Goal: Task Accomplishment & Management: Use online tool/utility

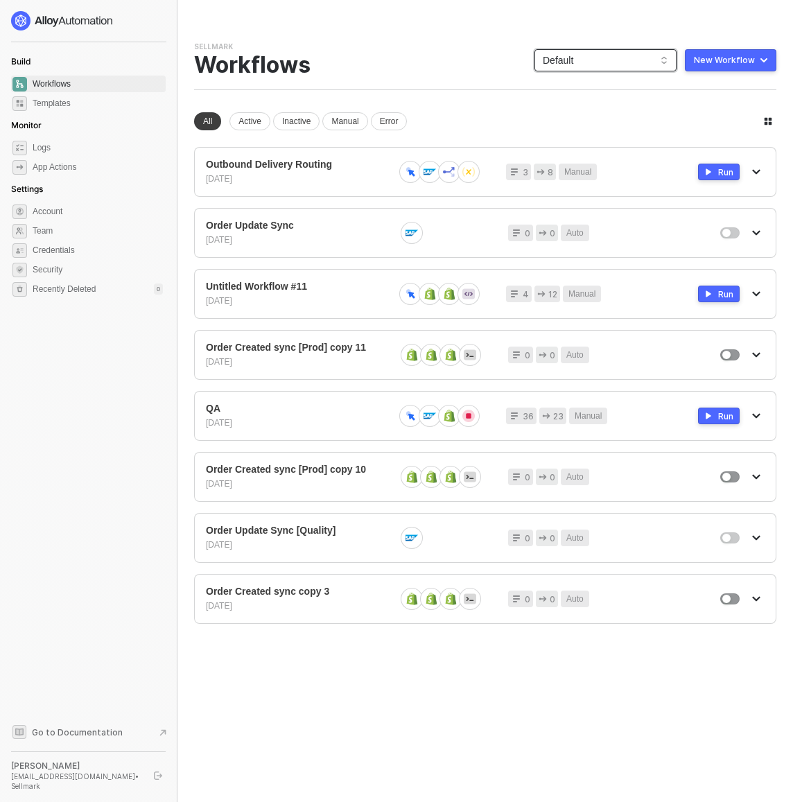
click at [619, 60] on span "Default" at bounding box center [606, 60] width 126 height 21
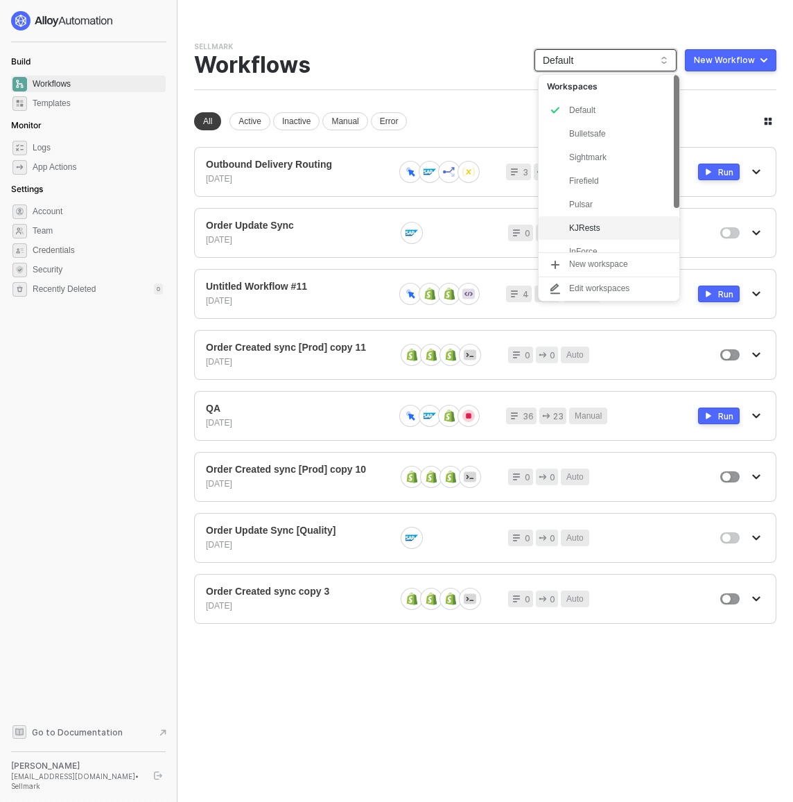
click at [612, 228] on div "KJRests" at bounding box center [620, 228] width 102 height 17
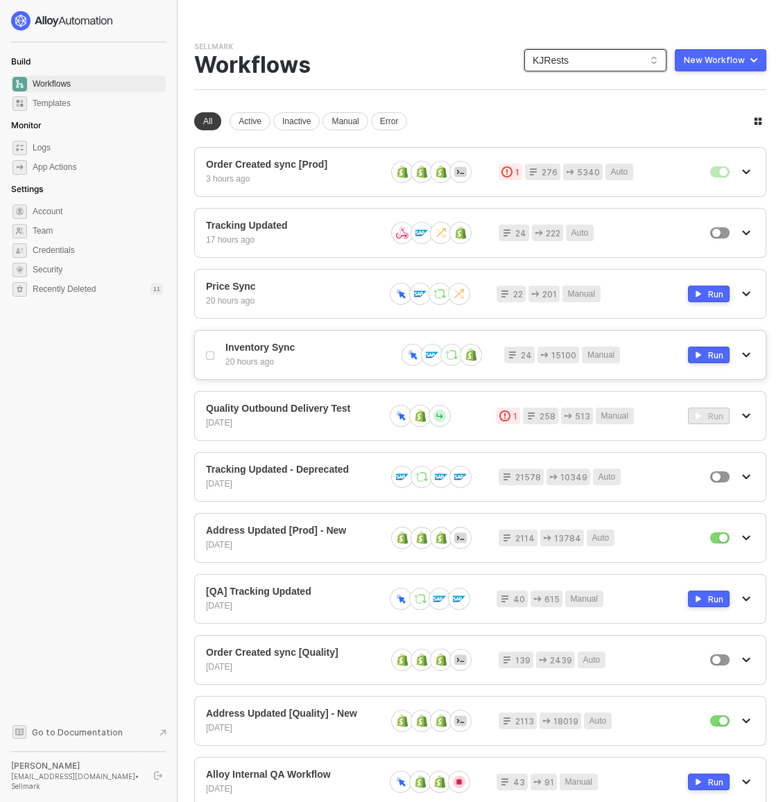
click at [289, 339] on div "Inventory Sync 20 hours ago 24 15100 Manual Run" at bounding box center [480, 355] width 572 height 50
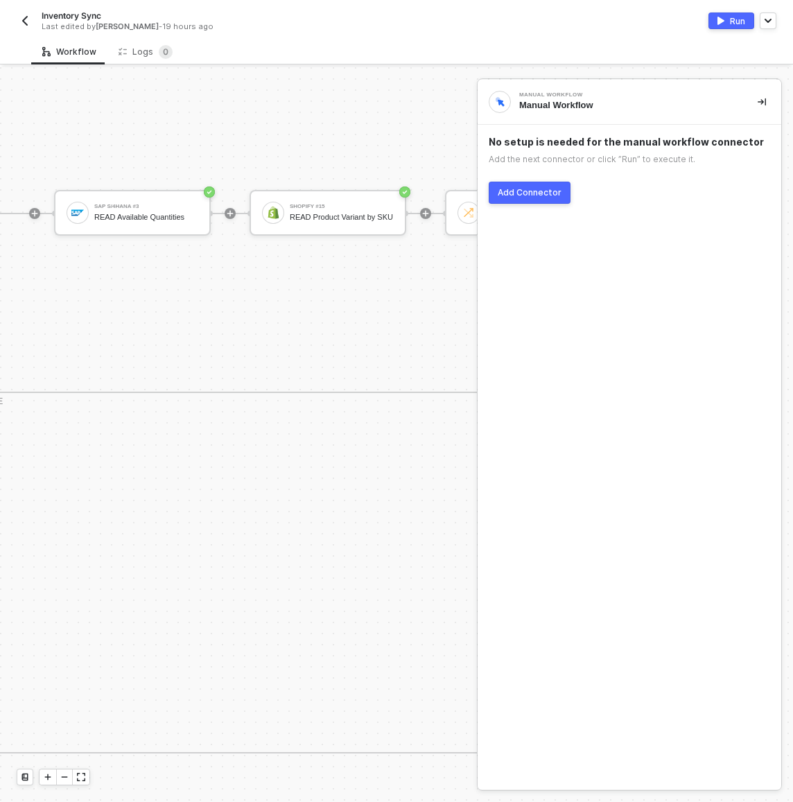
scroll to position [460, 617]
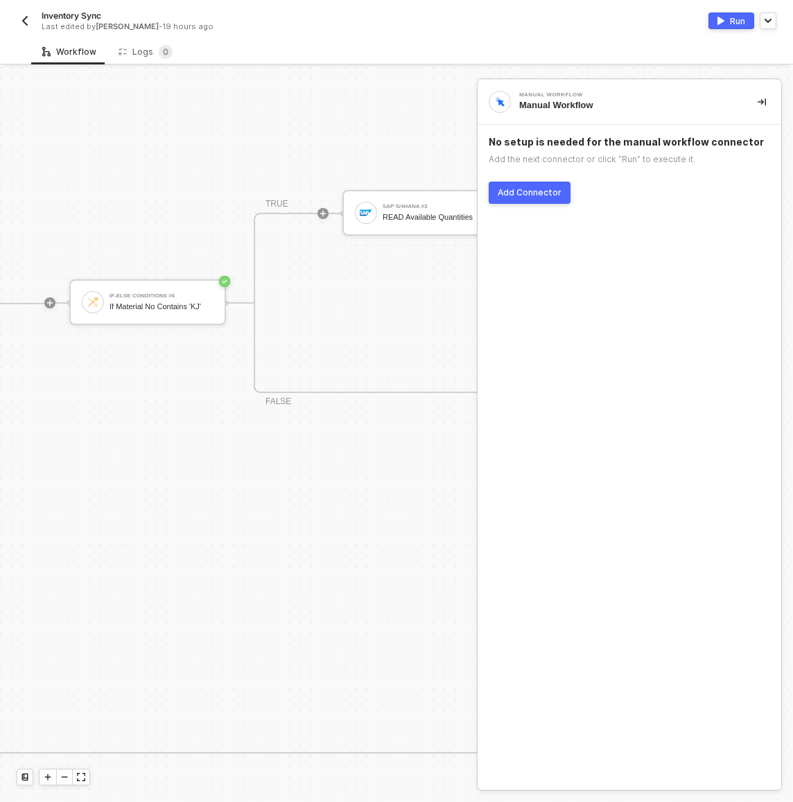
click at [434, 193] on div "SAP S/4HANA #3 READ Available Quantities" at bounding box center [421, 213] width 157 height 46
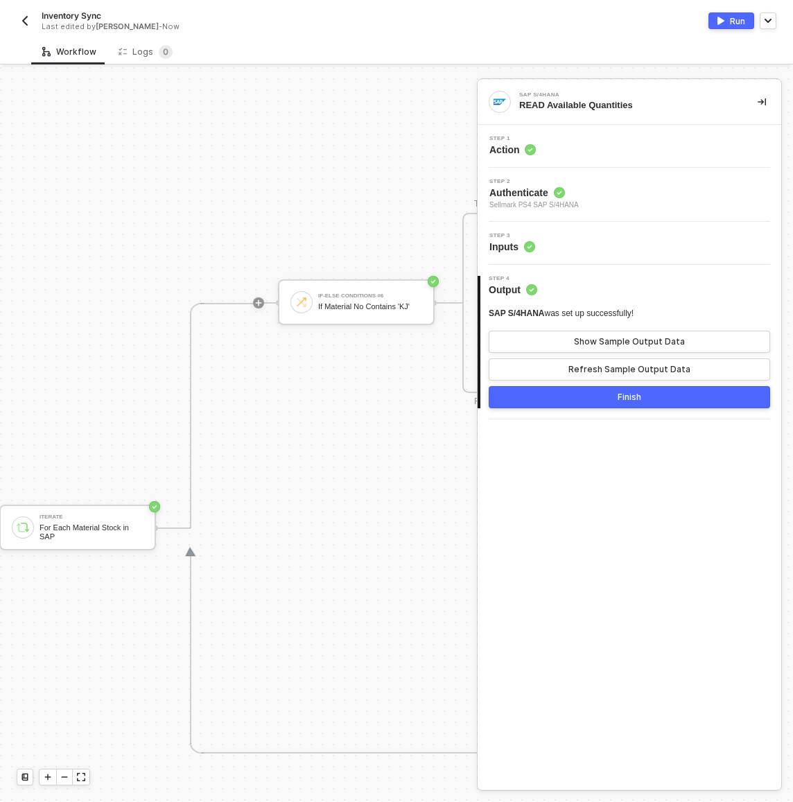
scroll to position [460, 0]
click at [299, 503] on div at bounding box center [388, 528] width 184 height 108
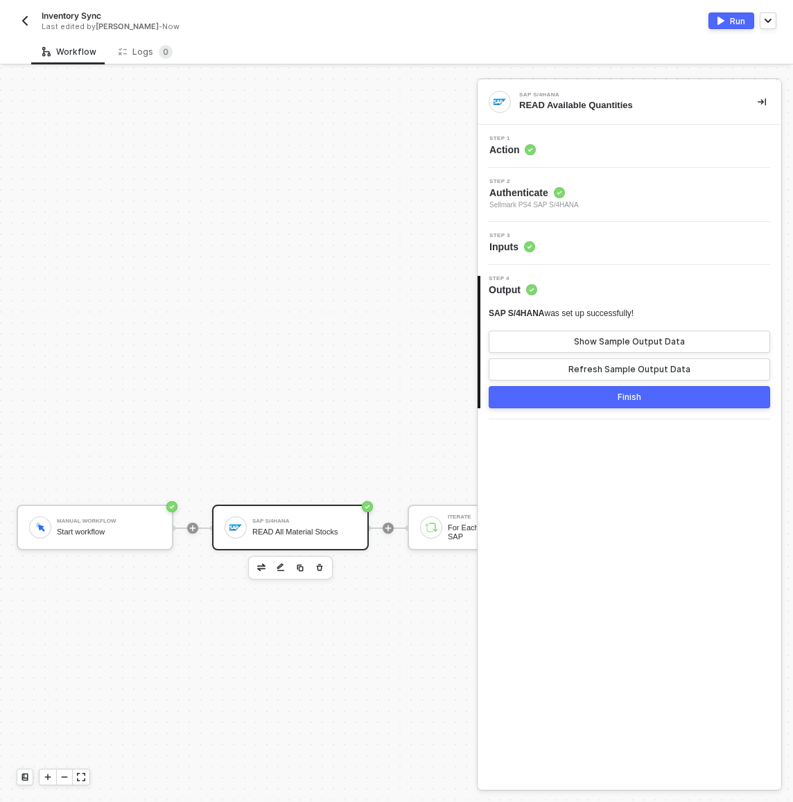
click at [302, 524] on div "SAP S/4HANA READ All Material Stocks" at bounding box center [304, 527] width 104 height 26
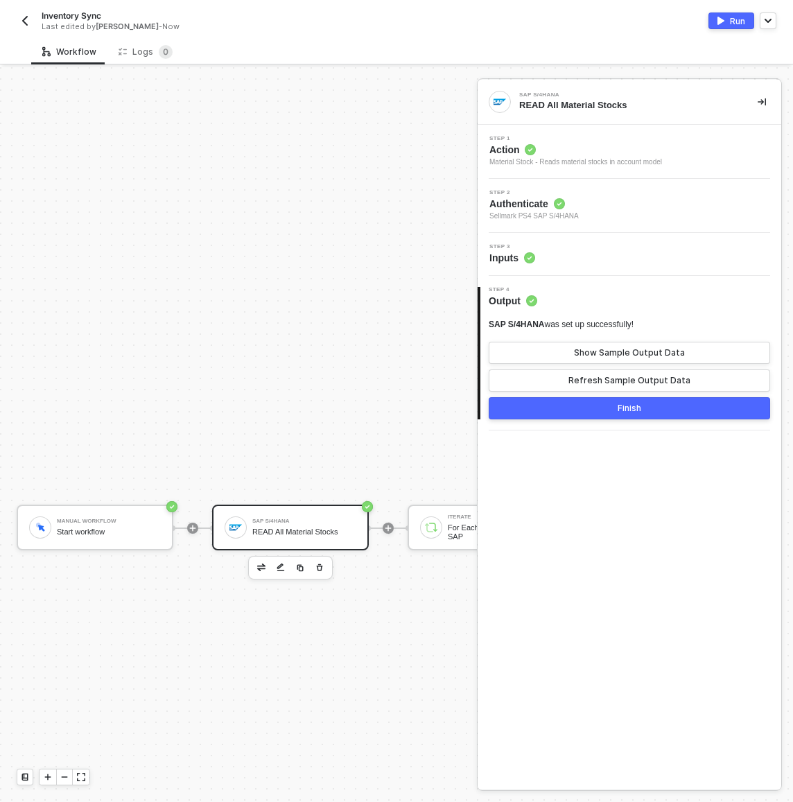
click at [585, 256] on div "Step 3 Inputs" at bounding box center [631, 254] width 300 height 21
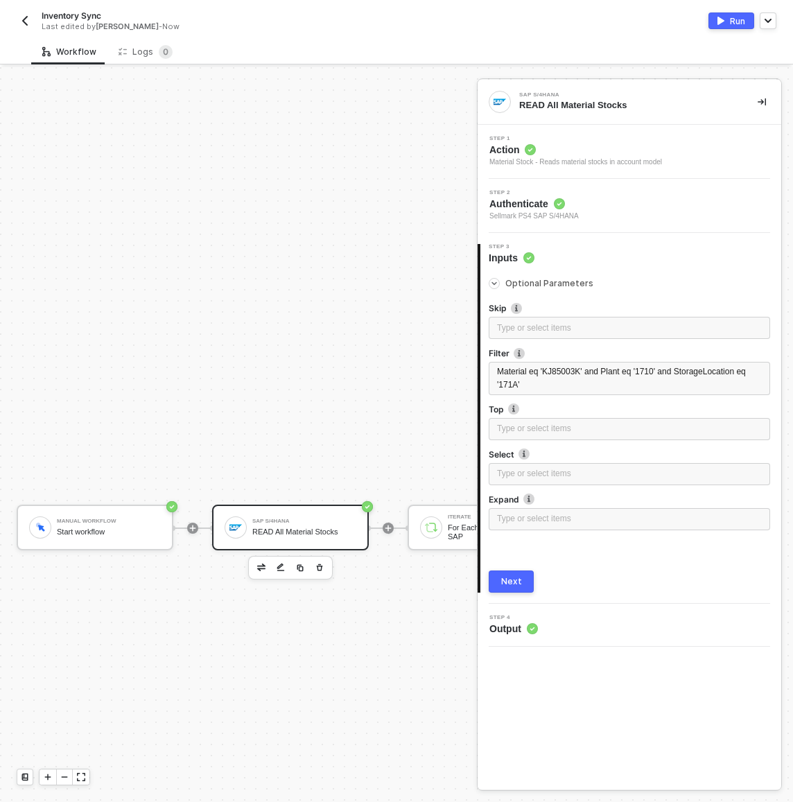
click at [760, 96] on button "button" at bounding box center [762, 102] width 17 height 17
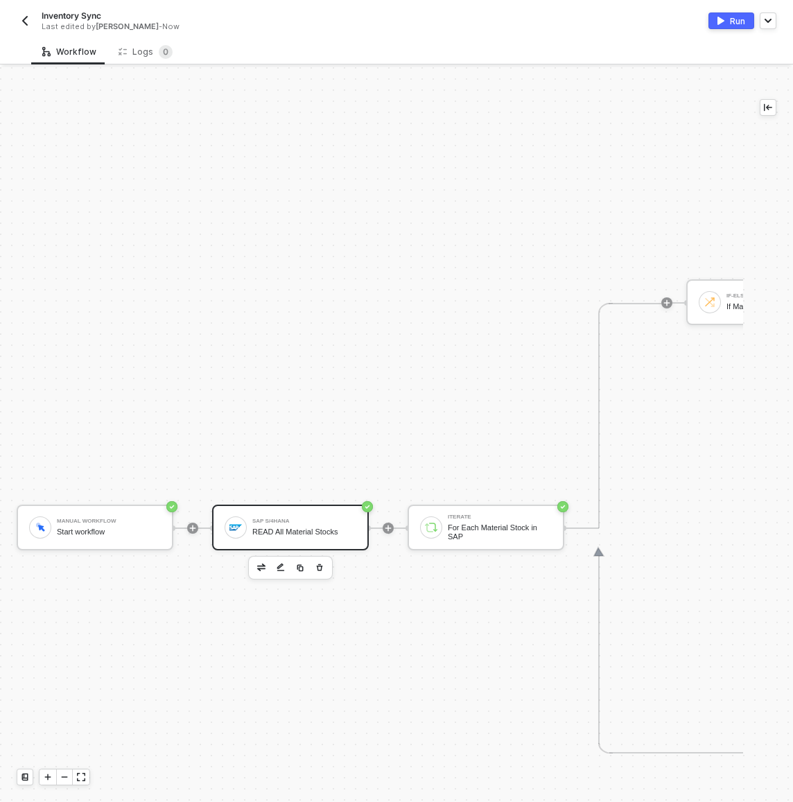
click at [476, 35] on div "Inventory Sync Last edited by Scott Cogswell - Now Run" at bounding box center [397, 19] width 760 height 39
click at [353, 50] on div "Workflow Logs 0" at bounding box center [412, 52] width 762 height 26
click at [246, 14] on div "Inventory Sync" at bounding box center [203, 16] width 323 height 12
click at [347, 20] on div "Cancel" at bounding box center [338, 16] width 28 height 12
click at [28, 24] on img "button" at bounding box center [24, 20] width 11 height 11
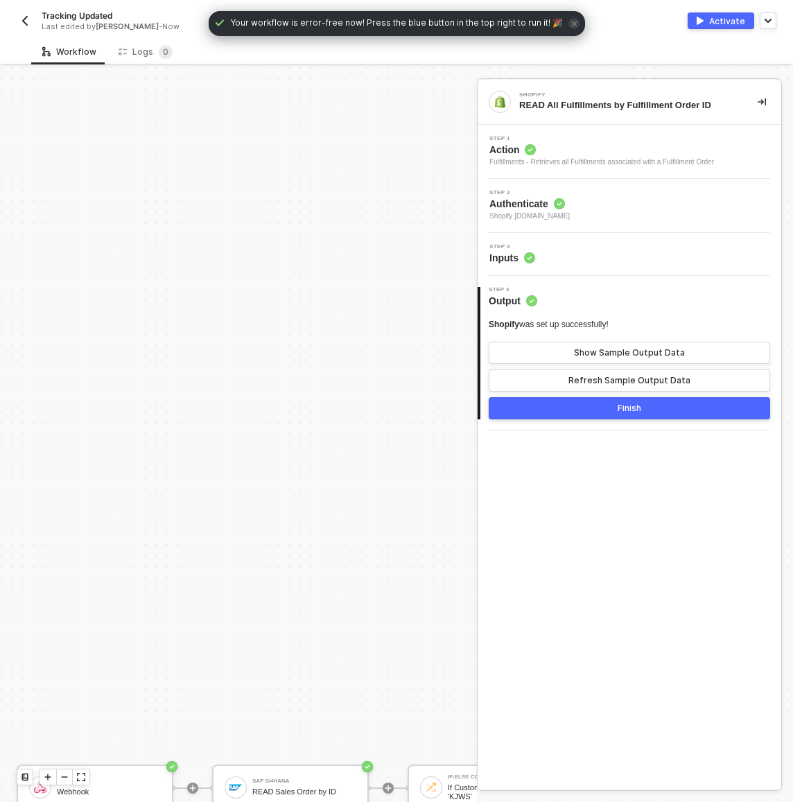
scroll to position [980, 0]
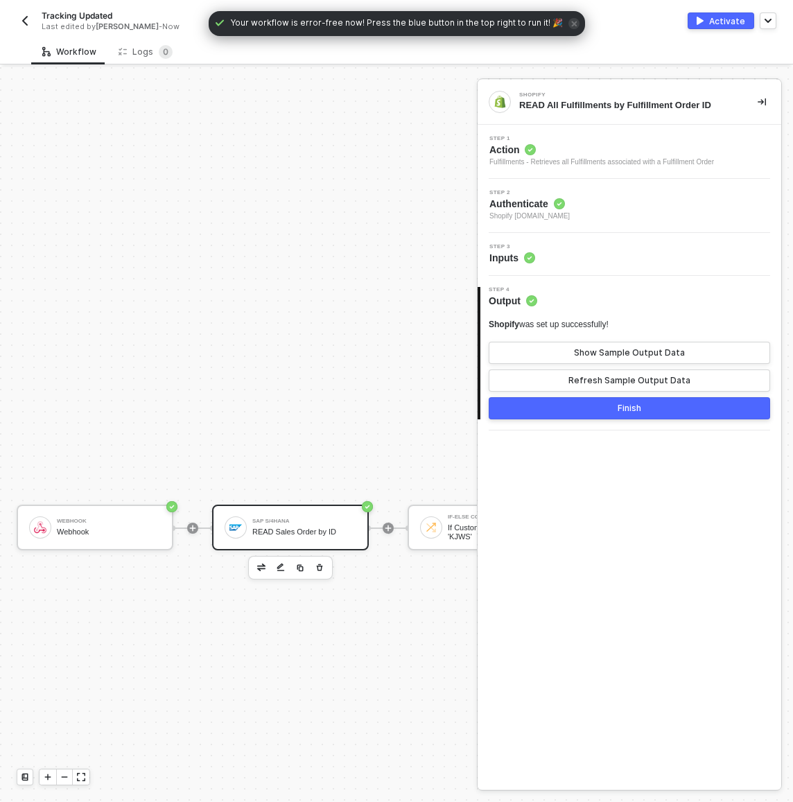
click at [265, 521] on div "SAP S/4HANA" at bounding box center [304, 522] width 104 height 6
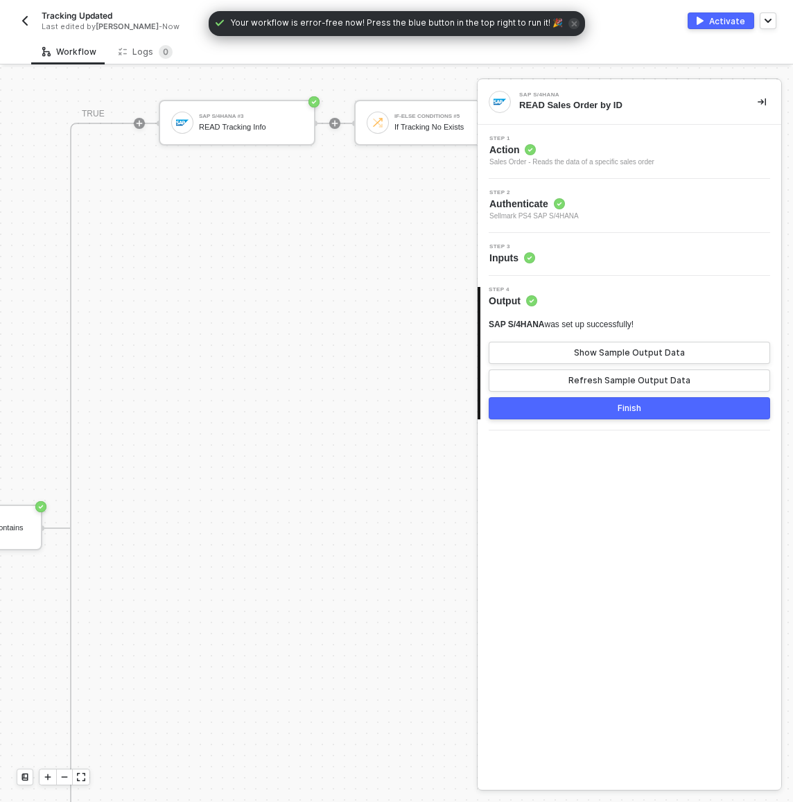
scroll to position [980, 582]
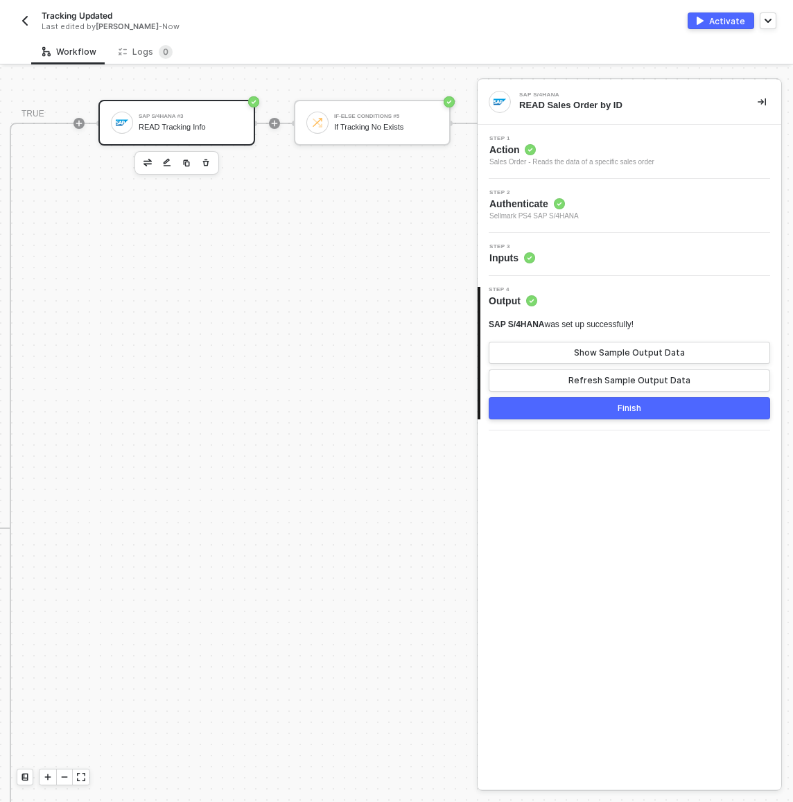
click at [197, 135] on div "SAP S/4HANA #3 READ Tracking Info" at bounding box center [176, 123] width 157 height 46
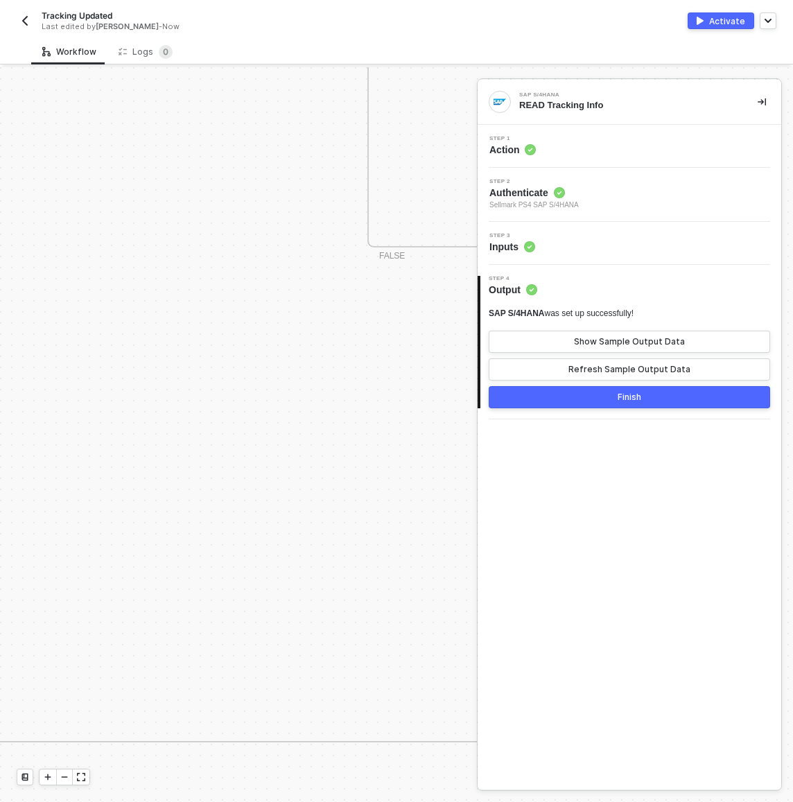
scroll to position [1172, 0]
click at [157, 340] on div "Webhook" at bounding box center [109, 340] width 104 height 9
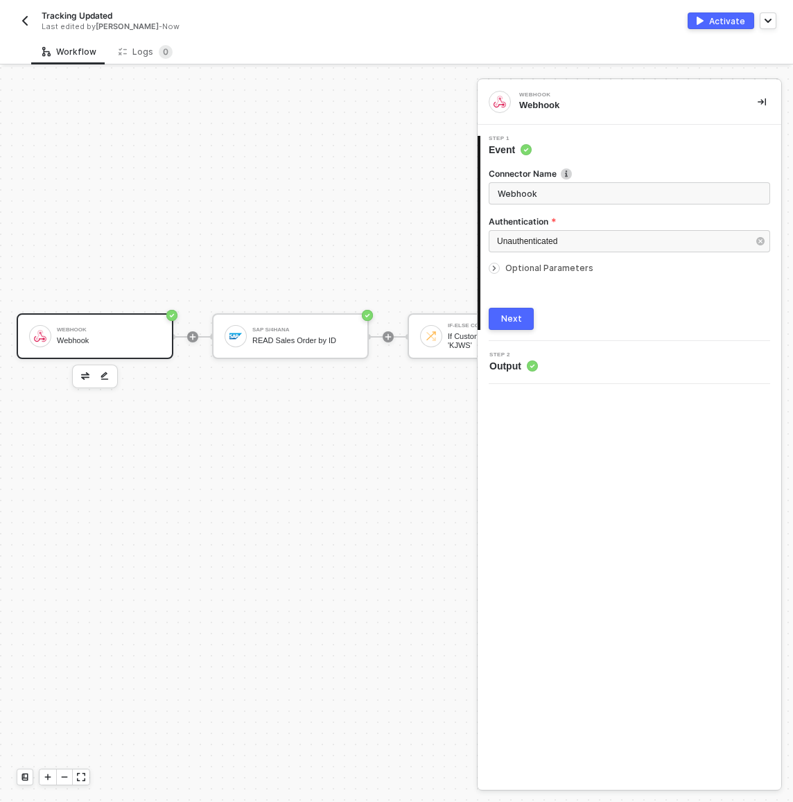
click at [557, 271] on span "Optional Parameters" at bounding box center [549, 268] width 88 height 10
type textarea "{ "variables": { "salesOrderId": "400115343" } }"
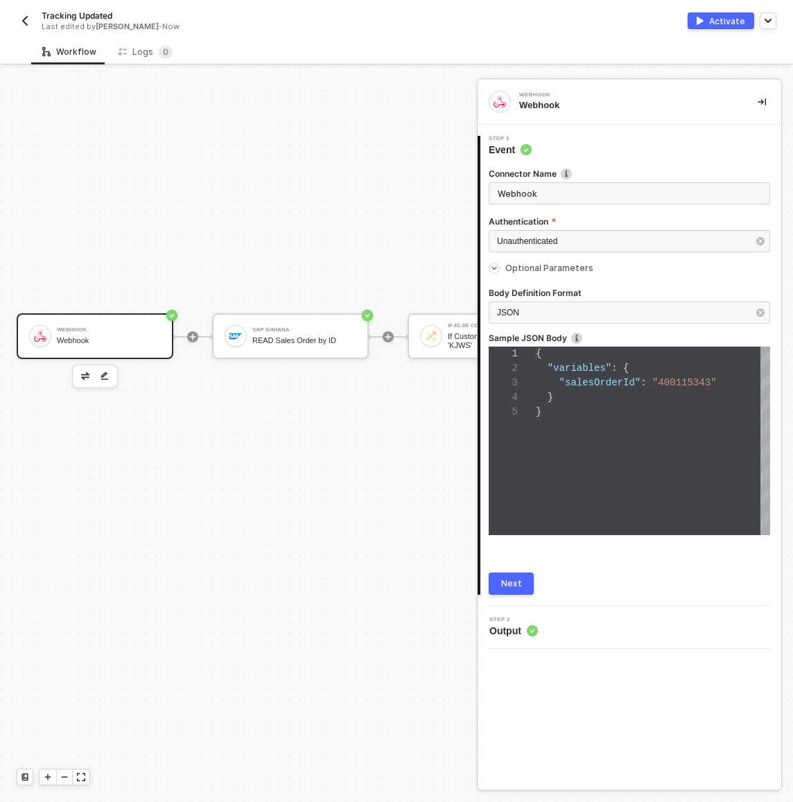
click at [547, 268] on span "Optional Parameters" at bounding box center [549, 268] width 88 height 10
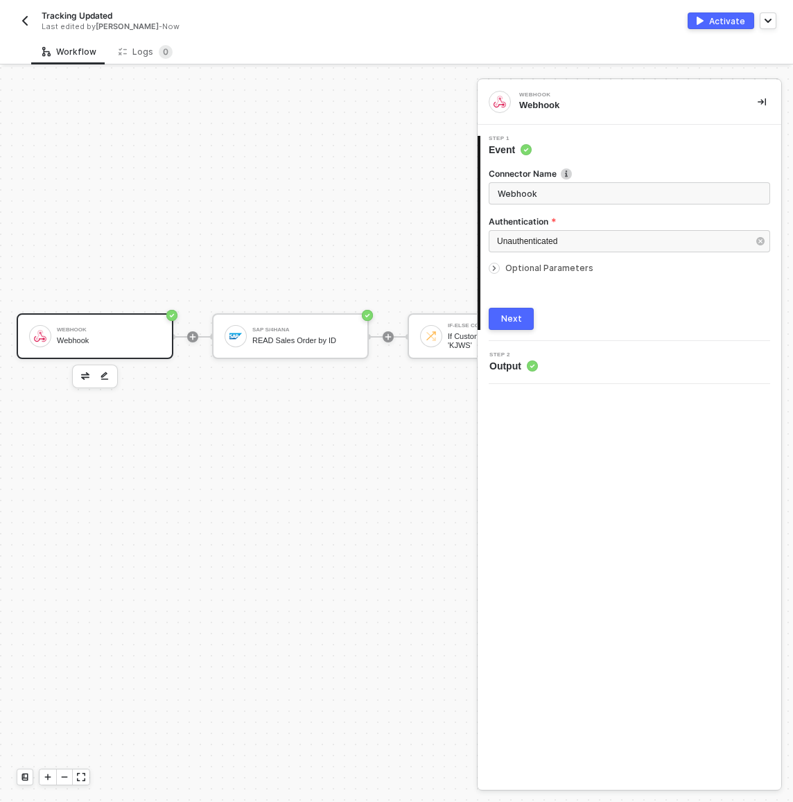
click at [130, 327] on div "Webhook" at bounding box center [109, 330] width 104 height 6
click at [518, 318] on div "Next" at bounding box center [511, 318] width 21 height 11
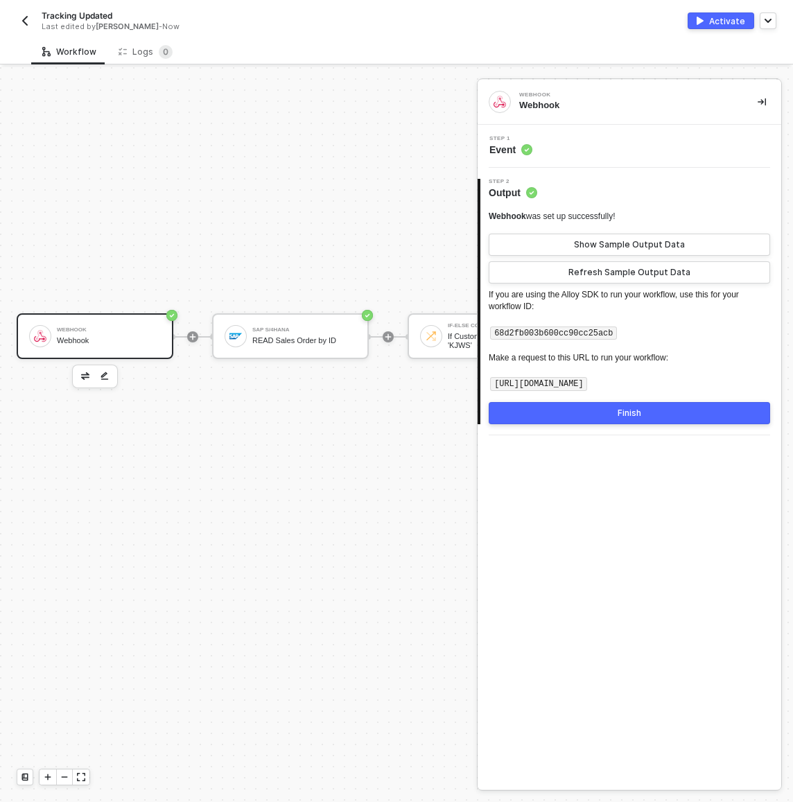
click at [576, 379] on code "https://webhooks.runalloy.com/68d2fb003b600cc90cc25acb" at bounding box center [538, 384] width 97 height 14
copy code "."
click at [743, 20] on div "Activate" at bounding box center [727, 21] width 36 height 12
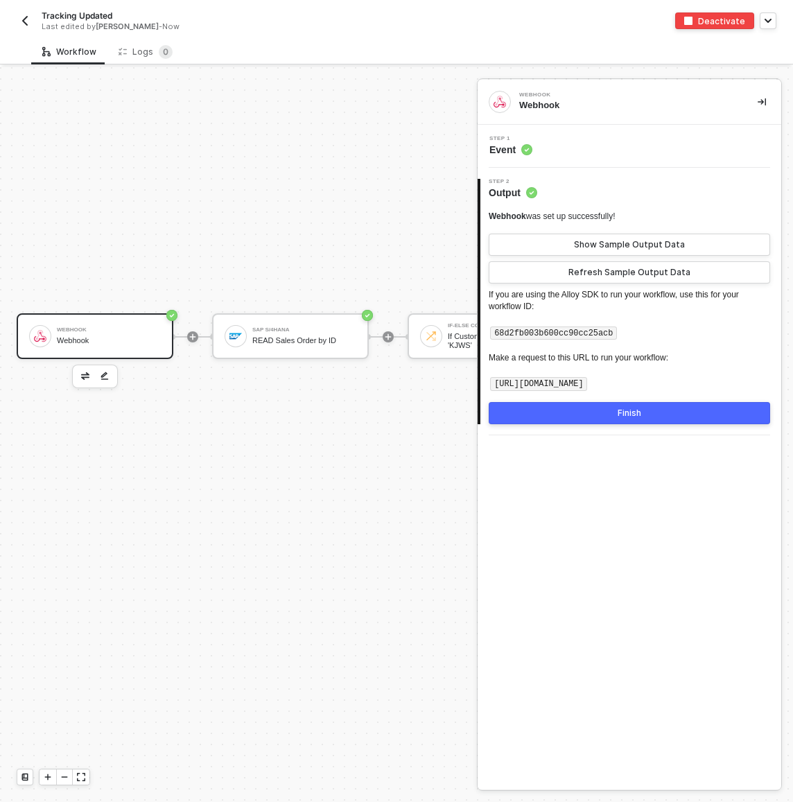
click at [24, 17] on img "button" at bounding box center [24, 20] width 11 height 11
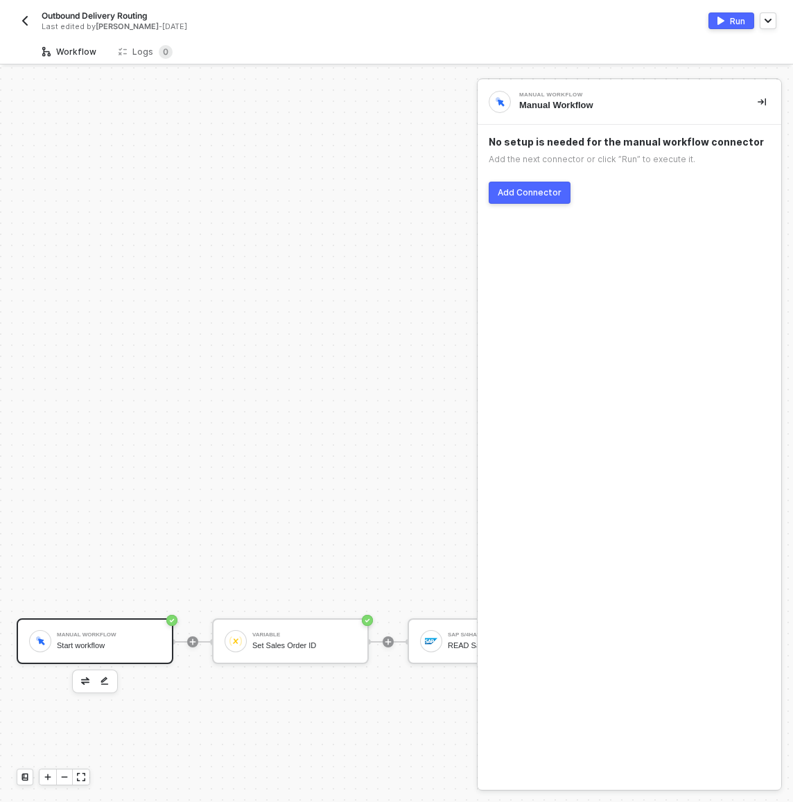
scroll to position [287, 0]
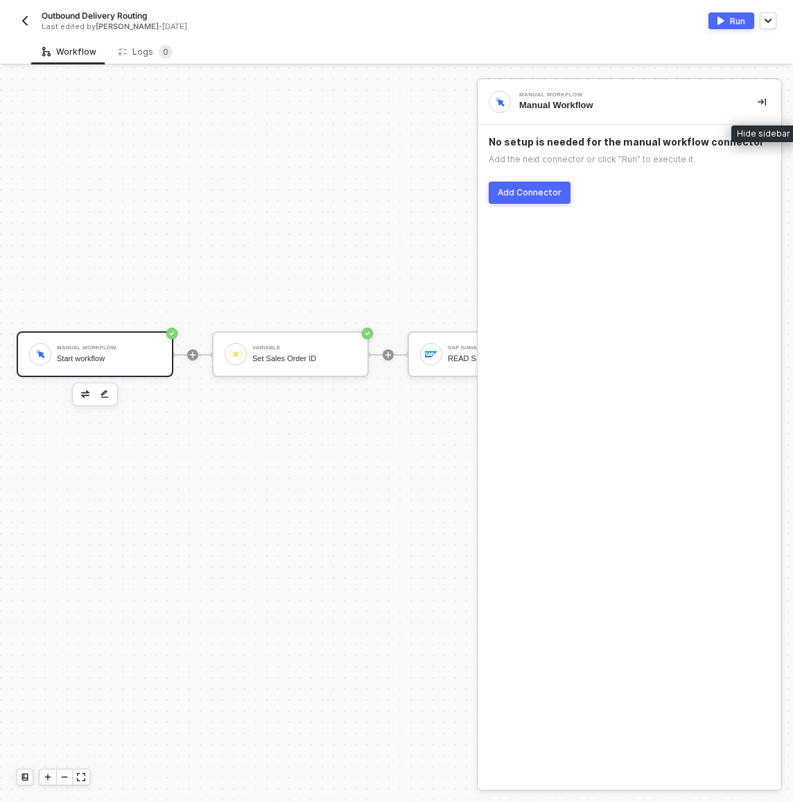
click at [767, 101] on button "button" at bounding box center [762, 102] width 17 height 17
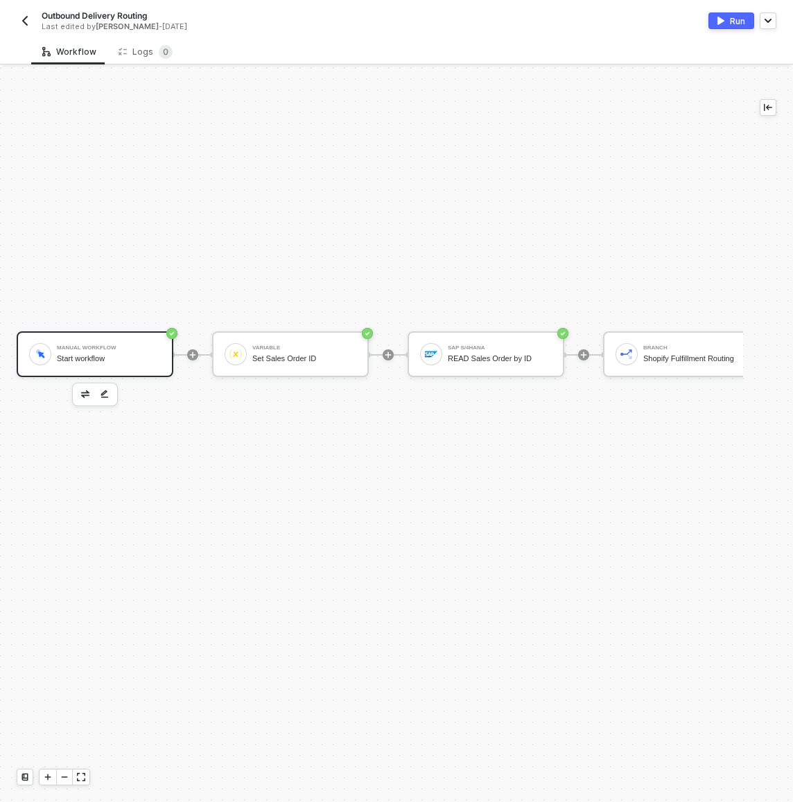
click at [87, 356] on div "Start workflow" at bounding box center [109, 358] width 104 height 9
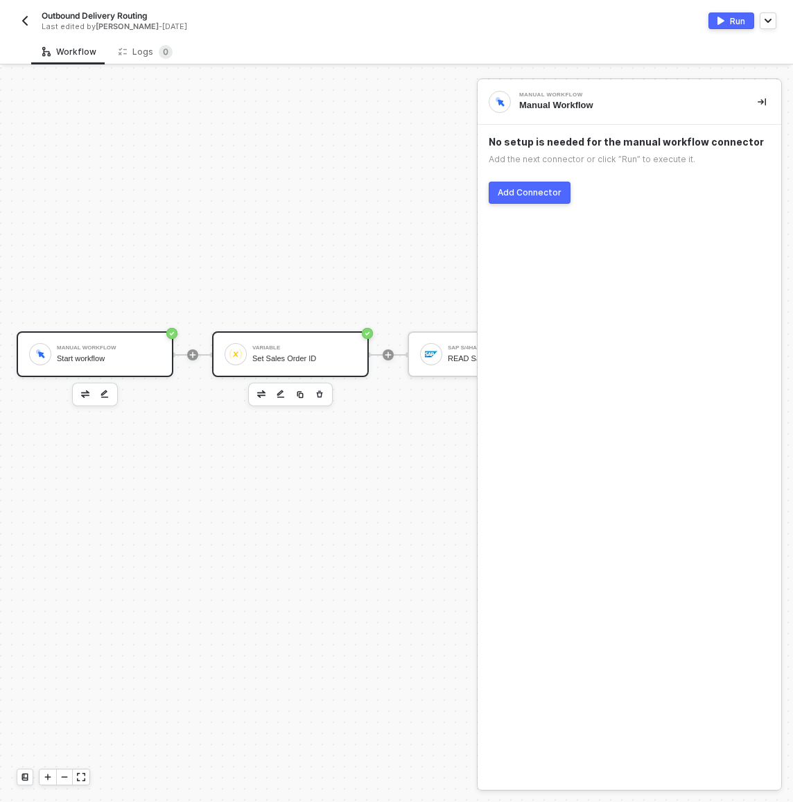
click at [295, 350] on div "Variable Set Sales Order ID" at bounding box center [304, 354] width 104 height 26
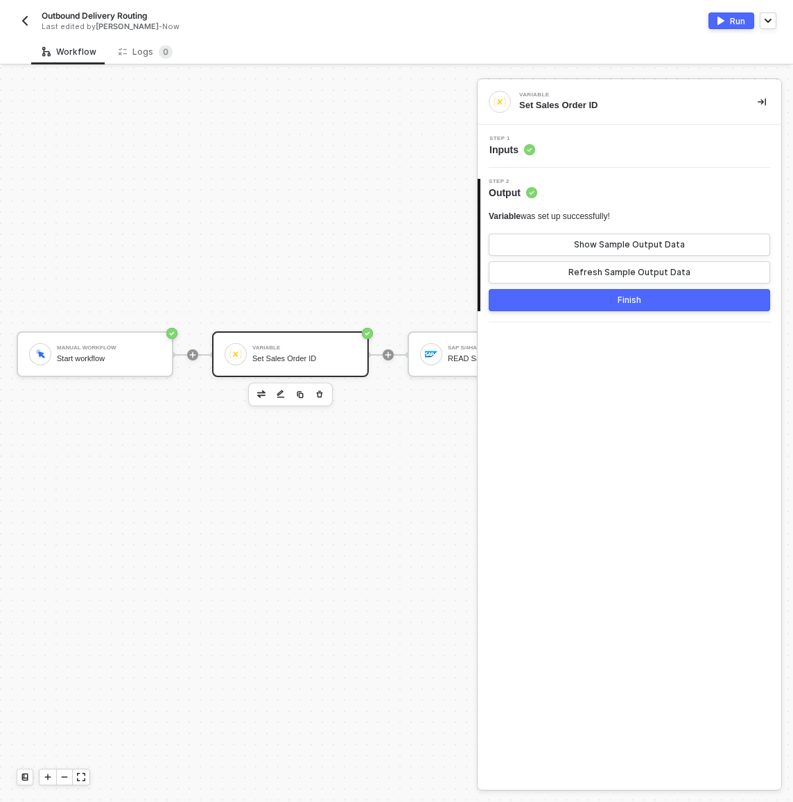
click at [553, 137] on div "Step 1 Inputs" at bounding box center [631, 146] width 300 height 21
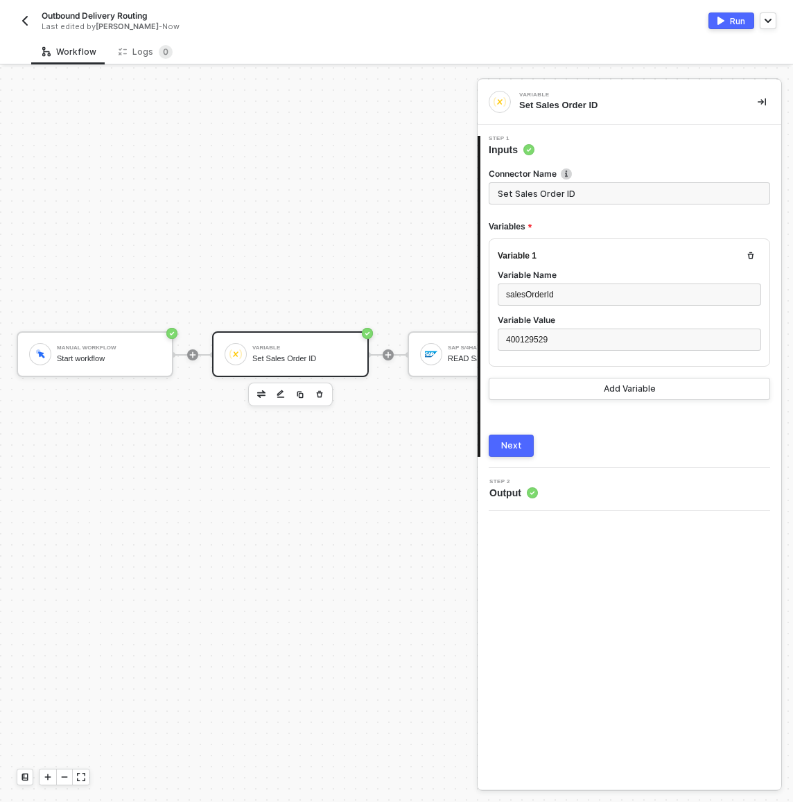
click at [401, 283] on div "Manual Workflow Start workflow Variable Set Sales Order ID SAP S/4HANA READ Sal…" at bounding box center [518, 354] width 1036 height 1149
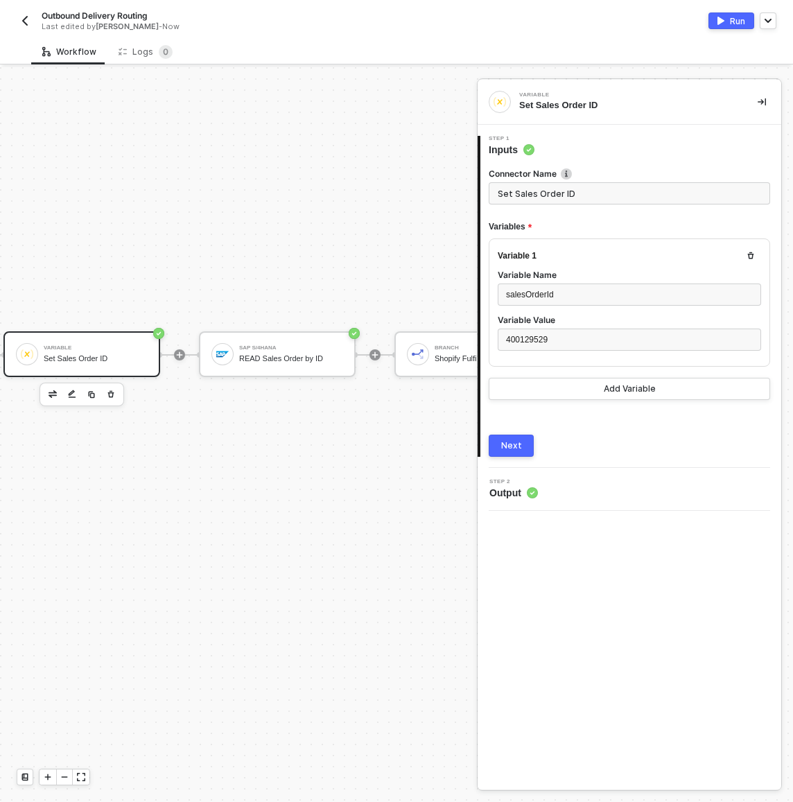
scroll to position [287, 333]
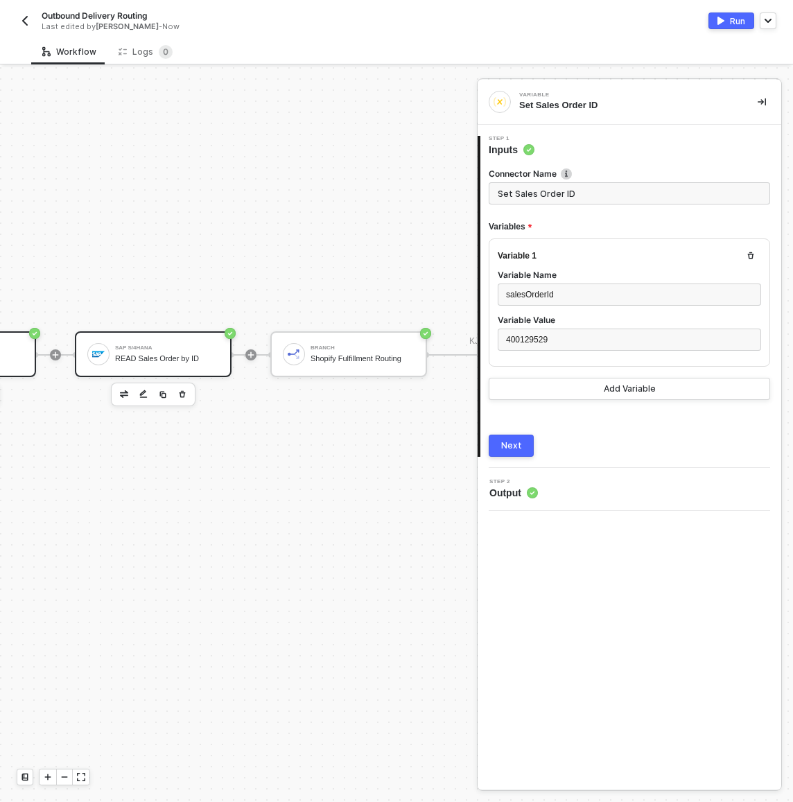
click at [141, 361] on div "READ Sales Order by ID" at bounding box center [167, 358] width 104 height 9
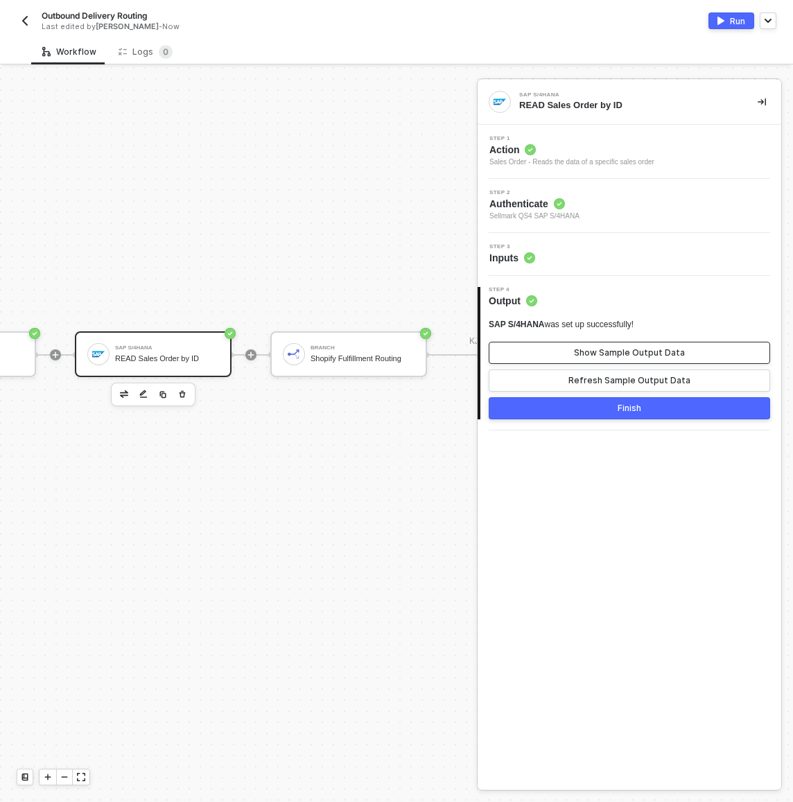
click at [596, 354] on div "Show Sample Output Data" at bounding box center [629, 352] width 111 height 11
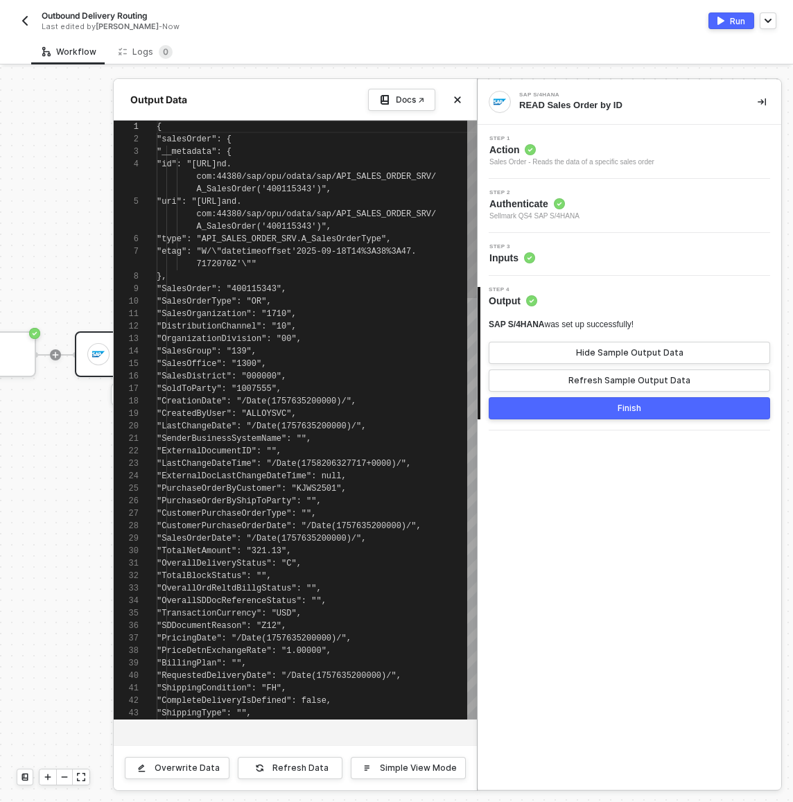
scroll to position [75, 0]
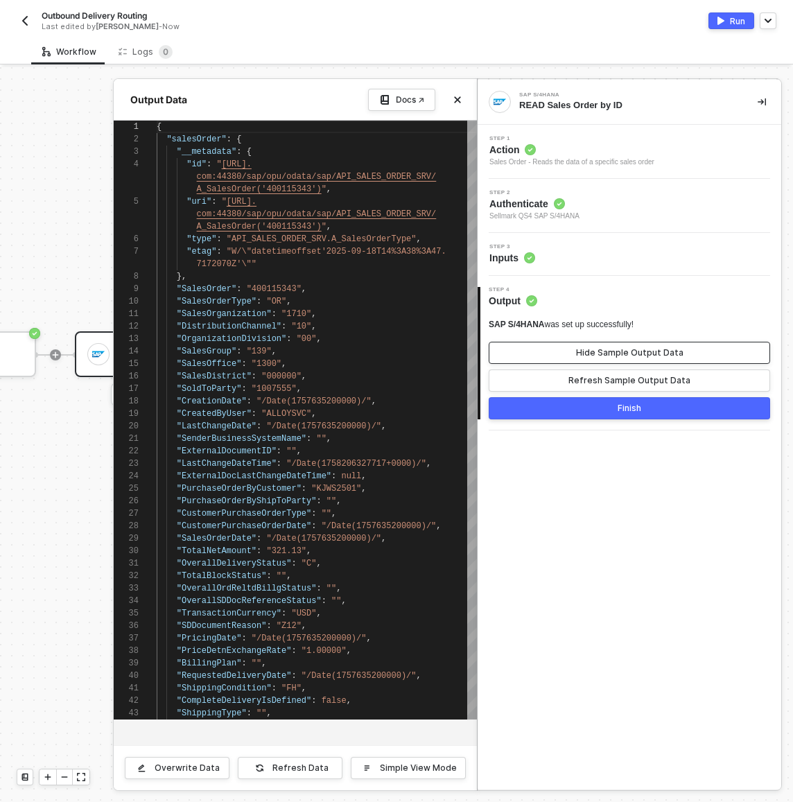
click at [596, 354] on div "Hide Sample Output Data" at bounding box center [629, 352] width 107 height 11
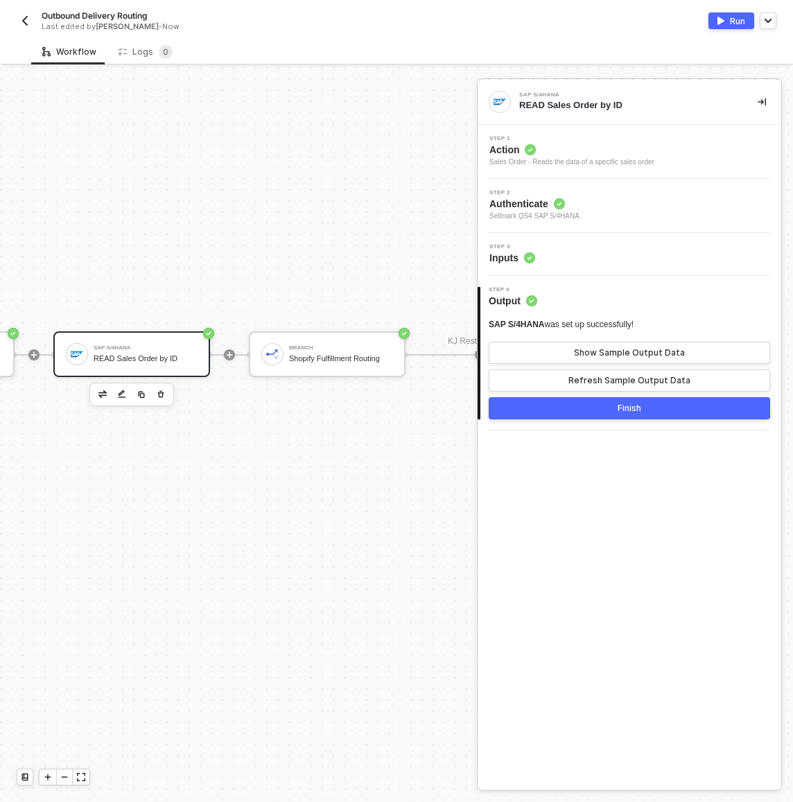
scroll to position [287, 656]
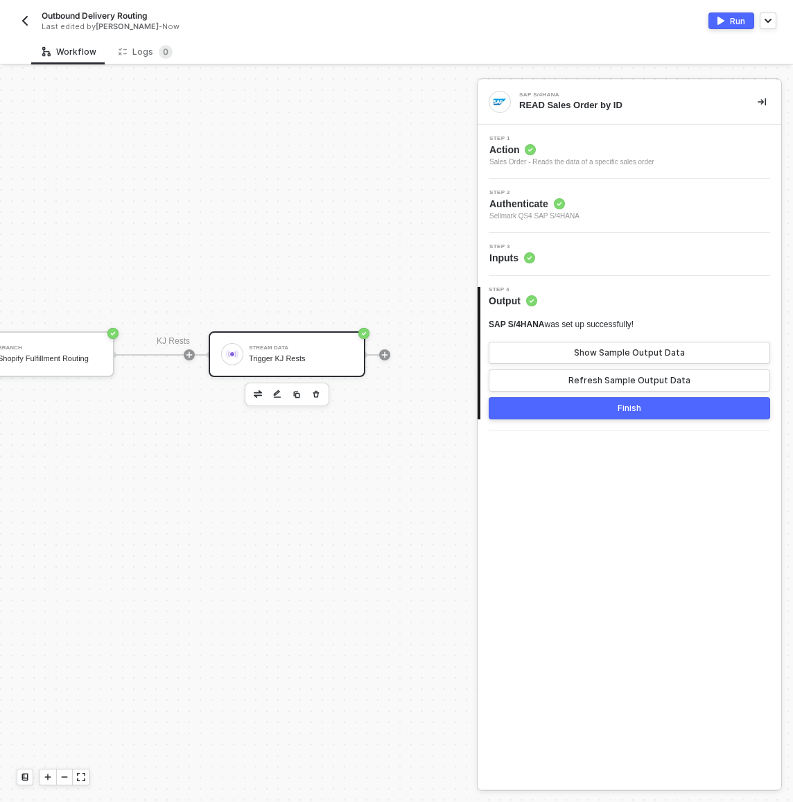
click at [313, 345] on div "Stream Data" at bounding box center [301, 348] width 104 height 6
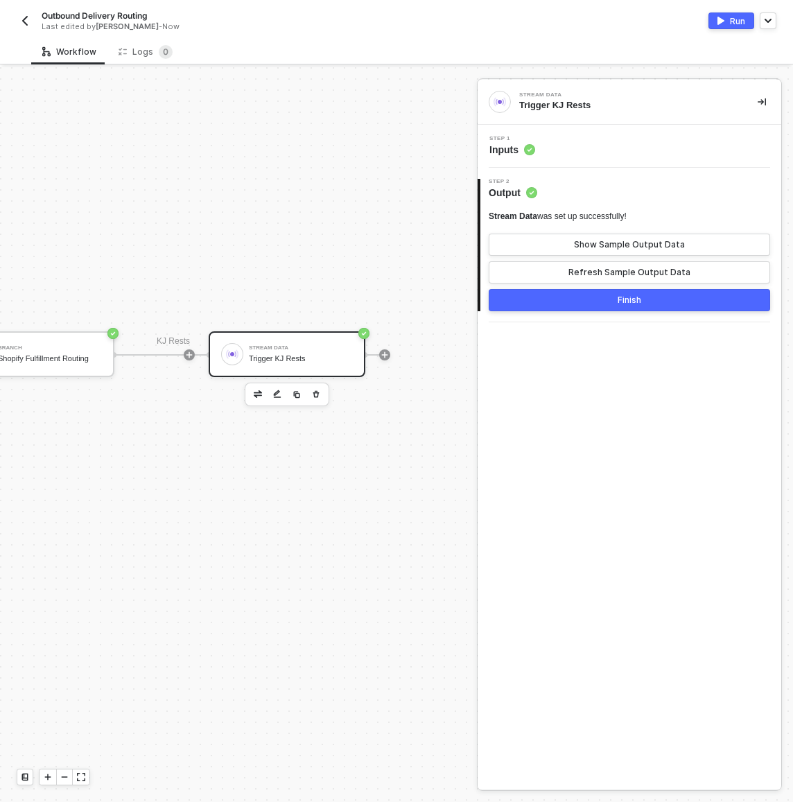
click at [591, 145] on div "Step 1 Inputs" at bounding box center [631, 146] width 300 height 21
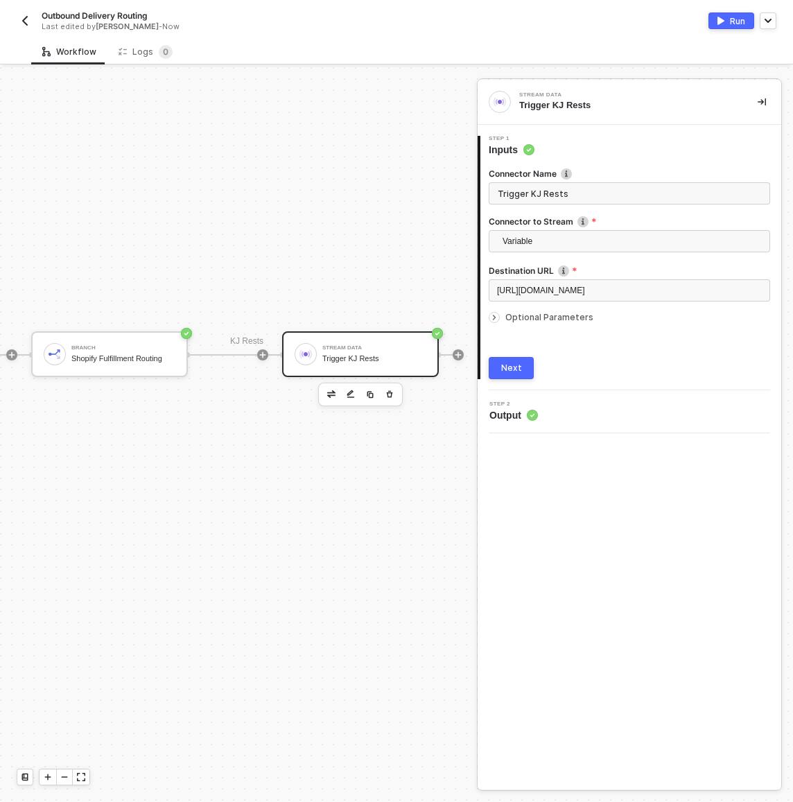
scroll to position [287, 517]
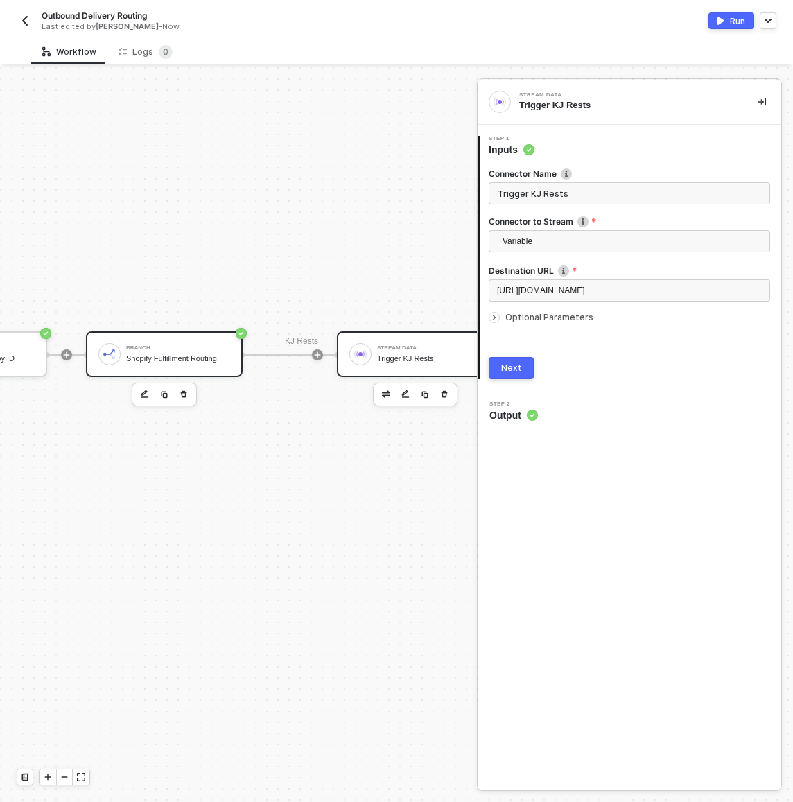
click at [182, 364] on div "Branch Shopify Fulfillment Routing" at bounding box center [178, 354] width 104 height 26
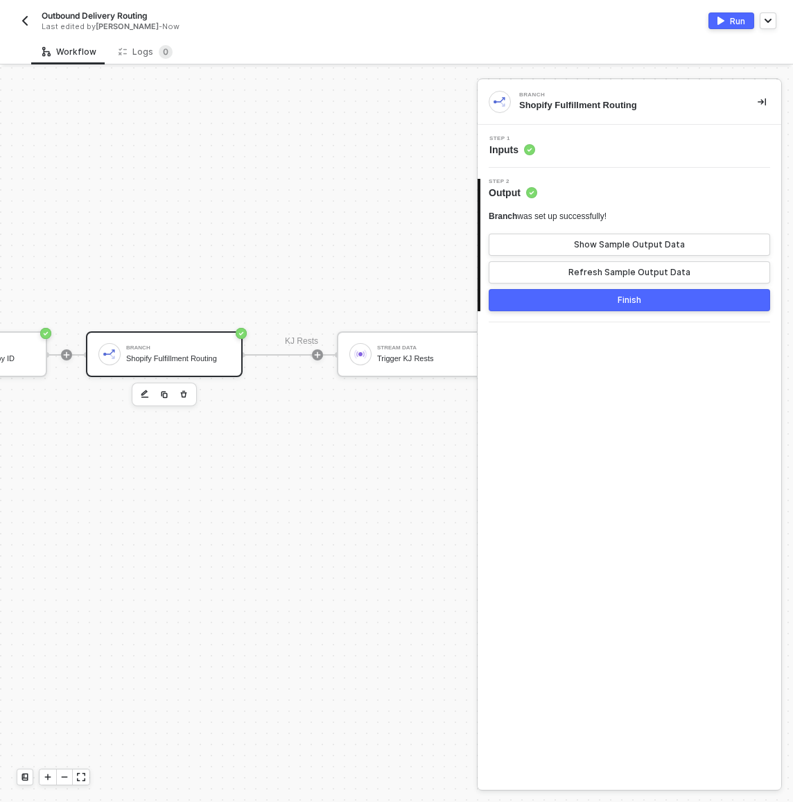
click at [565, 151] on div "Step 1 Inputs" at bounding box center [631, 146] width 300 height 21
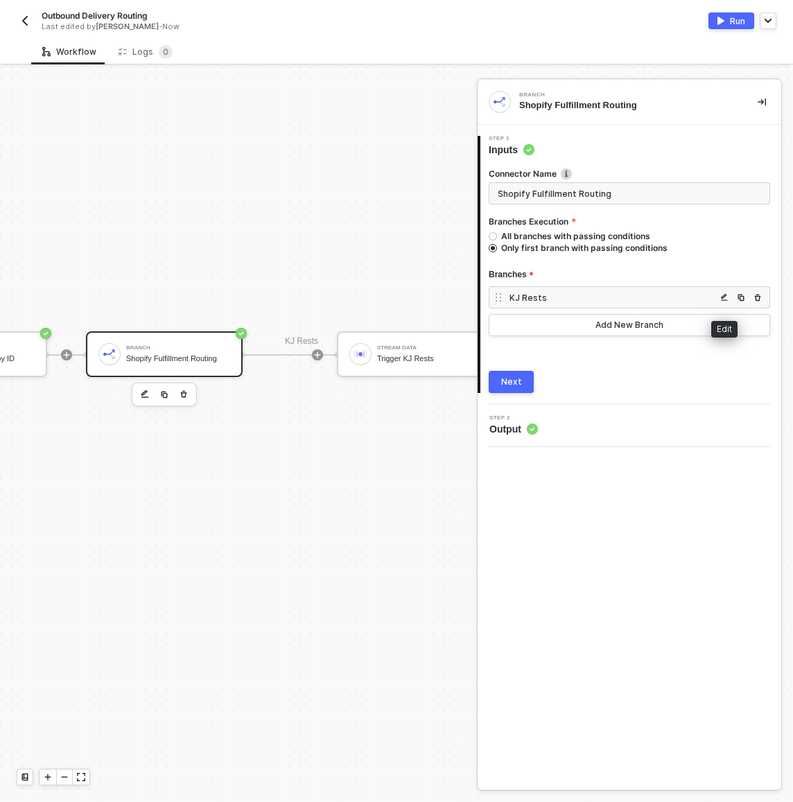
click at [717, 299] on button "button" at bounding box center [724, 297] width 17 height 17
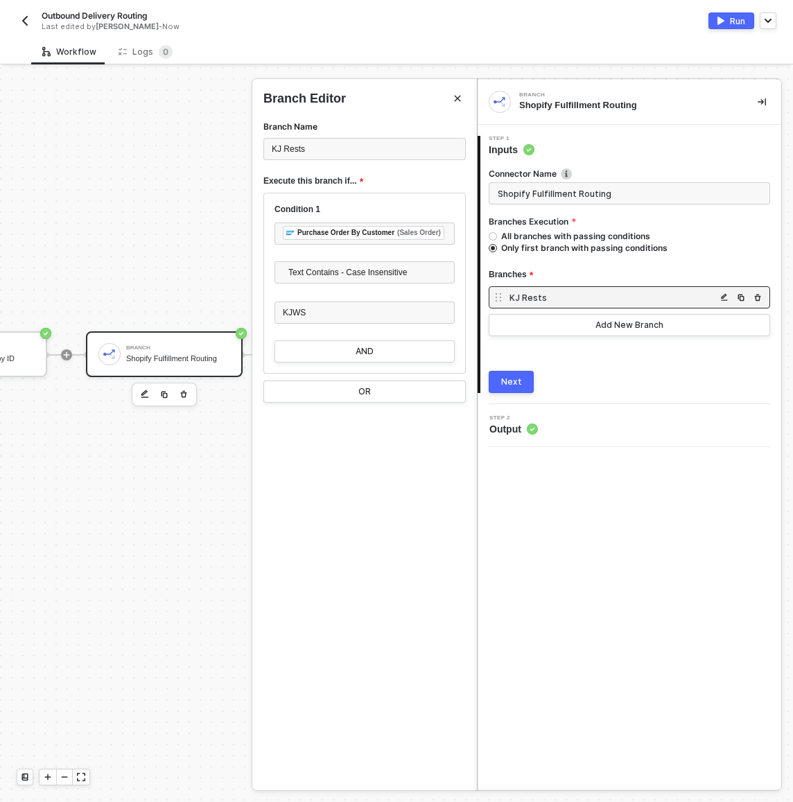
click at [462, 100] on button "Close" at bounding box center [457, 98] width 17 height 17
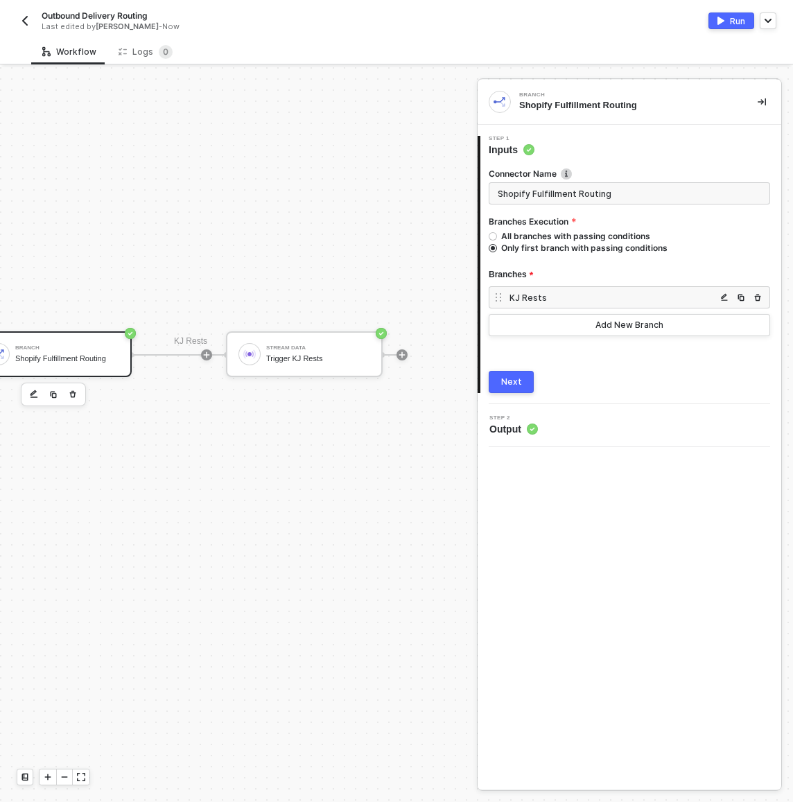
scroll to position [287, 656]
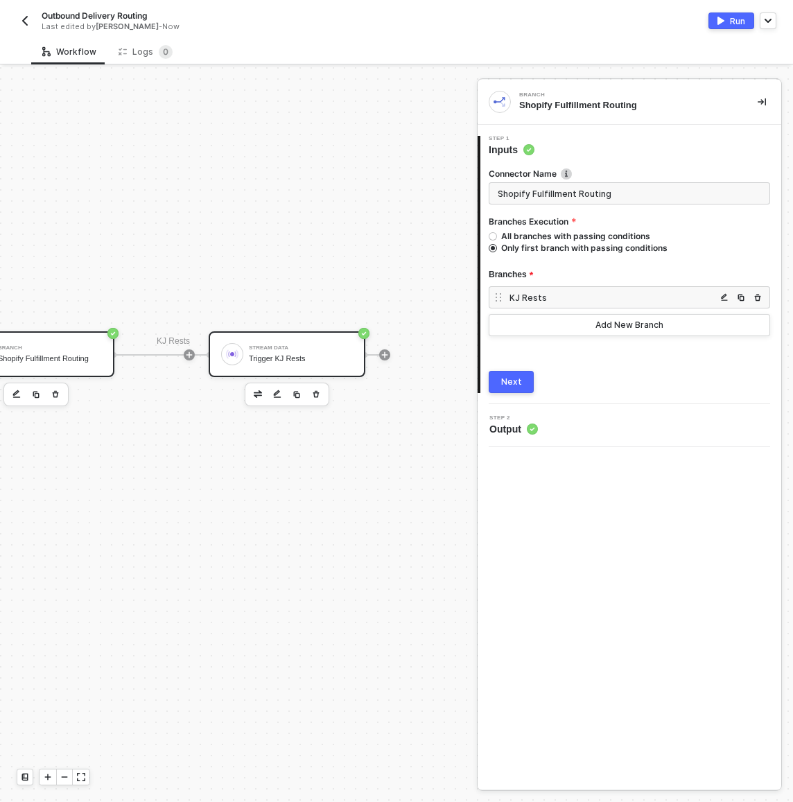
click at [311, 365] on div "Stream Data Trigger KJ Rests" at bounding box center [301, 354] width 104 height 26
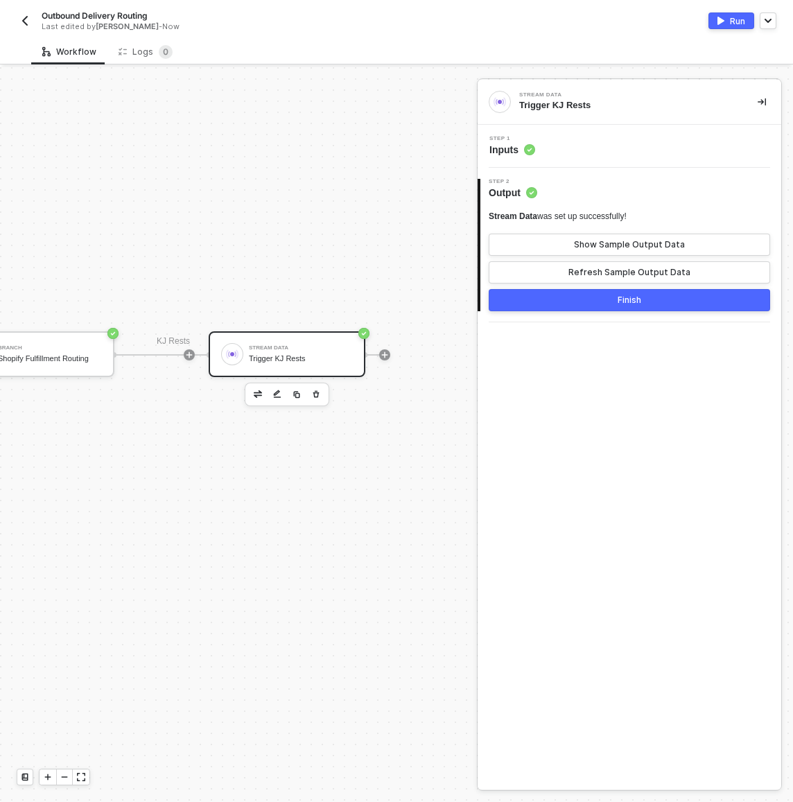
click at [587, 146] on div "Step 1 Inputs" at bounding box center [631, 146] width 300 height 21
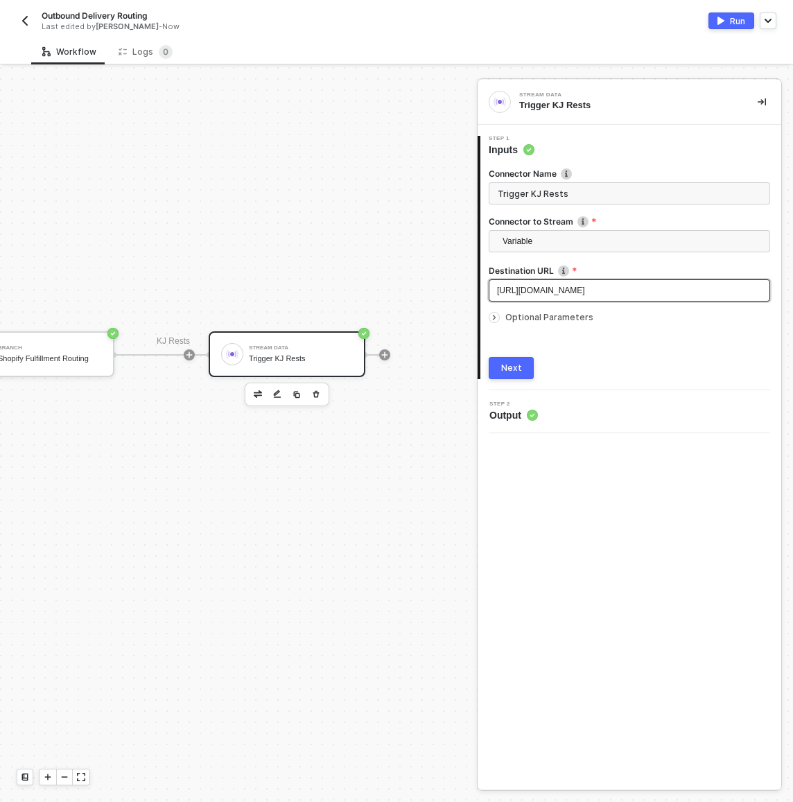
click at [583, 286] on span "https://webhooks.runalloy.com/68c335e6870aeb6d5b64843a" at bounding box center [541, 291] width 88 height 10
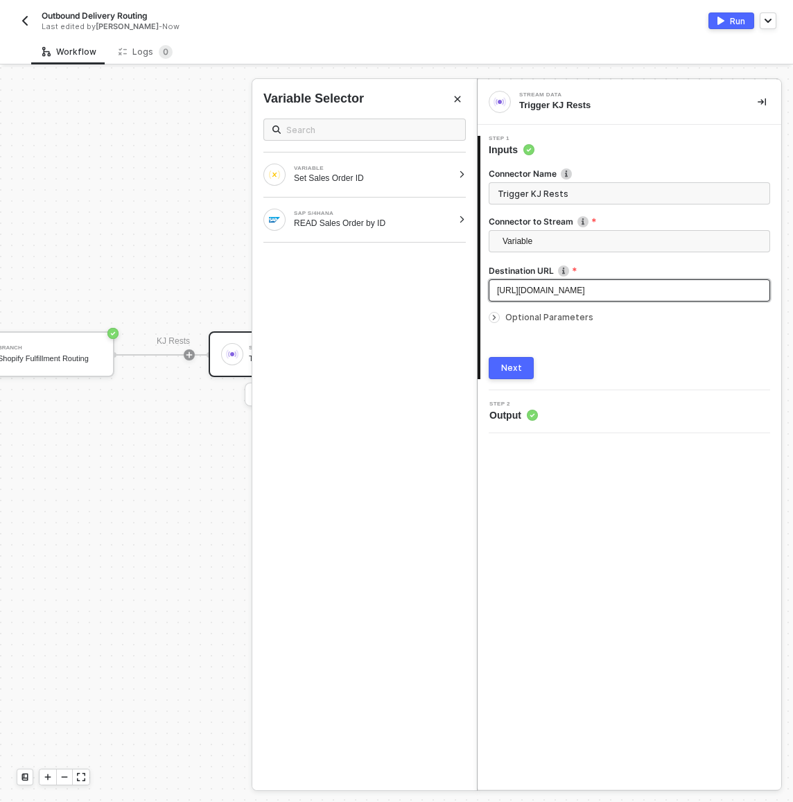
click at [583, 286] on span "https://webhooks.runalloy.com/68c335e6870aeb6d5b64843a" at bounding box center [541, 291] width 88 height 10
click at [509, 377] on button "Next" at bounding box center [511, 368] width 45 height 22
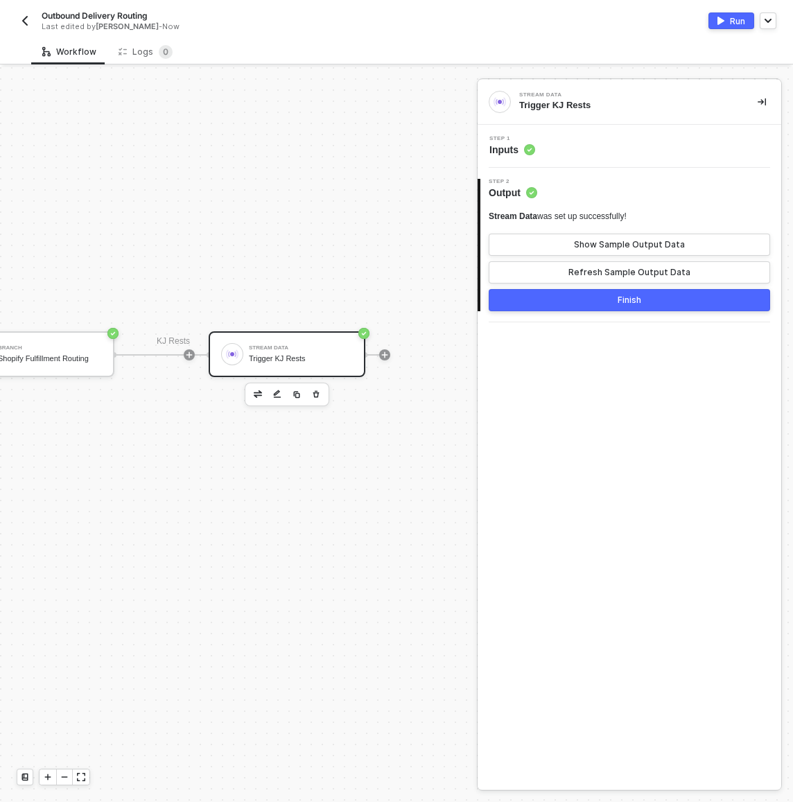
click at [589, 299] on button "Finish" at bounding box center [630, 300] width 282 height 22
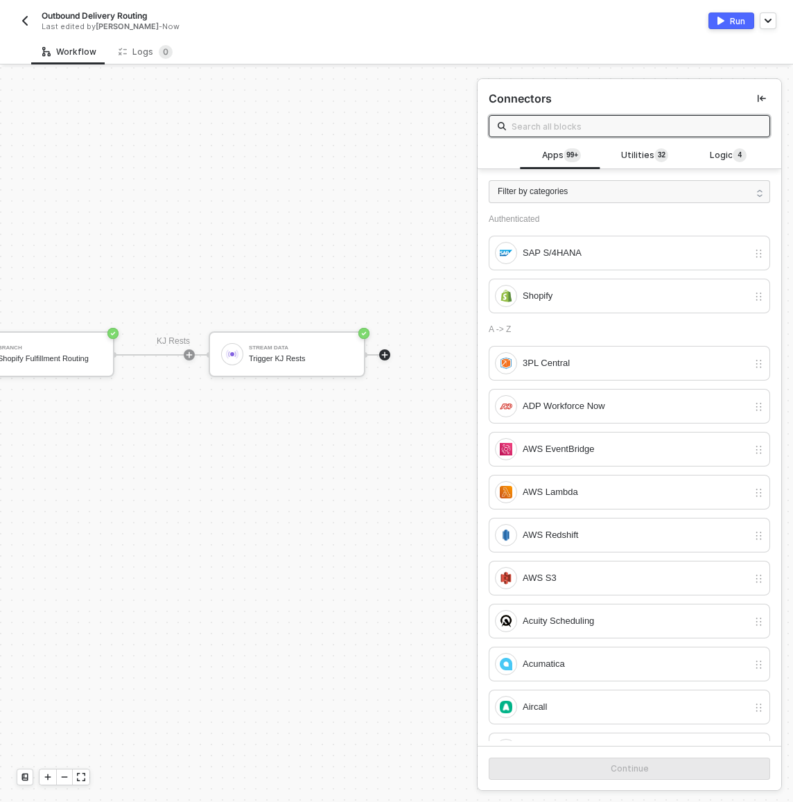
click at [735, 21] on div "Run" at bounding box center [737, 21] width 15 height 12
click at [329, 35] on div "Outbound Delivery Routing Last edited by Scott Cogswell - Now Running" at bounding box center [397, 19] width 760 height 39
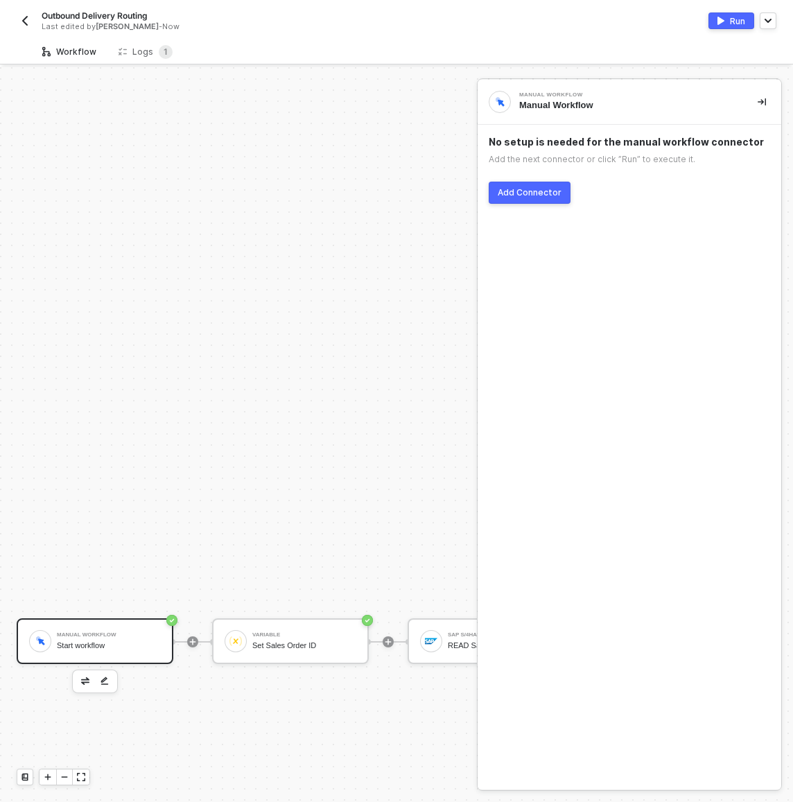
scroll to position [287, 0]
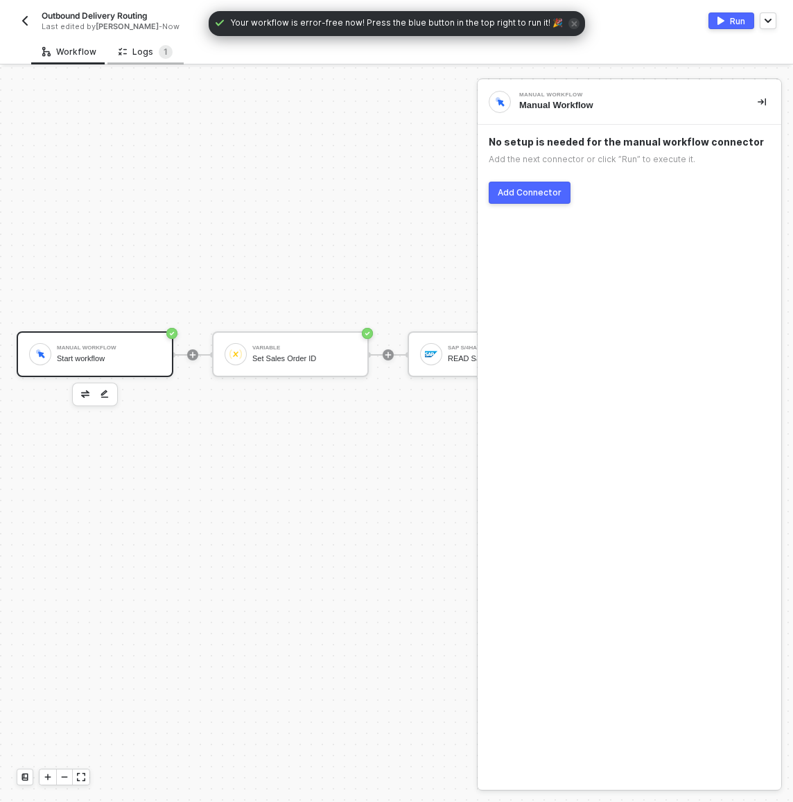
click at [147, 50] on div "Logs 1" at bounding box center [146, 52] width 54 height 14
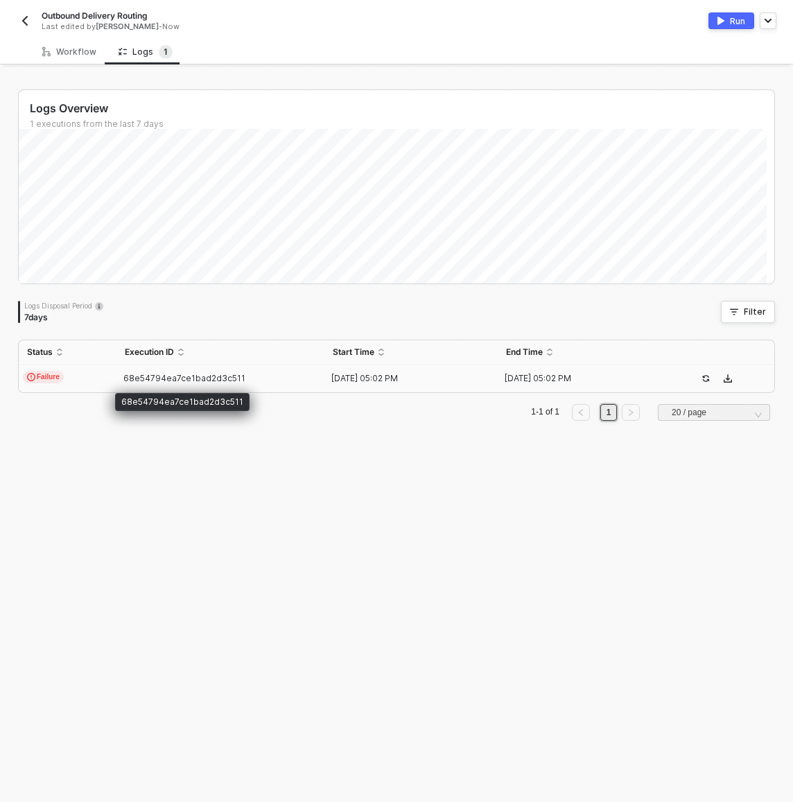
click at [178, 380] on span "68e54794ea7ce1bad2d3c511" at bounding box center [184, 378] width 122 height 10
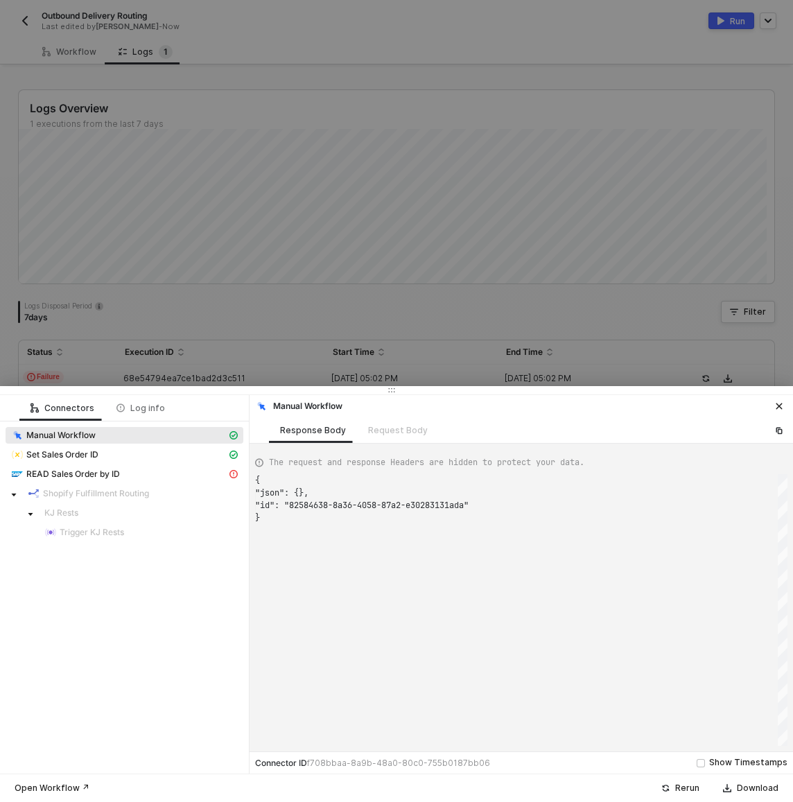
scroll to position [37, 0]
click at [126, 478] on div "READ Sales Order by ID" at bounding box center [119, 474] width 216 height 12
type textarea "{ "message": "{\"code\":\"/IWBEP/CM_MGW_RT/020\",\"message\":{\"lang\":\"en\",\…"
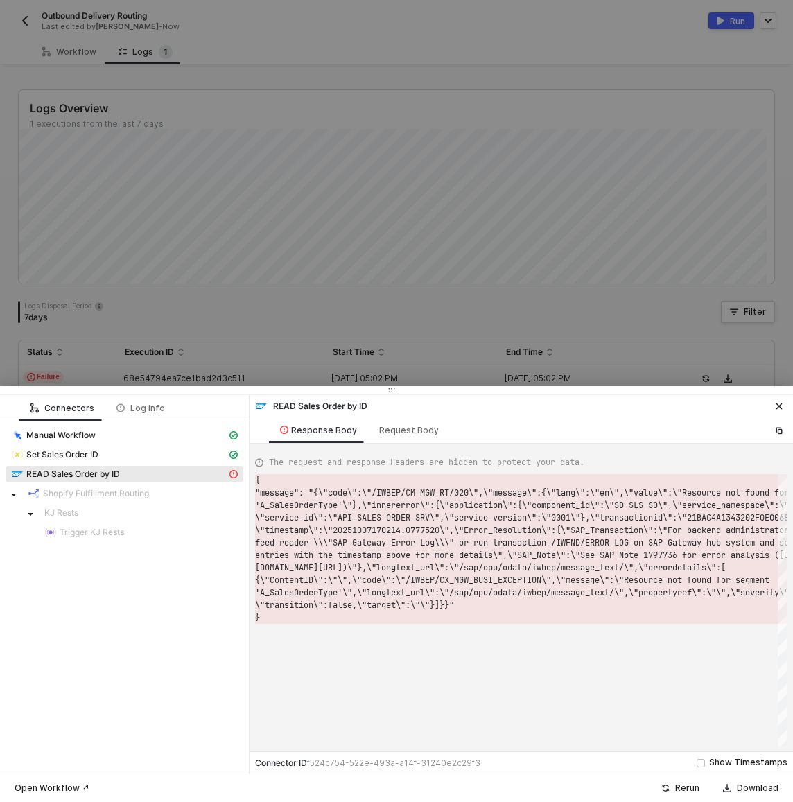
scroll to position [12, 0]
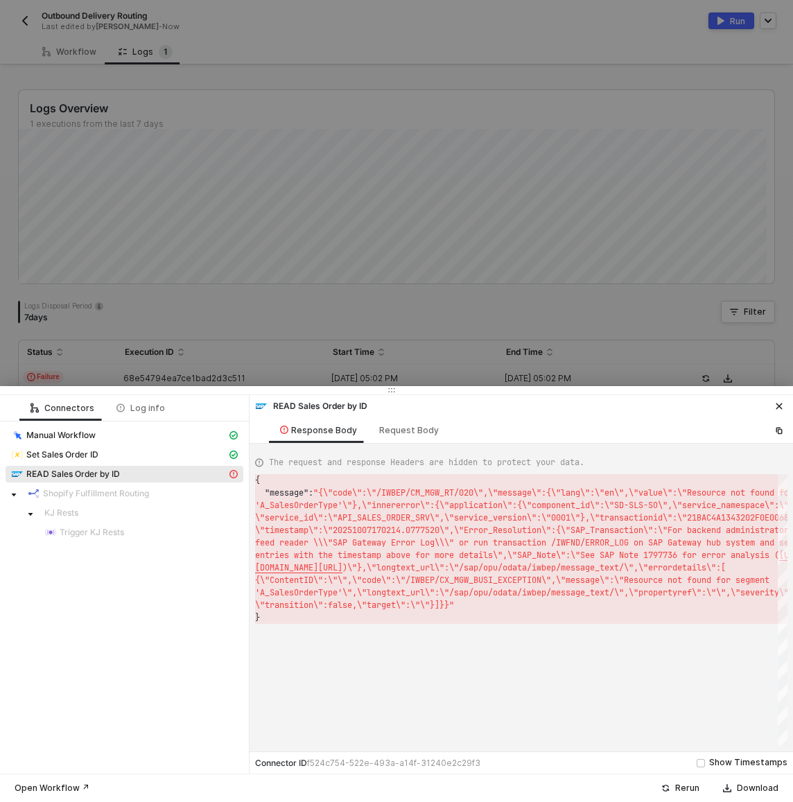
click at [351, 291] on div at bounding box center [396, 401] width 793 height 802
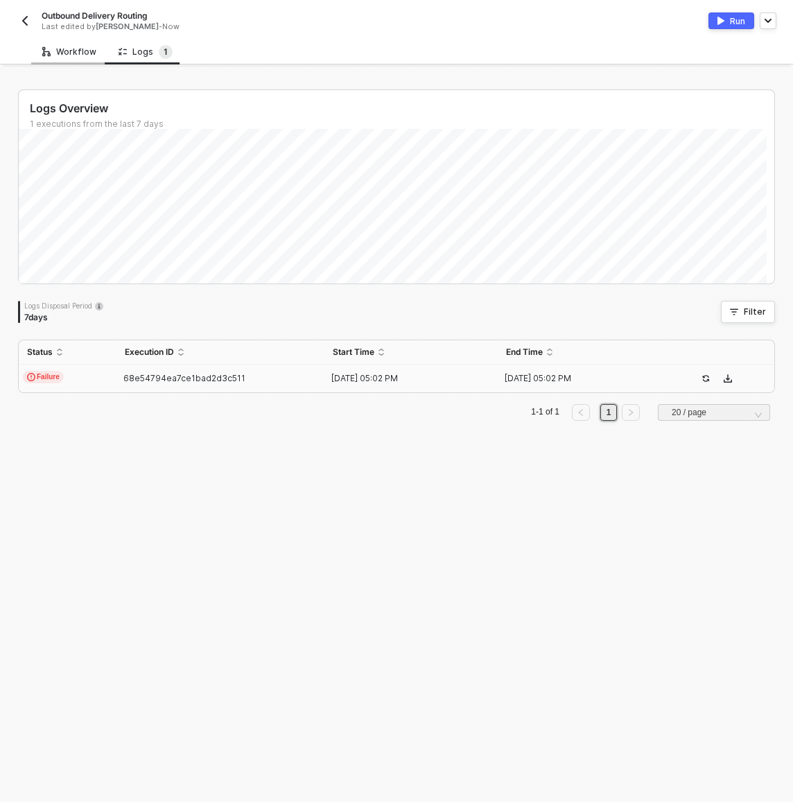
click at [79, 50] on div "Workflow" at bounding box center [69, 51] width 54 height 11
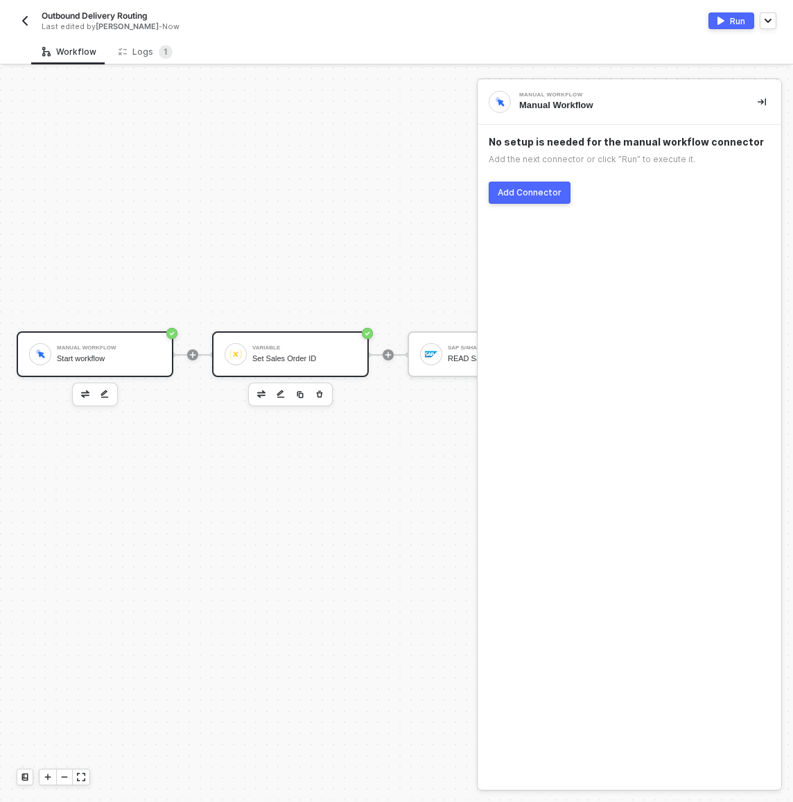
click at [293, 364] on div "Variable Set Sales Order ID" at bounding box center [304, 354] width 104 height 26
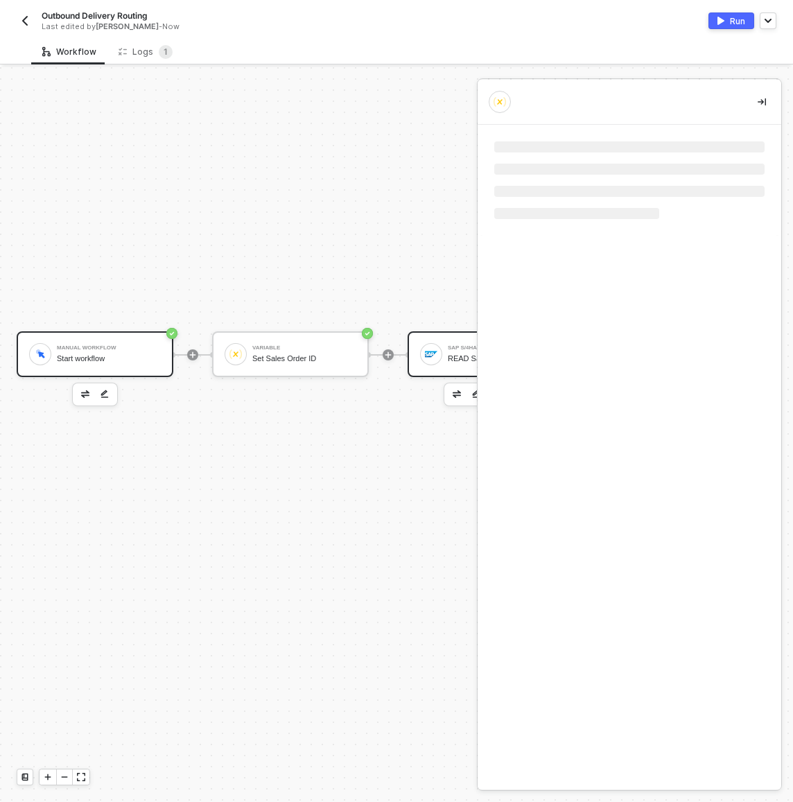
click at [456, 354] on div "READ Sales Order by ID" at bounding box center [500, 358] width 104 height 9
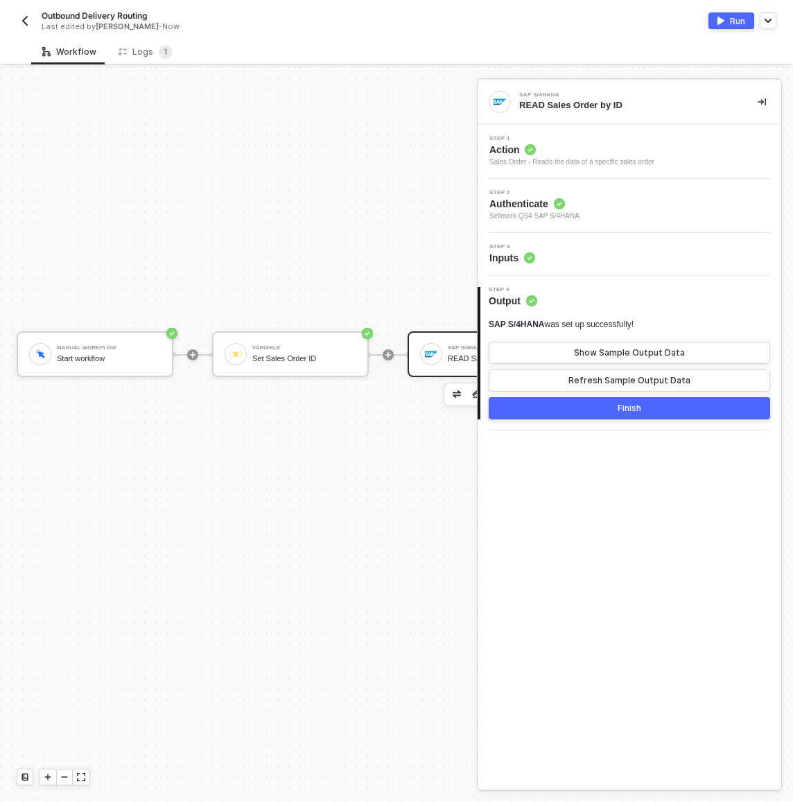
click at [615, 201] on div "Step 2 Authenticate Sellmark QS4 SAP S/4HANA" at bounding box center [631, 206] width 300 height 32
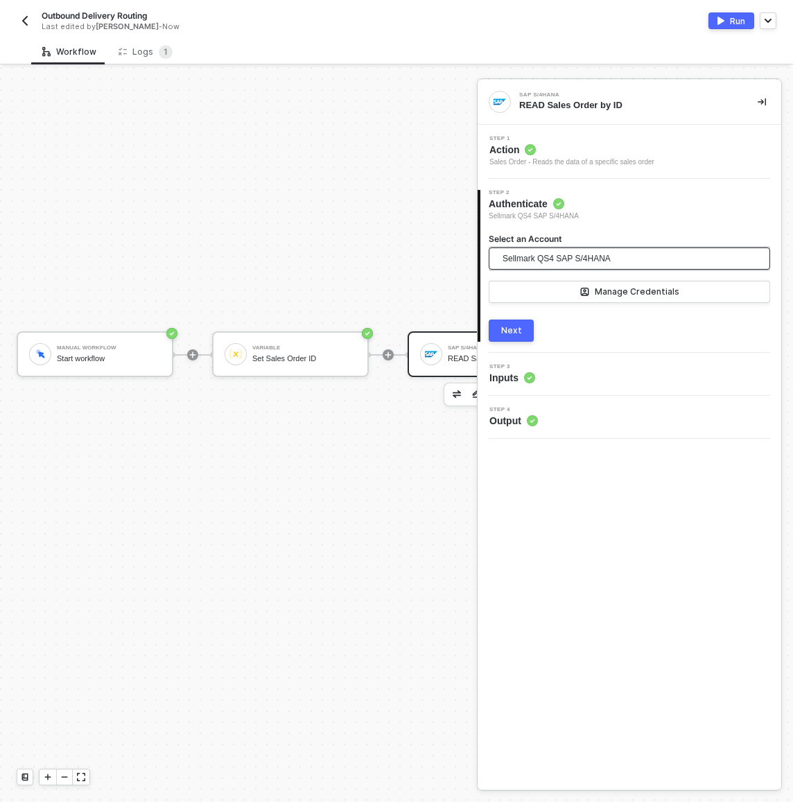
click at [607, 264] on span "Sellmark QS4 SAP S/4HANA" at bounding box center [557, 258] width 108 height 21
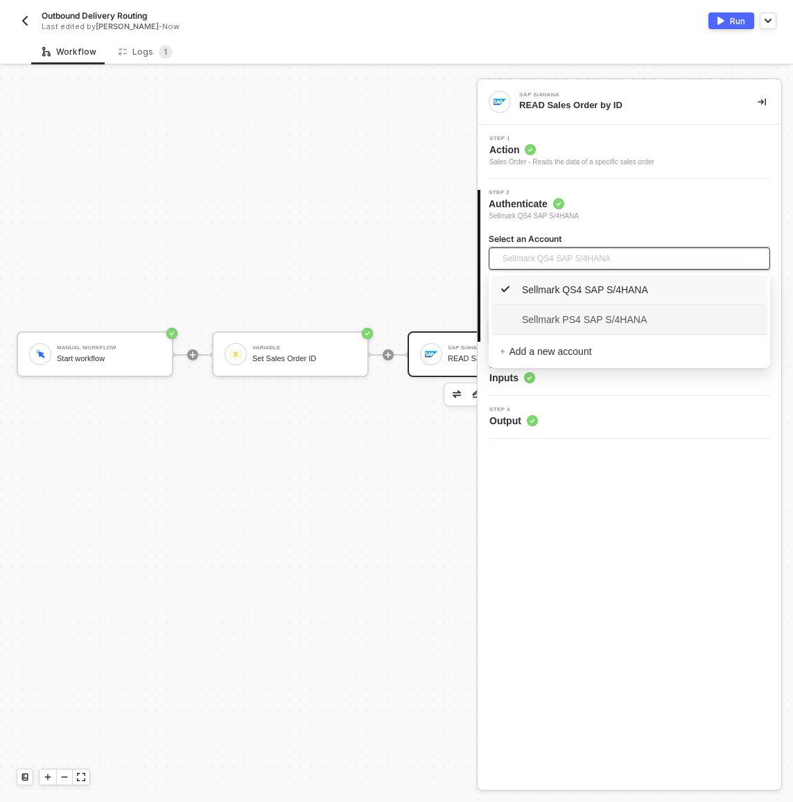
click at [588, 313] on span "Sellmark PS4 SAP S/4HANA" at bounding box center [573, 319] width 147 height 15
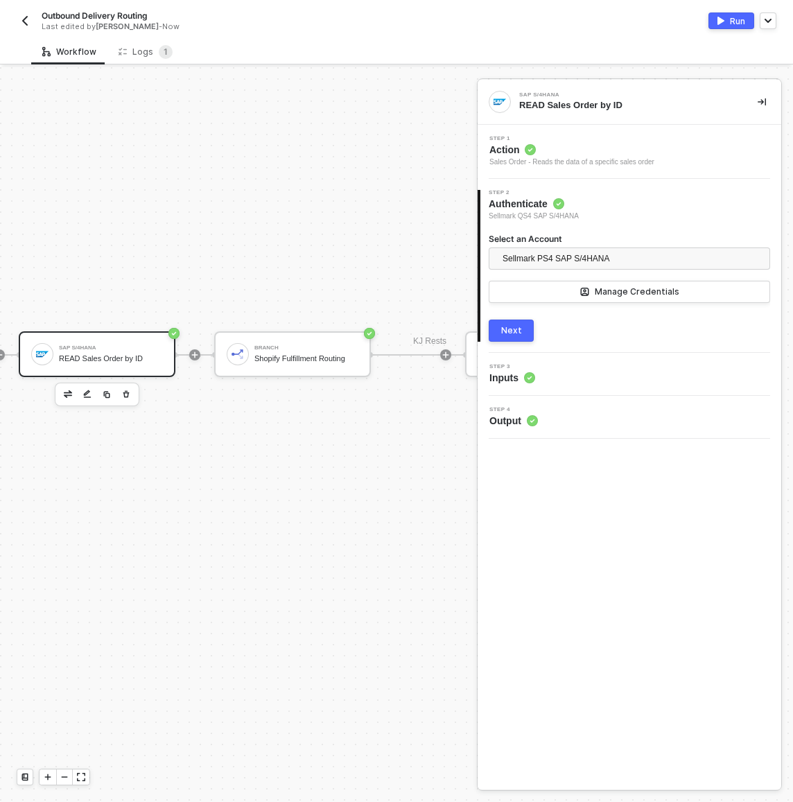
scroll to position [287, 388]
click at [521, 338] on button "Next" at bounding box center [511, 331] width 45 height 22
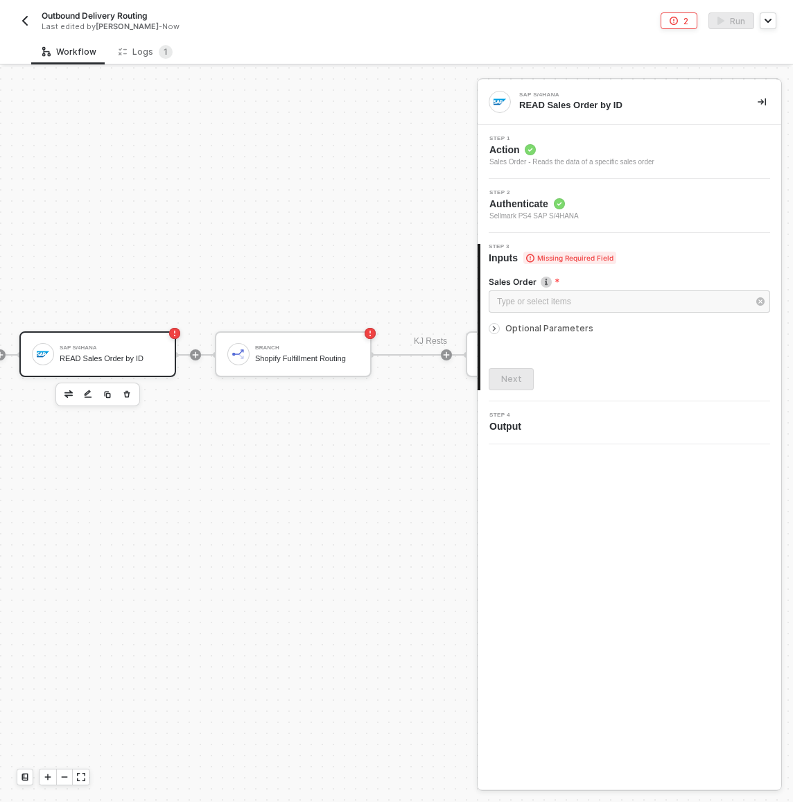
click at [169, 355] on div "SAP S/4HANA READ Sales Order by ID" at bounding box center [97, 354] width 157 height 46
click at [598, 297] on div "Type or select items ﻿" at bounding box center [622, 301] width 251 height 13
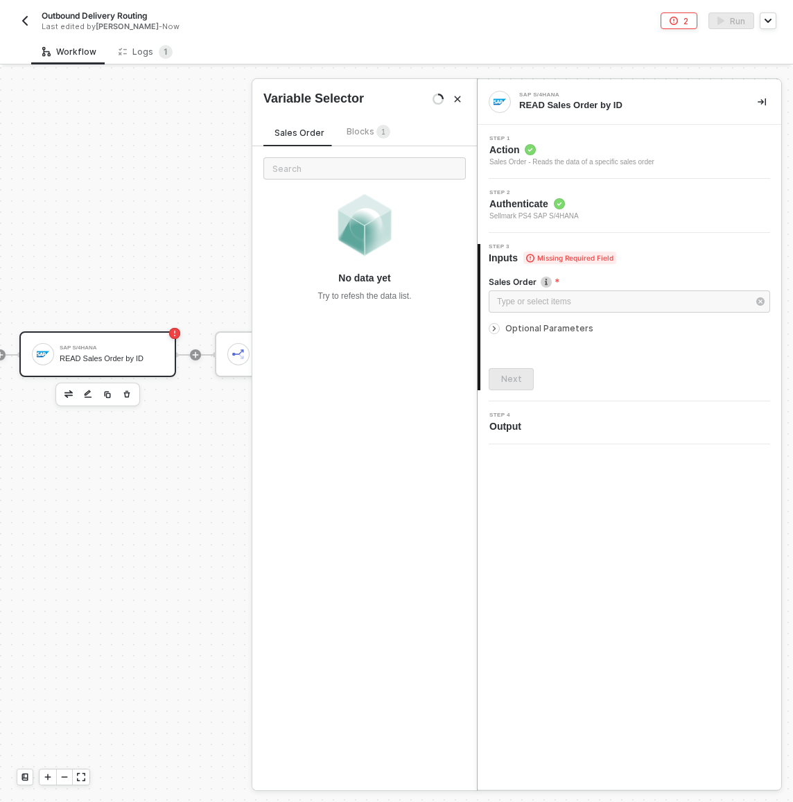
click at [361, 115] on div "Sales Order Blocks 1 No data yet Try to refesh the data list." at bounding box center [364, 448] width 225 height 683
click at [363, 123] on div "Sales Order Blocks 1 No data yet Try to refesh the data list." at bounding box center [364, 448] width 225 height 683
click at [365, 133] on span "Blocks 1" at bounding box center [369, 131] width 44 height 10
click at [350, 207] on div "VARIABLE" at bounding box center [373, 208] width 159 height 6
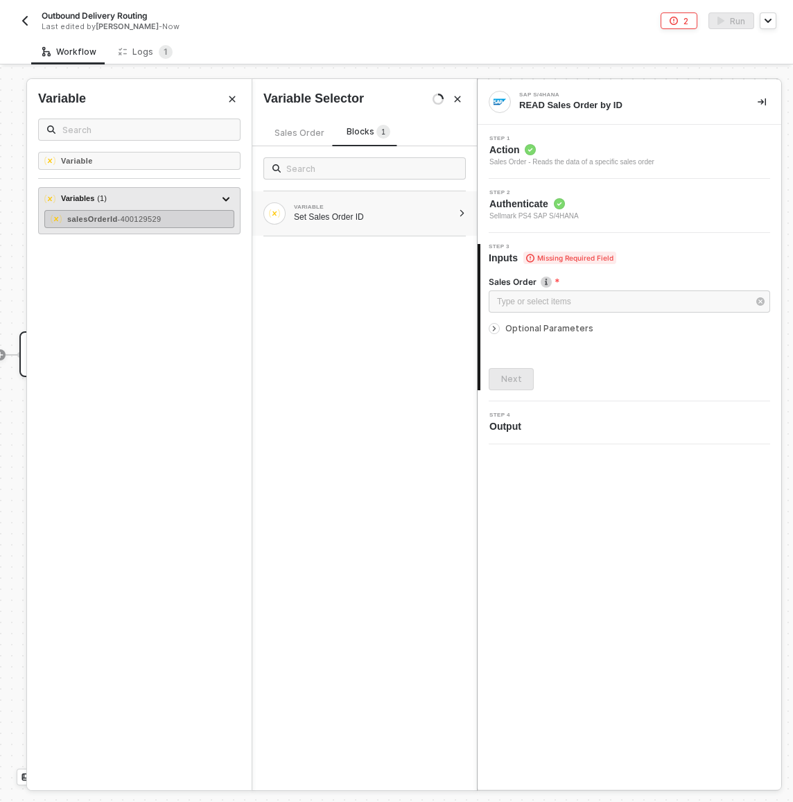
click at [180, 214] on div "salesOrderId - 400129529" at bounding box center [139, 219] width 190 height 18
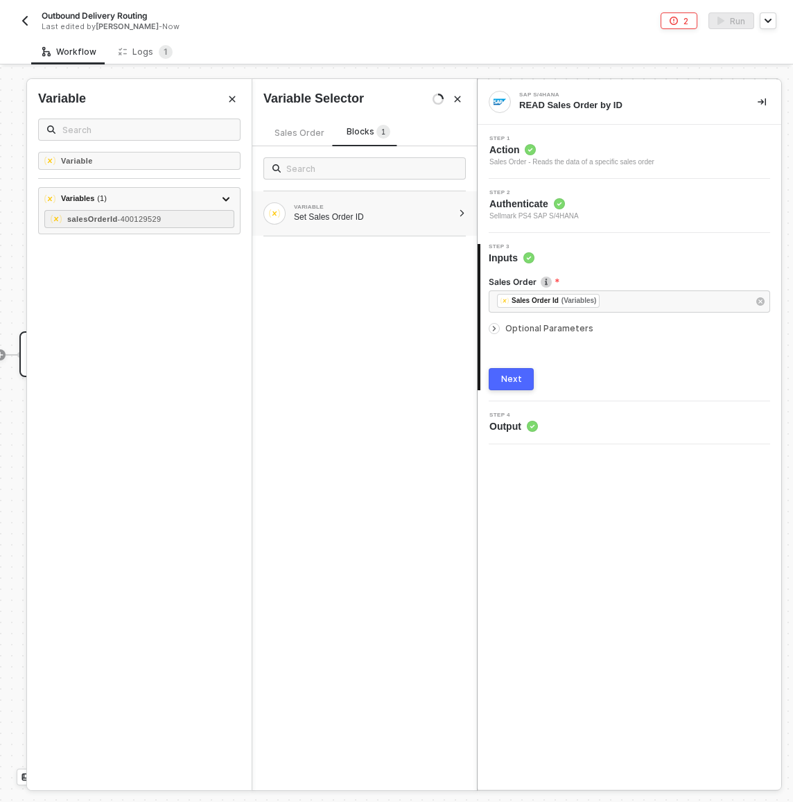
click at [501, 377] on div "Next" at bounding box center [511, 379] width 21 height 11
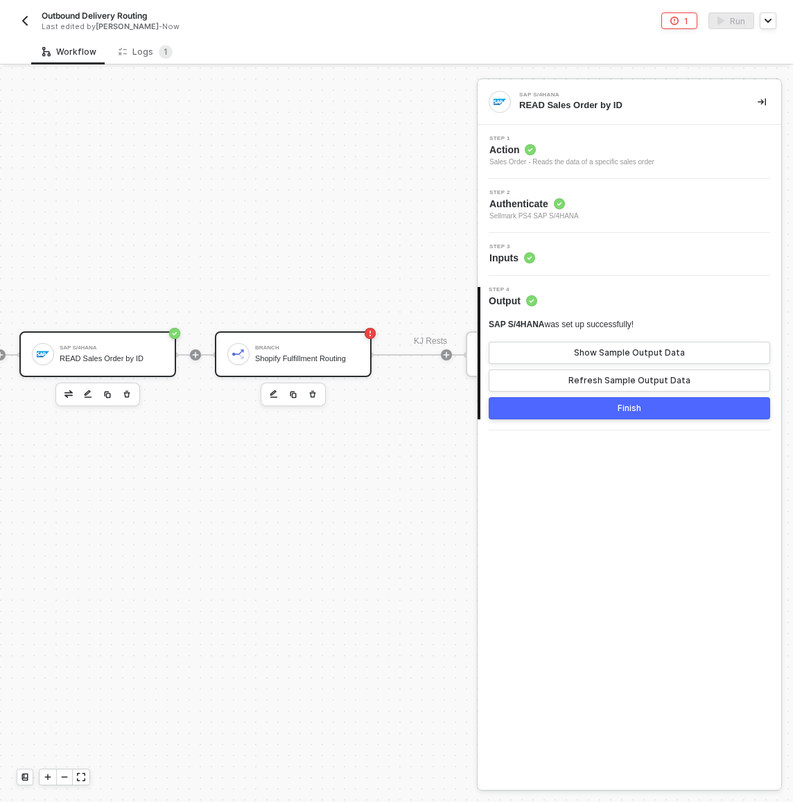
click at [292, 357] on div "Shopify Fulfillment Routing" at bounding box center [307, 358] width 104 height 9
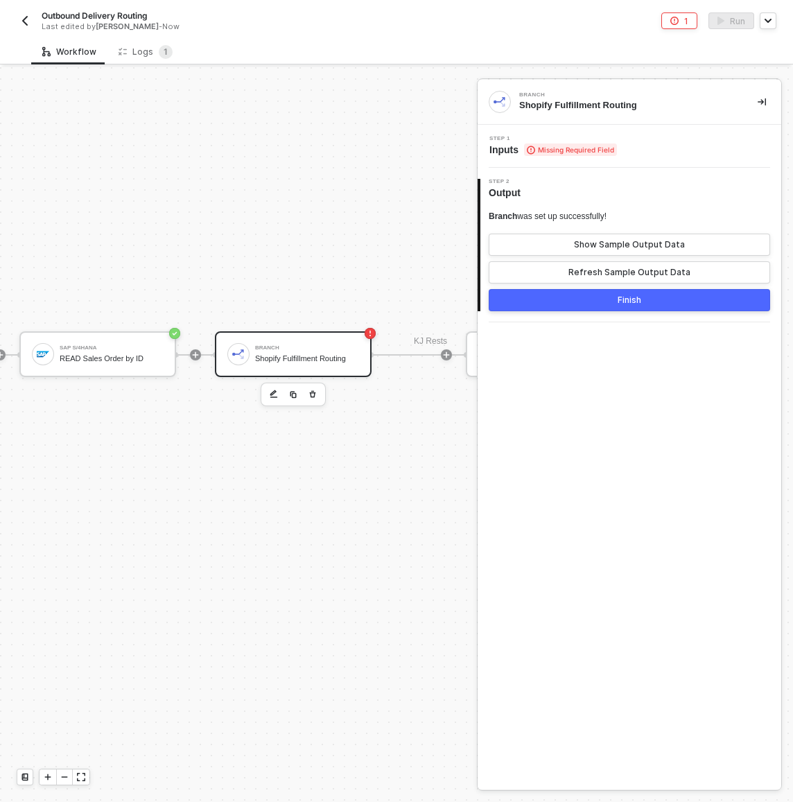
click at [566, 151] on span "Missing Required Field" at bounding box center [570, 150] width 93 height 12
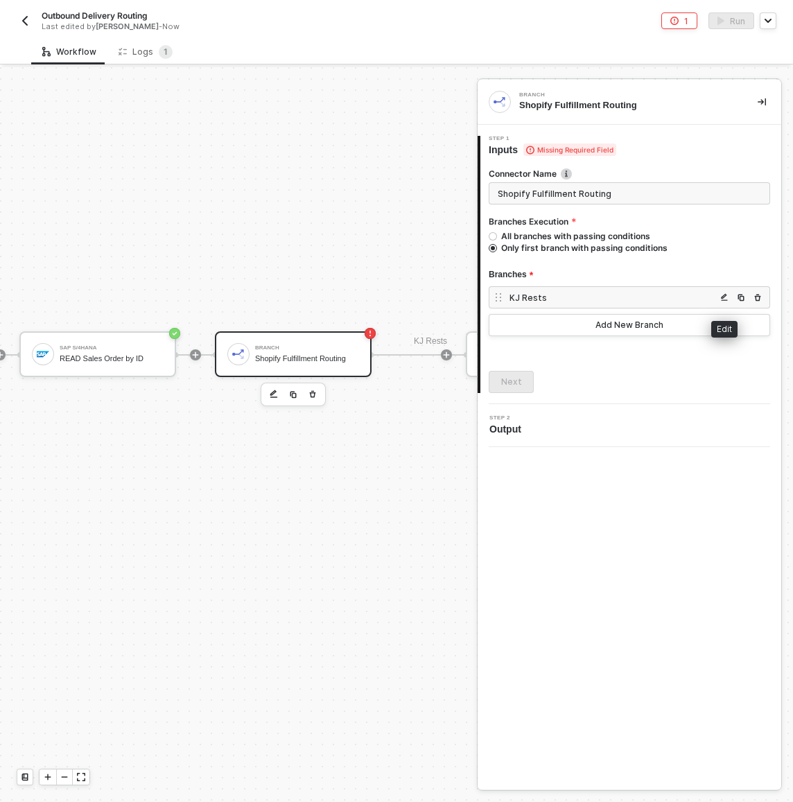
click at [723, 293] on img "button" at bounding box center [724, 297] width 8 height 8
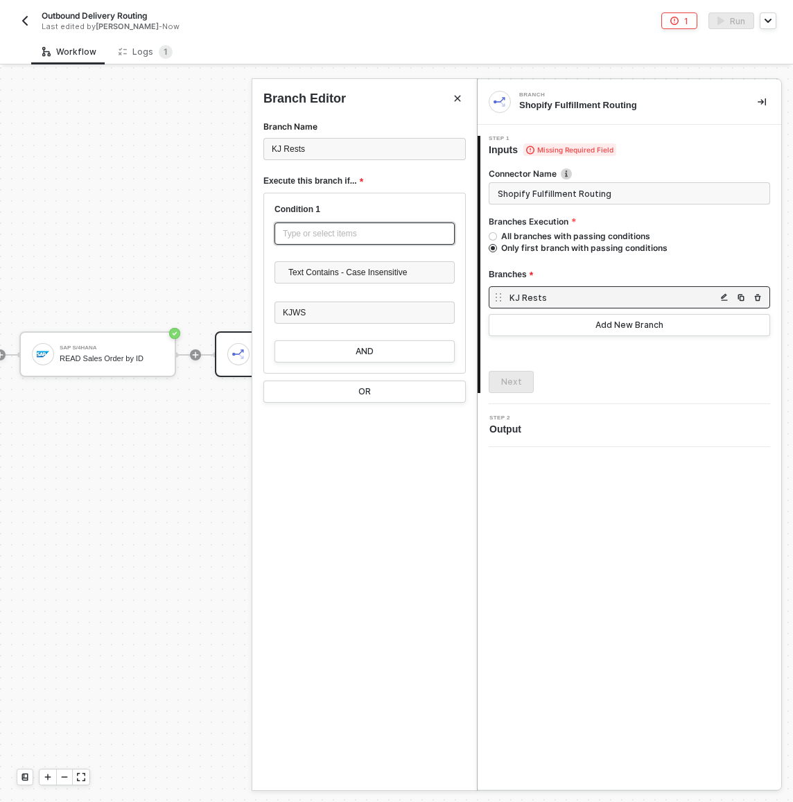
click at [356, 234] on div "Type or select items ﻿" at bounding box center [365, 233] width 164 height 13
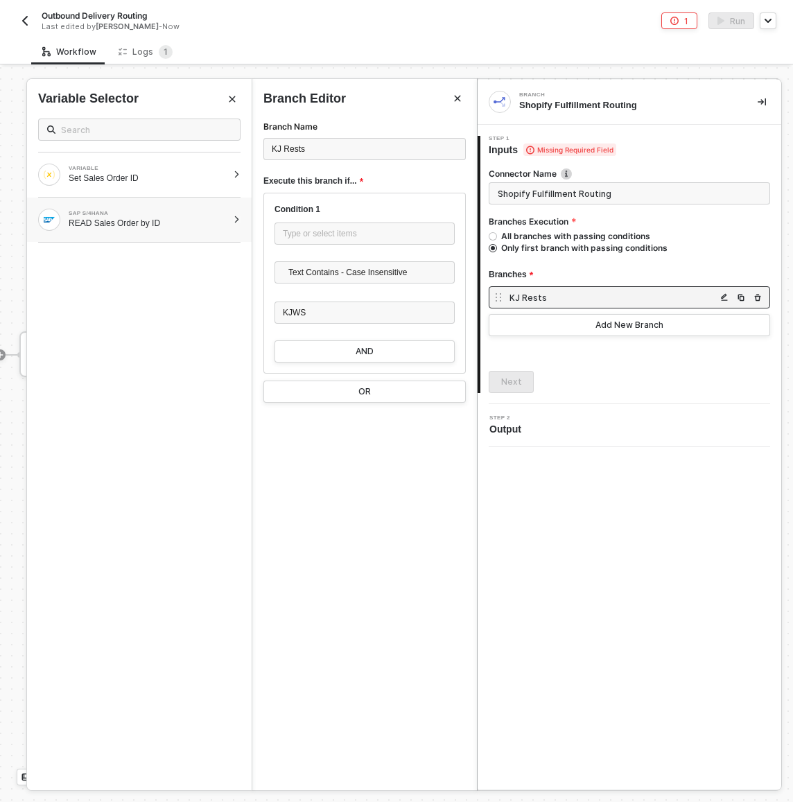
click at [234, 217] on div at bounding box center [237, 220] width 8 height 8
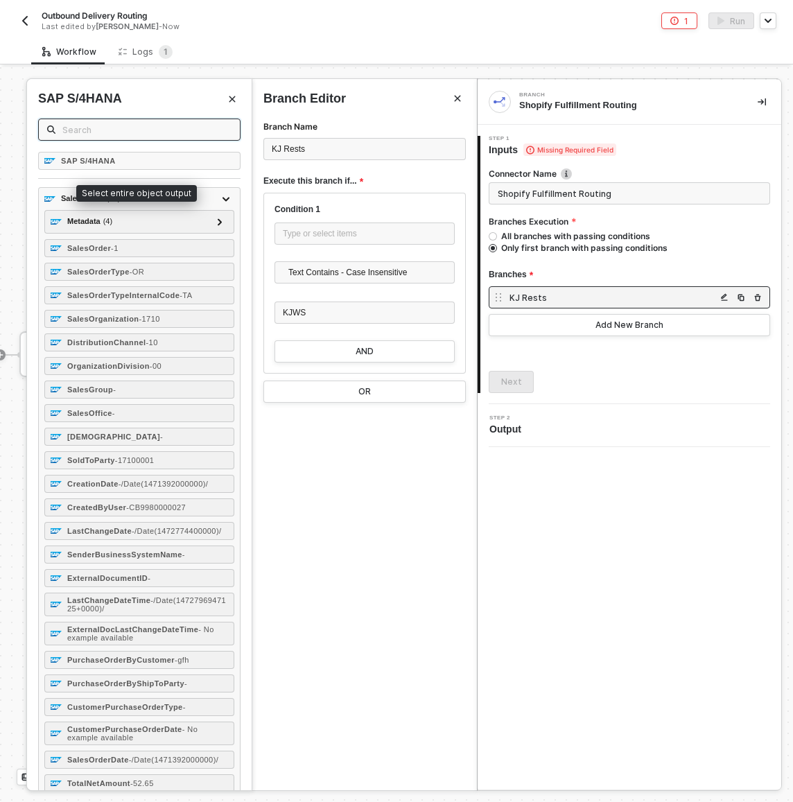
click at [163, 130] on input "text" at bounding box center [146, 129] width 169 height 15
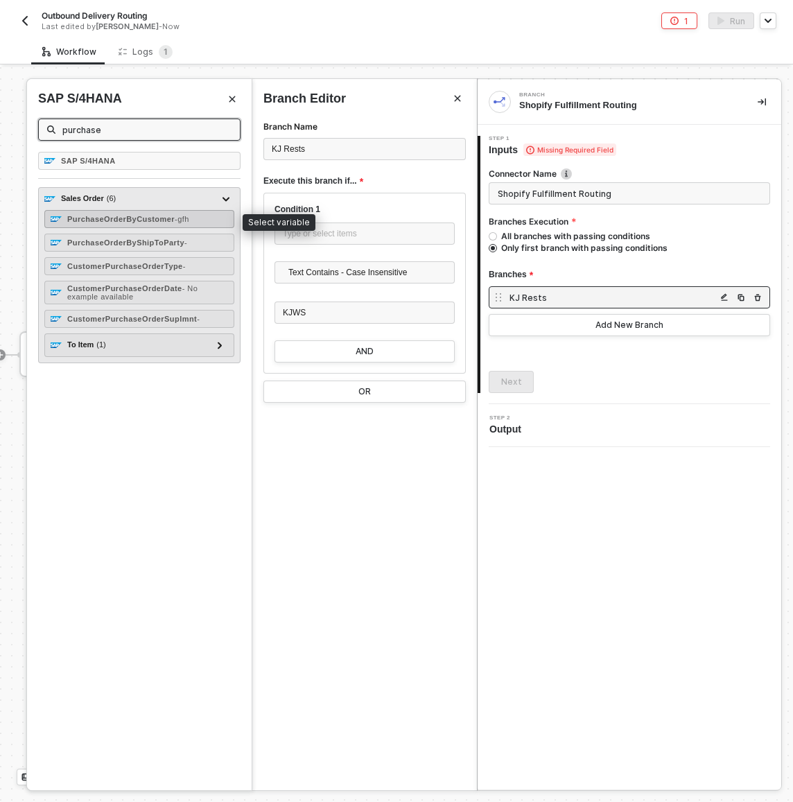
type input "purchase"
click at [206, 220] on div "PurchaseOrderByCustomer - gfh" at bounding box center [139, 219] width 190 height 18
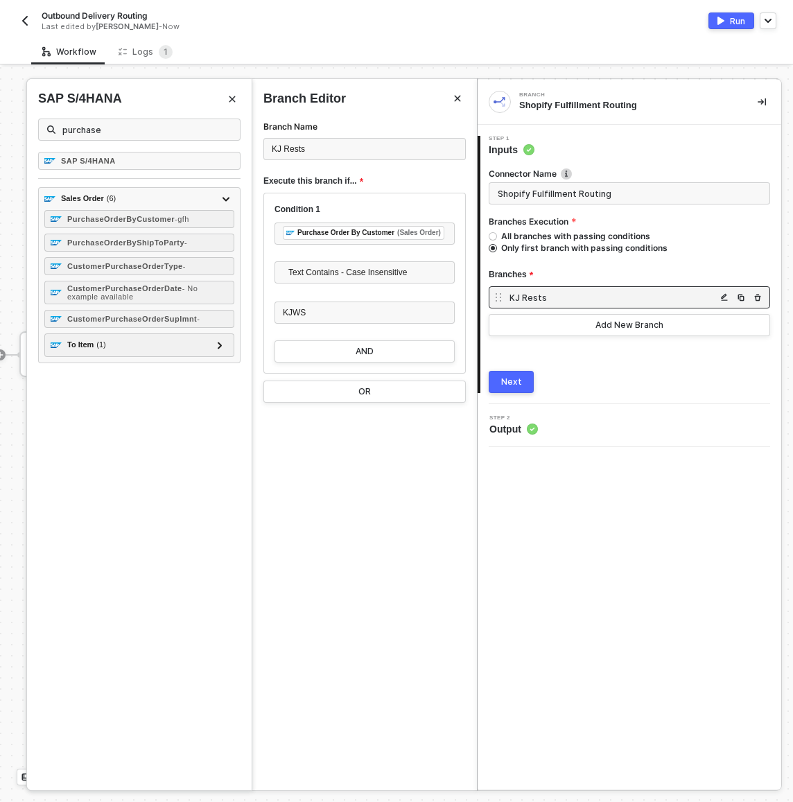
click at [515, 382] on div "Next" at bounding box center [511, 382] width 21 height 11
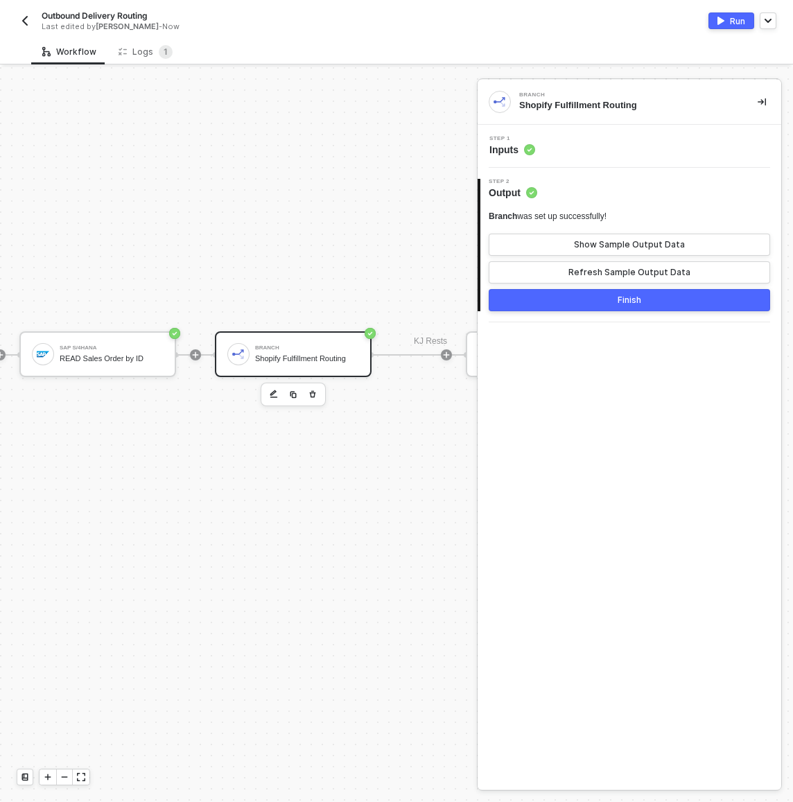
click at [622, 301] on div "Finish" at bounding box center [630, 300] width 24 height 11
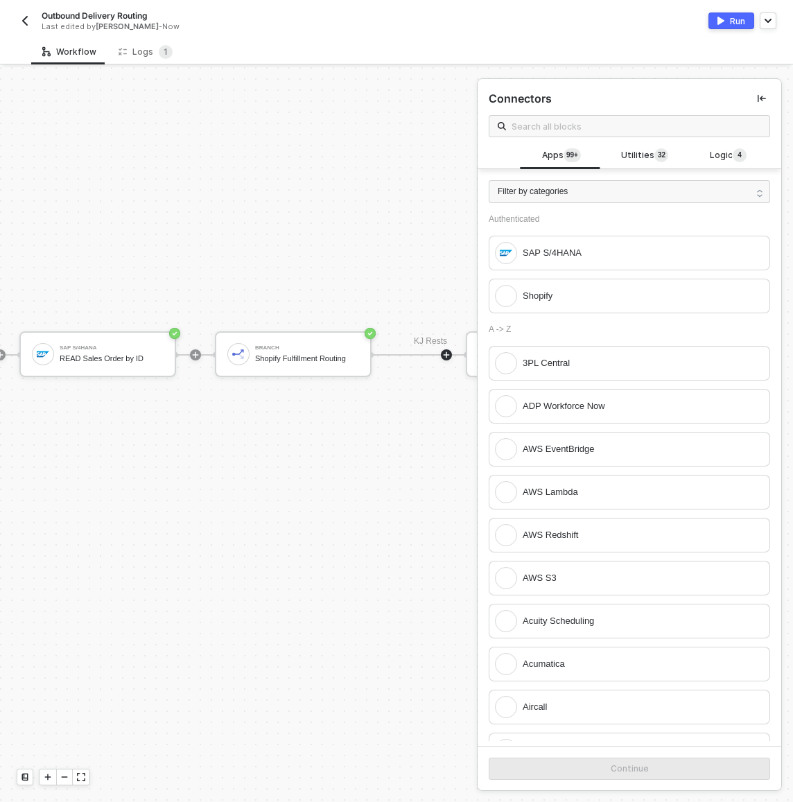
click at [193, 282] on div "Manual Workflow Start workflow Variable Set Sales Order ID SAP S/4HANA READ Sal…" at bounding box center [130, 354] width 1036 height 1149
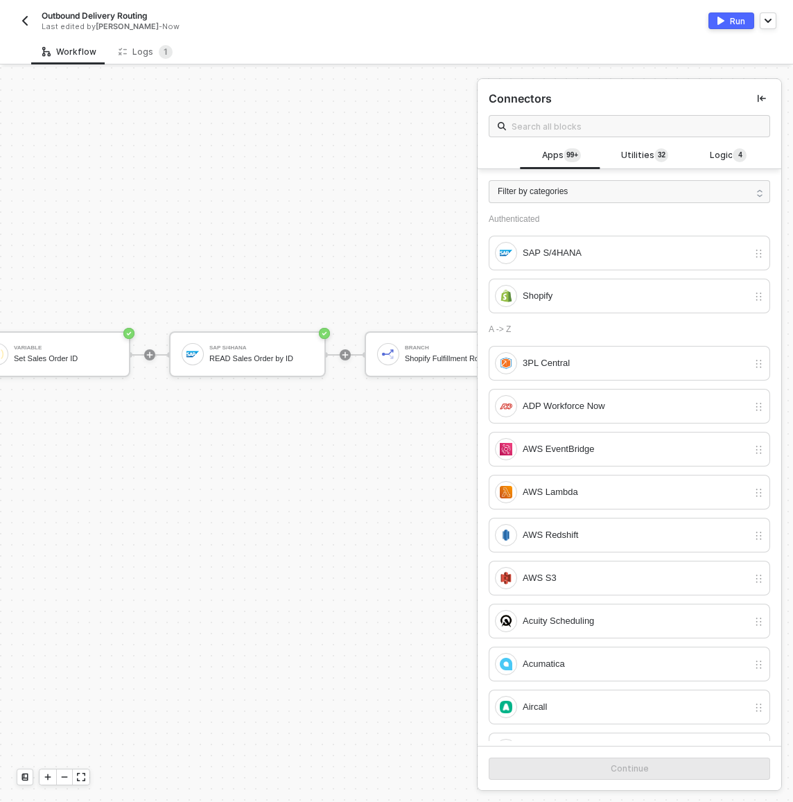
scroll to position [287, 0]
click at [728, 17] on button "Run" at bounding box center [732, 20] width 46 height 17
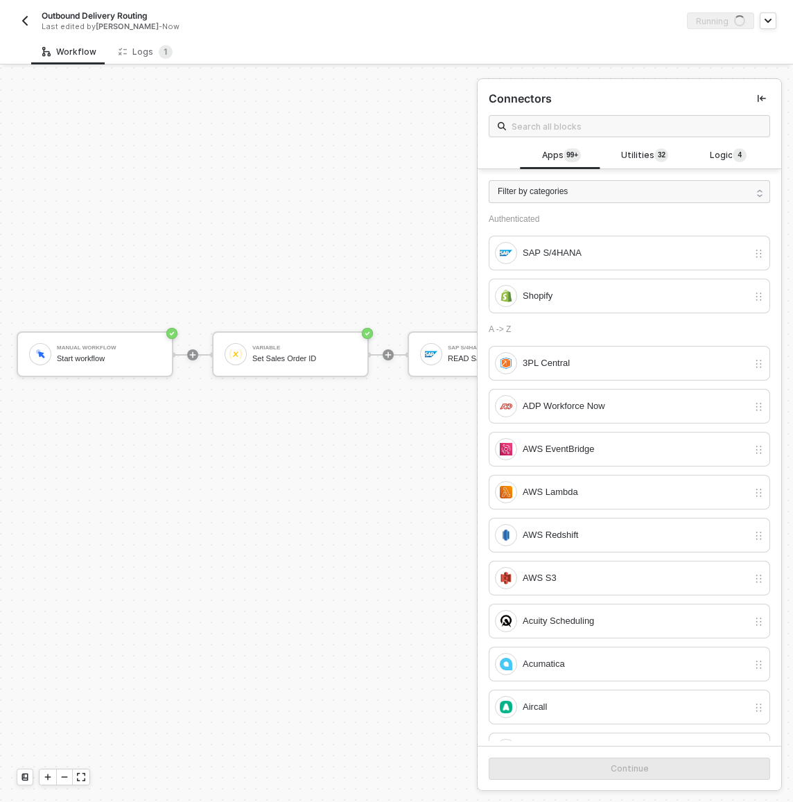
click at [377, 16] on div "Outbound Delivery Routing Last edited by Scott Cogswell - Now" at bounding box center [207, 21] width 380 height 22
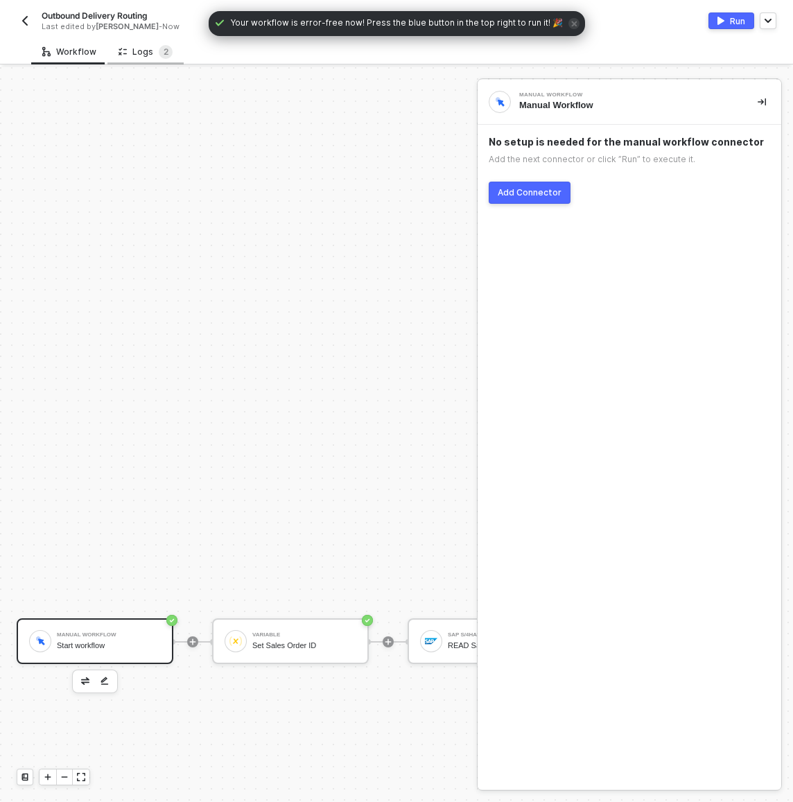
scroll to position [287, 0]
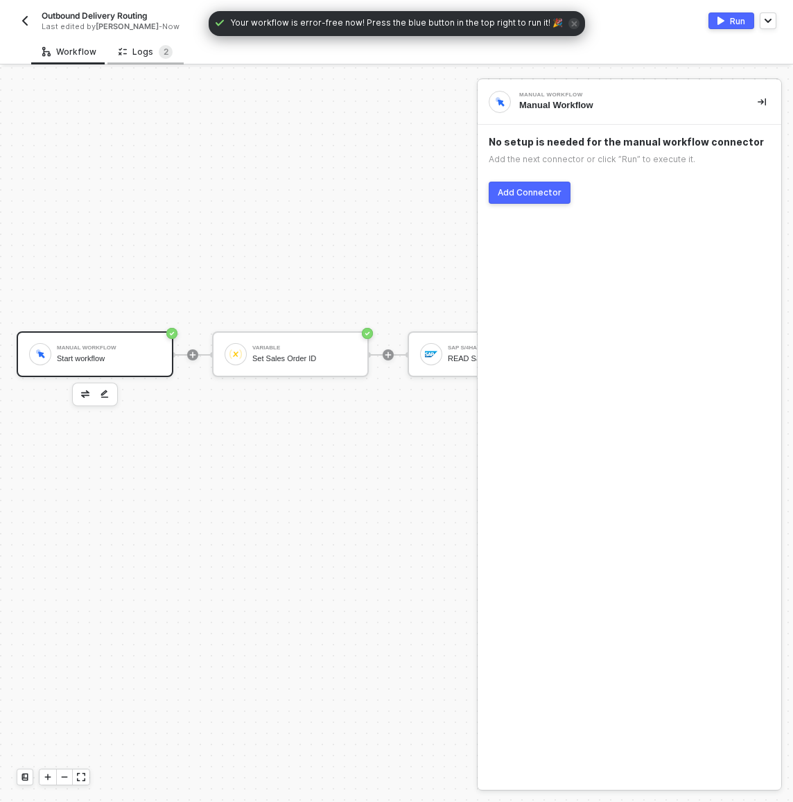
click at [133, 53] on div "Logs 2" at bounding box center [146, 52] width 54 height 14
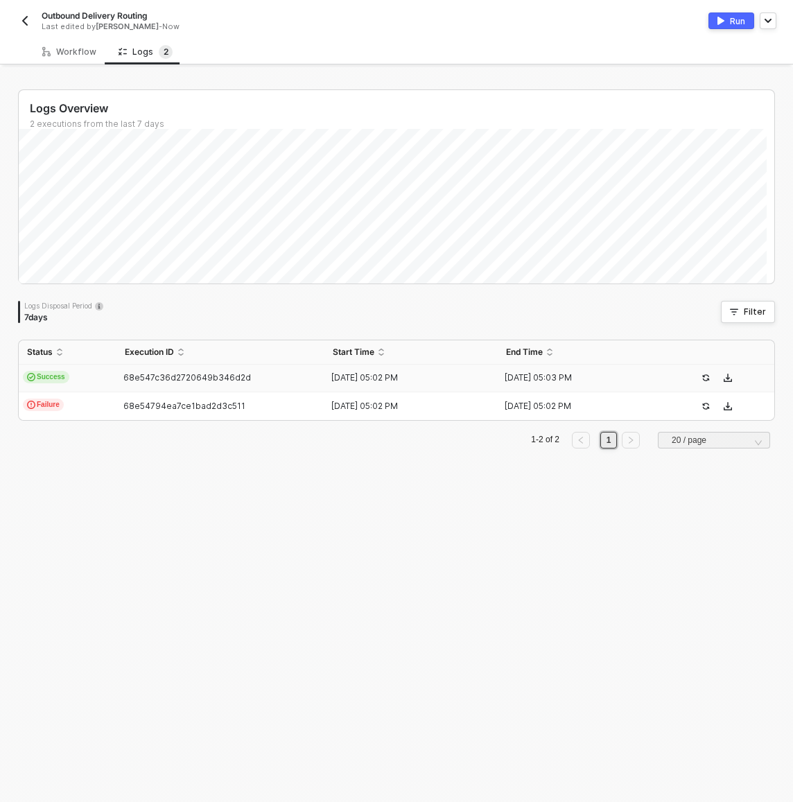
click at [96, 379] on td "Success" at bounding box center [68, 379] width 98 height 28
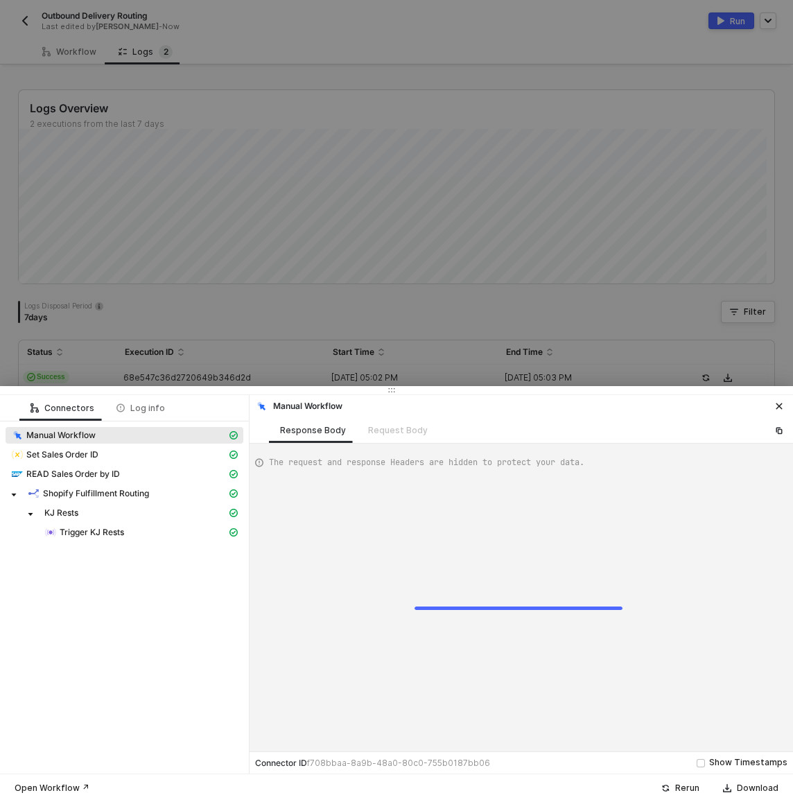
type textarea "{ "json": {}, "id": "94fc277f-c20f-45d3-bff0-33a8ab6417ba" }"
click at [358, 16] on div at bounding box center [396, 401] width 793 height 802
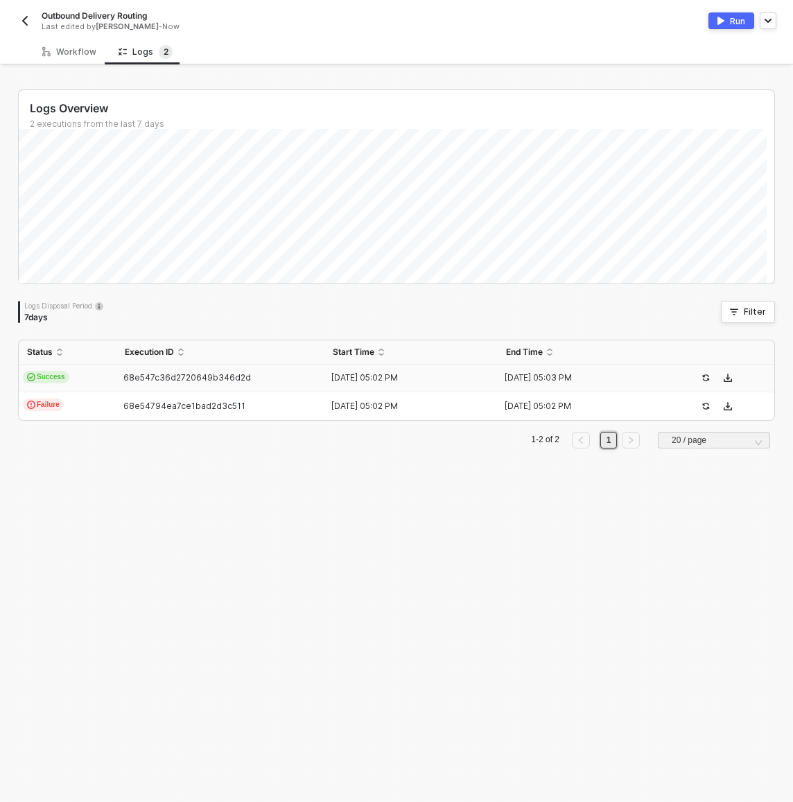
click at [28, 24] on img "button" at bounding box center [24, 20] width 11 height 11
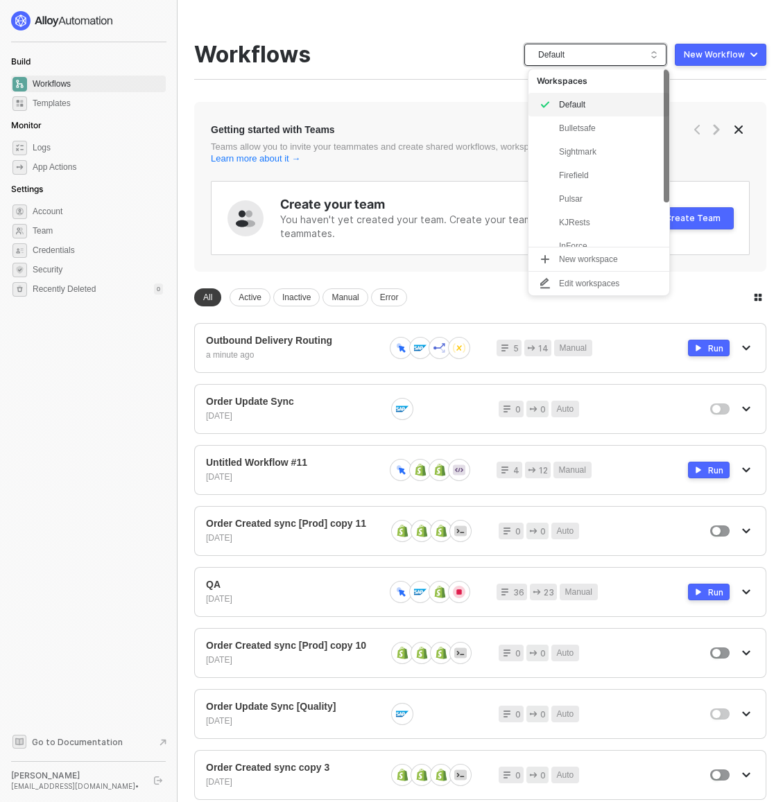
click at [634, 59] on span "Default" at bounding box center [598, 54] width 120 height 21
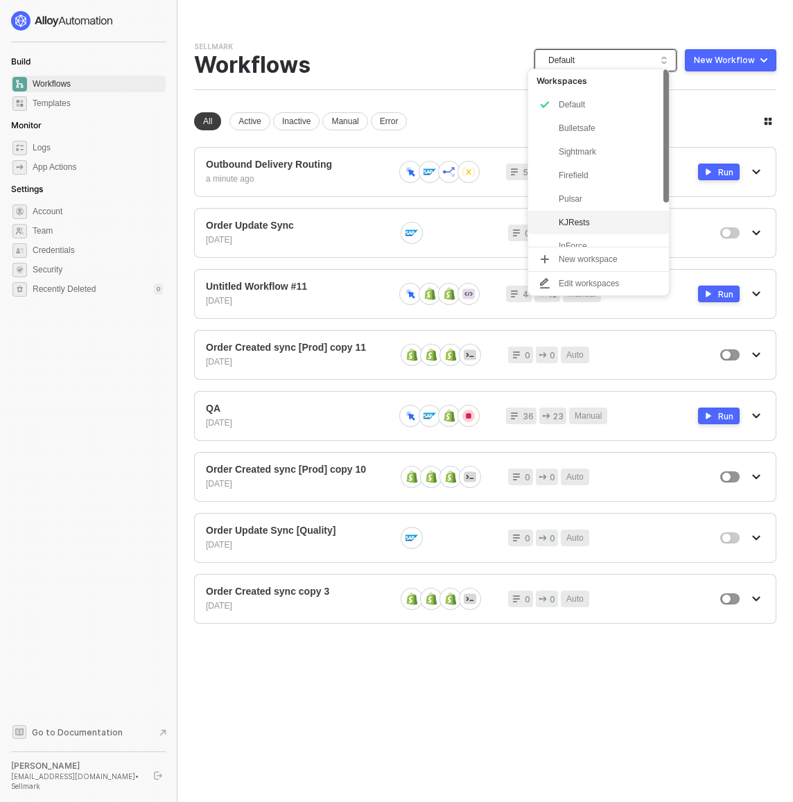
click at [603, 223] on div "KJRests" at bounding box center [610, 222] width 102 height 17
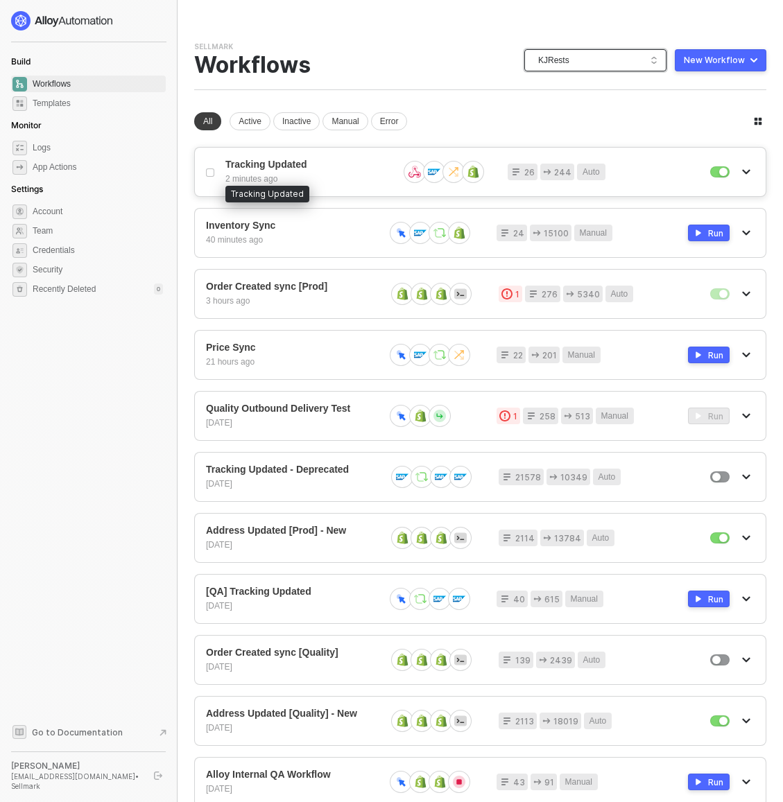
click at [279, 161] on span "Tracking Updated" at bounding box center [306, 165] width 162 height 12
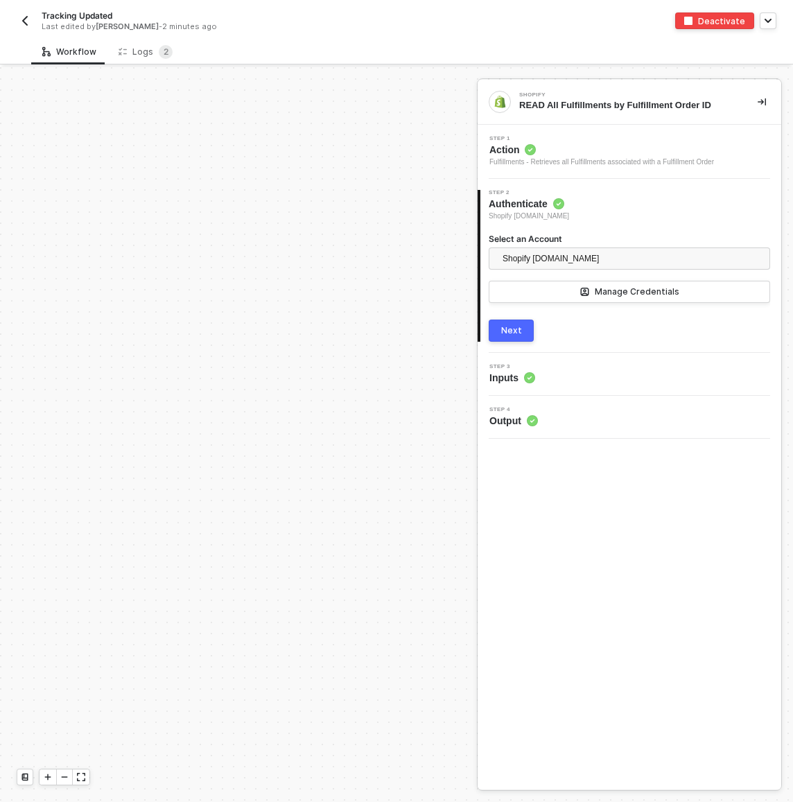
scroll to position [720, 0]
click at [159, 57] on span "2" at bounding box center [166, 52] width 14 height 14
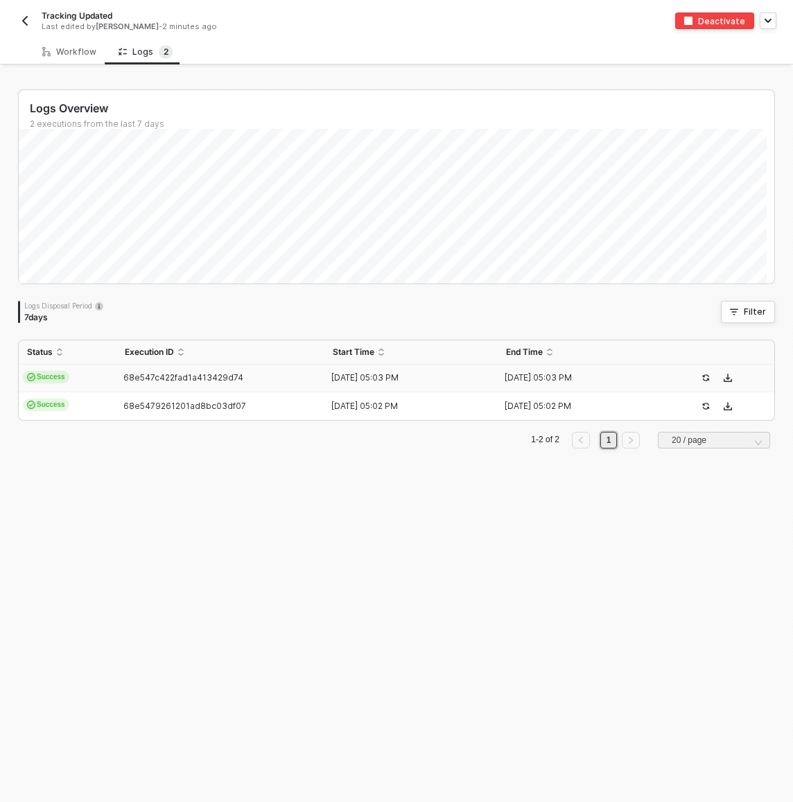
click at [101, 377] on td "Success" at bounding box center [68, 379] width 98 height 28
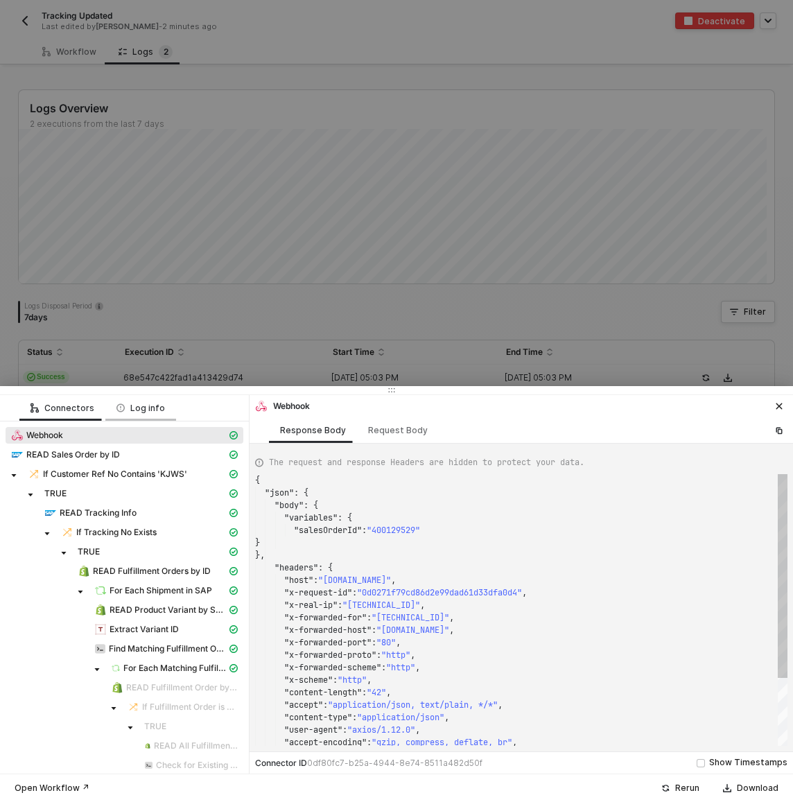
scroll to position [125, 0]
click at [171, 670] on span "For Each Matching Fulfillment Order" at bounding box center [174, 668] width 103 height 11
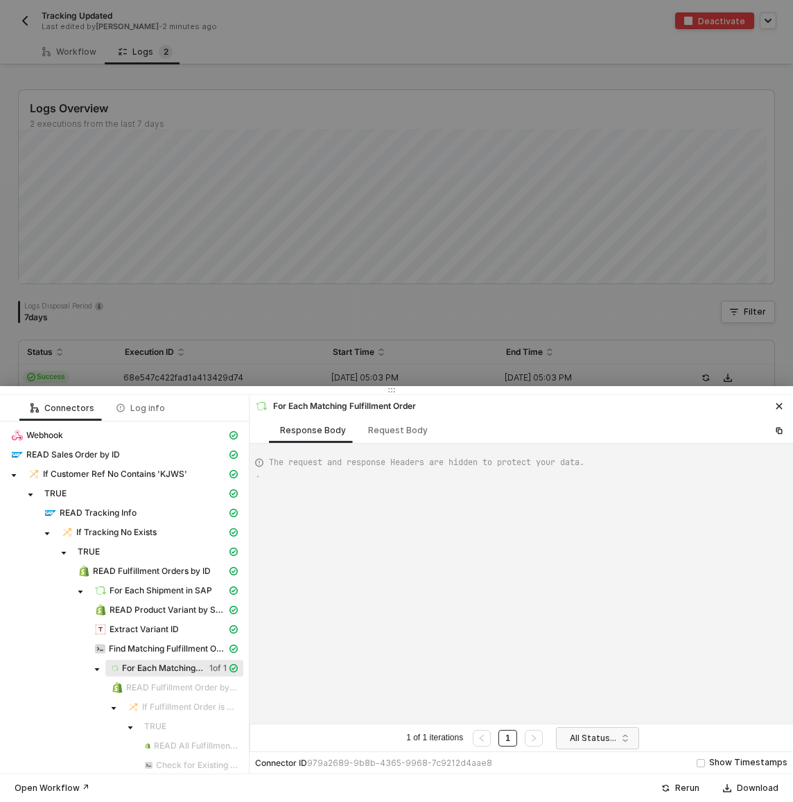
type textarea "{ "data": [ [ [ { "json": { "data": { "matchingFulfillmentOrders": [] } },"
click at [171, 648] on span "Find Matching Fulfillment Orders" at bounding box center [168, 648] width 118 height 11
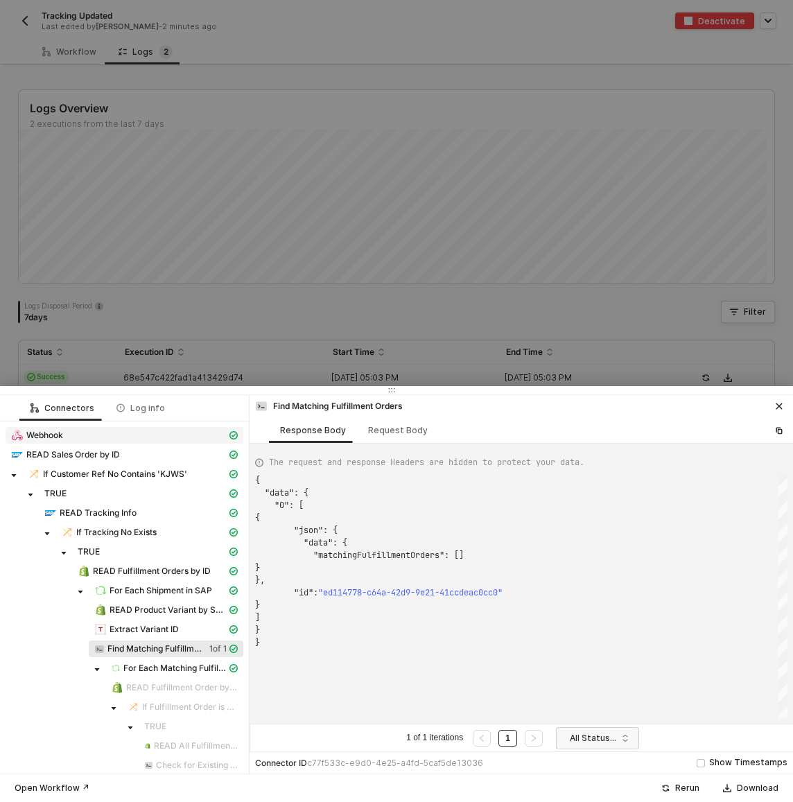
click at [59, 435] on span "Webhook" at bounding box center [44, 435] width 37 height 11
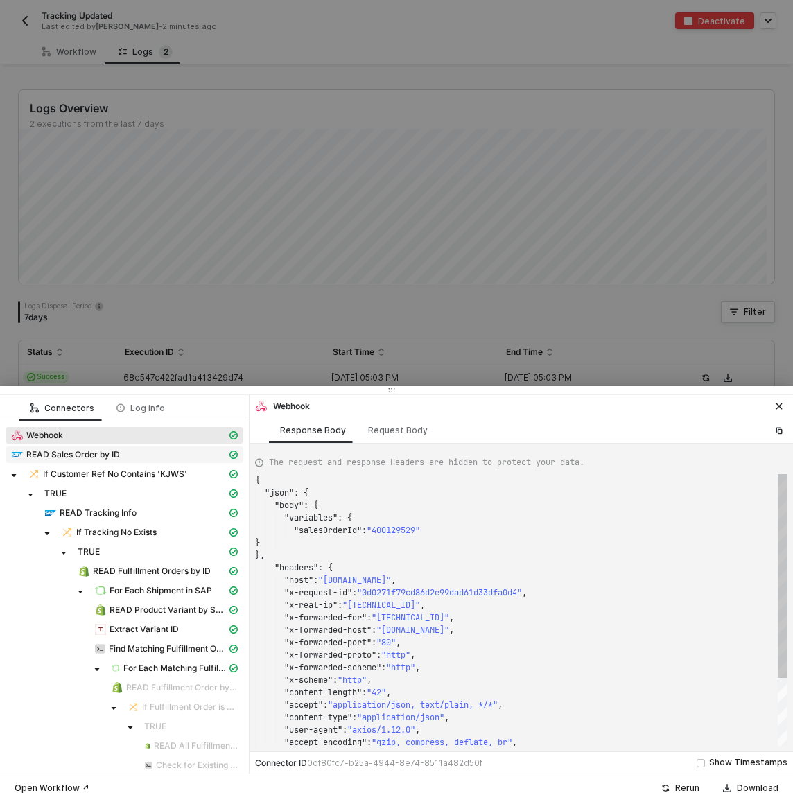
click at [60, 453] on span "READ Sales Order by ID" at bounding box center [73, 454] width 94 height 11
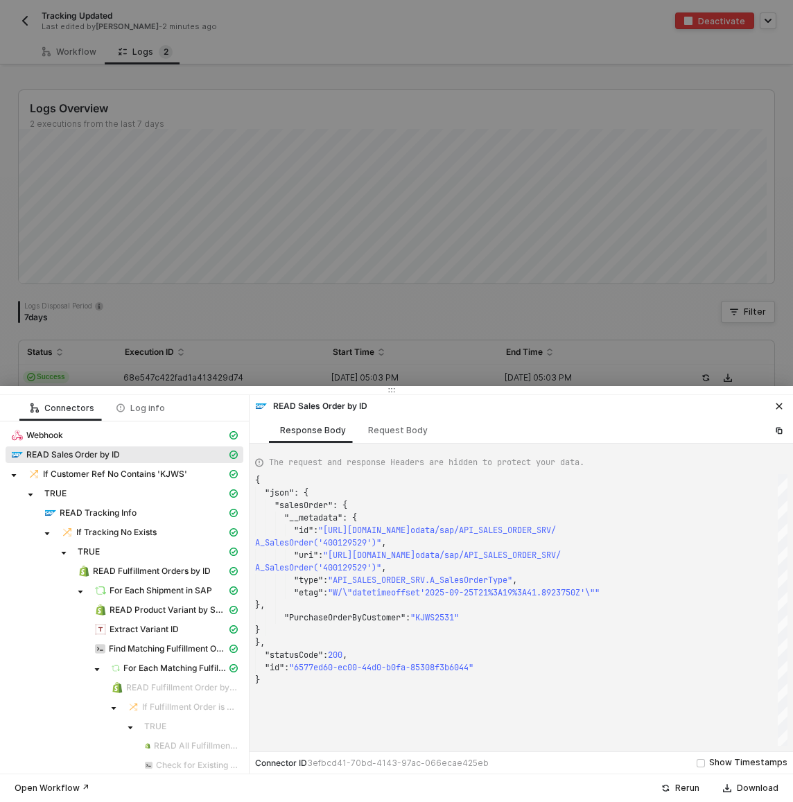
scroll to position [100, 0]
click at [75, 475] on span "If Customer Ref No Contains 'KJWS'" at bounding box center [115, 474] width 144 height 11
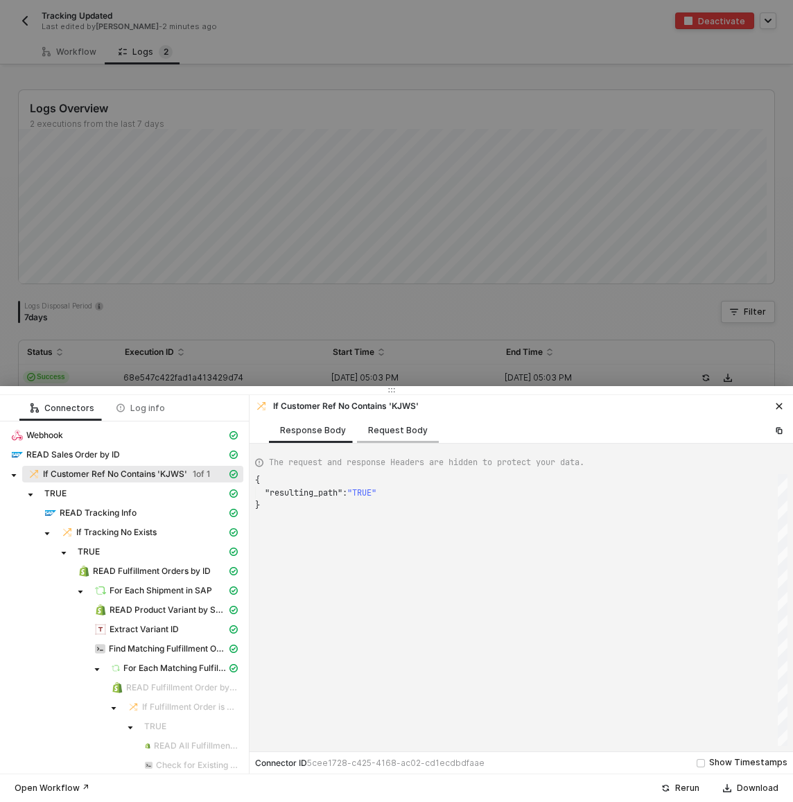
click at [382, 429] on div "Request Body" at bounding box center [398, 430] width 60 height 11
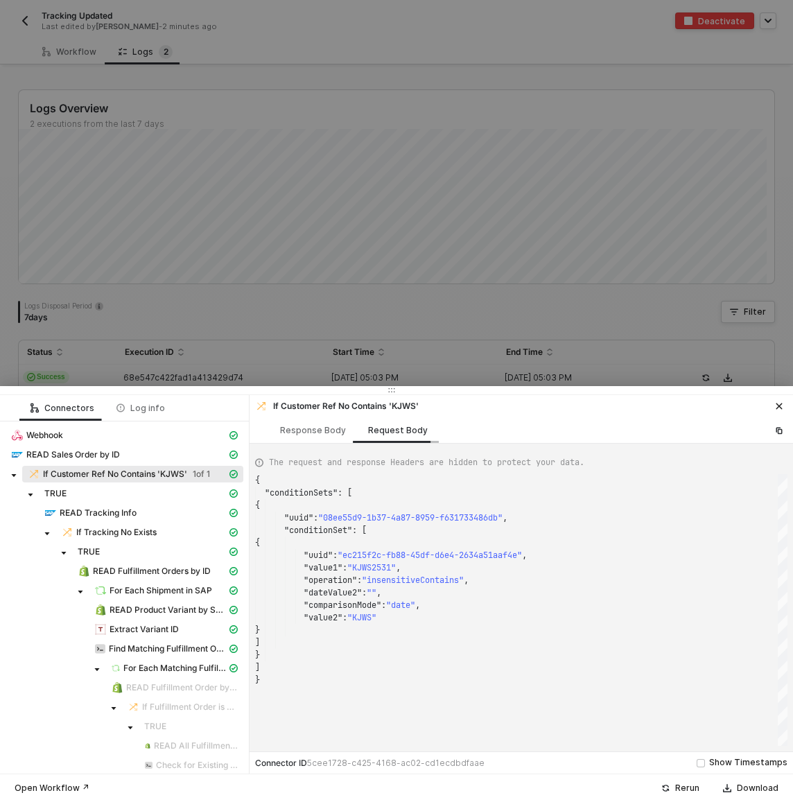
scroll to position [125, 0]
click at [116, 488] on div "TRUE" at bounding box center [135, 493] width 182 height 11
click at [107, 519] on span "READ Tracking Info" at bounding box center [141, 513] width 205 height 17
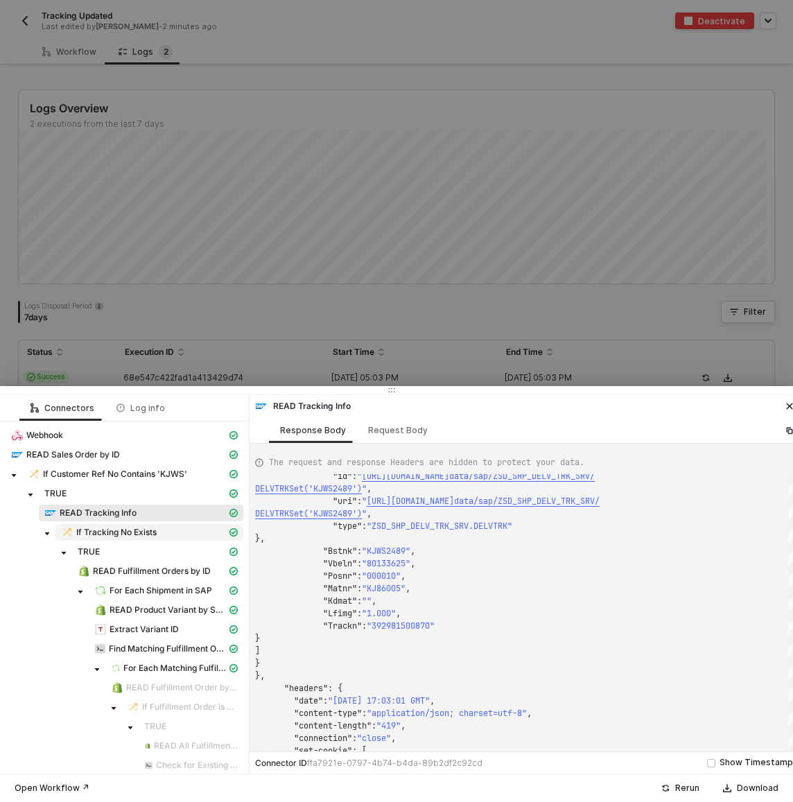
click at [120, 534] on span "If Tracking No Exists" at bounding box center [116, 532] width 80 height 11
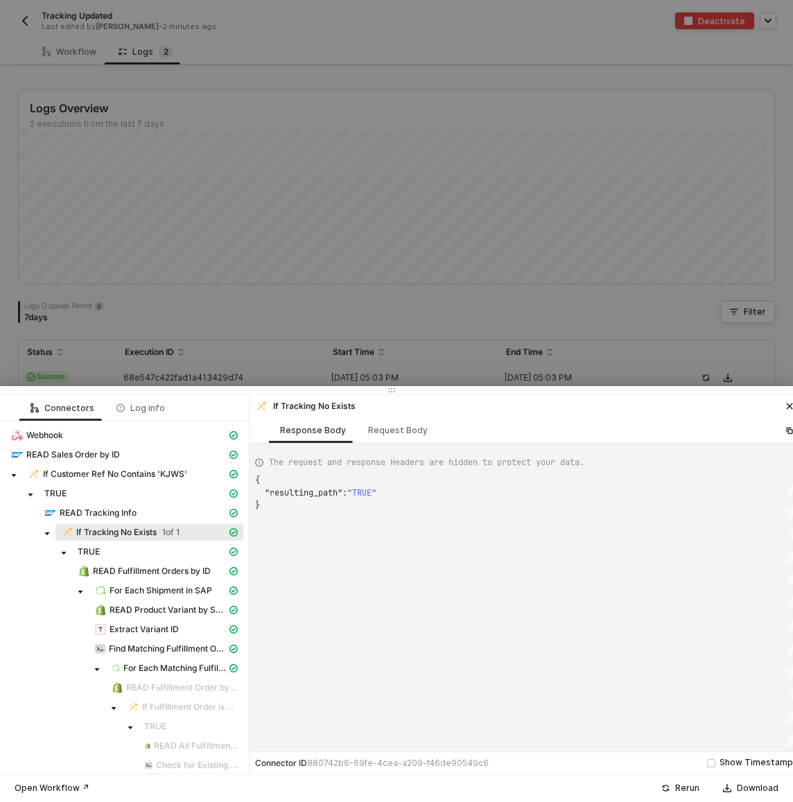
scroll to position [25, 0]
click at [406, 435] on div "Request Body" at bounding box center [398, 430] width 60 height 11
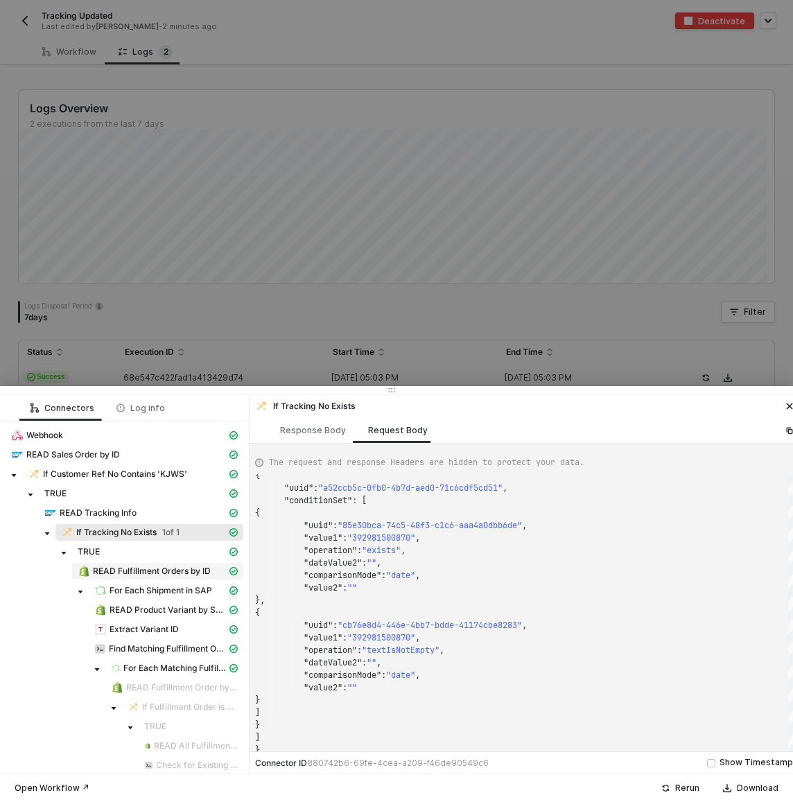
click at [126, 571] on span "READ Fulfillment Orders by ID" at bounding box center [152, 571] width 118 height 11
type textarea "{ "json": { "fulfillment_orders": [ { "id": 7516328689905, "created_at": "2025-…"
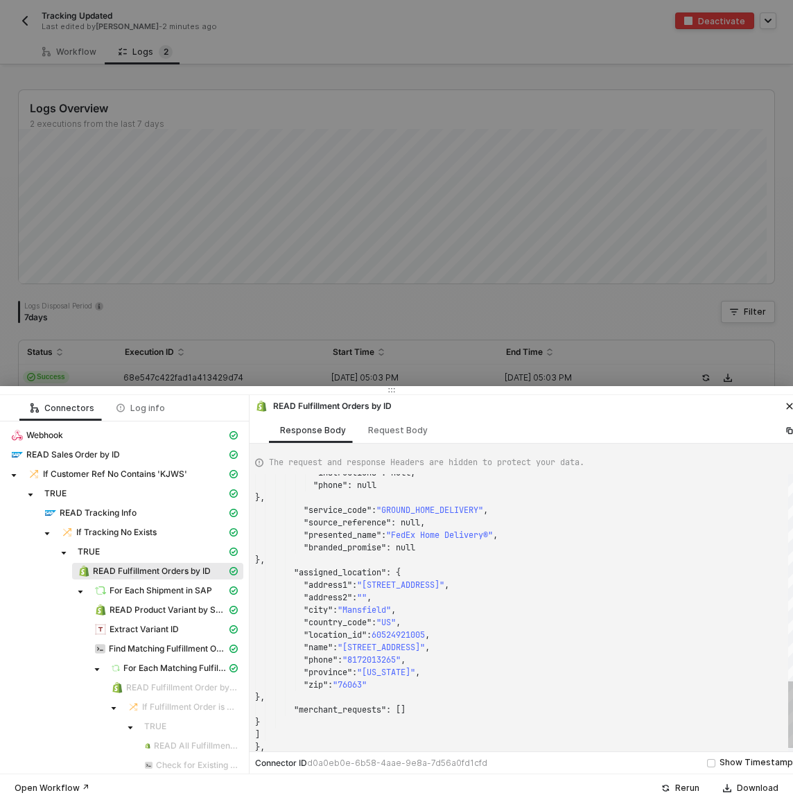
scroll to position [125, 0]
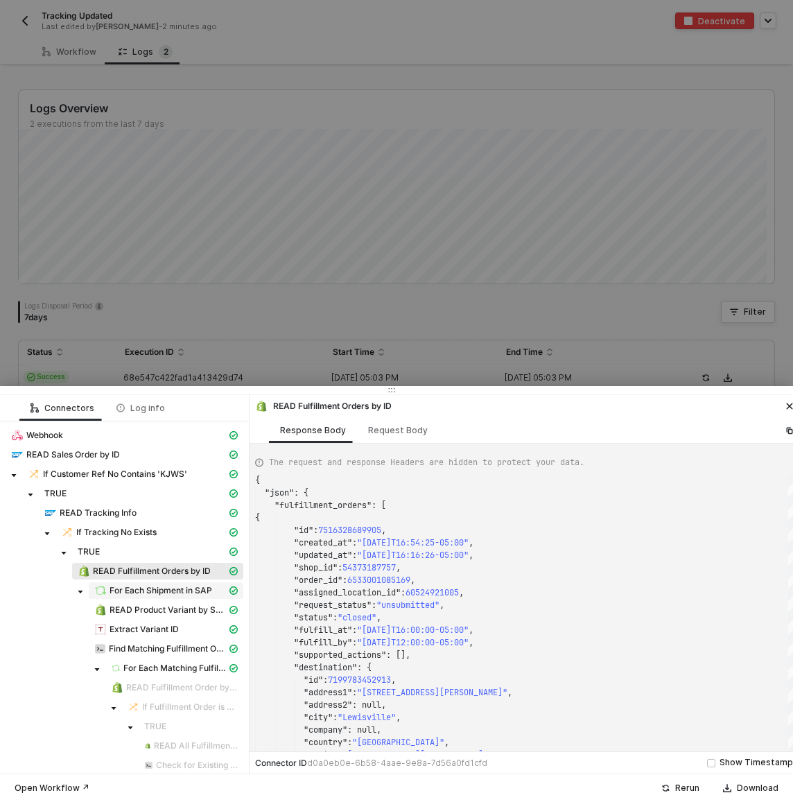
click at [153, 590] on span "For Each Shipment in SAP" at bounding box center [161, 590] width 103 height 11
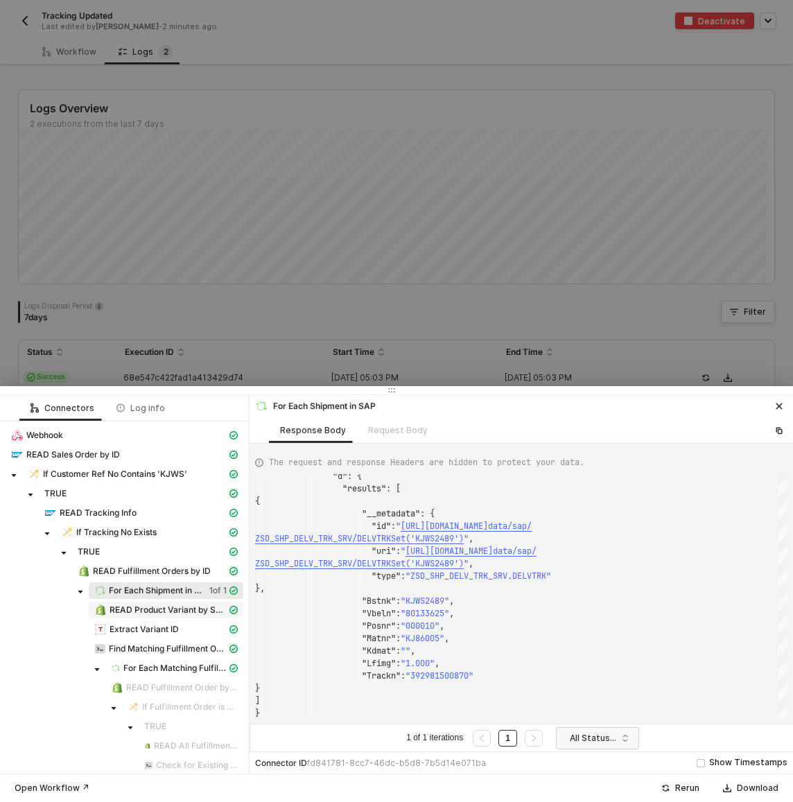
click at [168, 613] on span "READ Product Variant by SKU" at bounding box center [168, 610] width 117 height 11
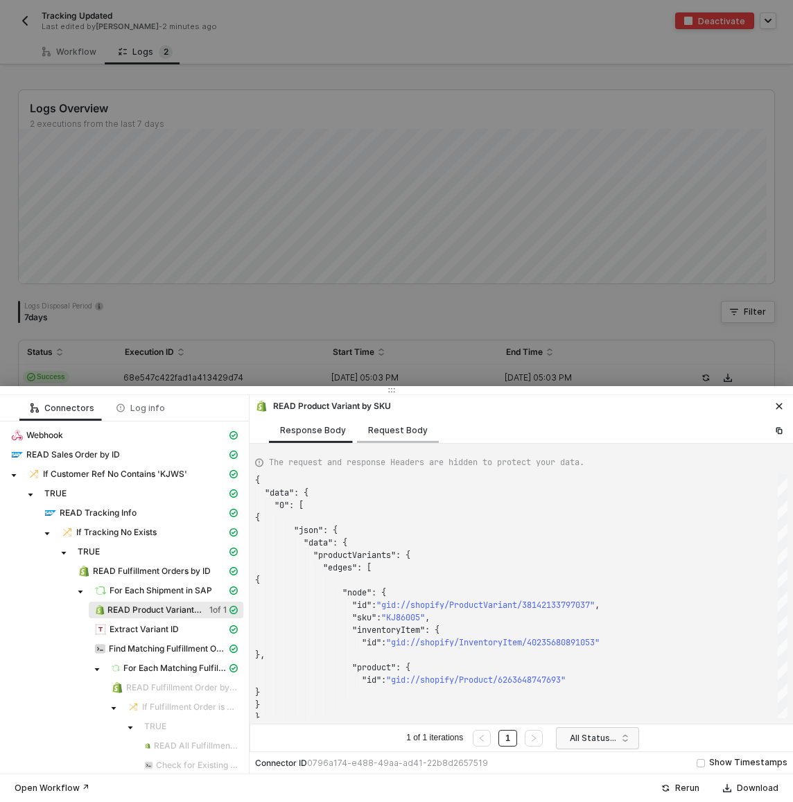
click at [389, 429] on div "Request Body" at bounding box center [398, 430] width 60 height 11
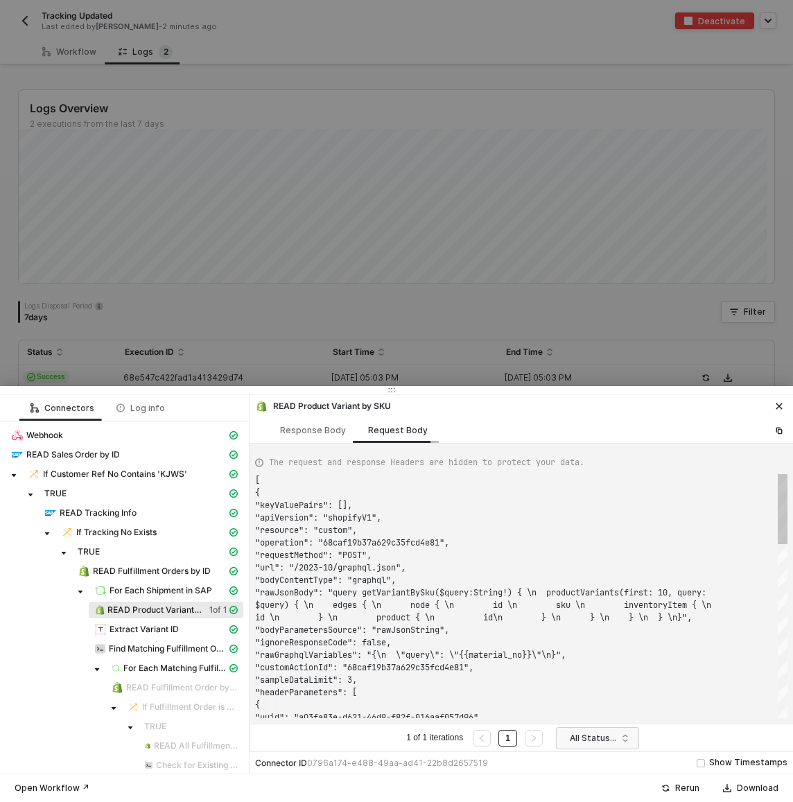
scroll to position [112, 0]
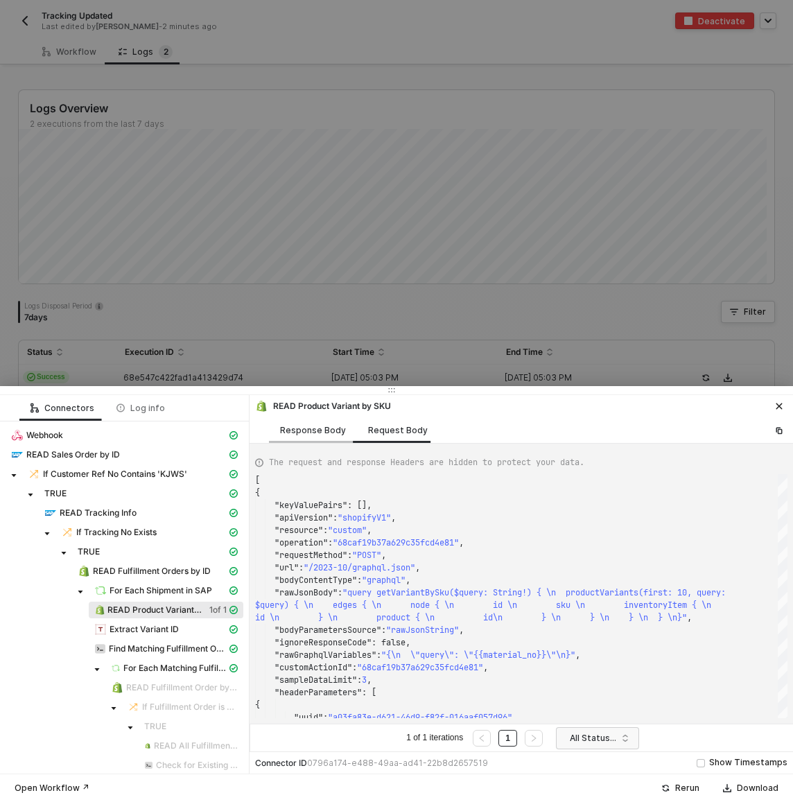
click at [293, 430] on div "Response Body" at bounding box center [313, 430] width 66 height 11
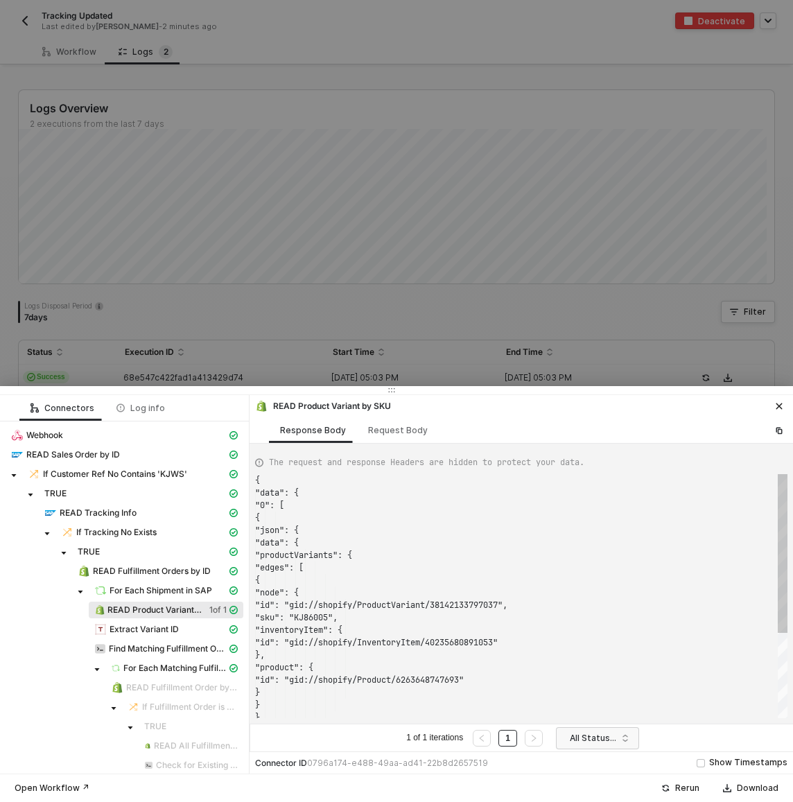
scroll to position [125, 0]
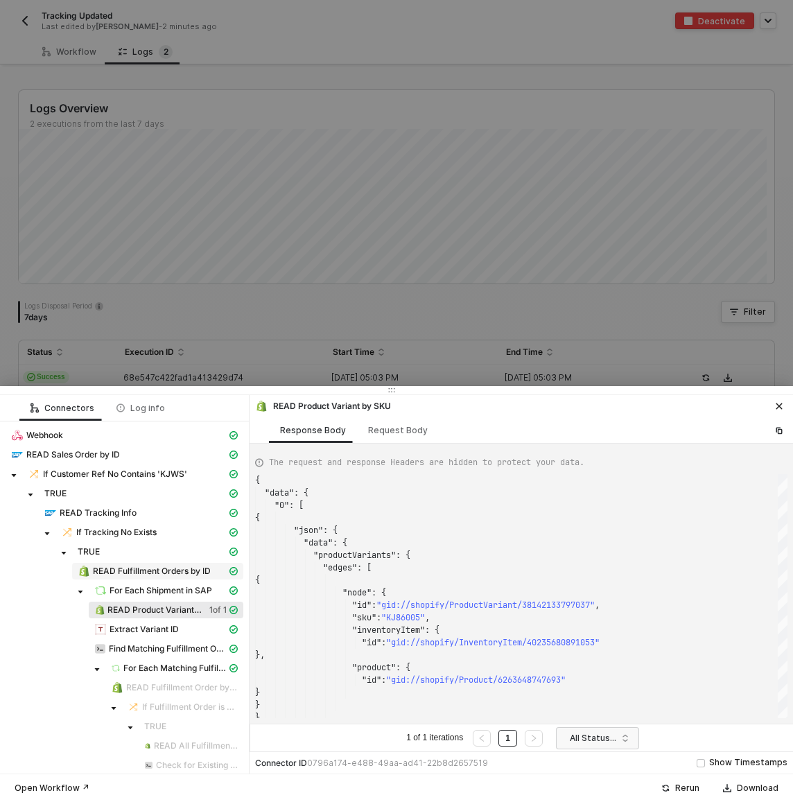
click at [155, 573] on span "READ Fulfillment Orders by ID" at bounding box center [152, 571] width 118 height 11
type textarea "{ "json": { "fulfillment_orders": [ { "id": 7516328689905, "created_at": "2025-…"
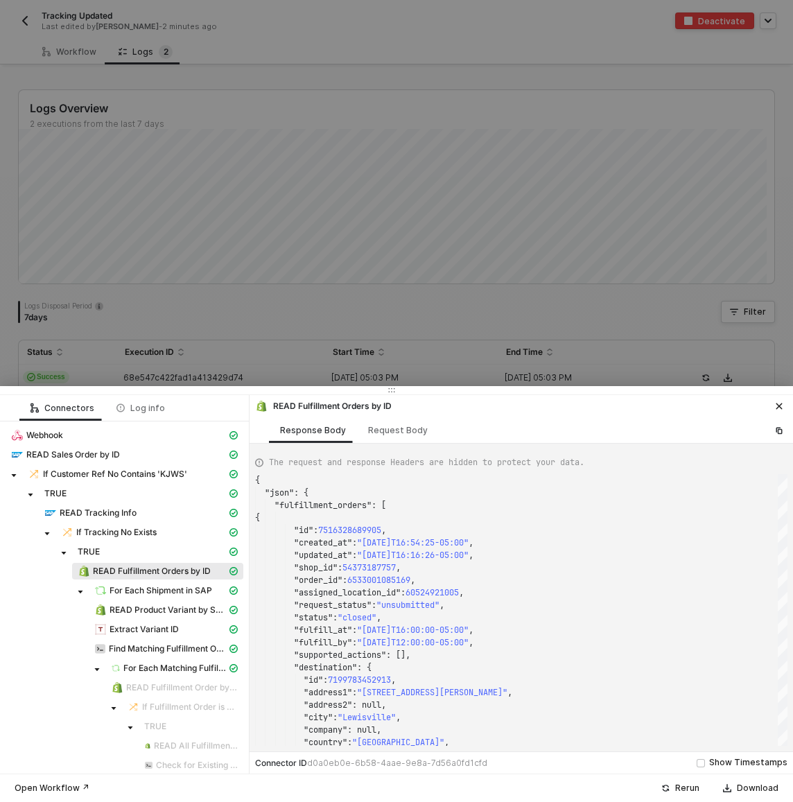
click at [139, 569] on span "READ Fulfillment Orders by ID" at bounding box center [152, 571] width 118 height 11
click at [137, 610] on span "READ Product Variant by SKU" at bounding box center [168, 610] width 117 height 11
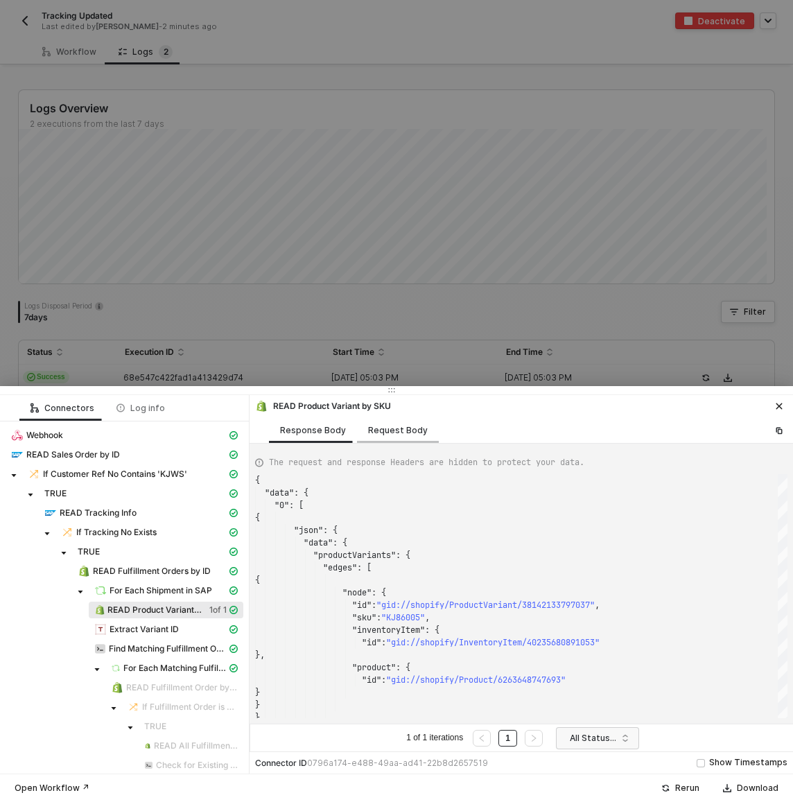
click at [387, 425] on div "Request Body" at bounding box center [398, 430] width 60 height 11
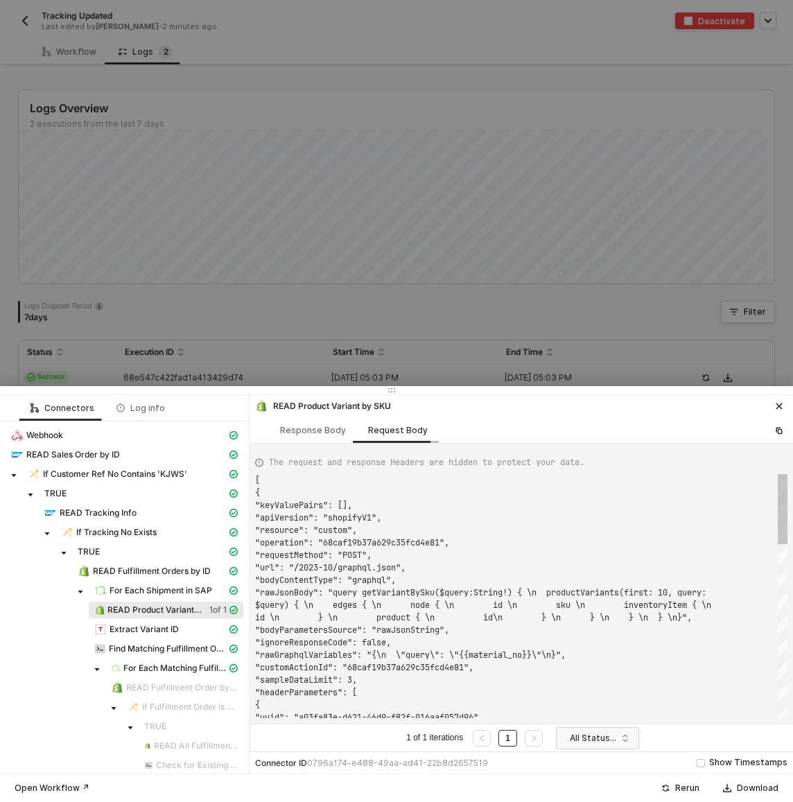
scroll to position [112, 0]
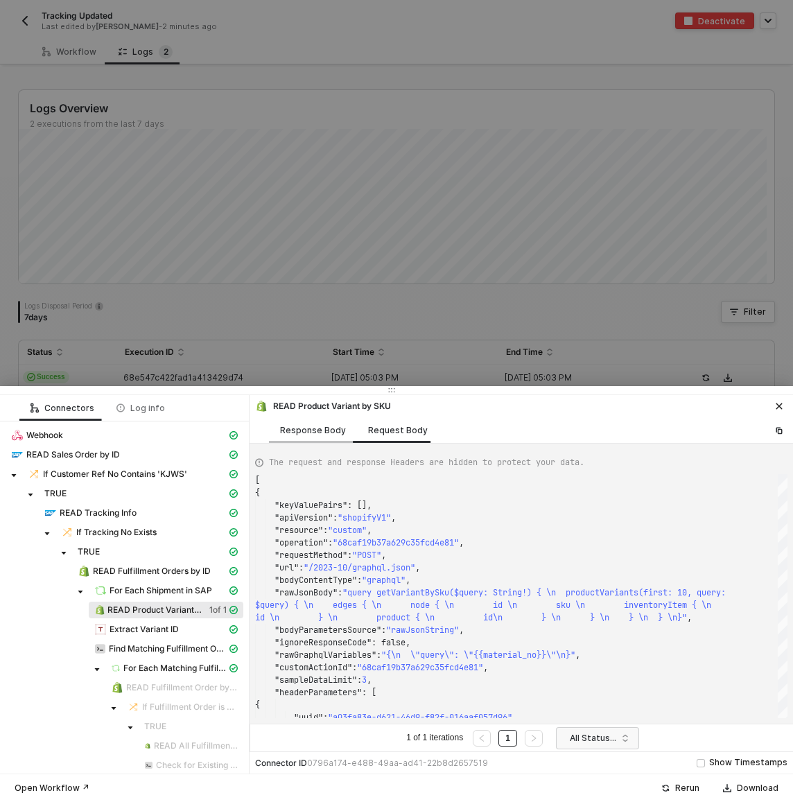
click at [302, 430] on div "Response Body" at bounding box center [313, 430] width 66 height 11
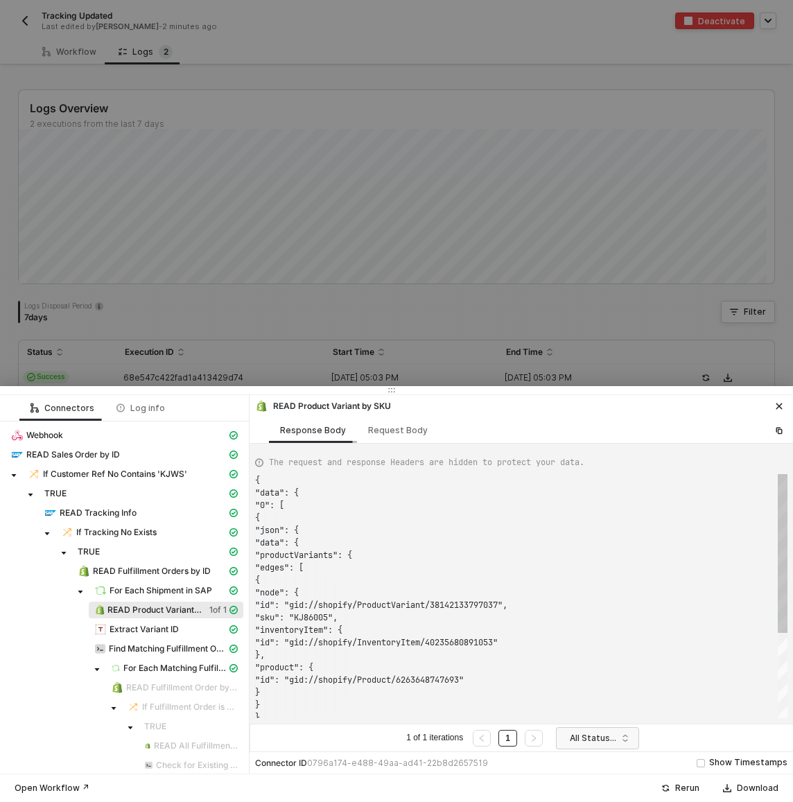
scroll to position [125, 0]
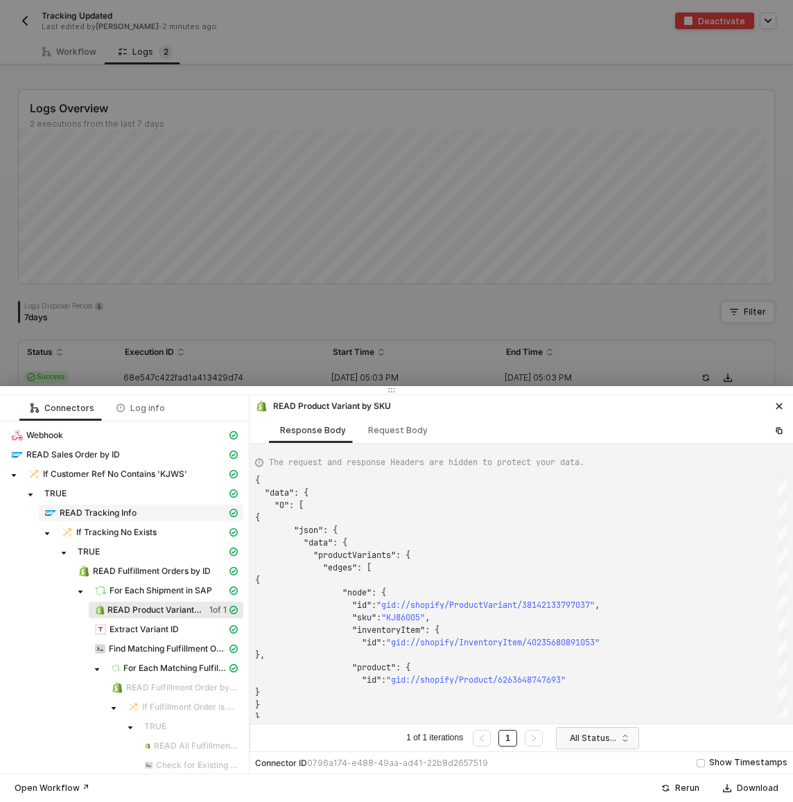
click at [92, 510] on span "READ Tracking Info" at bounding box center [98, 513] width 77 height 11
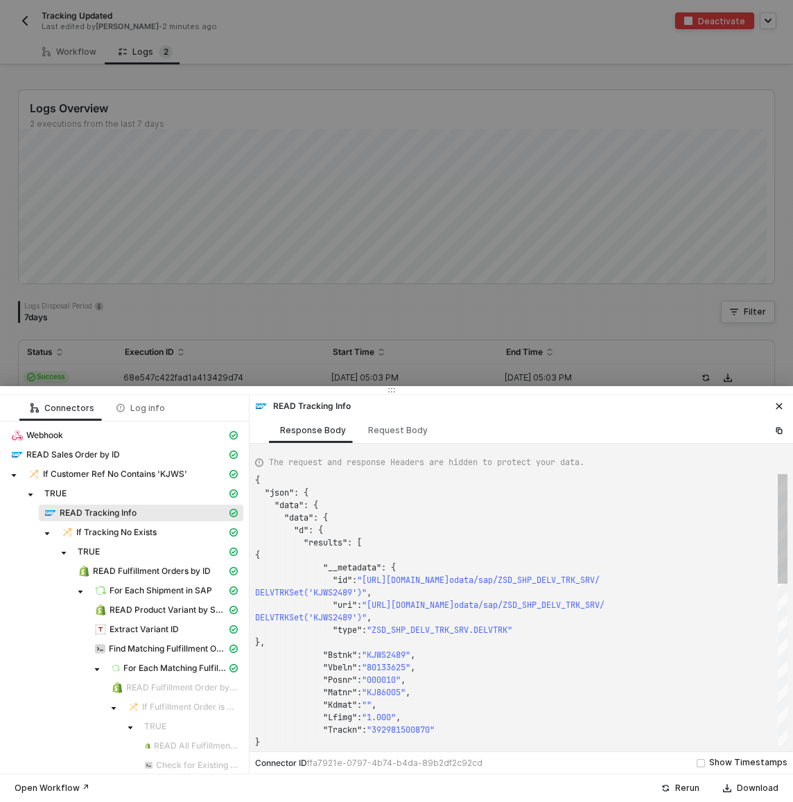
scroll to position [112, 0]
click at [139, 566] on span "READ Fulfillment Orders by ID" at bounding box center [152, 571] width 118 height 11
type textarea "{ "json": { "fulfillment_orders": [ { "id": 7516328689905, "created_at": "2025-…"
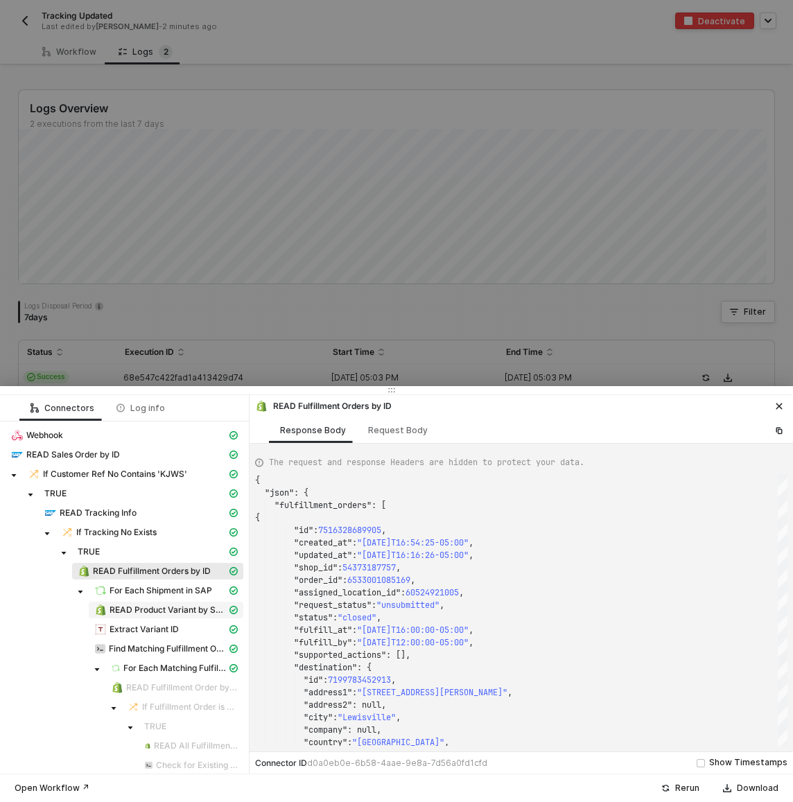
click at [137, 607] on span "READ Product Variant by SKU" at bounding box center [168, 610] width 117 height 11
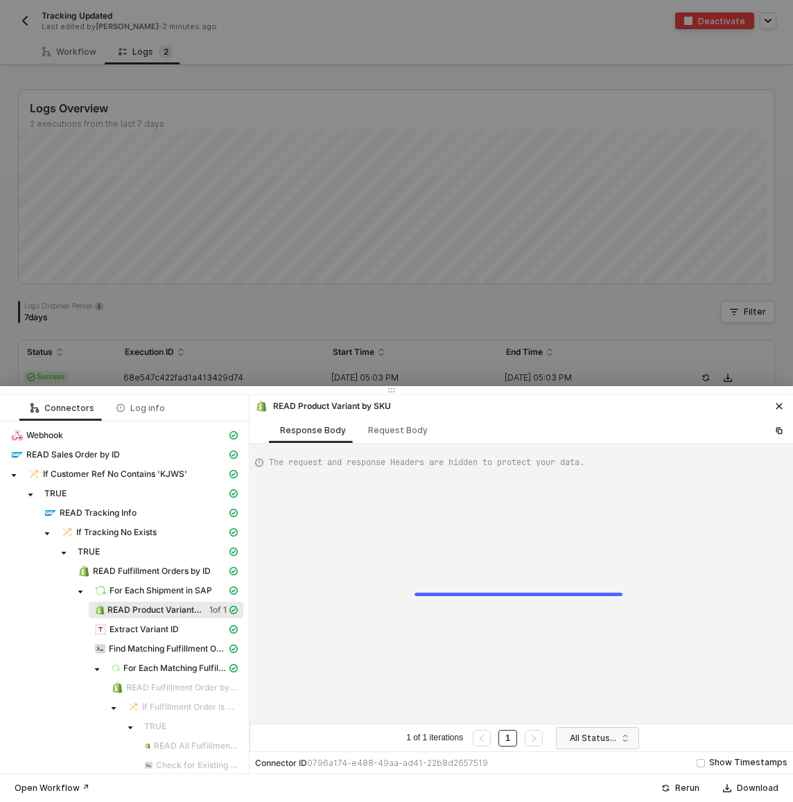
type textarea "{ "data": { "0": [ { "json": { "data": { "productVariants": { "edges": [ { "nod…"
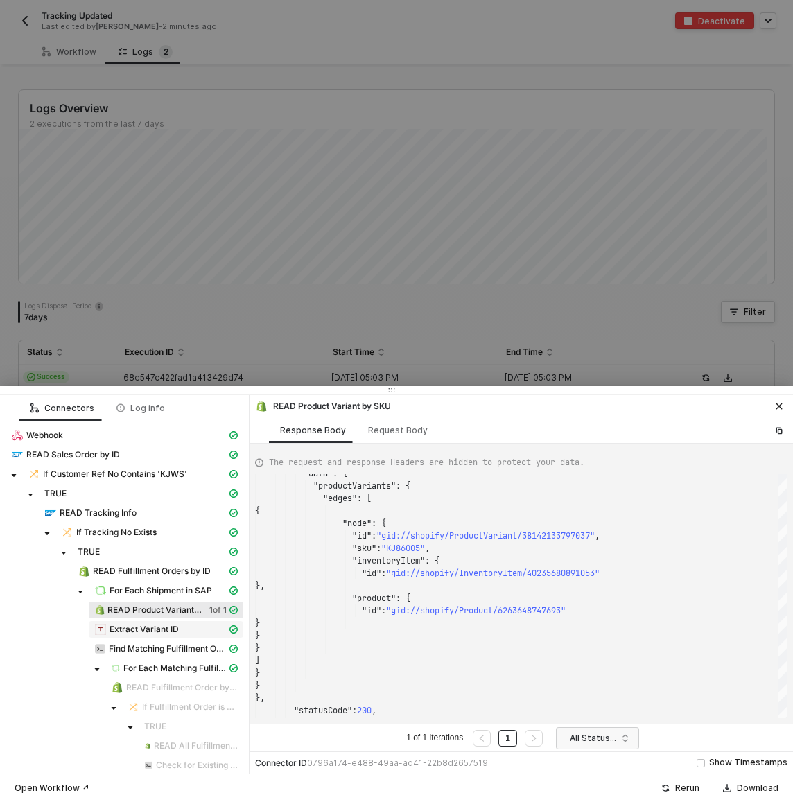
click at [134, 630] on span "Extract Variant ID" at bounding box center [144, 629] width 69 height 11
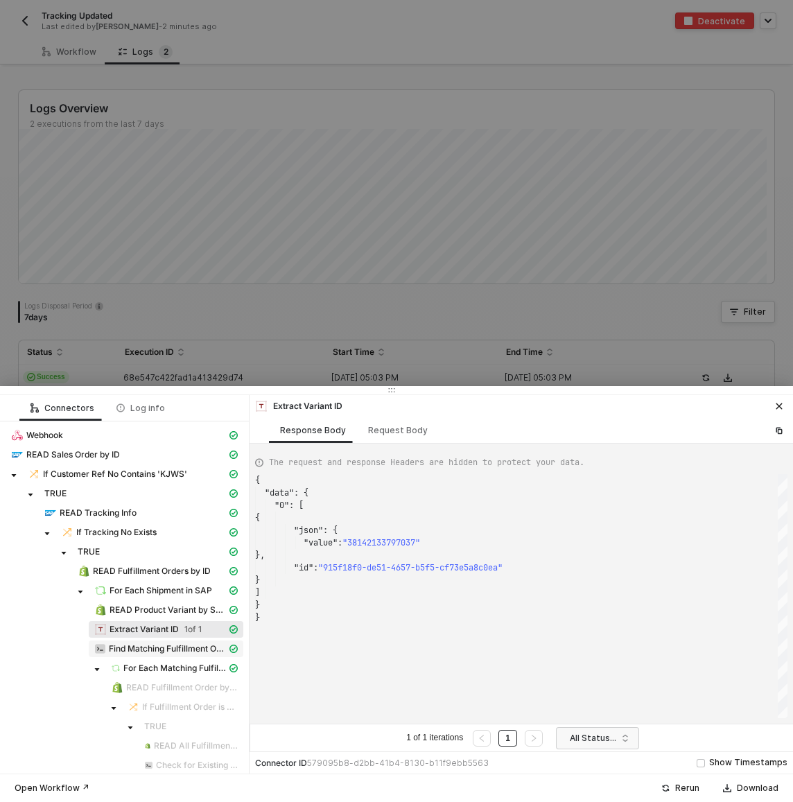
click at [146, 650] on span "Find Matching Fulfillment Orders" at bounding box center [168, 648] width 118 height 11
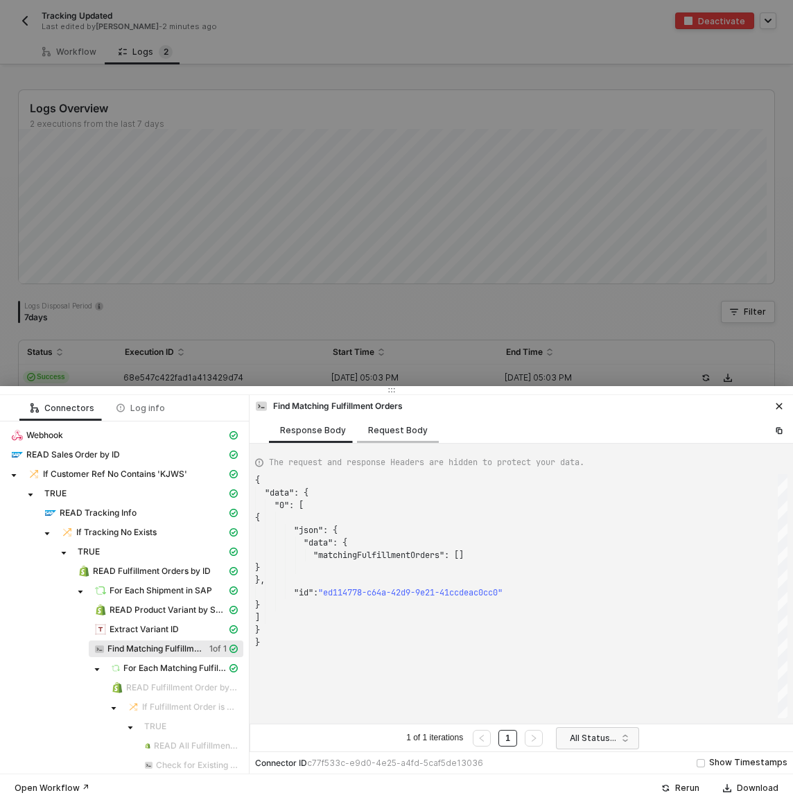
click at [400, 435] on div "Request Body" at bounding box center [398, 430] width 60 height 11
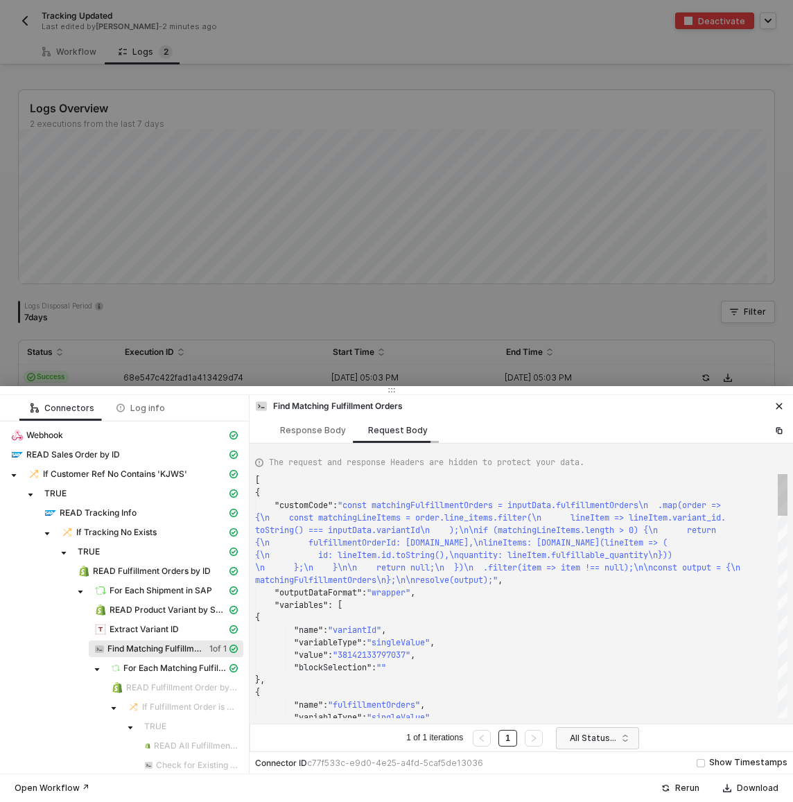
scroll to position [25, 0]
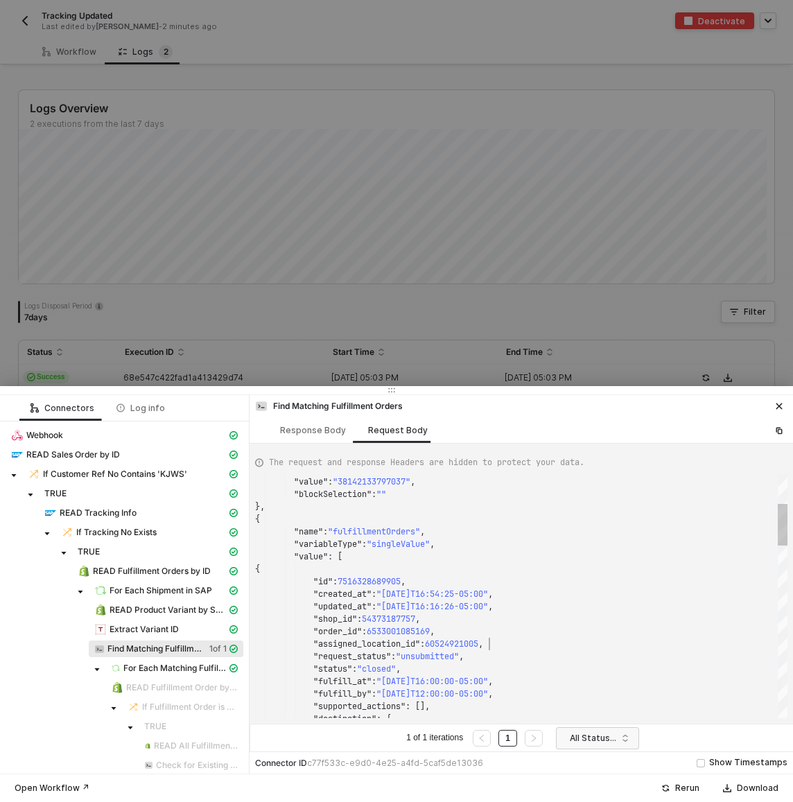
click at [478, 640] on span "60524921005" at bounding box center [451, 644] width 53 height 11
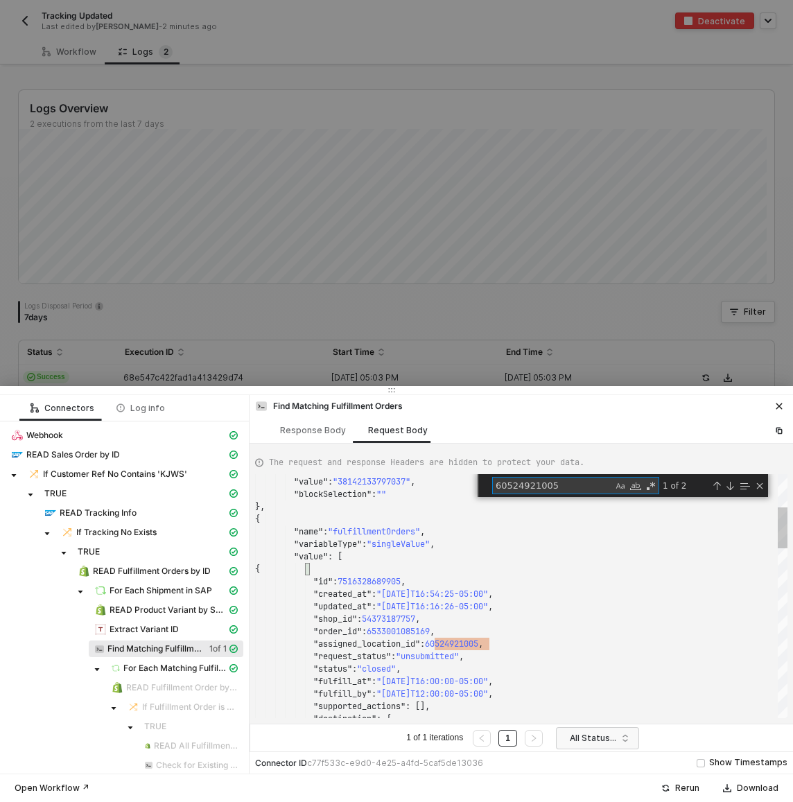
type textarea ""variables": [ { "name": "variantId", "variableType": "singleValue", "value": "…"
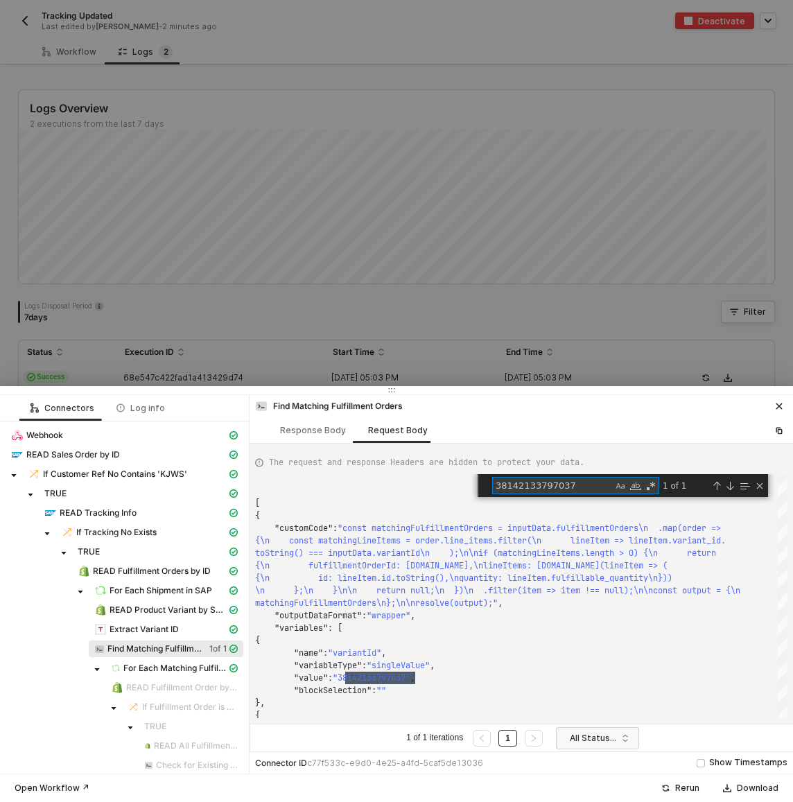
type textarea "38142133797037"
click at [198, 665] on span "For Each Matching Fulfillment Order" at bounding box center [174, 668] width 103 height 11
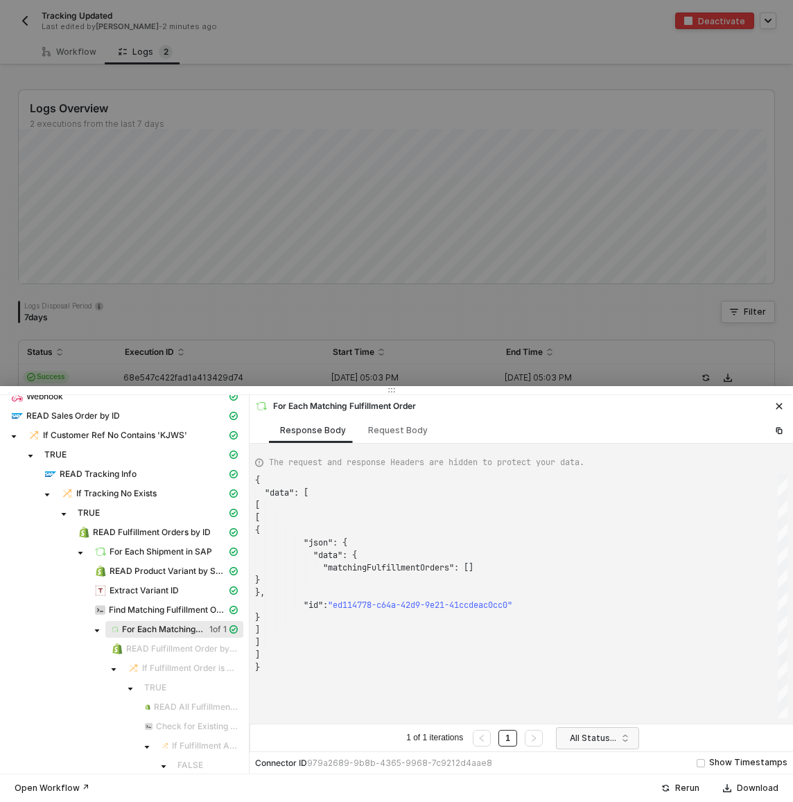
scroll to position [105, 0]
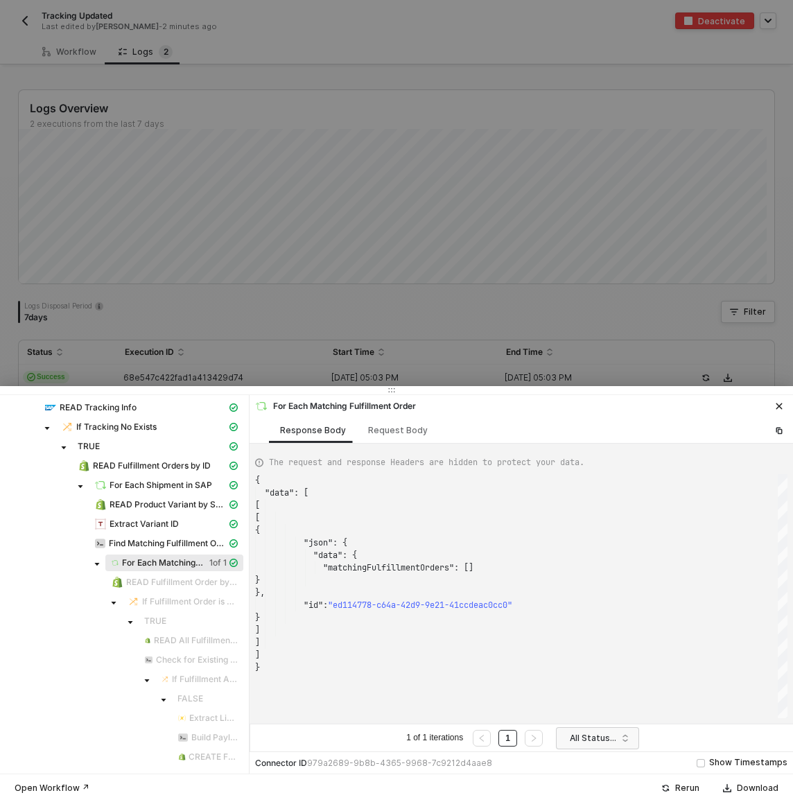
click at [201, 298] on div at bounding box center [396, 401] width 793 height 802
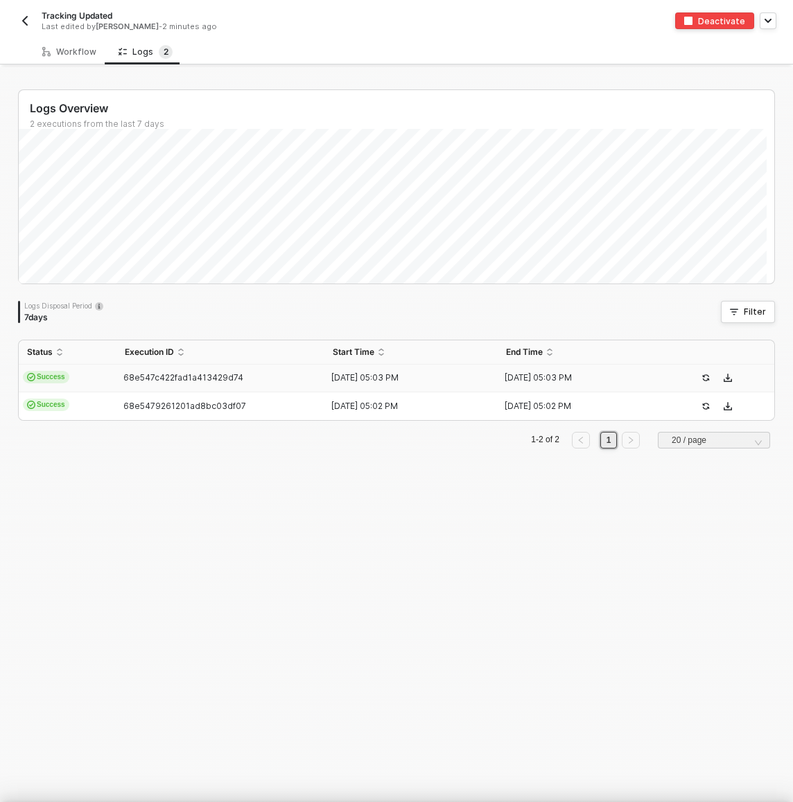
scroll to position [0, 0]
click at [123, 392] on td "68e5479261201ad8bc03df07" at bounding box center [220, 406] width 208 height 28
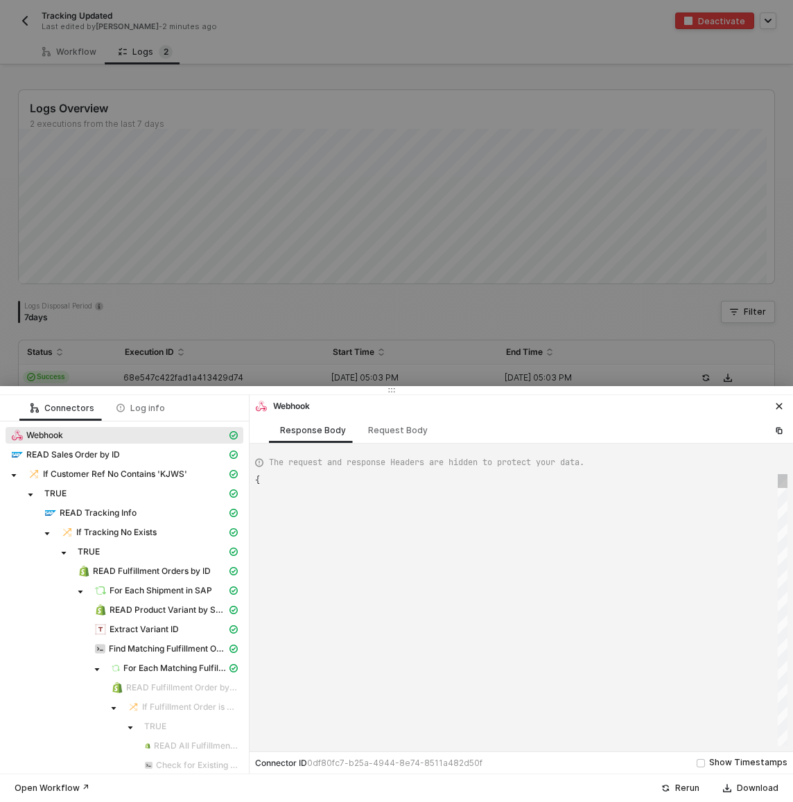
scroll to position [125, 0]
type textarea "{ "json": { "body": { "variables": { "salesOrderId": "400129529" } }, "headers"…"
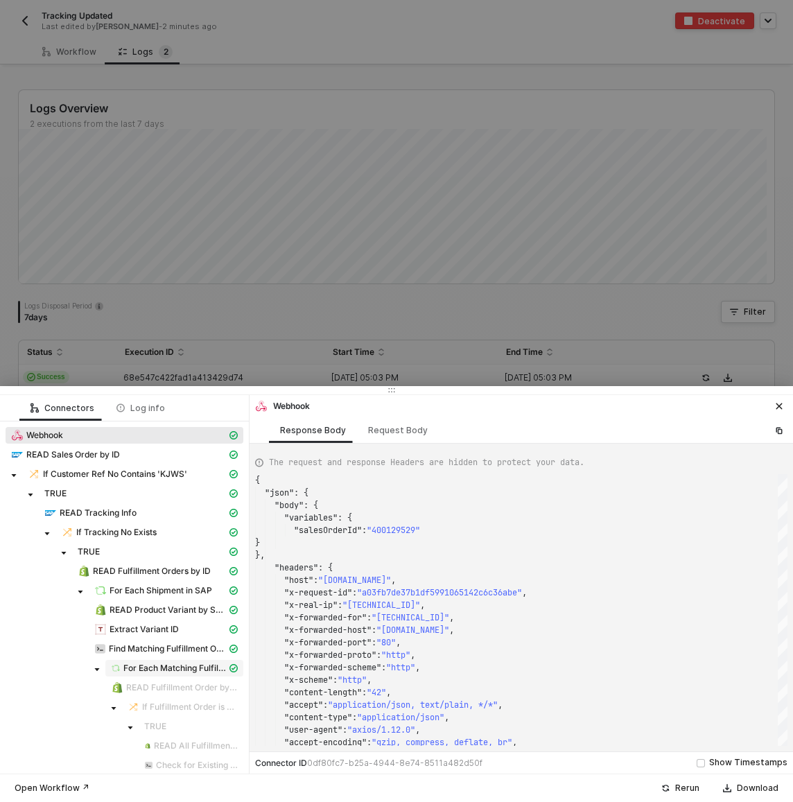
click at [172, 671] on span "For Each Matching Fulfillment Order" at bounding box center [174, 668] width 103 height 11
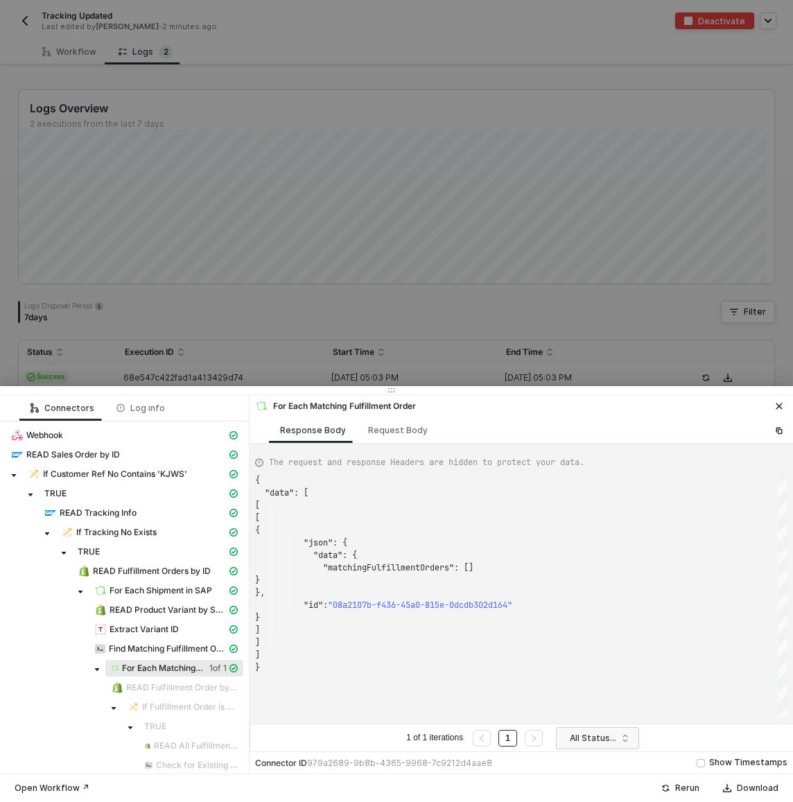
click at [272, 225] on div at bounding box center [396, 401] width 793 height 802
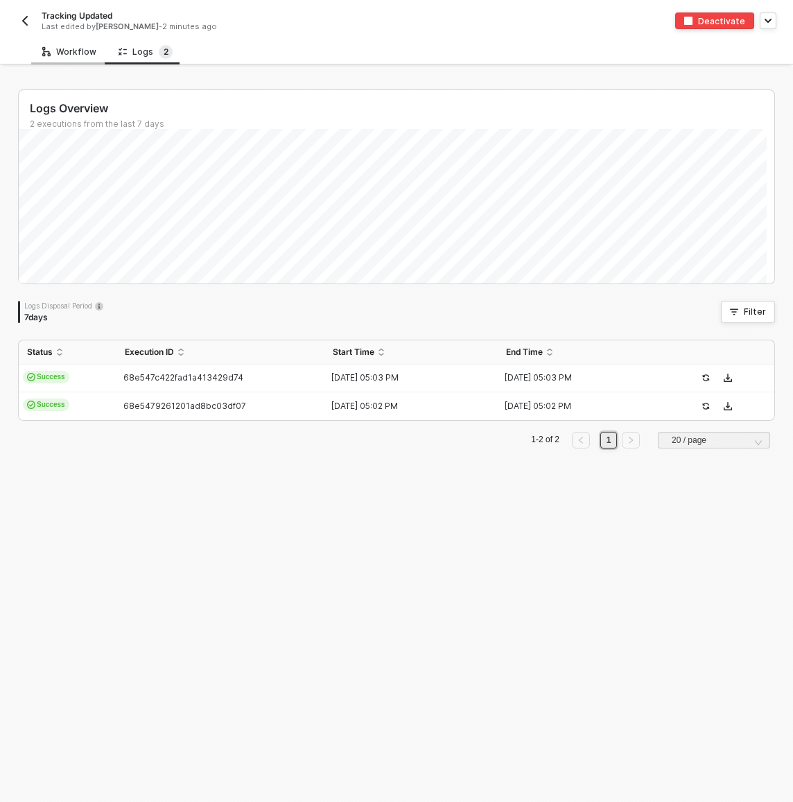
click at [74, 58] on div "Workflow" at bounding box center [69, 52] width 76 height 26
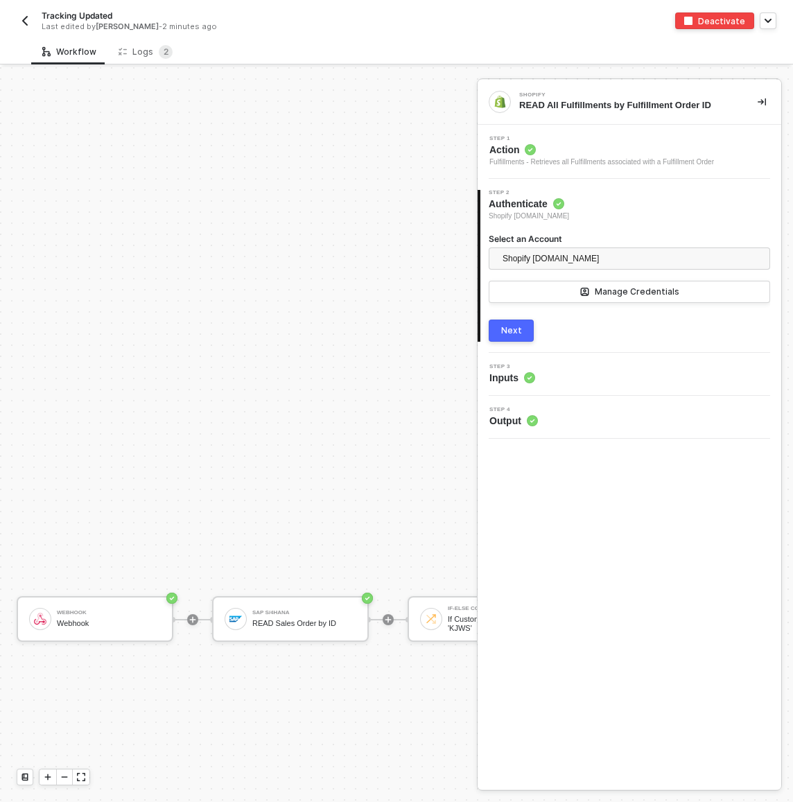
scroll to position [948, 0]
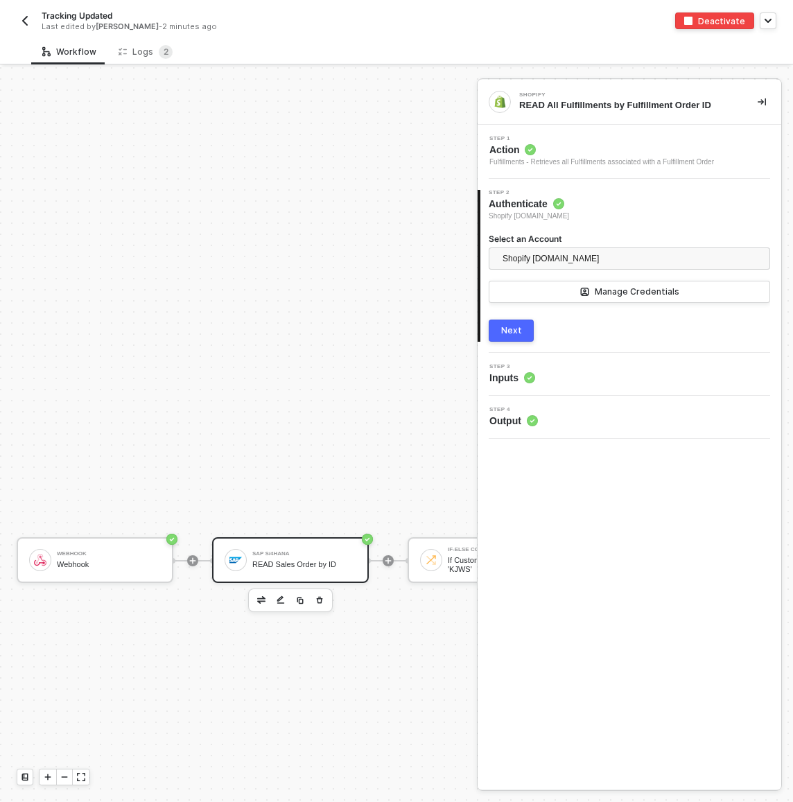
click at [289, 569] on div "SAP S/4HANA READ Sales Order by ID" at bounding box center [304, 560] width 104 height 26
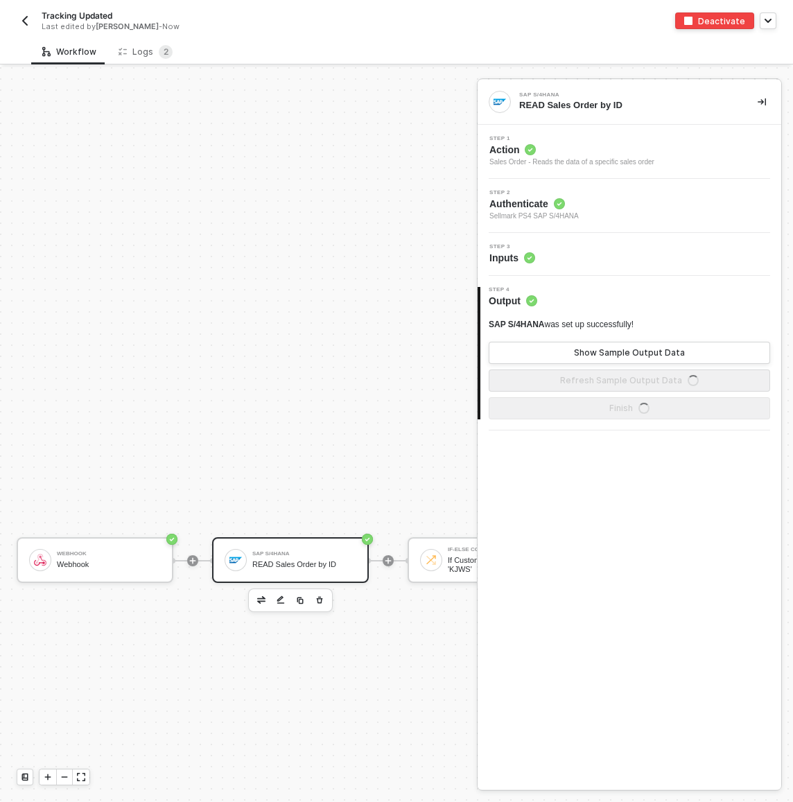
click at [582, 252] on div "Step 3 Inputs" at bounding box center [631, 254] width 300 height 21
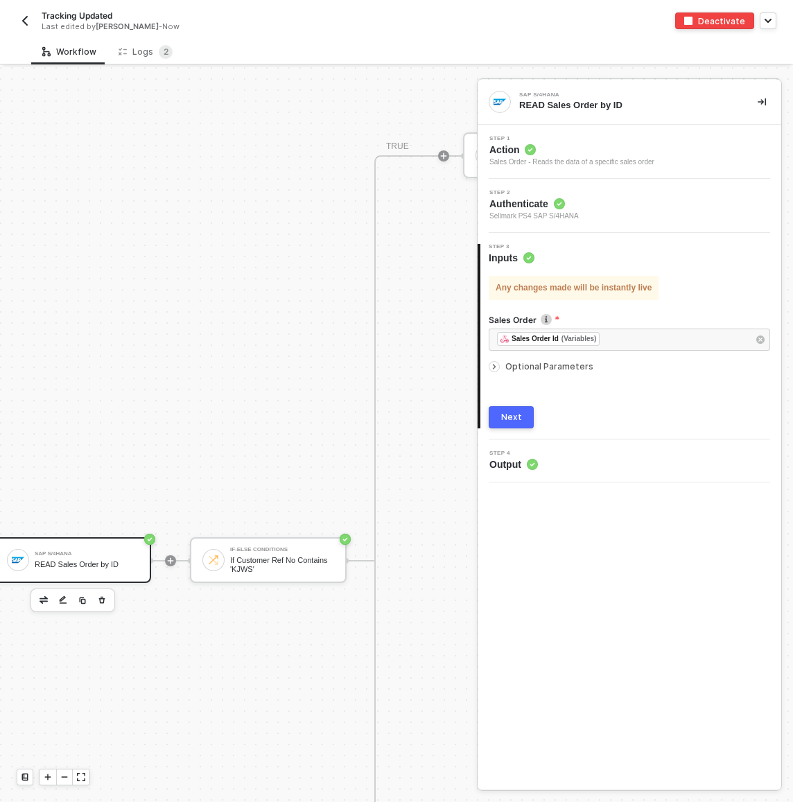
scroll to position [948, 222]
click at [241, 561] on div "If Customer Ref No Contains 'KJWS'" at bounding box center [278, 564] width 104 height 17
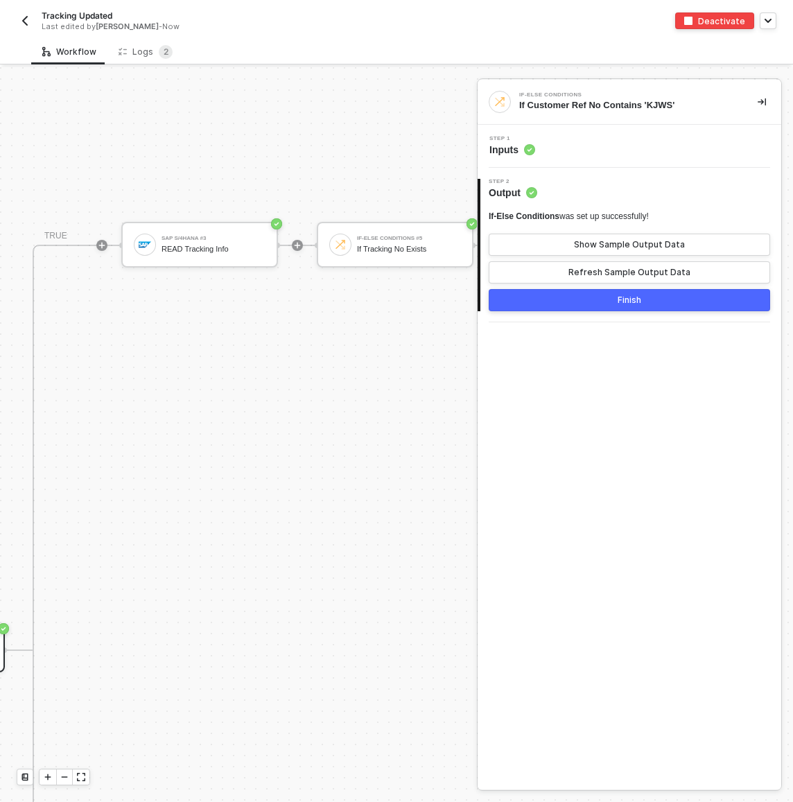
scroll to position [858, 444]
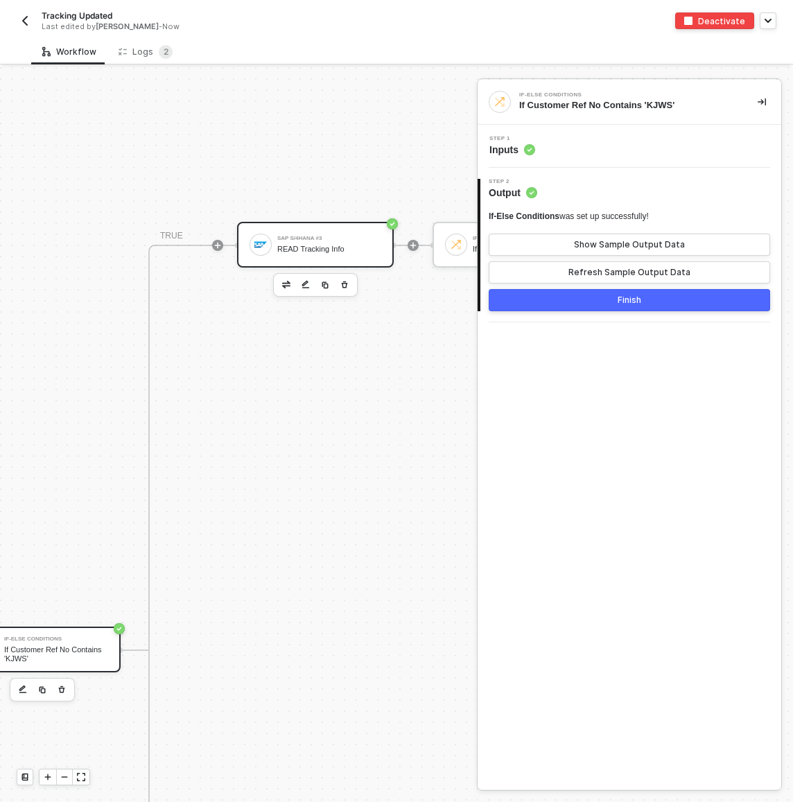
click at [291, 237] on div "SAP S/4HANA #3" at bounding box center [329, 239] width 104 height 6
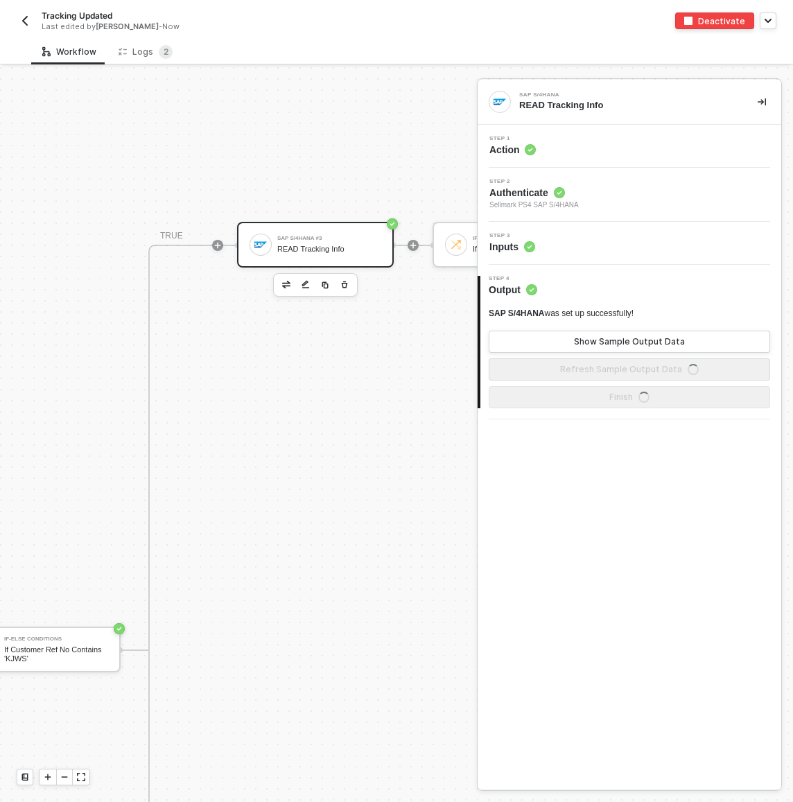
click at [561, 243] on div "Step 3 Inputs" at bounding box center [631, 243] width 300 height 21
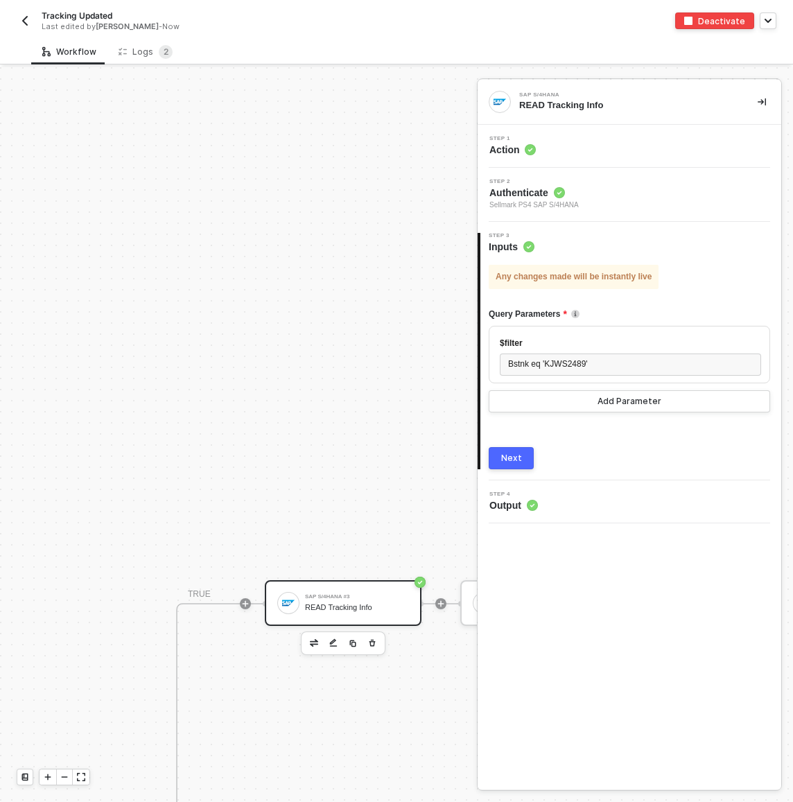
scroll to position [700, 416]
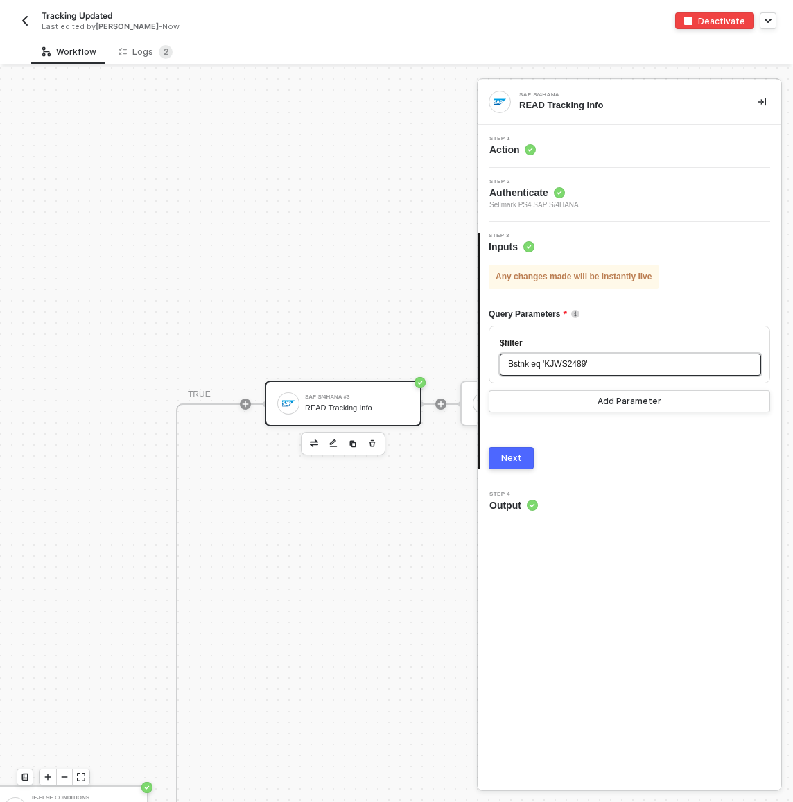
click at [568, 363] on span "Bstnk eq 'KJWS2489'" at bounding box center [548, 364] width 80 height 10
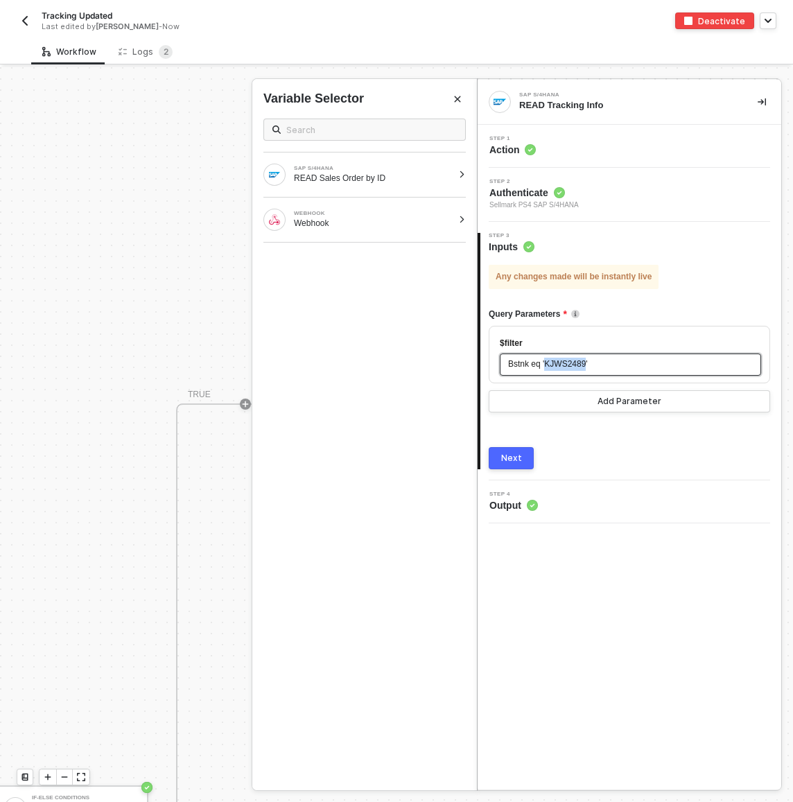
click at [568, 363] on span "Bstnk eq 'KJWS2489'" at bounding box center [548, 364] width 80 height 10
click at [411, 184] on div "SAP S/4HANA READ Sales Order by ID" at bounding box center [357, 175] width 189 height 22
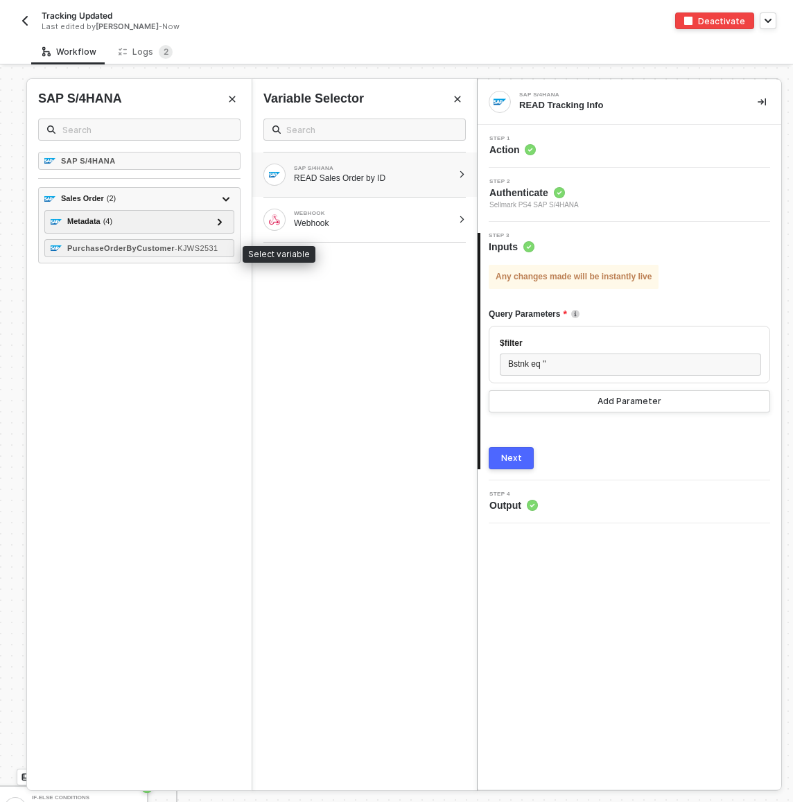
click at [175, 308] on div "SAP S/4HANA Sales Order ( 2 ) Metadata ( 4 ) id - https://sellmarksap.sc1.hec.o…" at bounding box center [139, 471] width 225 height 639
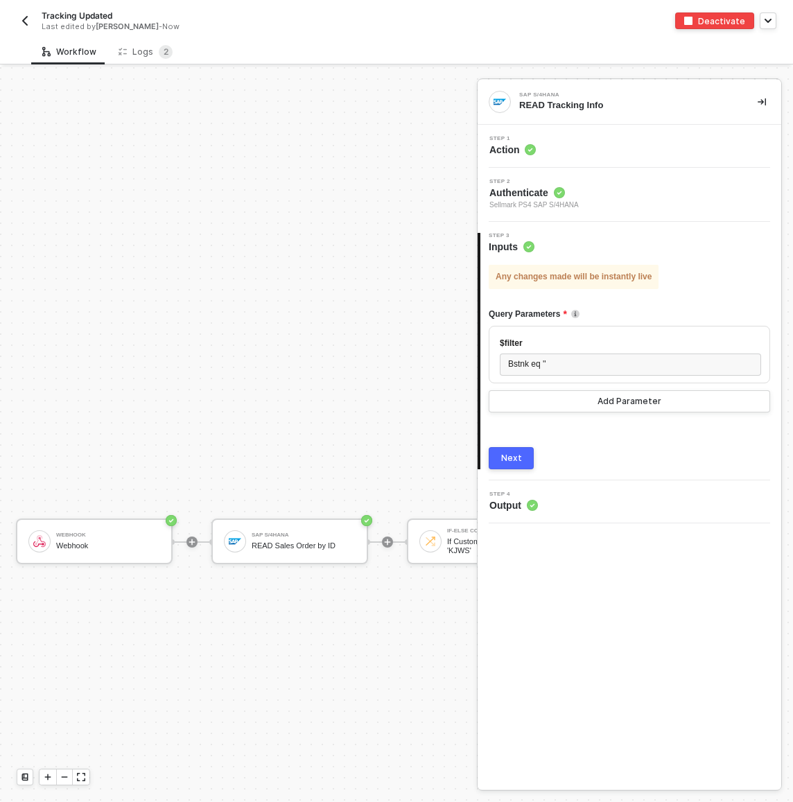
scroll to position [967, 0]
click at [258, 547] on div "READ Sales Order by ID" at bounding box center [304, 546] width 104 height 9
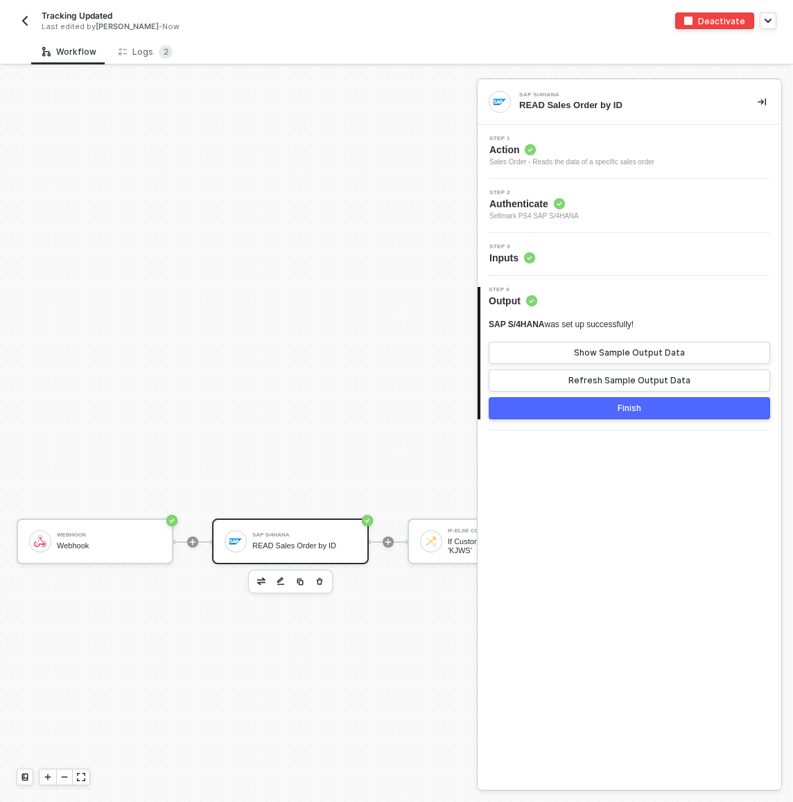
click at [186, 37] on div "Tracking Updated Last edited by Scott Cogswell - Now Deactivate" at bounding box center [397, 19] width 760 height 39
click at [148, 50] on div "Logs 2" at bounding box center [146, 52] width 54 height 14
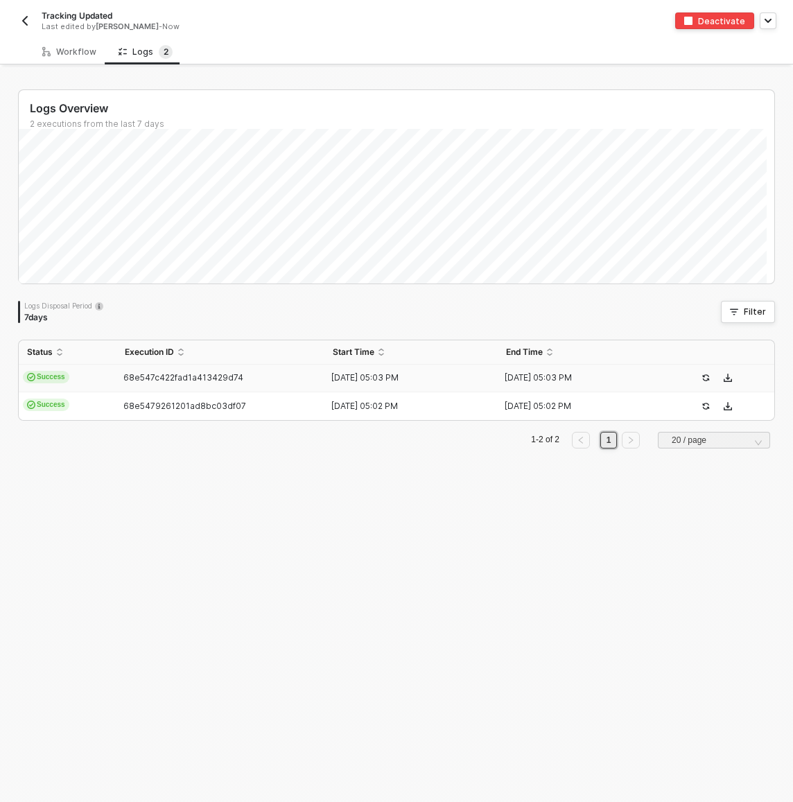
click at [89, 377] on td "Success" at bounding box center [68, 379] width 98 height 28
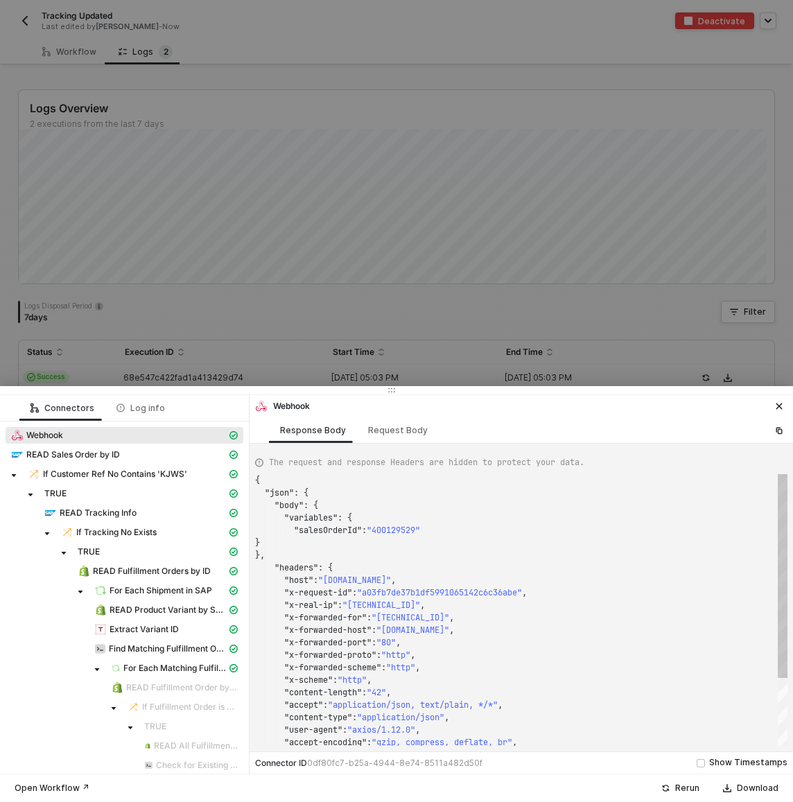
type textarea "{ "json": { "body": { "variables": { "salesOrderId": "400129529" } }, "headers"…"
click at [87, 429] on div "Webhook" at bounding box center [119, 435] width 216 height 12
click at [392, 383] on div at bounding box center [396, 401] width 793 height 802
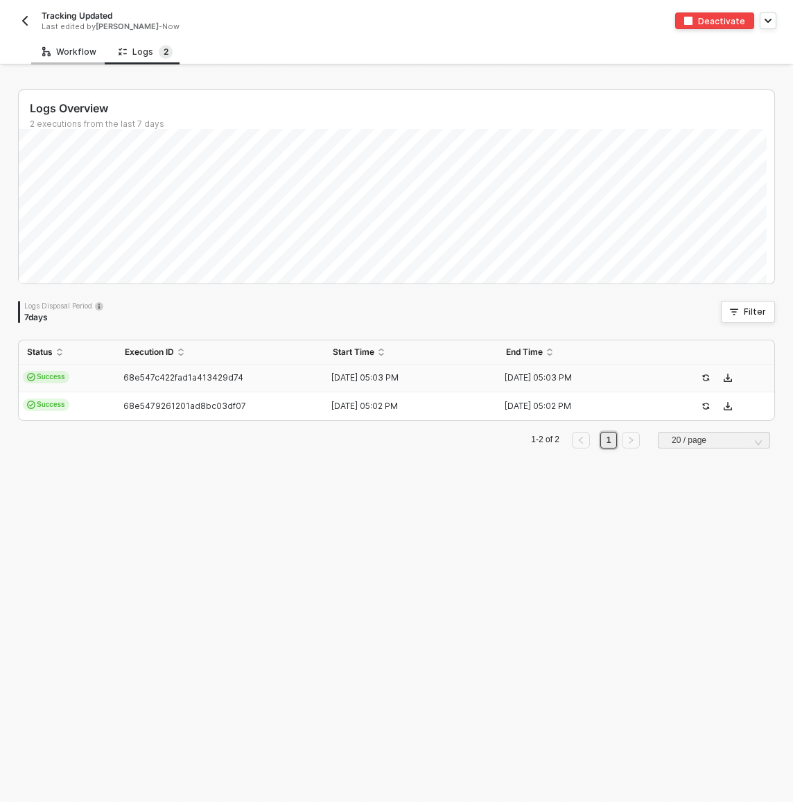
click at [73, 49] on div "Workflow" at bounding box center [69, 51] width 54 height 11
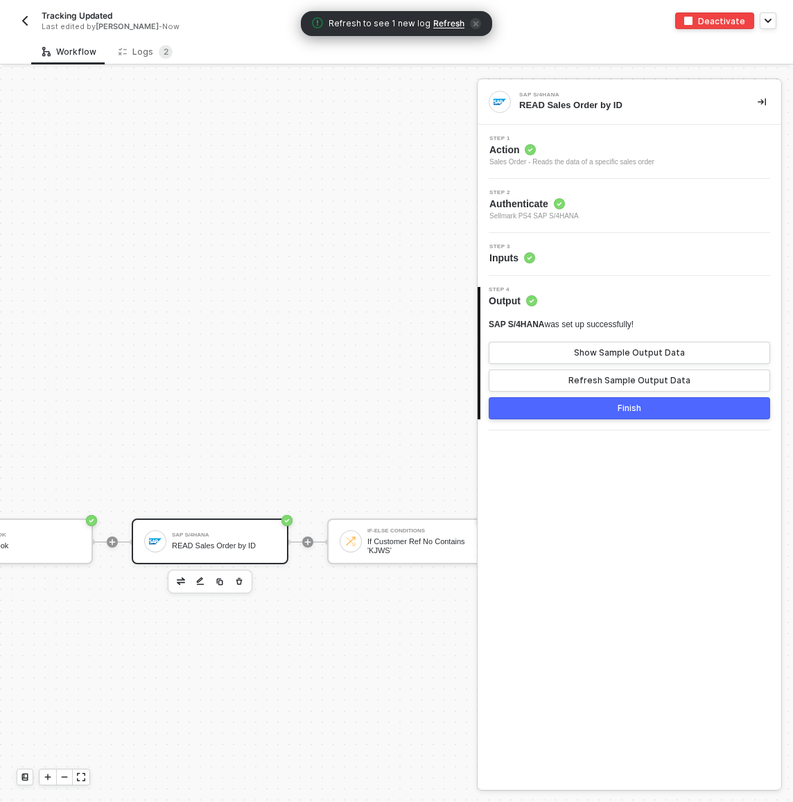
scroll to position [967, 0]
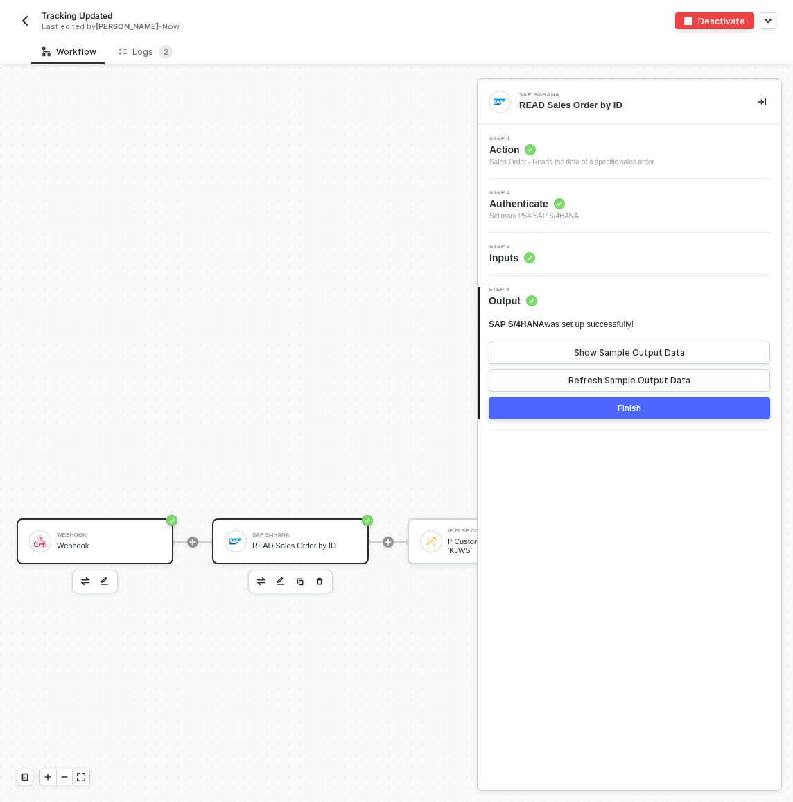
click at [90, 546] on div "Webhook" at bounding box center [109, 546] width 104 height 9
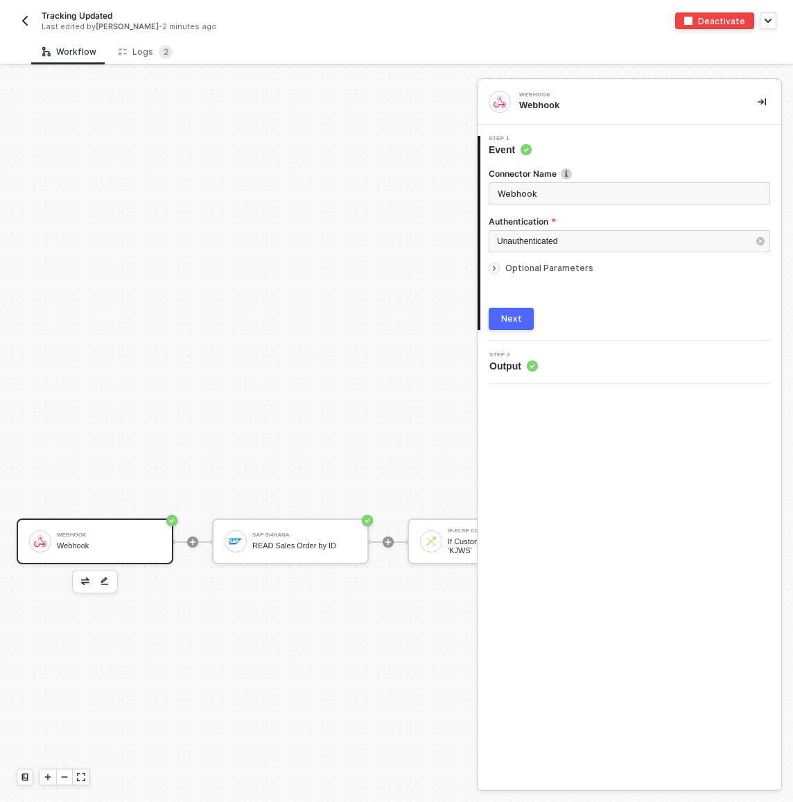
click at [769, 97] on button "button" at bounding box center [762, 102] width 17 height 17
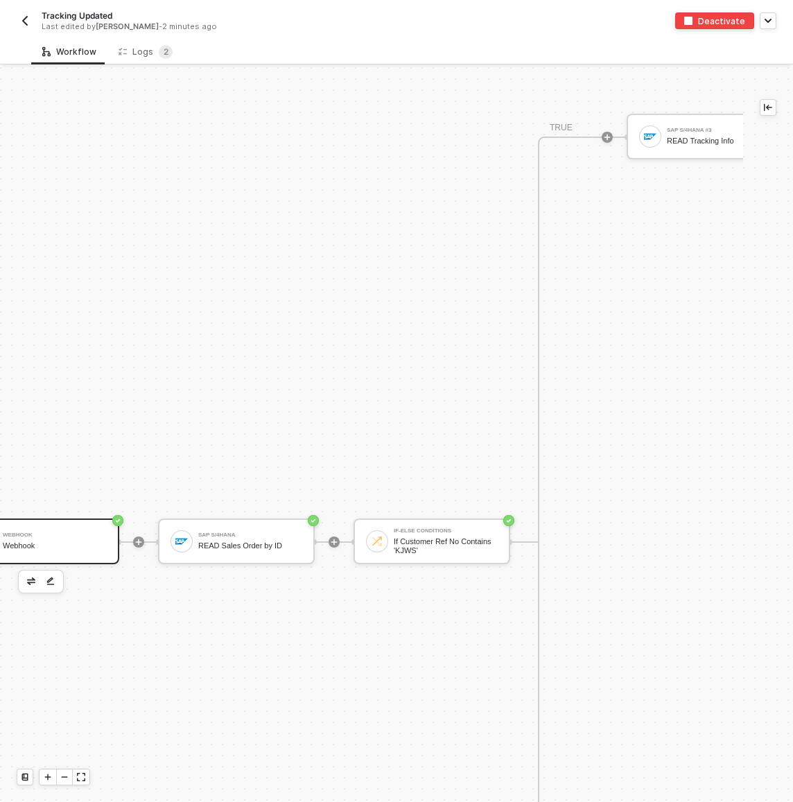
scroll to position [967, 55]
click at [677, 125] on div "SAP S/4HANA #3 READ Tracking Info" at bounding box center [718, 136] width 104 height 26
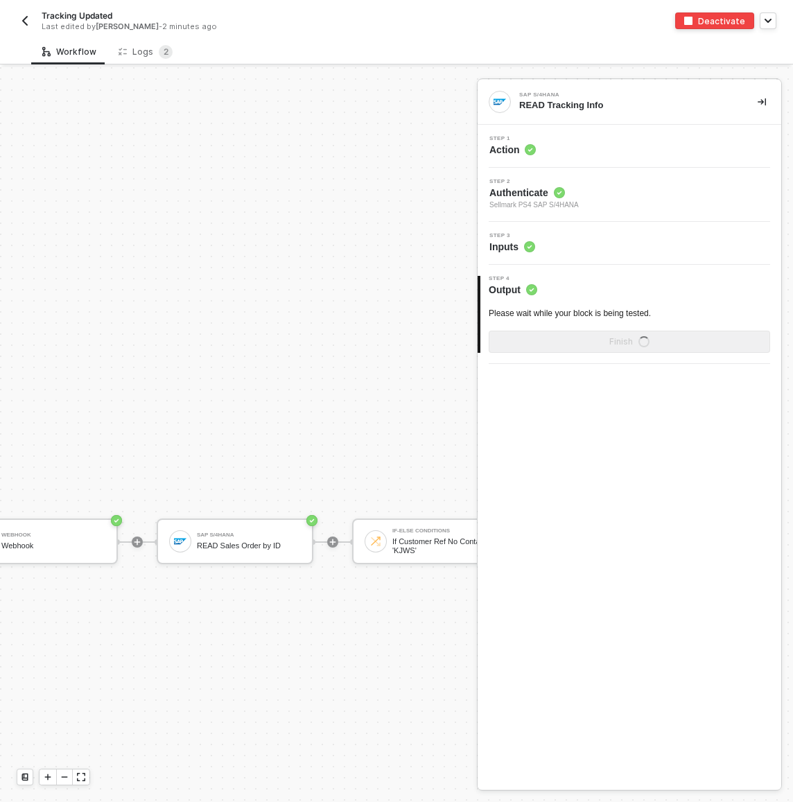
click at [556, 245] on div "Step 3 Inputs" at bounding box center [631, 243] width 300 height 21
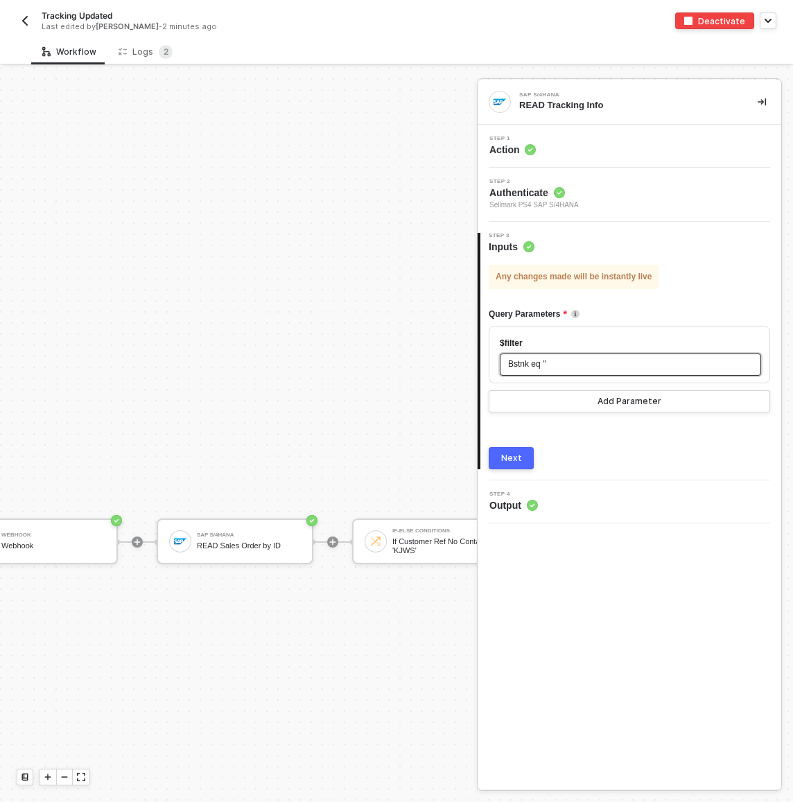
drag, startPoint x: 546, startPoint y: 363, endPoint x: 570, endPoint y: 362, distance: 23.6
click at [546, 362] on span "Bstnk eq ''" at bounding box center [527, 364] width 38 height 10
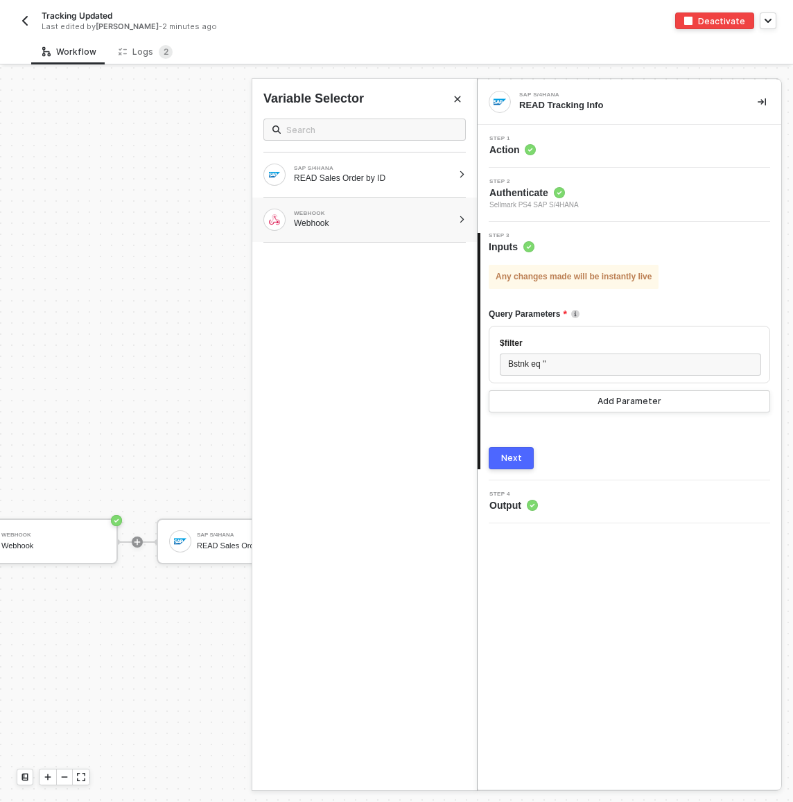
click at [460, 219] on div at bounding box center [462, 220] width 8 height 8
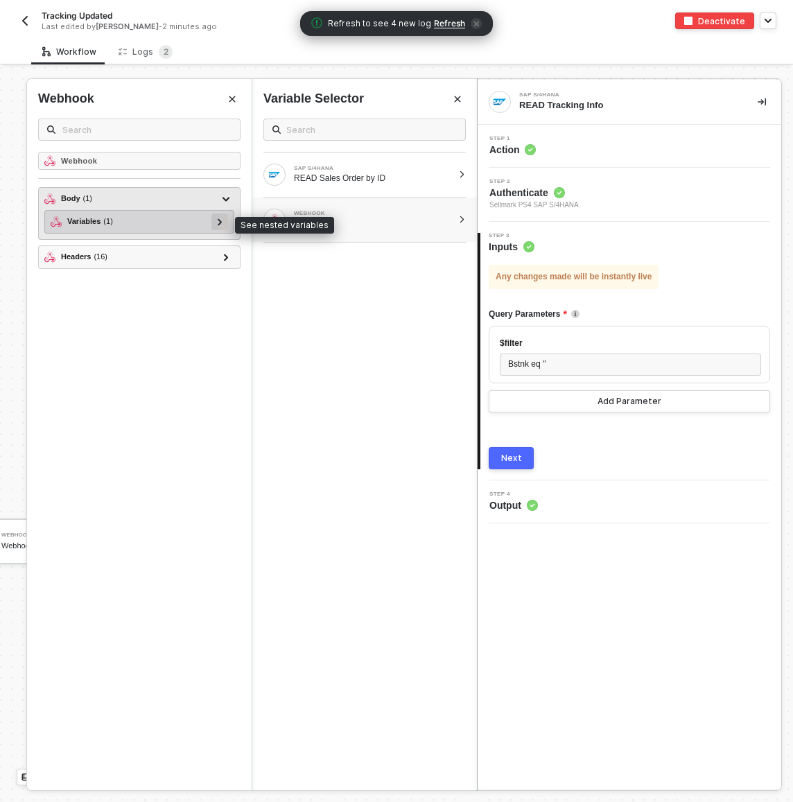
click at [220, 221] on icon at bounding box center [220, 221] width 4 height 7
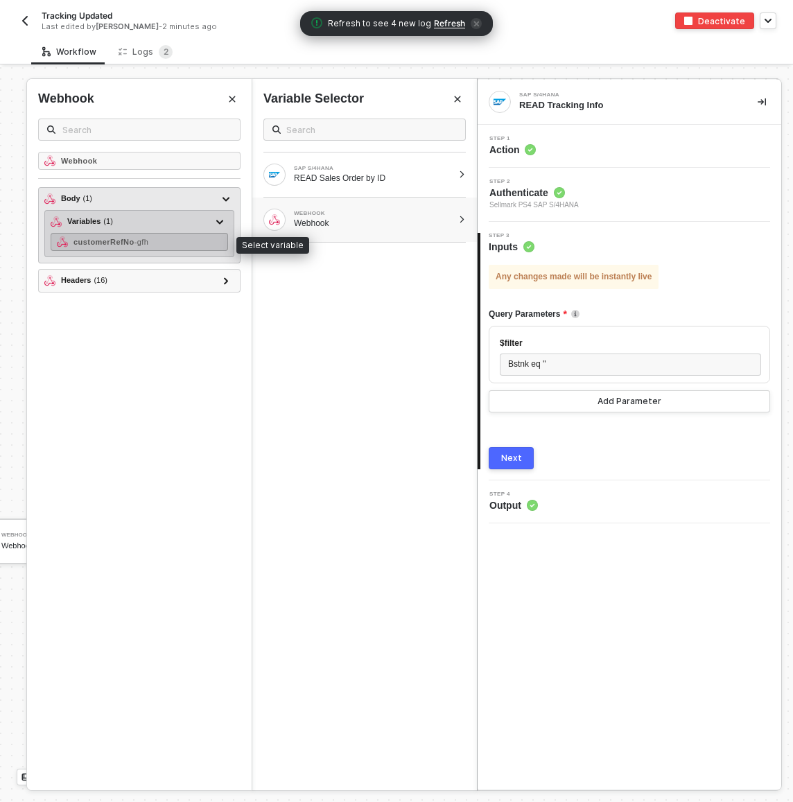
click at [173, 244] on div "customerRefNo - gfh" at bounding box center [140, 242] width 178 height 18
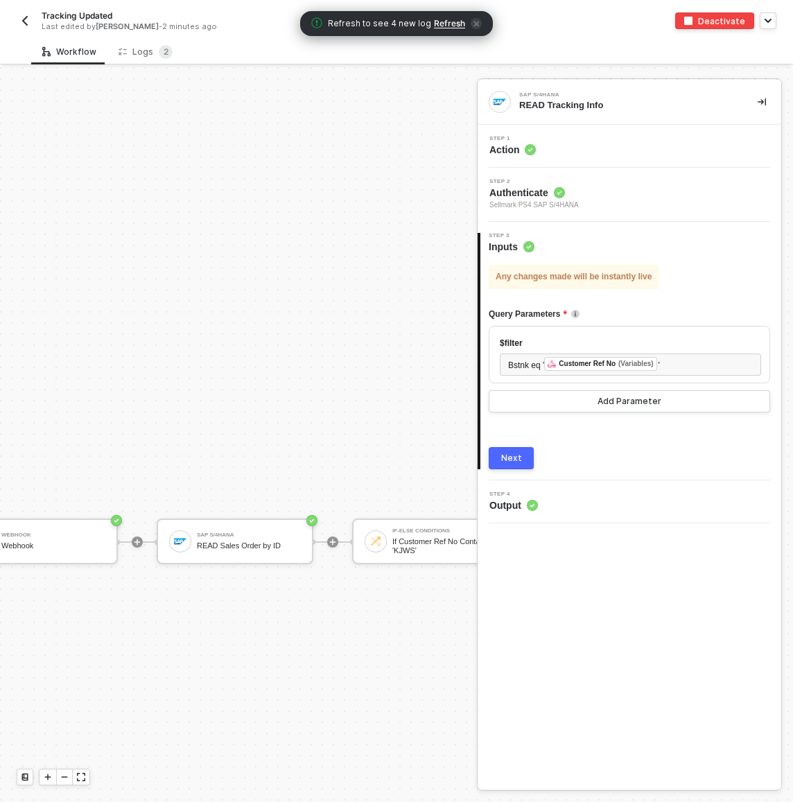
click at [512, 465] on button "Next" at bounding box center [511, 458] width 45 height 22
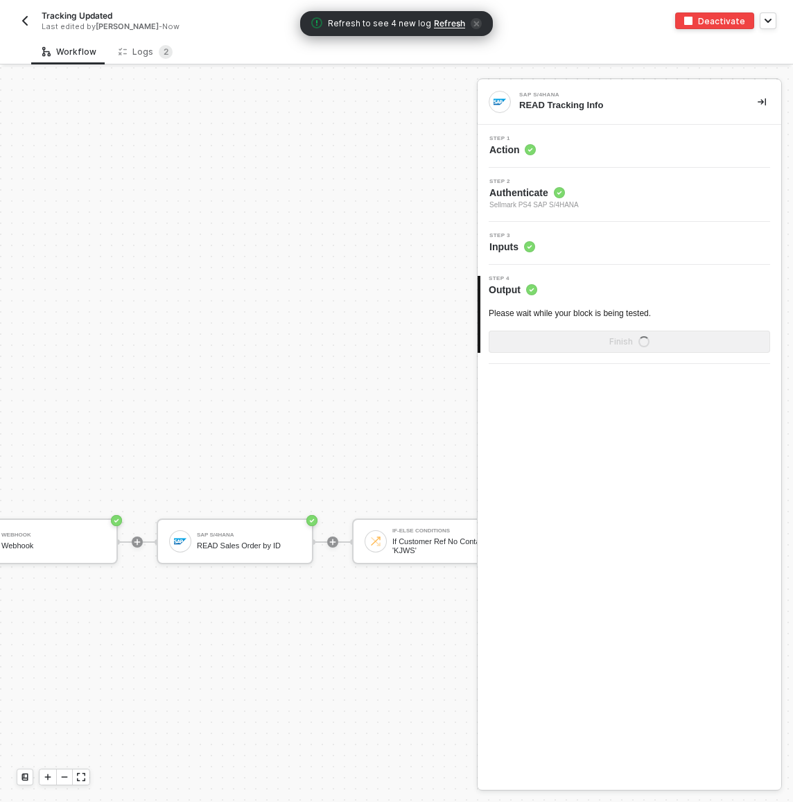
click at [628, 446] on div "SAP S/4HANA READ Tracking Info Step 1 Action Step 2 Authenticate Sellmark PS4 S…" at bounding box center [630, 435] width 304 height 710
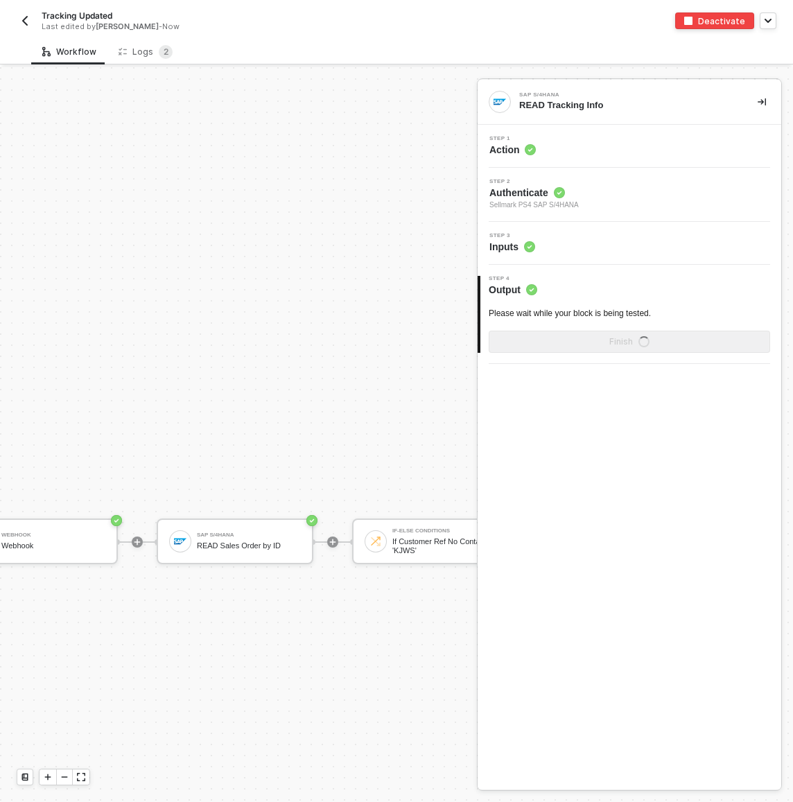
click at [762, 105] on icon "icon-collapse-right" at bounding box center [762, 102] width 8 height 8
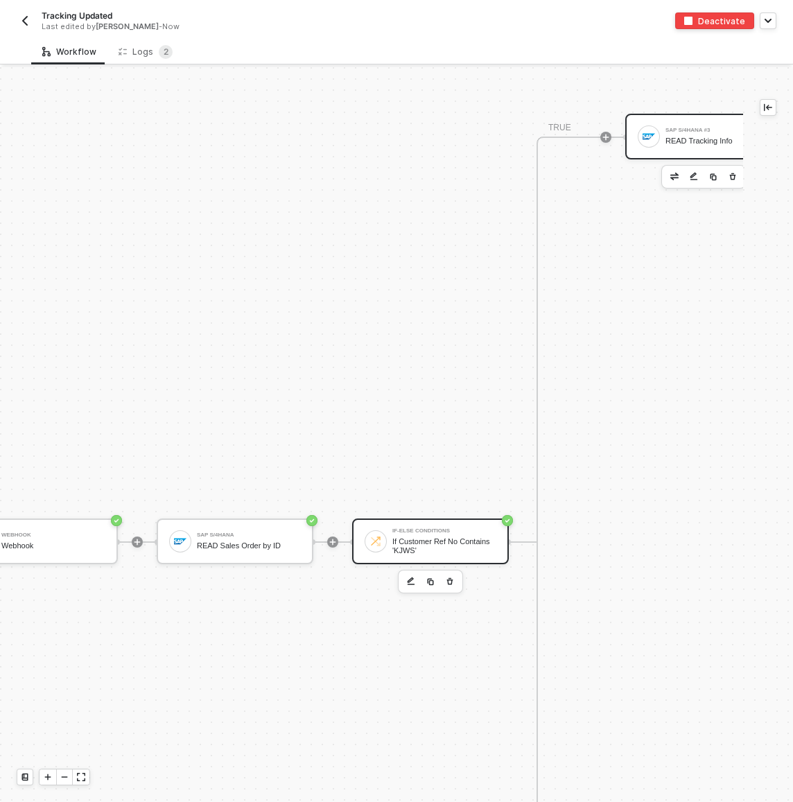
click at [446, 548] on div "If Customer Ref No Contains 'KJWS'" at bounding box center [444, 545] width 104 height 17
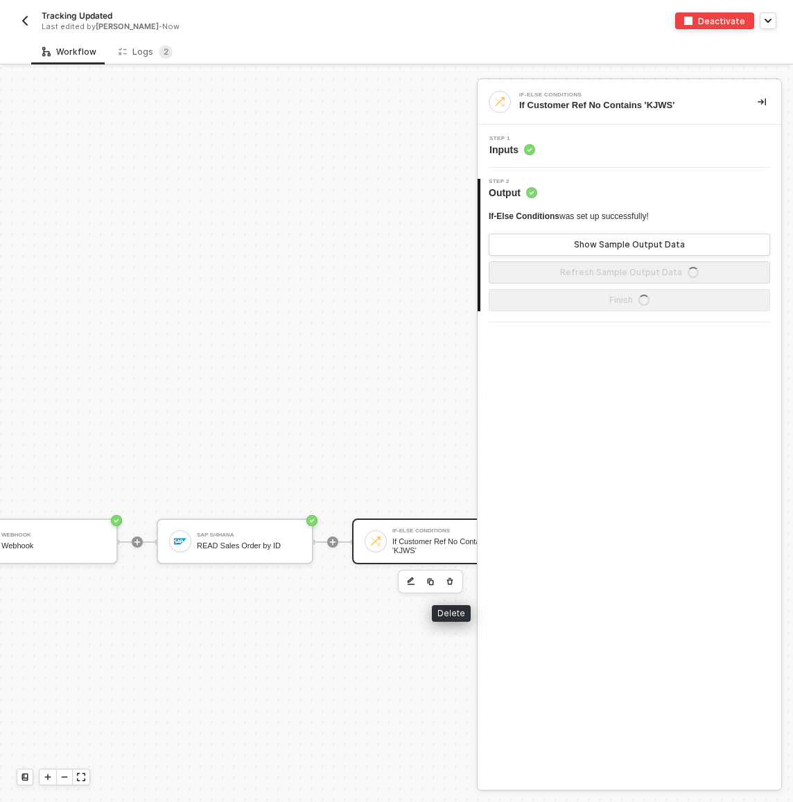
click at [452, 580] on icon "button" at bounding box center [450, 581] width 8 height 11
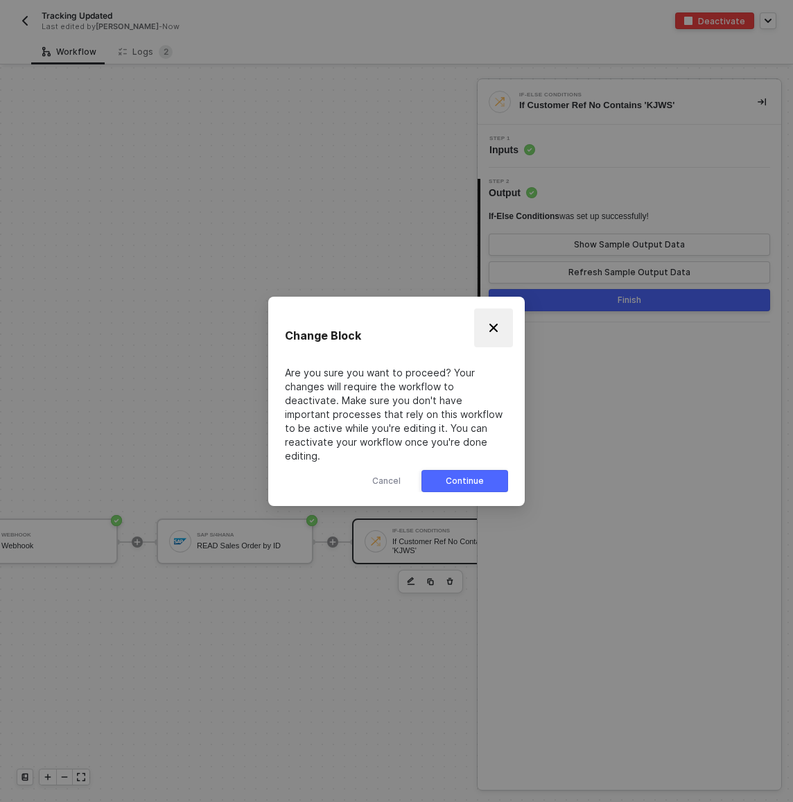
click at [493, 331] on img "Close" at bounding box center [493, 327] width 11 height 11
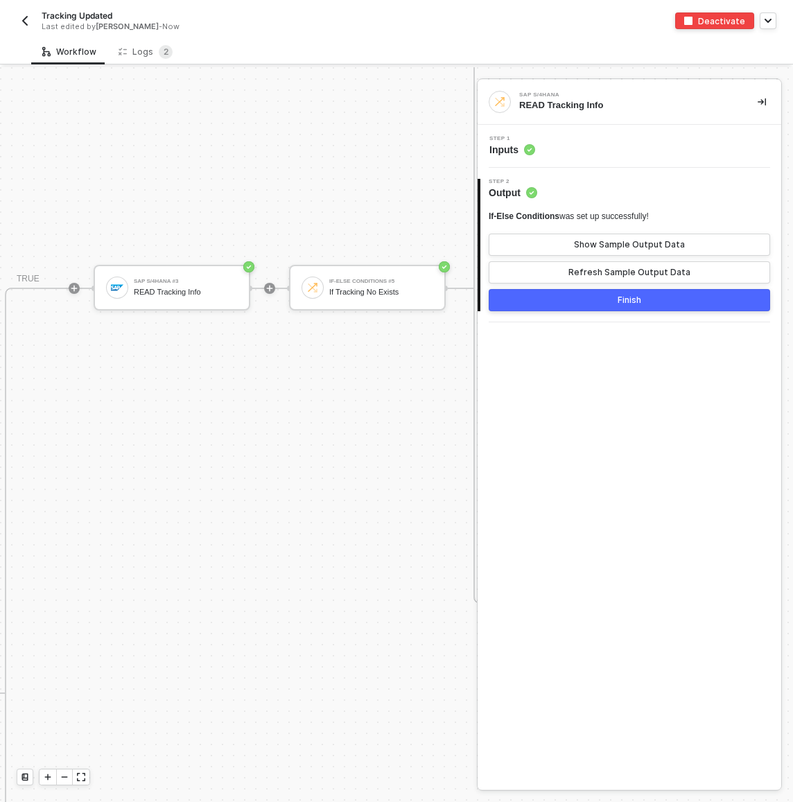
scroll to position [815, 582]
click at [367, 282] on div "If-Else Conditions #5" at bounding box center [386, 282] width 104 height 6
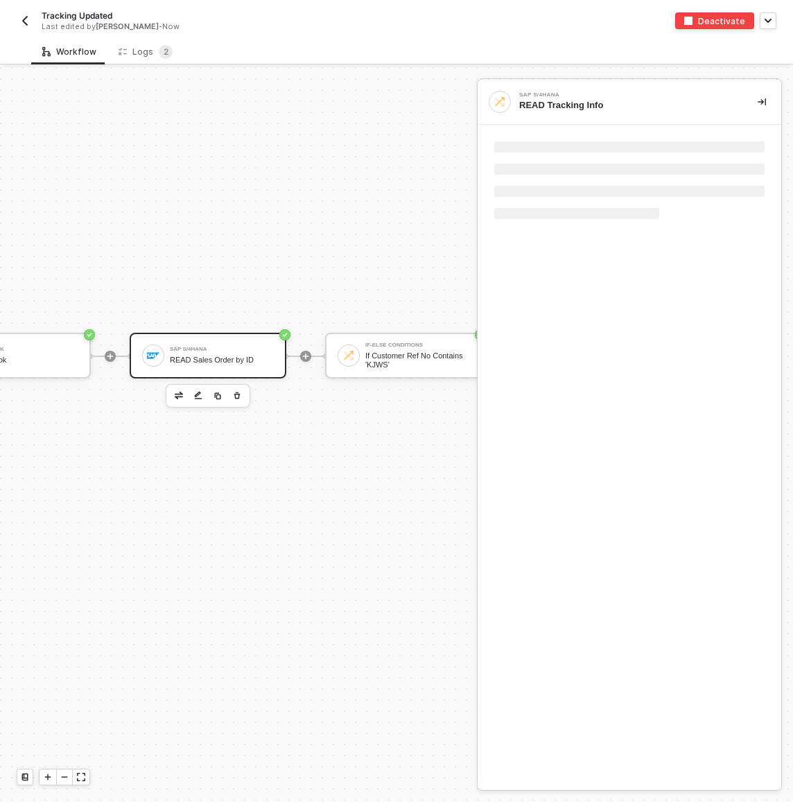
scroll to position [1152, 83]
click at [248, 349] on div "SAP S/4HANA" at bounding box center [221, 350] width 104 height 6
click at [241, 371] on div "SAP S/4HANA READ Sales Order by ID" at bounding box center [207, 356] width 157 height 46
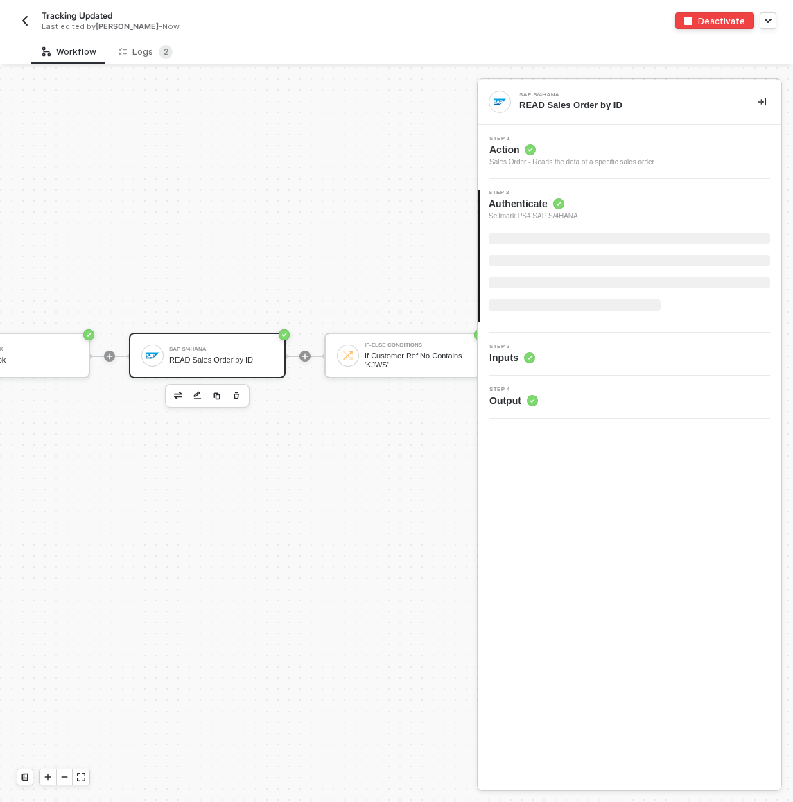
click at [239, 392] on icon "button" at bounding box center [236, 395] width 8 height 11
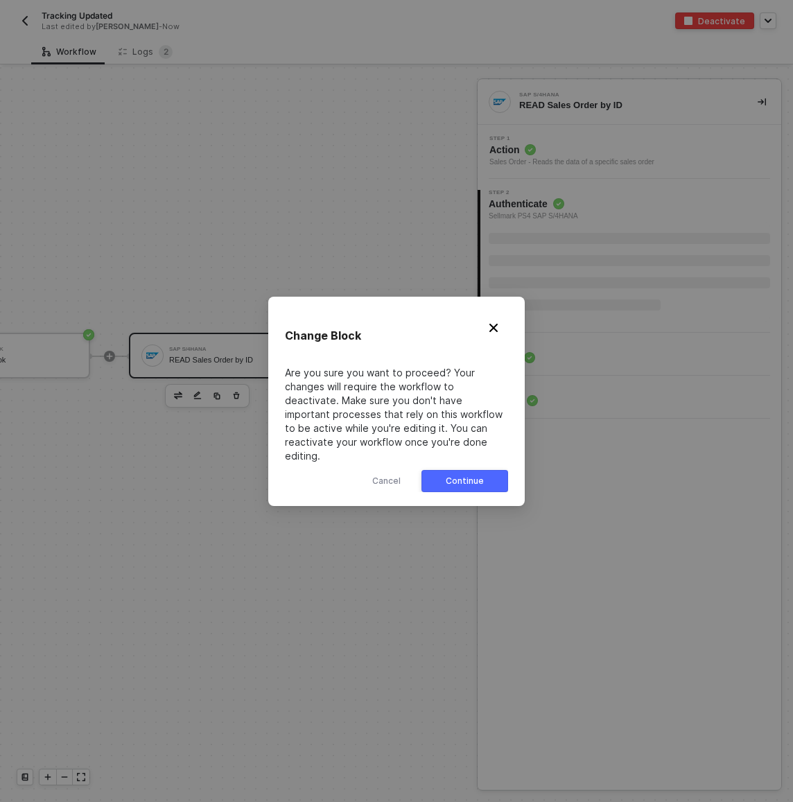
click at [451, 476] on div "Continue" at bounding box center [465, 481] width 38 height 11
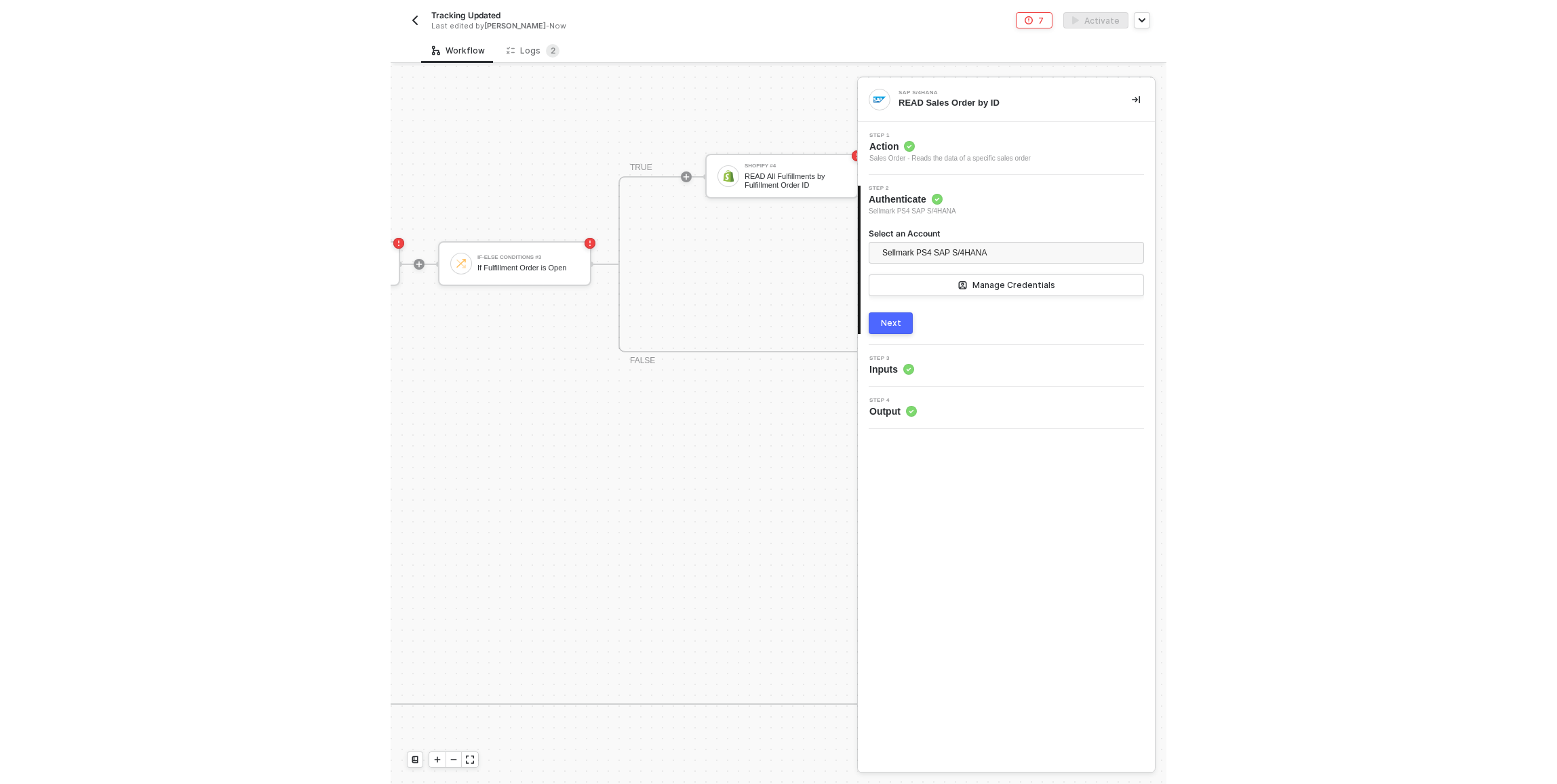
scroll to position [0, 2848]
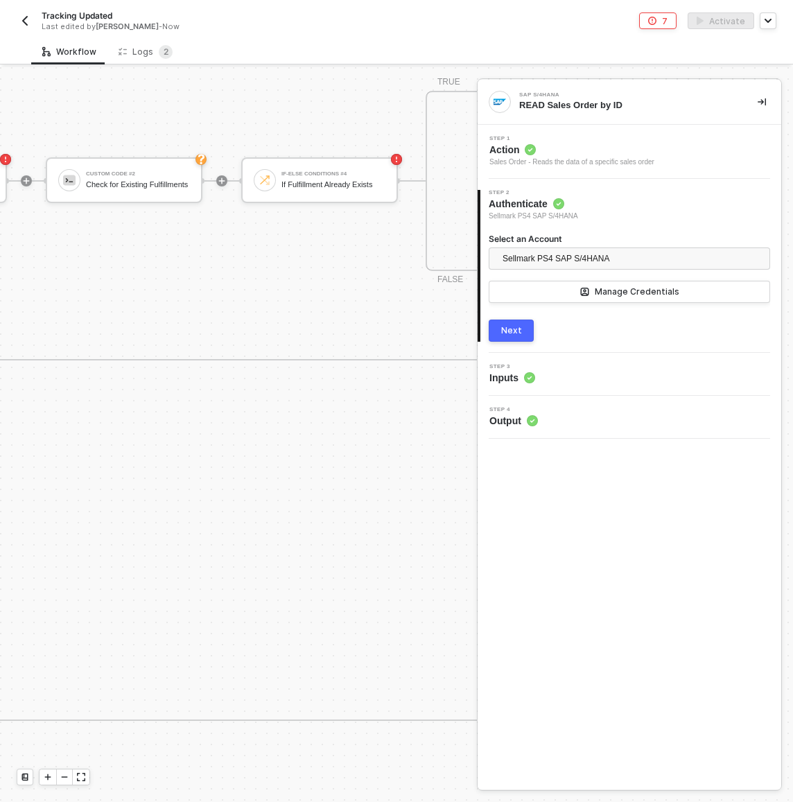
click at [417, 318] on div "TRUE Shopify #4 READ All Fulfillments by Fulfillment Order ID Custom Code #2 Ch…" at bounding box center [500, 270] width 1478 height 180
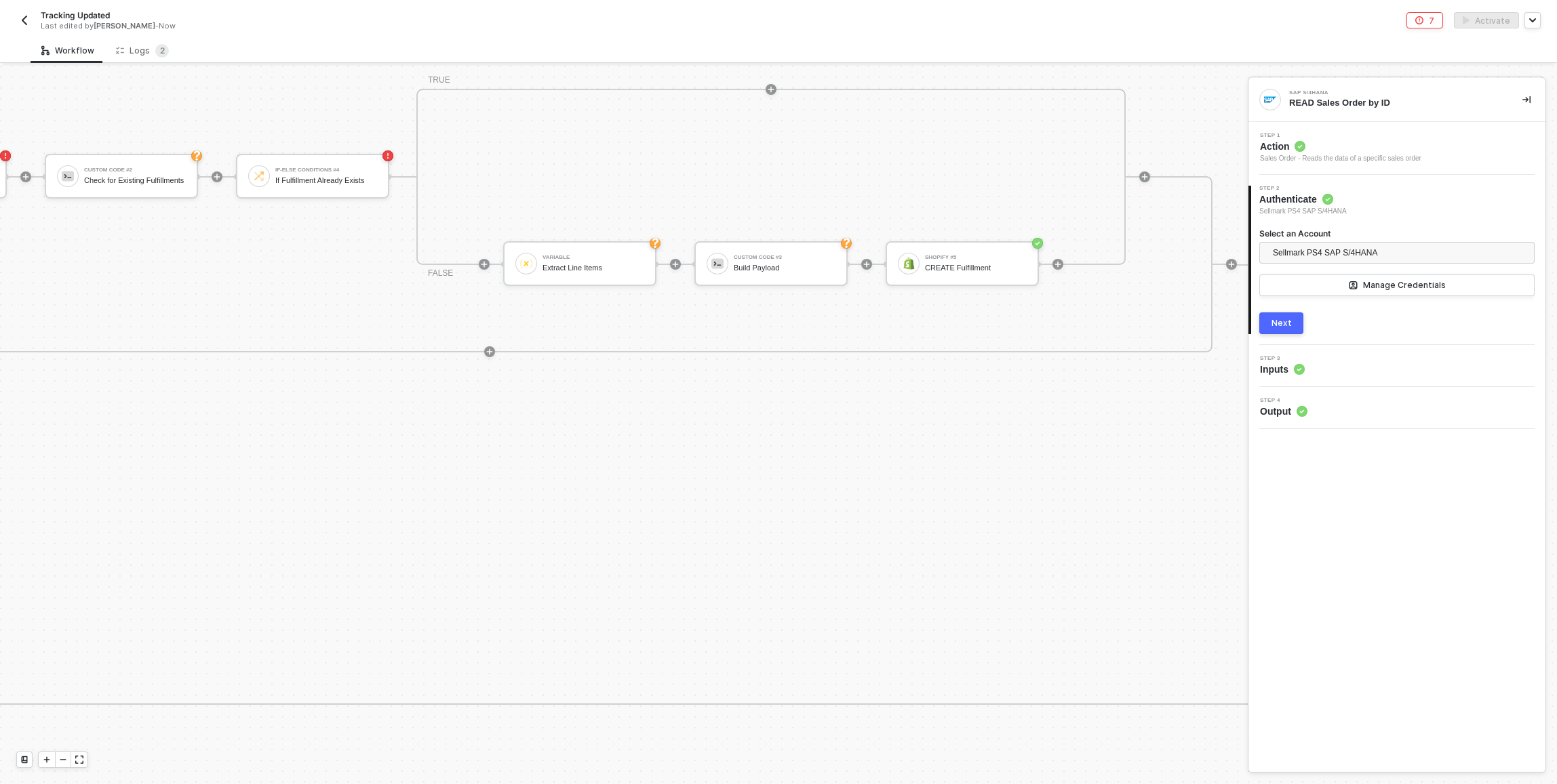
click at [394, 337] on div "TRUE Shopify #4 READ All Fulfillments by Fulfillment Order ID Custom Code #2 Ch…" at bounding box center [489, 264] width 1446 height 176
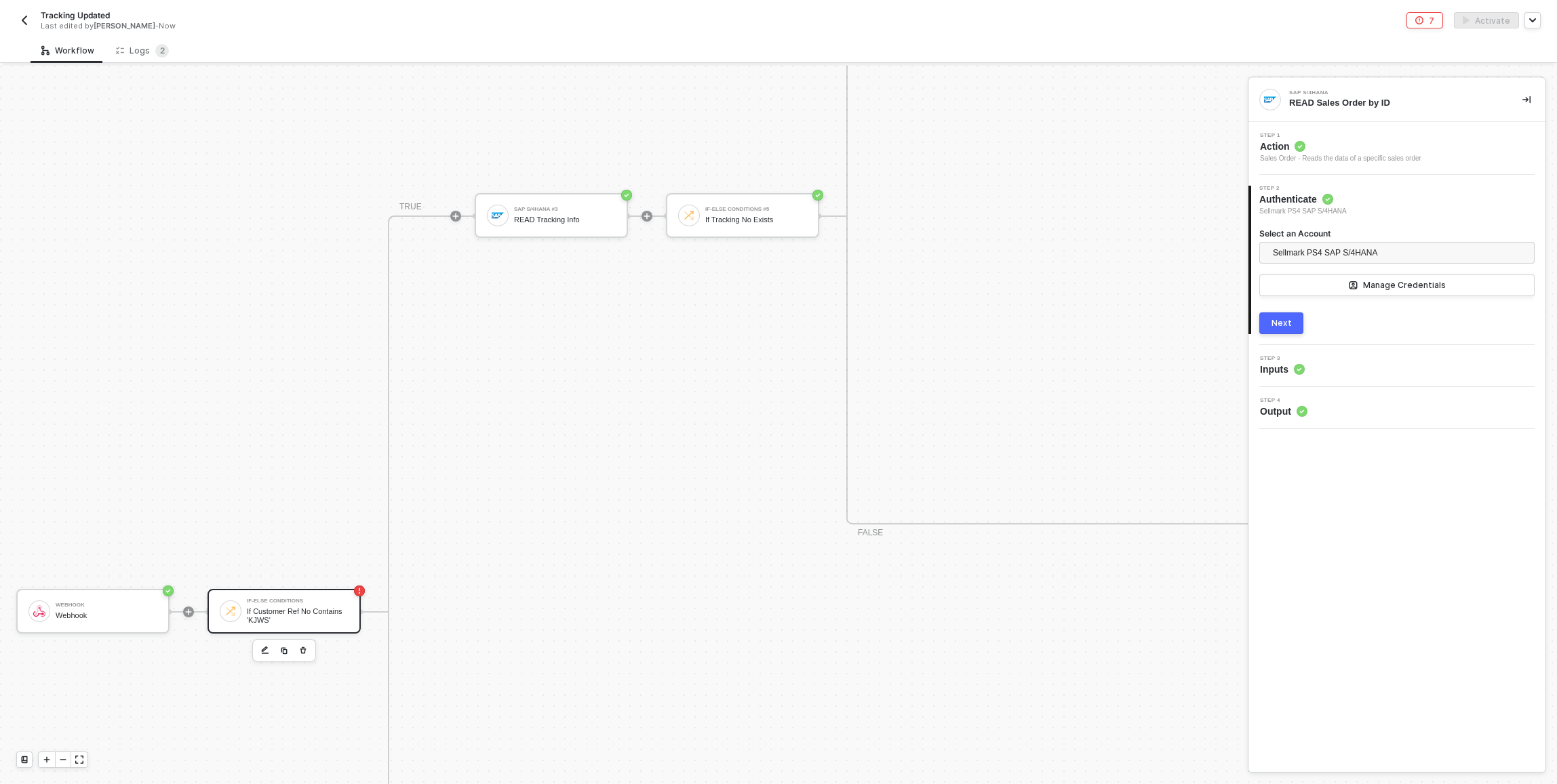
scroll to position [1093, 0]
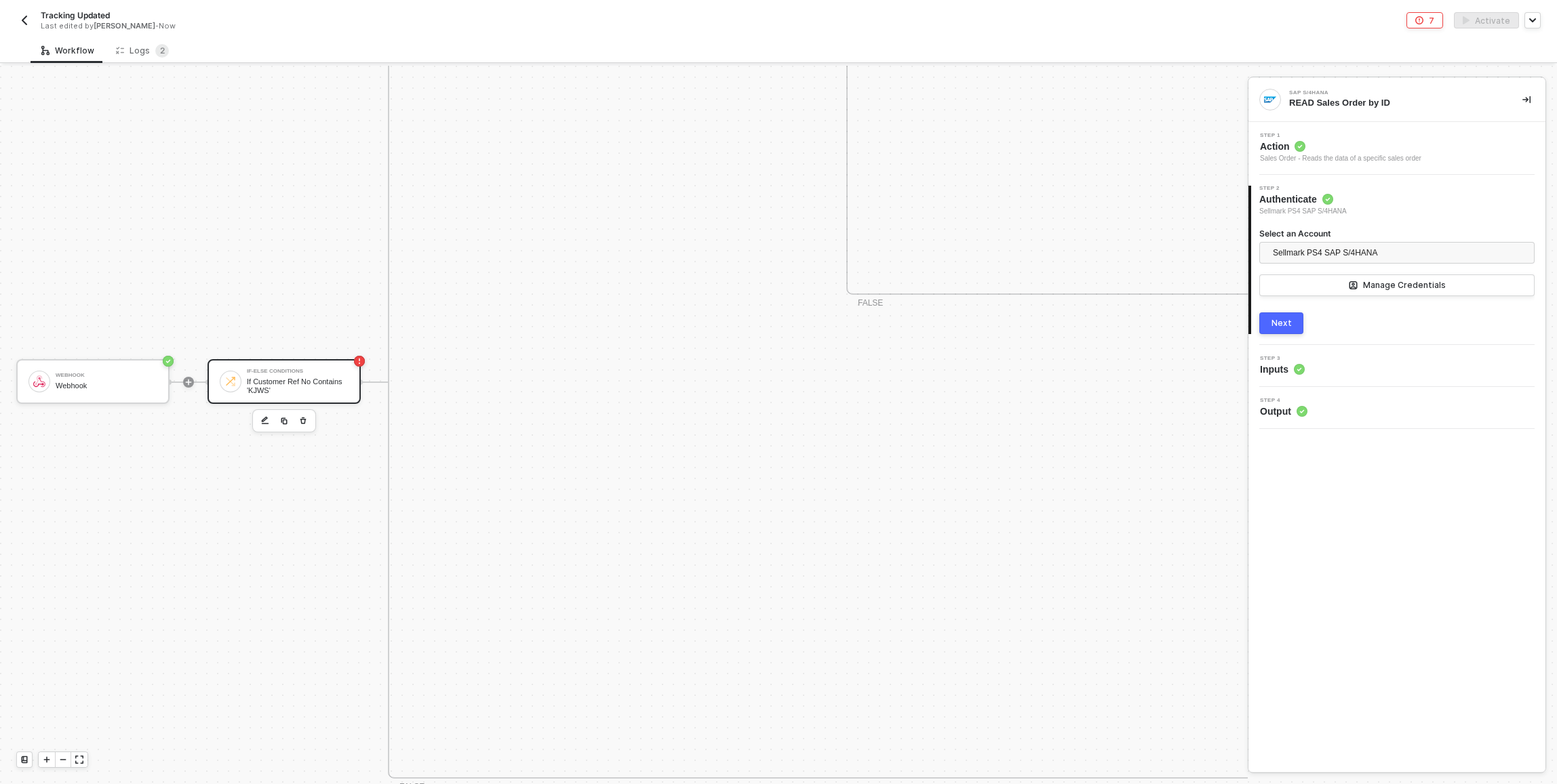
click at [323, 364] on div "If-Else Conditions If Customer Ref No Contains 'KJWS'" at bounding box center [284, 381] width 154 height 45
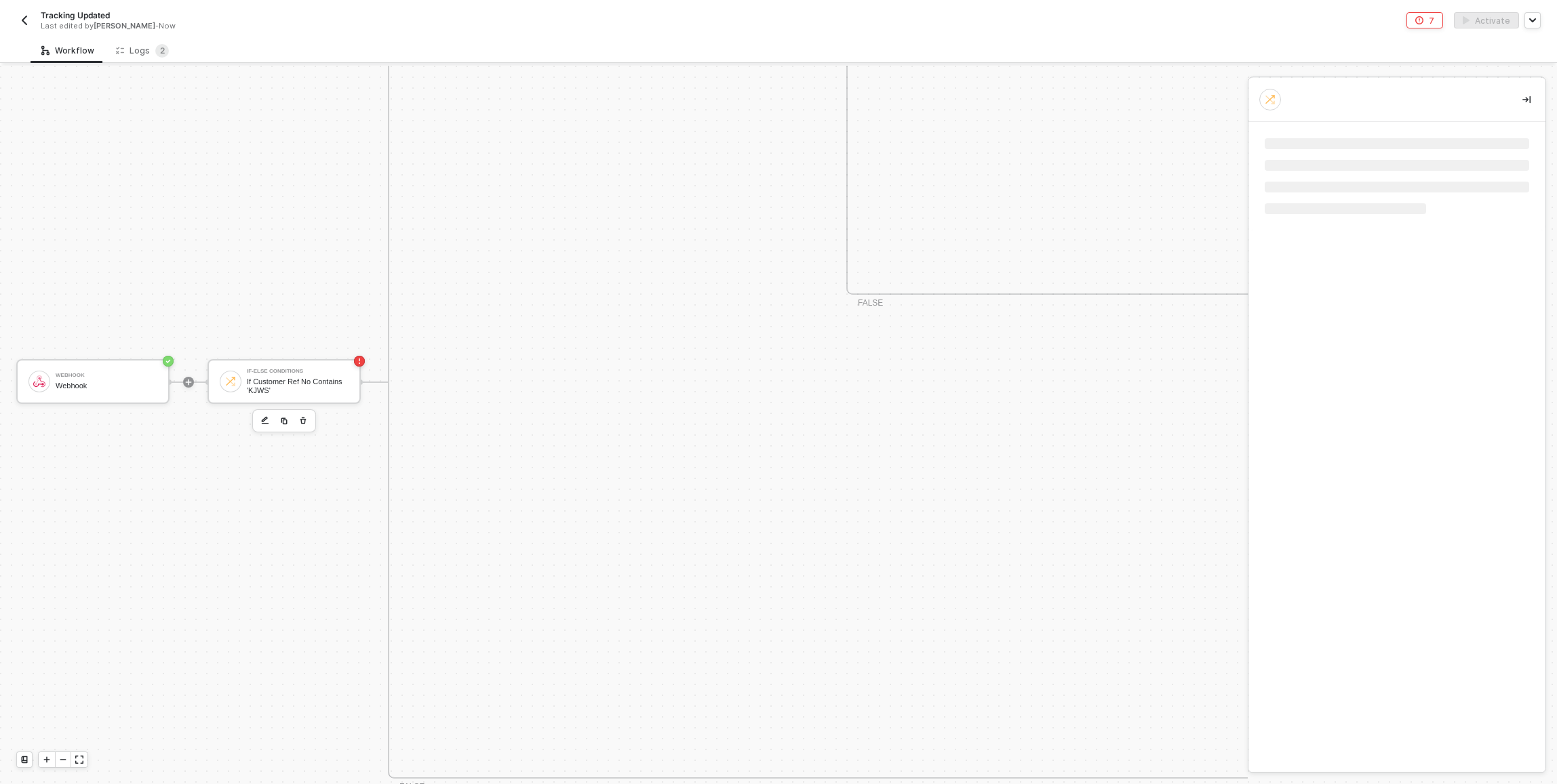
click at [305, 421] on icon "button" at bounding box center [303, 420] width 8 height 11
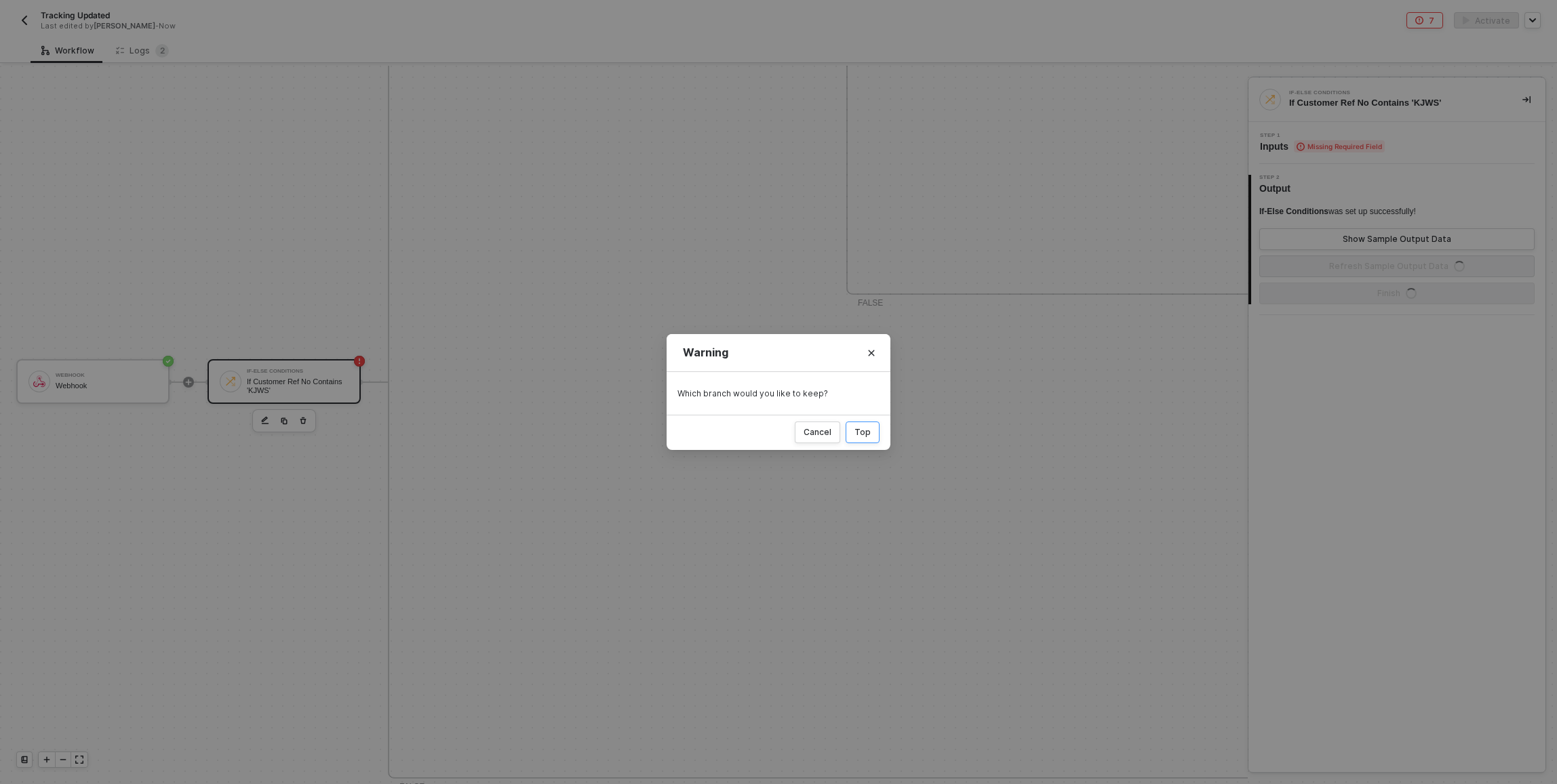
click at [776, 435] on div "Top" at bounding box center [863, 432] width 17 height 11
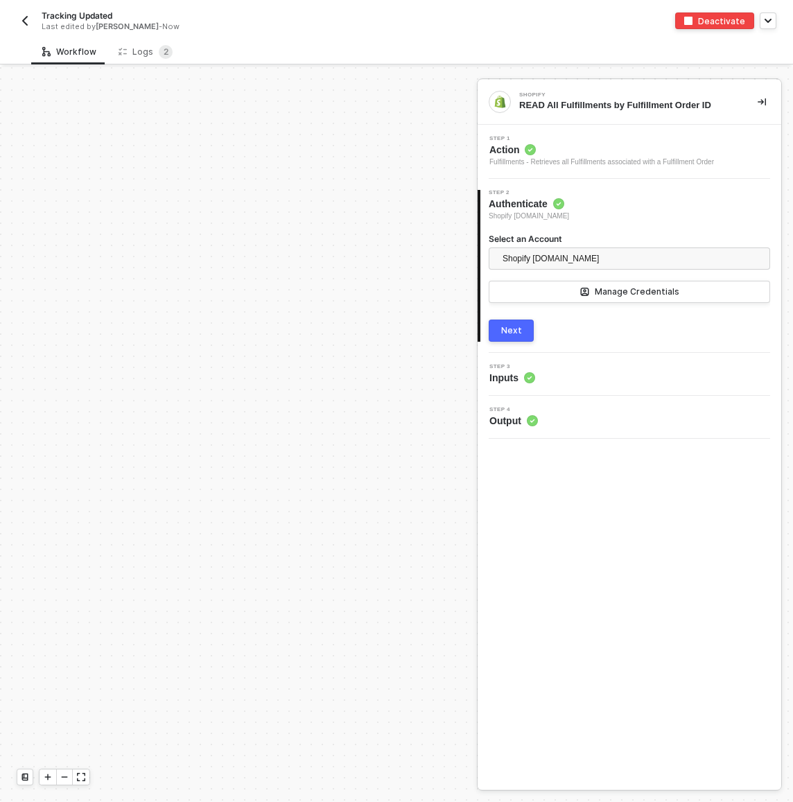
scroll to position [720, 0]
click at [25, 21] on img "button" at bounding box center [24, 20] width 11 height 11
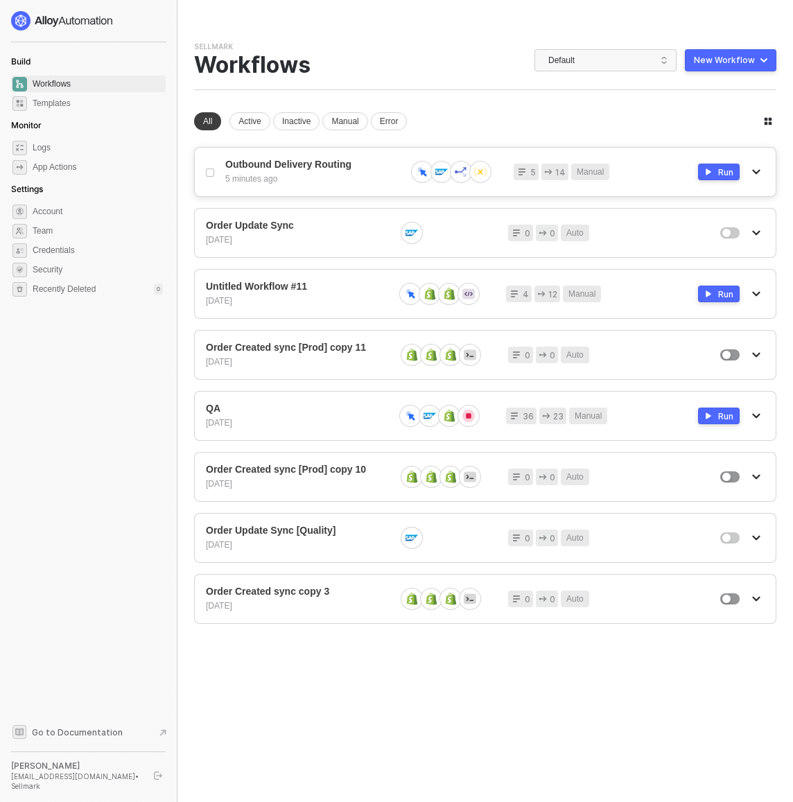
click at [333, 182] on div "5 minutes ago" at bounding box center [309, 179] width 169 height 12
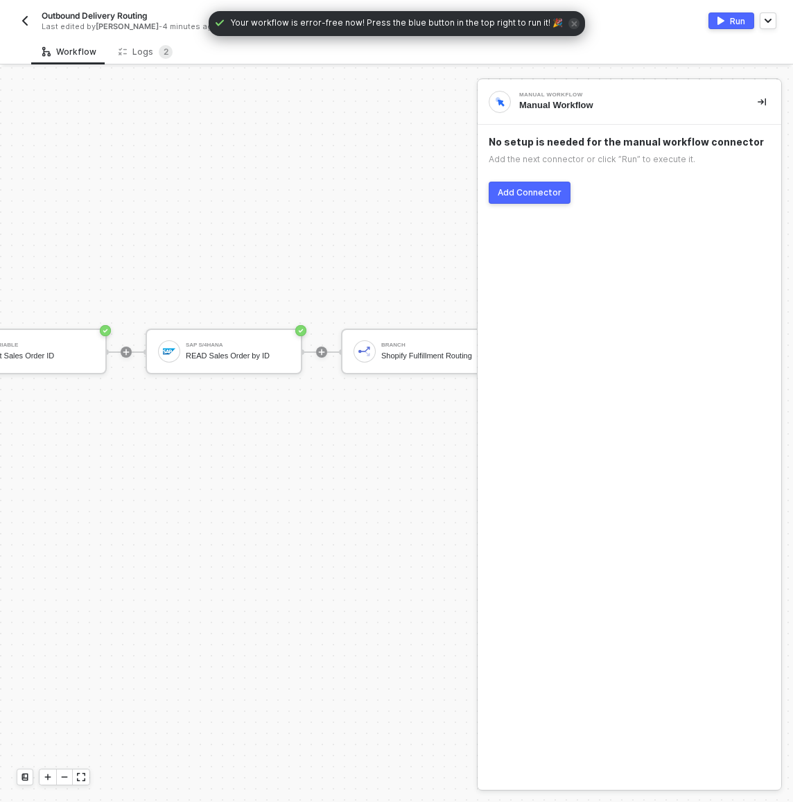
scroll to position [290, 333]
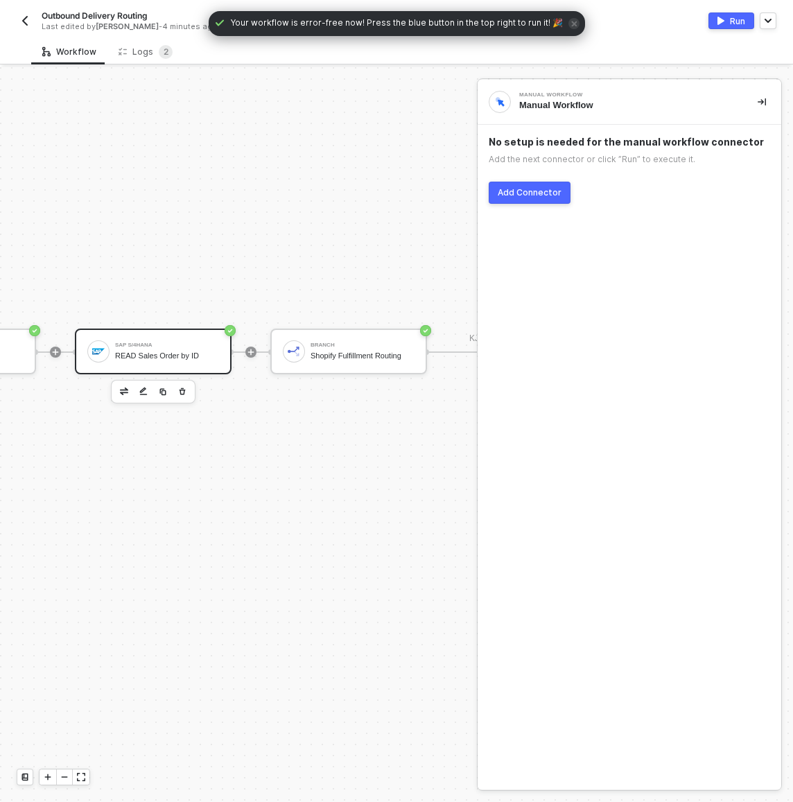
click at [123, 356] on div "READ Sales Order by ID" at bounding box center [167, 356] width 104 height 9
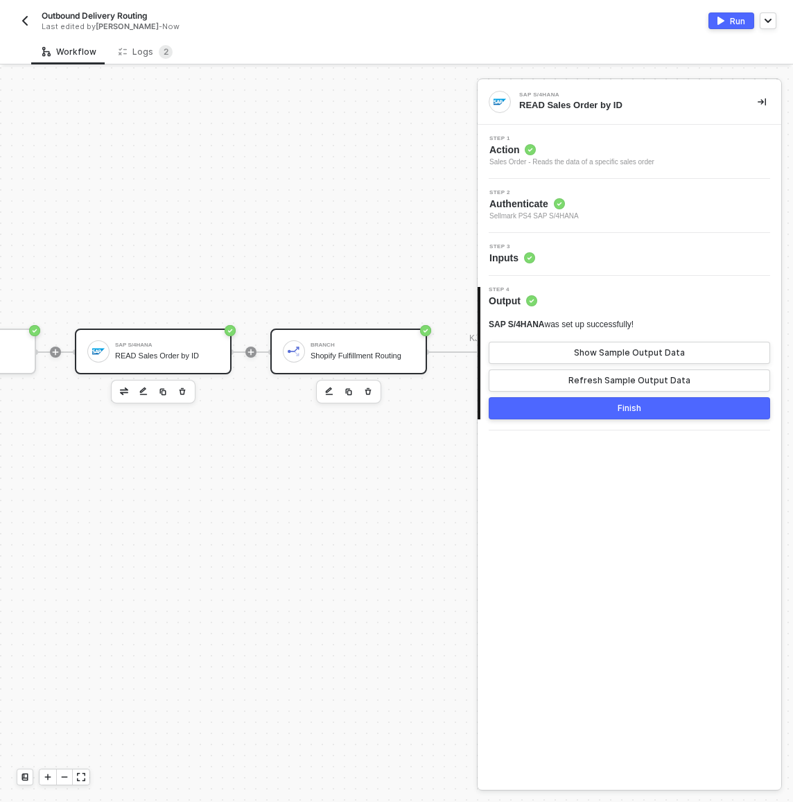
click at [323, 344] on div "Branch" at bounding box center [363, 346] width 104 height 6
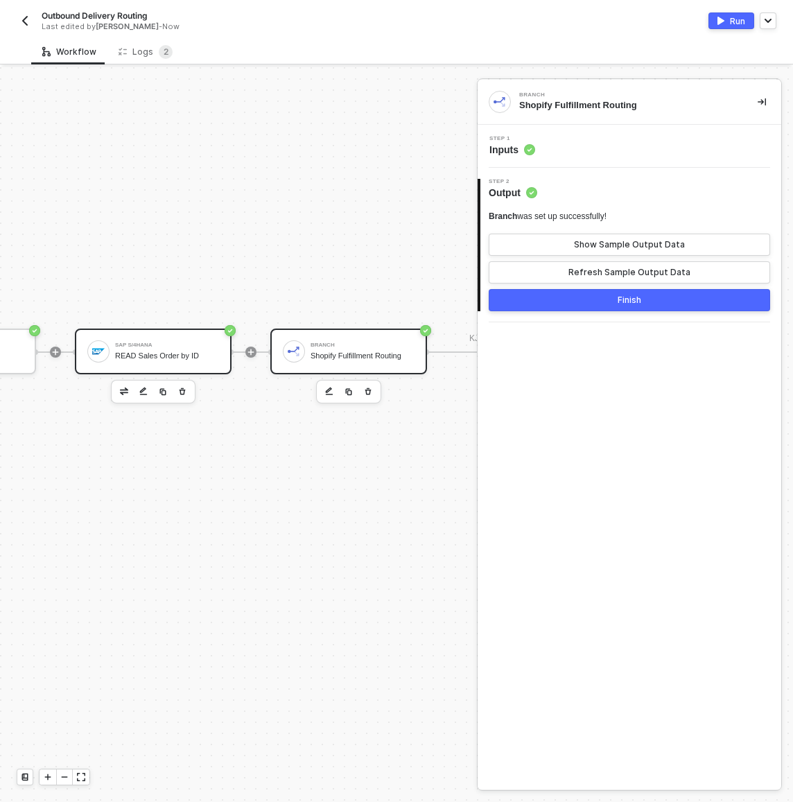
click at [178, 353] on div "READ Sales Order by ID" at bounding box center [167, 356] width 104 height 9
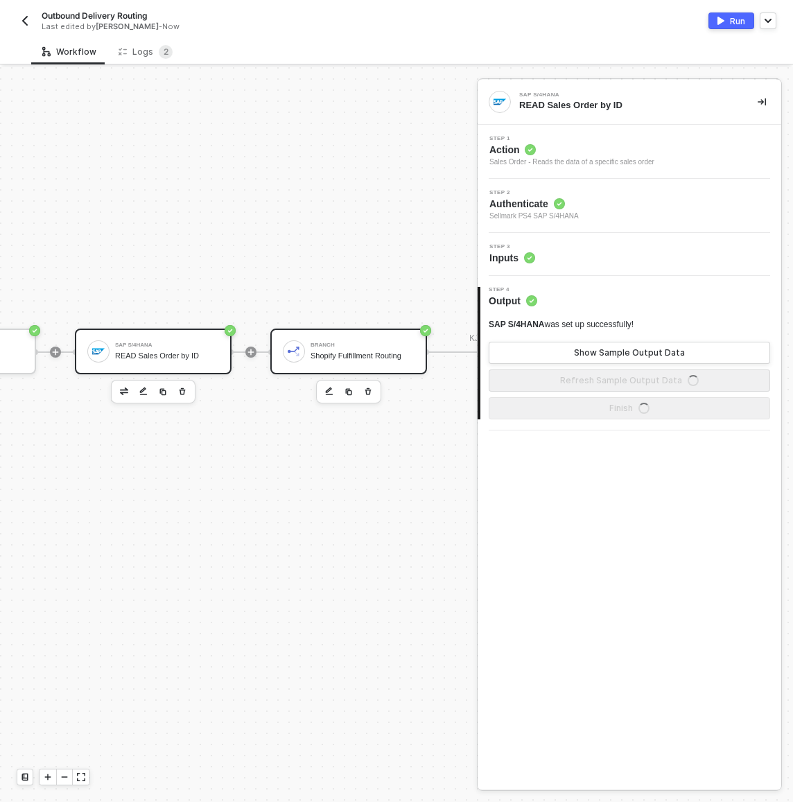
click at [288, 355] on img at bounding box center [294, 351] width 12 height 12
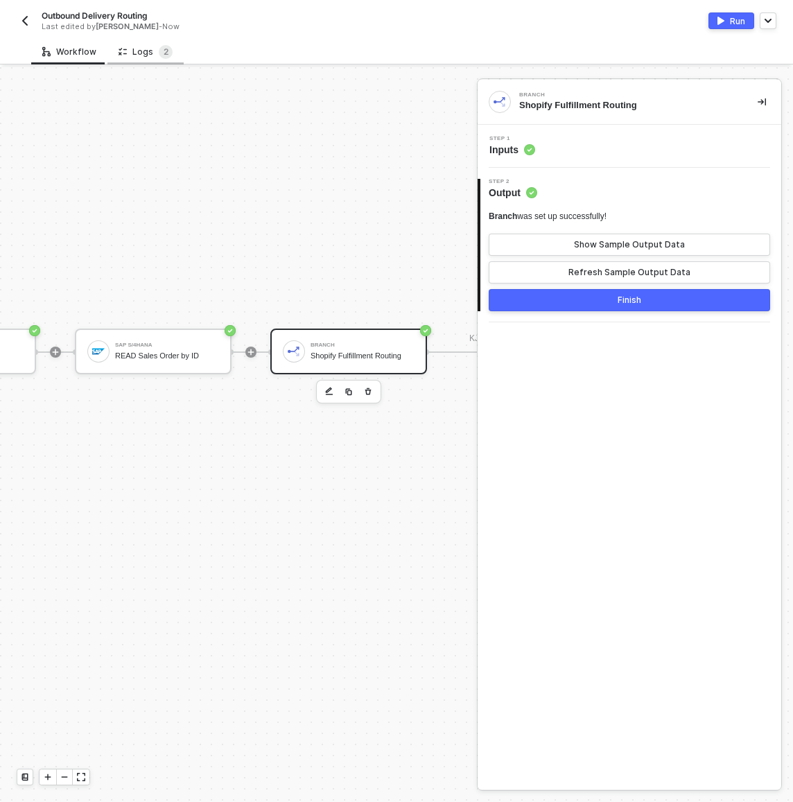
click at [140, 53] on div "Logs 2" at bounding box center [146, 52] width 54 height 14
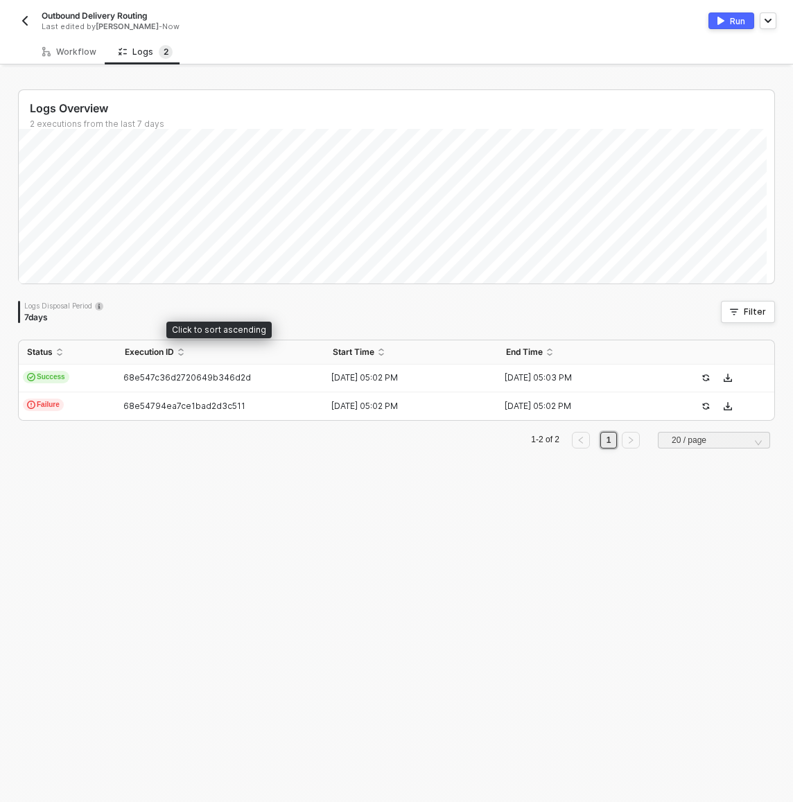
click at [65, 375] on span "Success" at bounding box center [46, 377] width 46 height 12
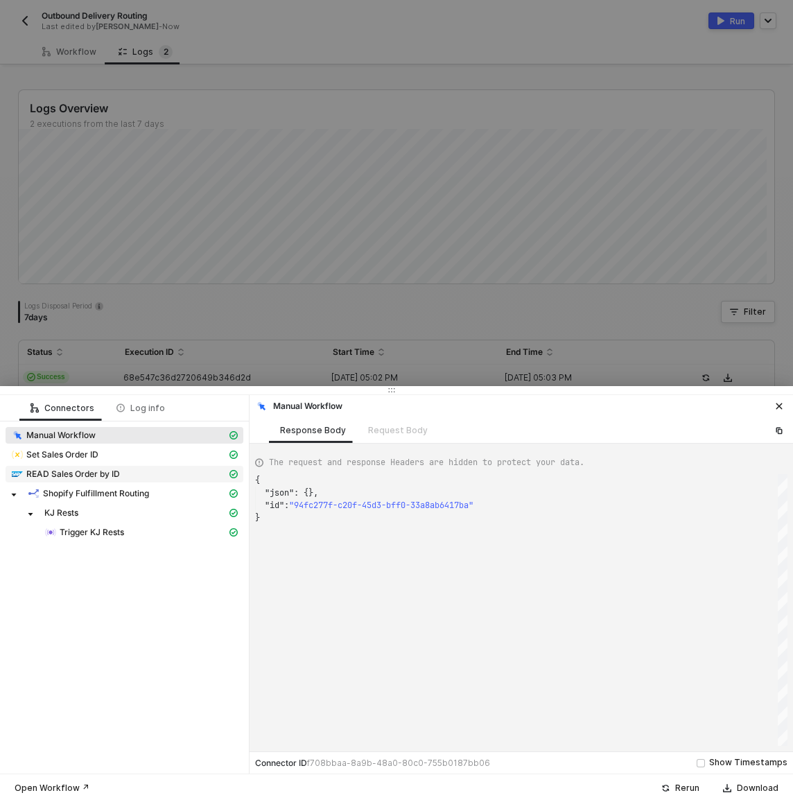
scroll to position [37, 0]
click at [78, 480] on div "READ Sales Order by ID" at bounding box center [119, 474] width 216 height 12
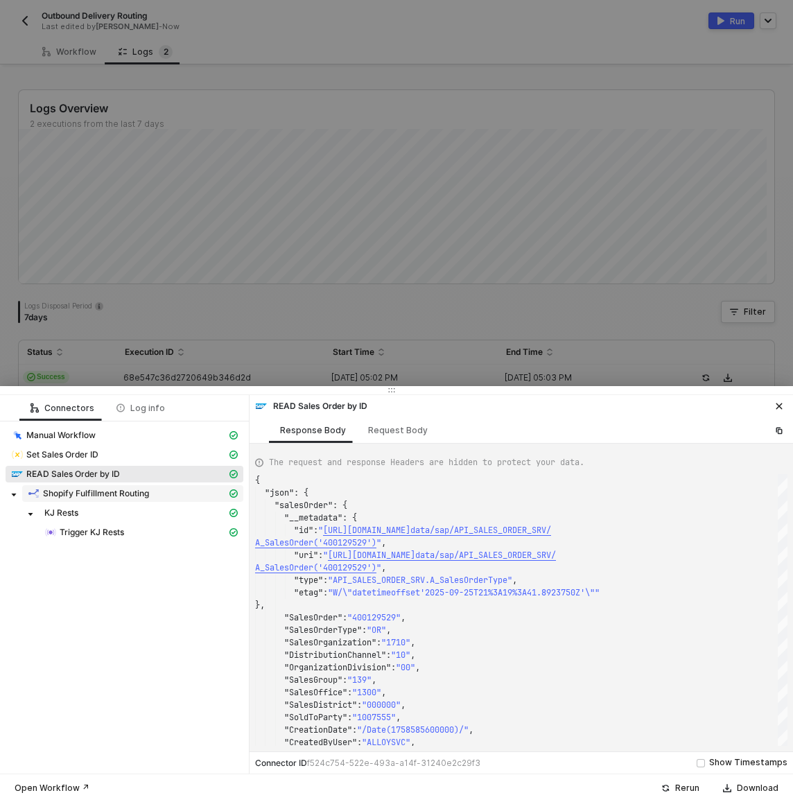
click at [71, 500] on span "Shopify Fulfillment Routing" at bounding box center [132, 493] width 221 height 17
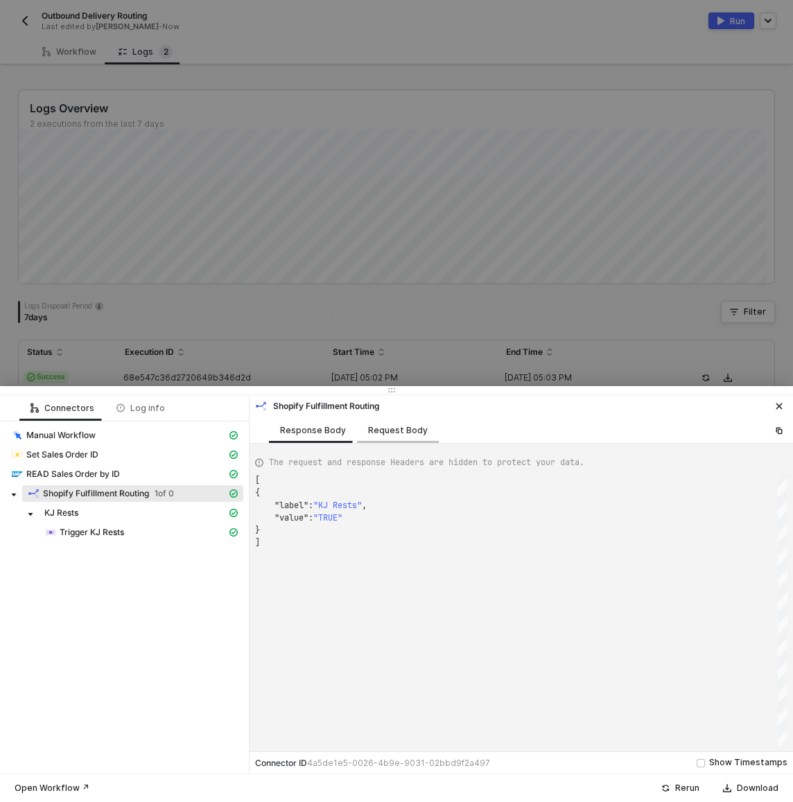
click at [381, 431] on div "Request Body" at bounding box center [398, 430] width 60 height 11
type textarea "{ "executionStyle": "first", "sampleDataLimit": 3, "branches": [ { "uuid": "90d…"
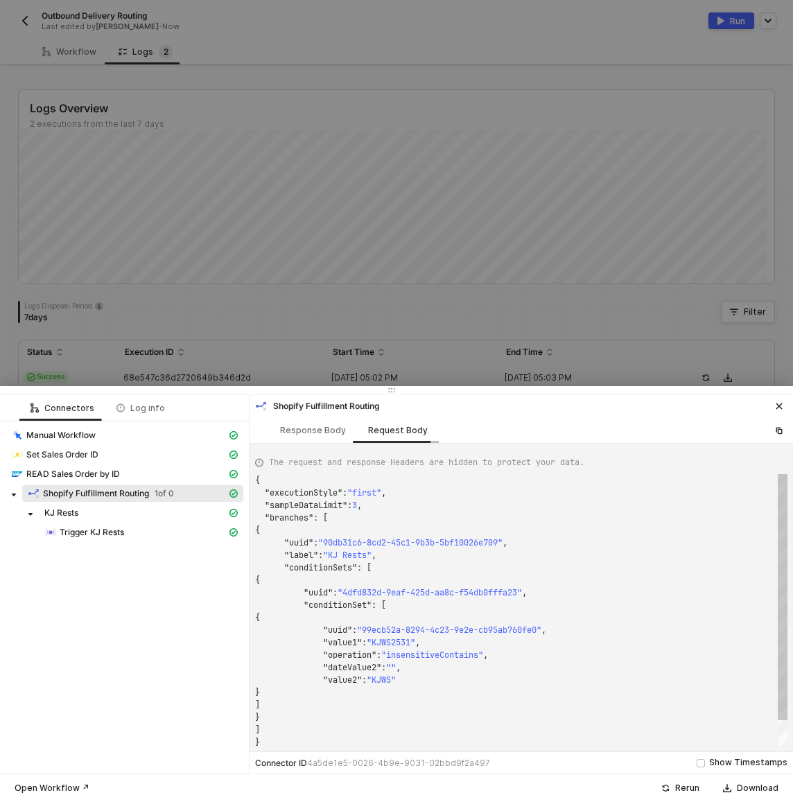
scroll to position [125, 0]
click at [342, 296] on div at bounding box center [396, 401] width 793 height 802
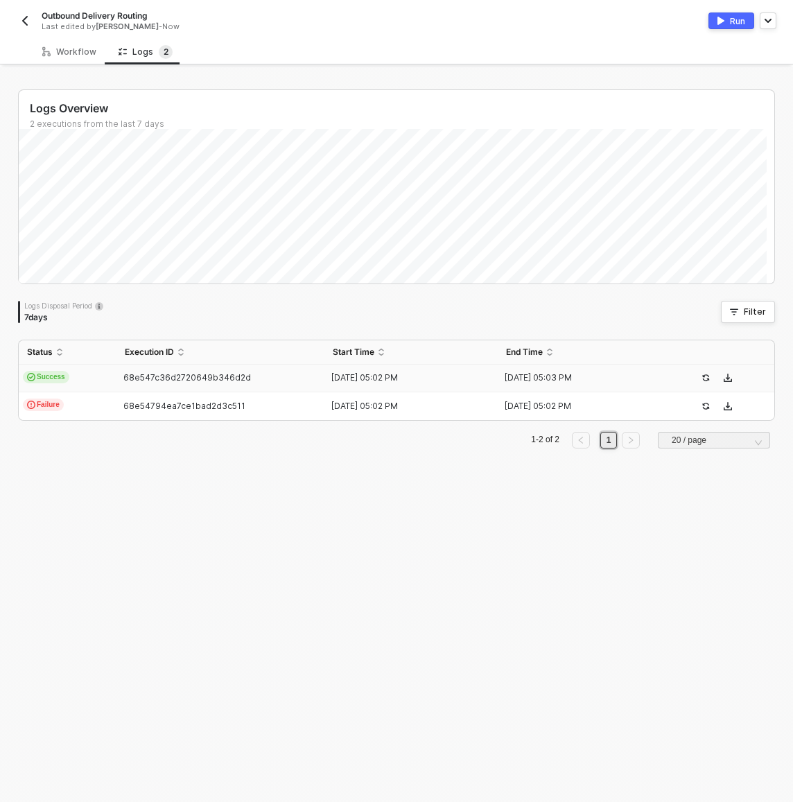
click at [24, 10] on div "Outbound Delivery Routing Last edited by [PERSON_NAME] - Now" at bounding box center [207, 21] width 380 height 22
click at [26, 20] on img "button" at bounding box center [24, 20] width 11 height 11
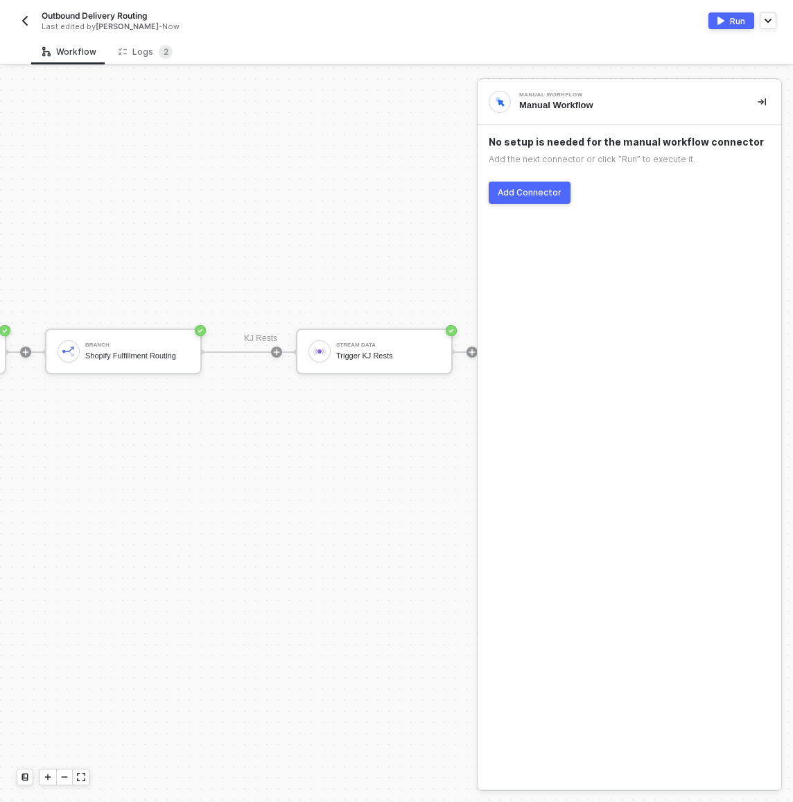
scroll to position [290, 656]
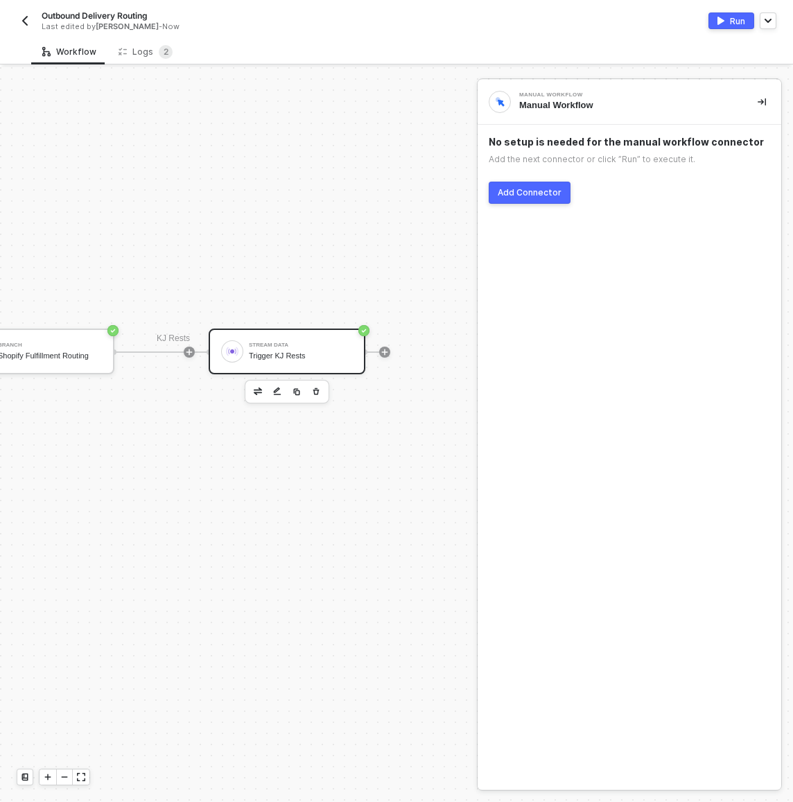
click at [290, 356] on div "Trigger KJ Rests" at bounding box center [301, 356] width 104 height 9
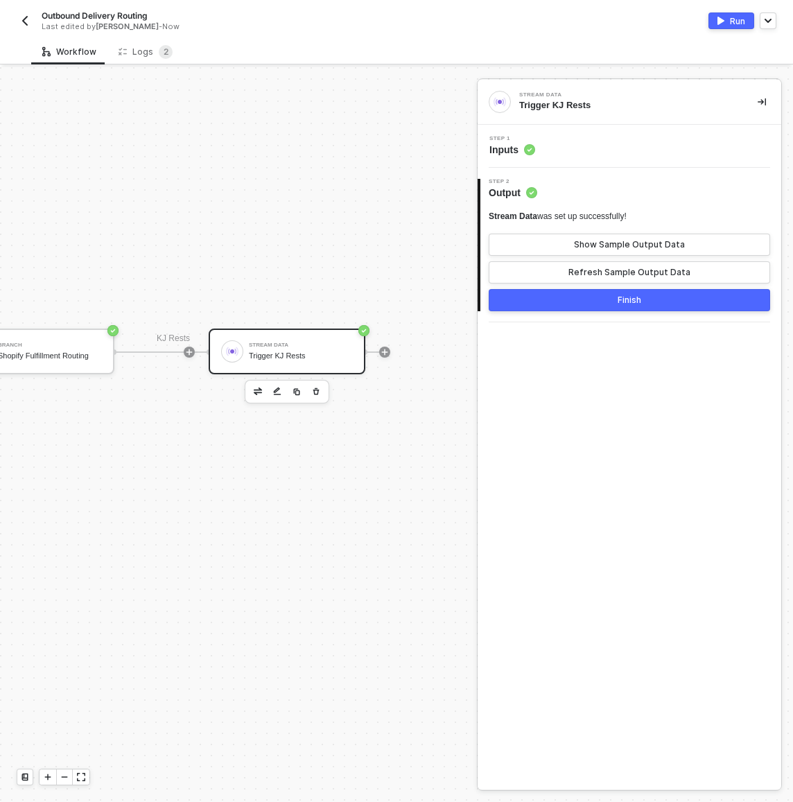
click at [593, 151] on div "Step 1 Inputs" at bounding box center [631, 146] width 300 height 21
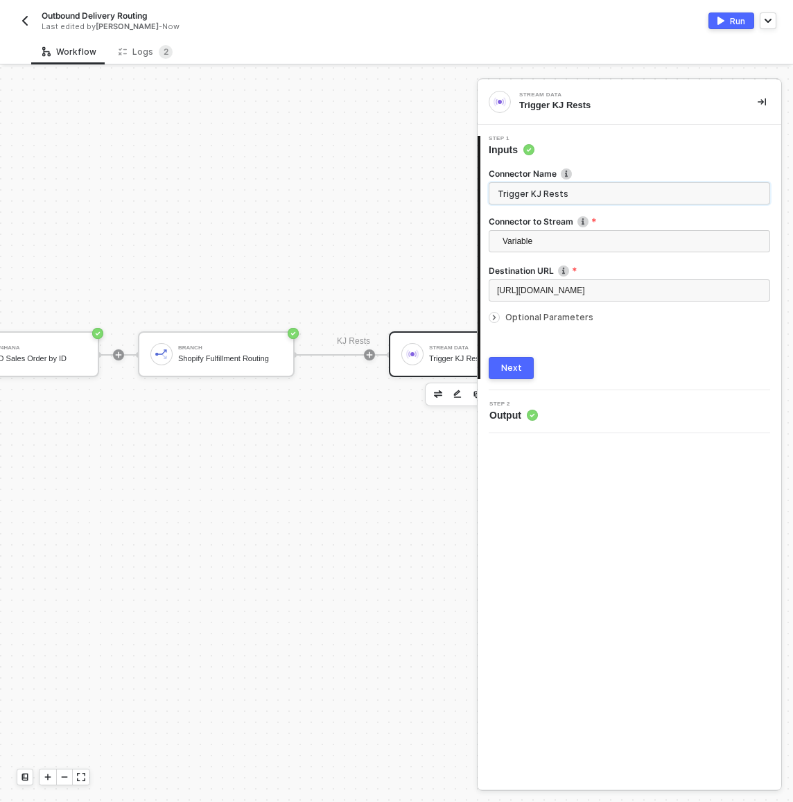
scroll to position [287, 472]
click at [114, 356] on icon "icon-play" at bounding box center [112, 355] width 8 height 8
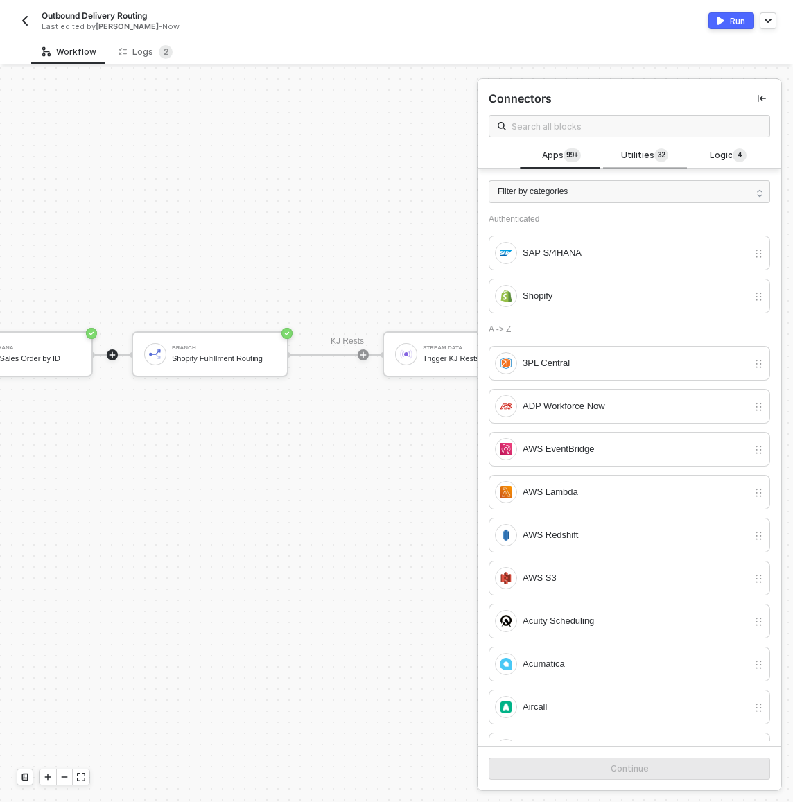
click at [630, 155] on span "Utilities 3 2" at bounding box center [644, 155] width 47 height 15
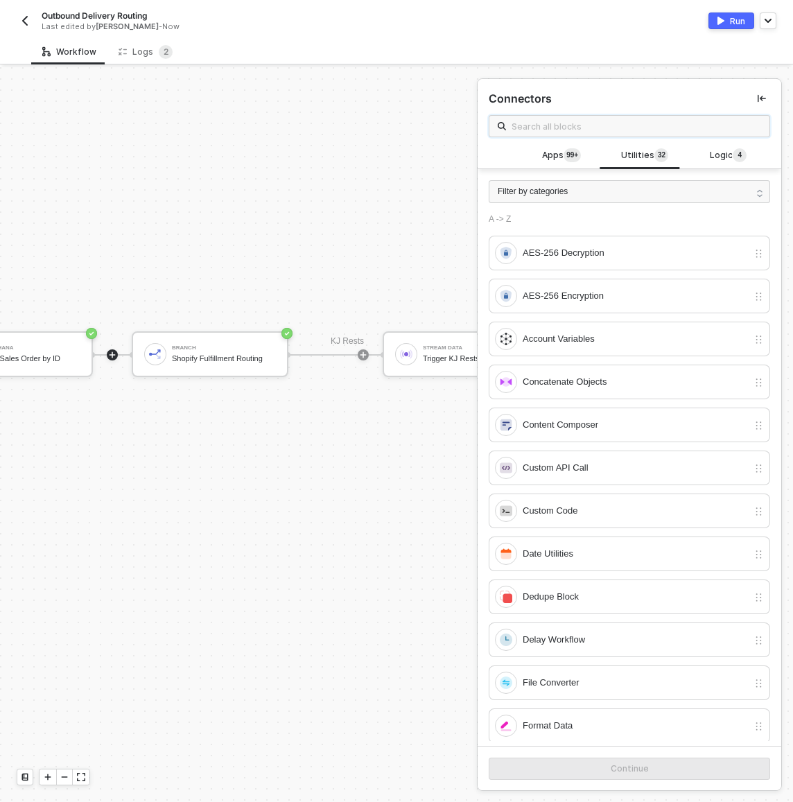
click at [605, 121] on input "text" at bounding box center [637, 126] width 250 height 15
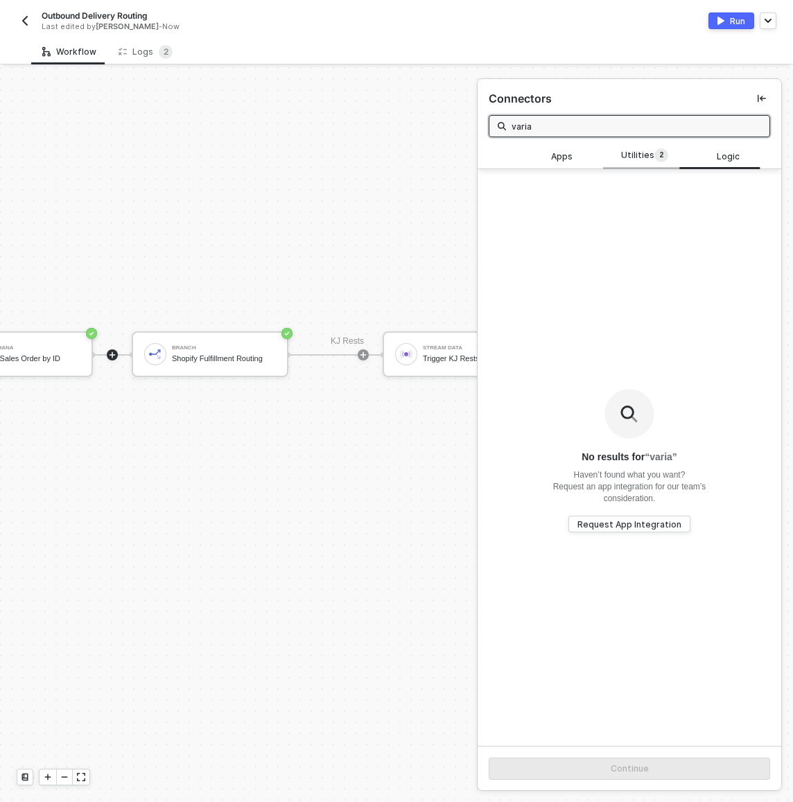
type input "varia"
click at [641, 156] on span "Utilities 2" at bounding box center [644, 155] width 47 height 15
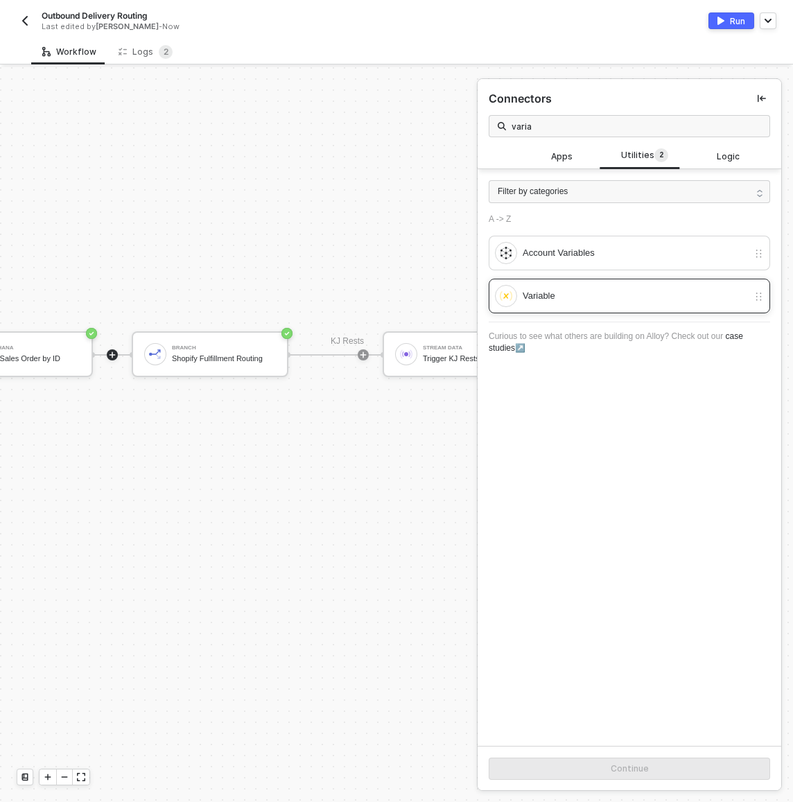
click at [598, 288] on div "Variable" at bounding box center [635, 295] width 225 height 15
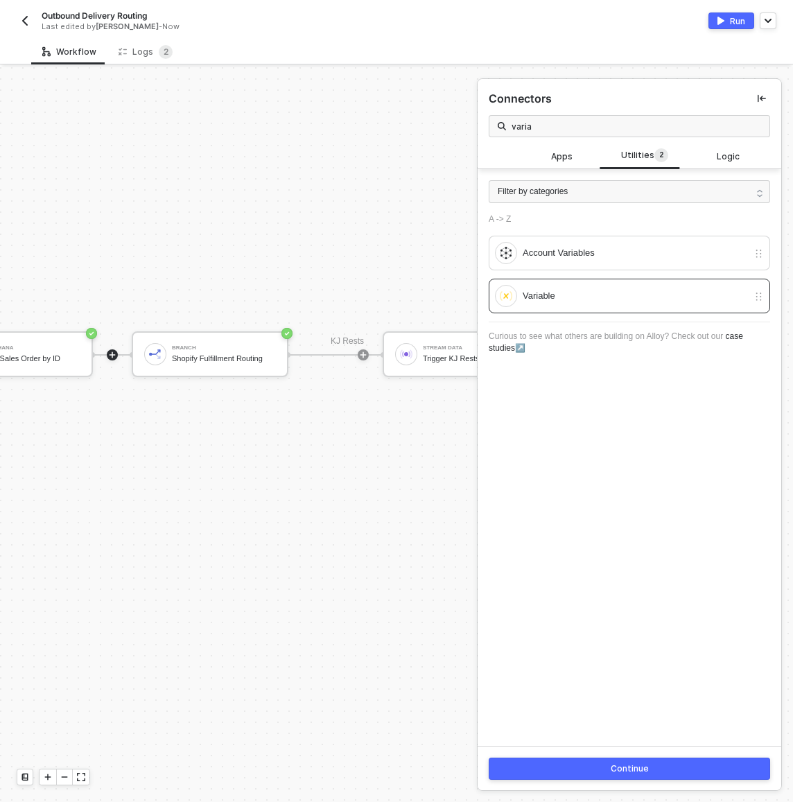
click at [562, 777] on button "Continue" at bounding box center [630, 769] width 282 height 22
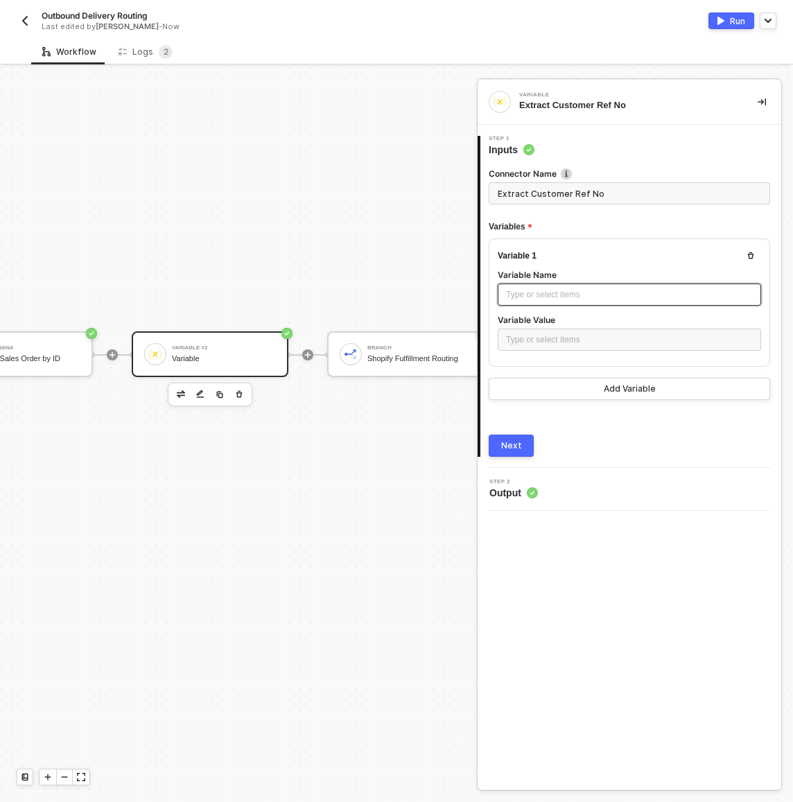
type input "Extract Customer Ref No"
click at [600, 292] on div "Type or select items ﻿" at bounding box center [629, 294] width 247 height 13
click at [605, 302] on div "Type or select items ﻿" at bounding box center [629, 295] width 263 height 22
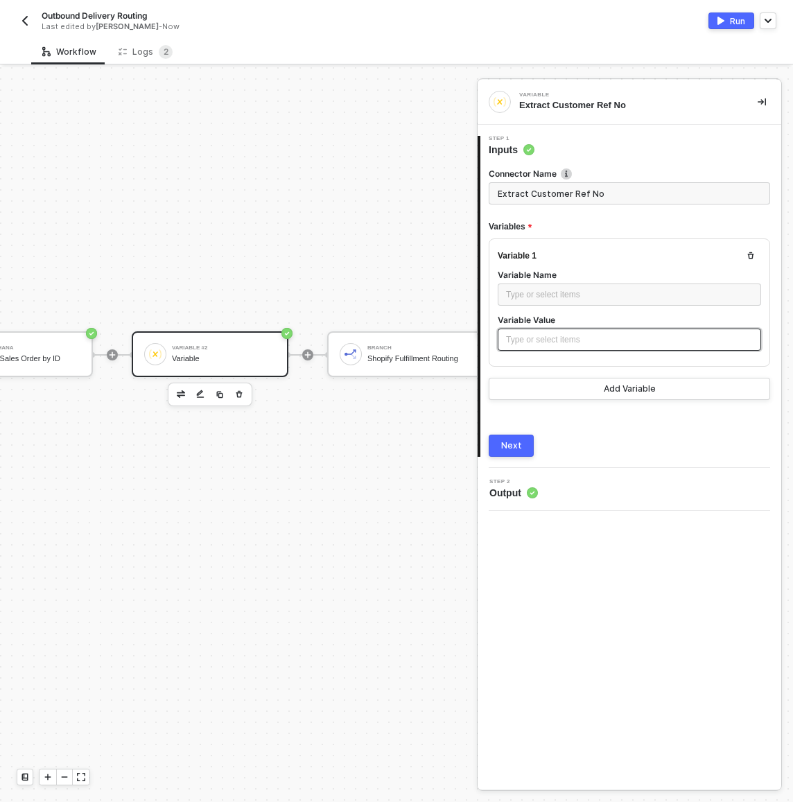
click at [600, 337] on div "Type or select items ﻿" at bounding box center [629, 340] width 247 height 13
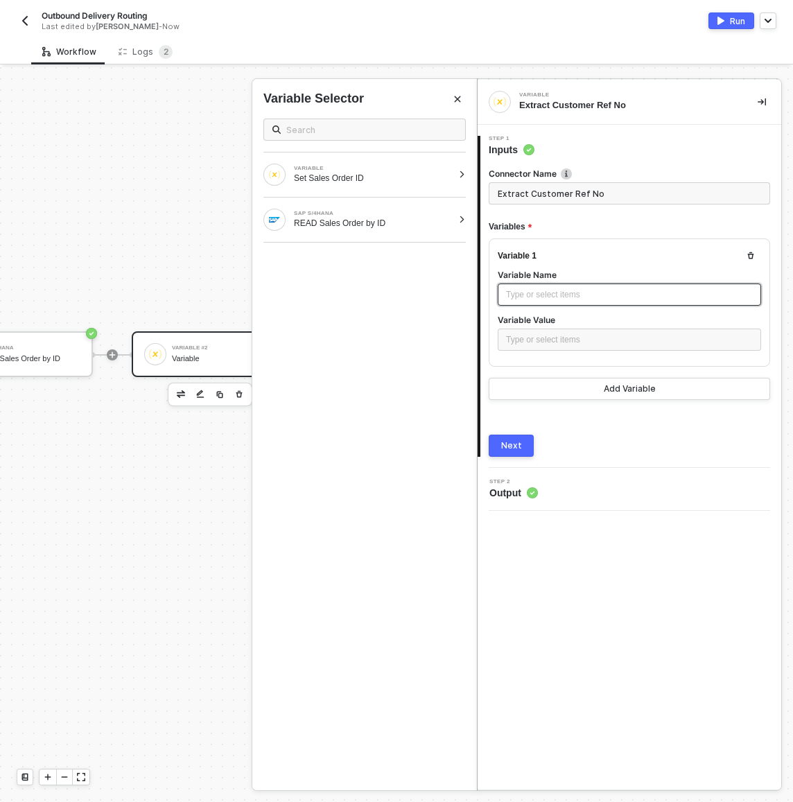
click at [594, 295] on div "Type or select items ﻿" at bounding box center [629, 294] width 247 height 13
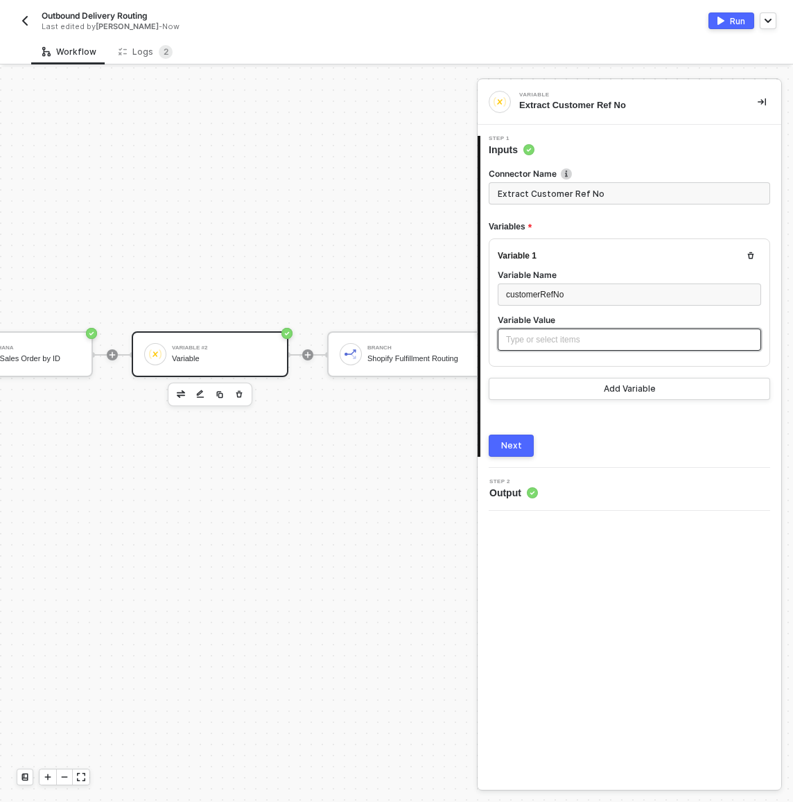
click at [560, 331] on div "Type or select items ﻿" at bounding box center [629, 340] width 263 height 22
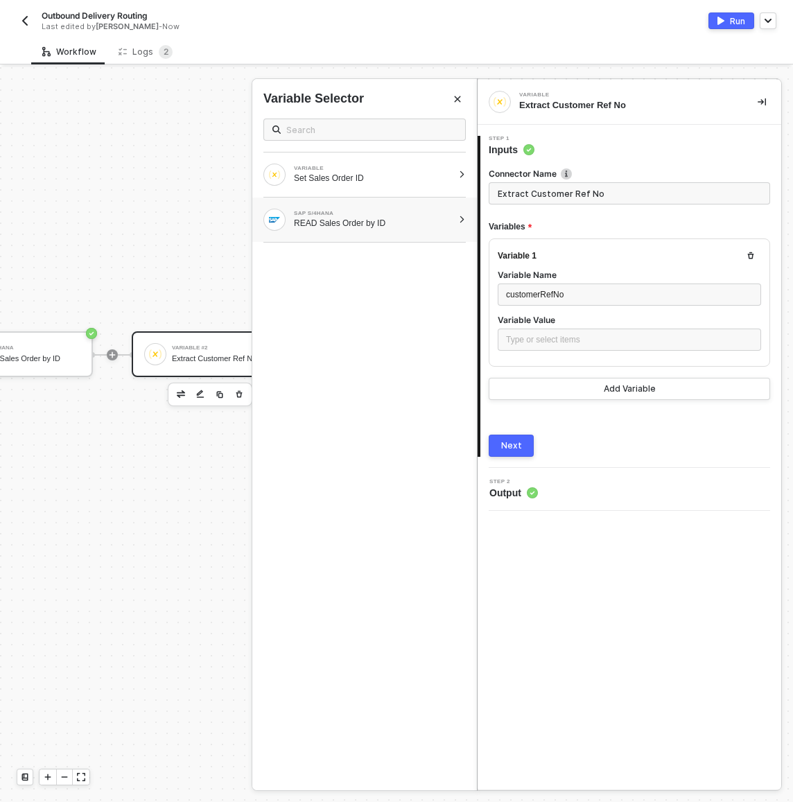
click at [464, 221] on div at bounding box center [462, 220] width 8 height 8
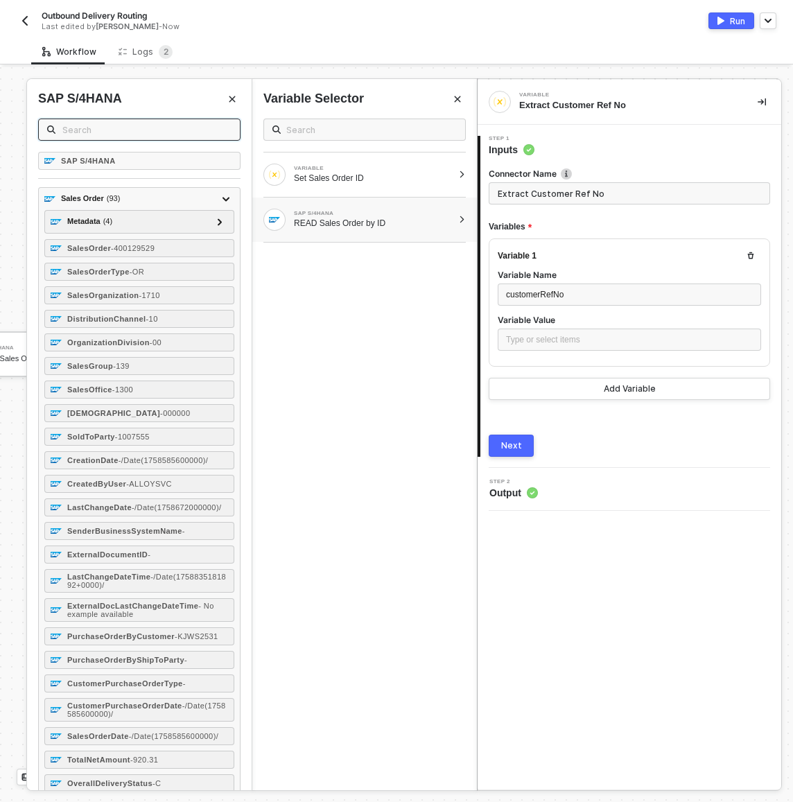
click at [144, 131] on input "text" at bounding box center [146, 129] width 169 height 15
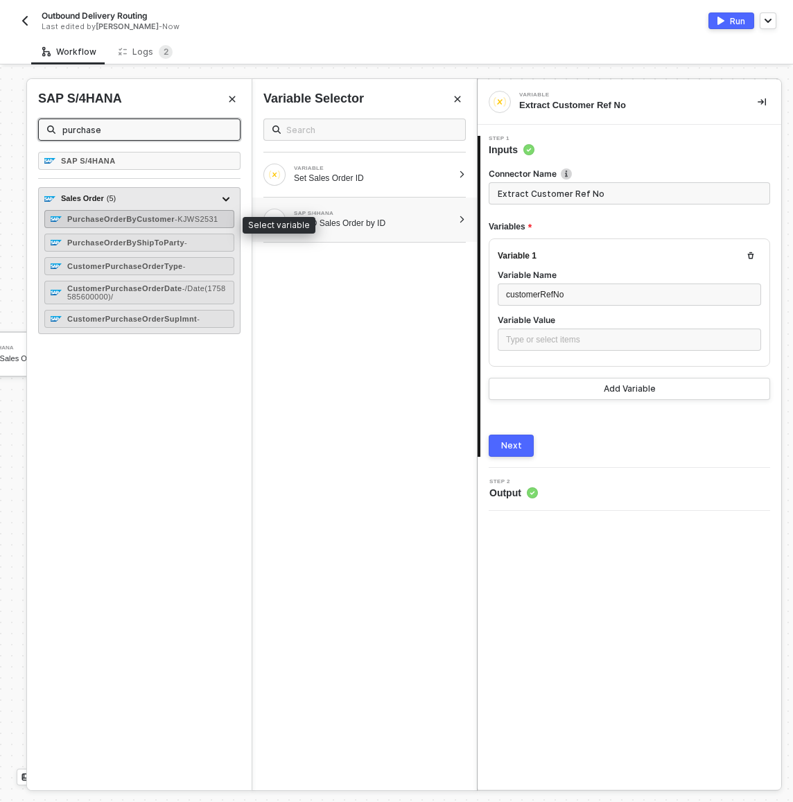
type input "purchase"
click at [128, 223] on div "PurchaseOrderByCustomer - KJWS2531" at bounding box center [142, 219] width 151 height 8
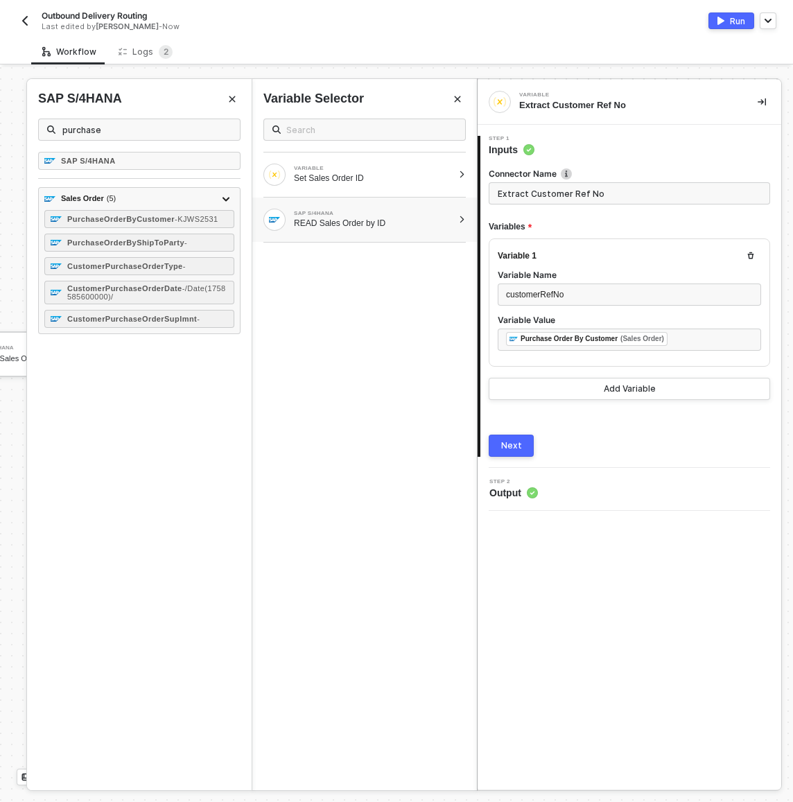
click at [515, 442] on div "Next" at bounding box center [511, 445] width 21 height 11
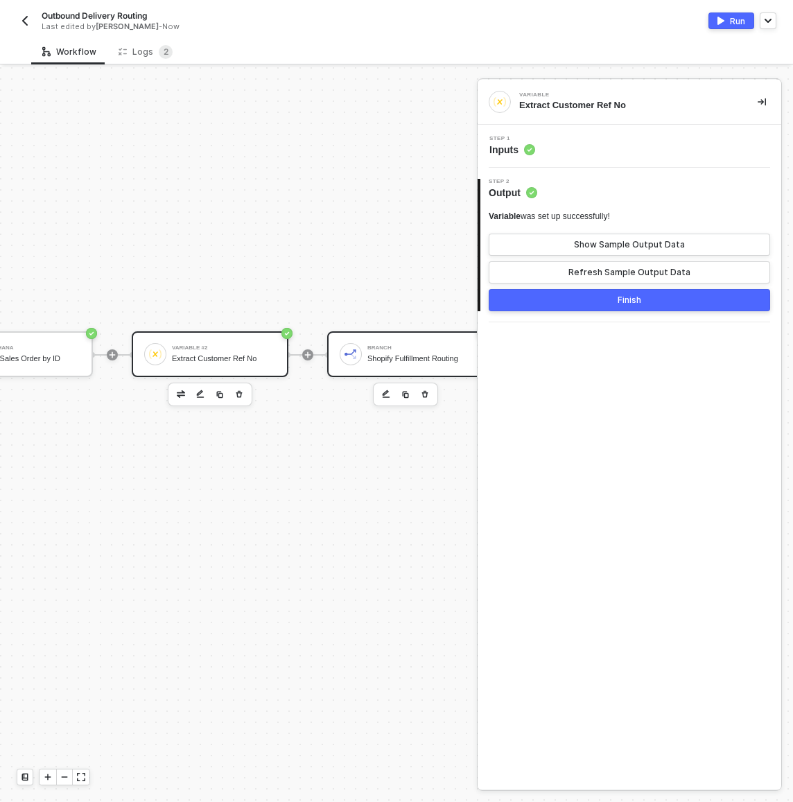
click at [392, 334] on div "Branch Shopify Fulfillment Routing" at bounding box center [405, 354] width 157 height 46
click at [582, 152] on div "Step 1 Inputs" at bounding box center [631, 146] width 300 height 21
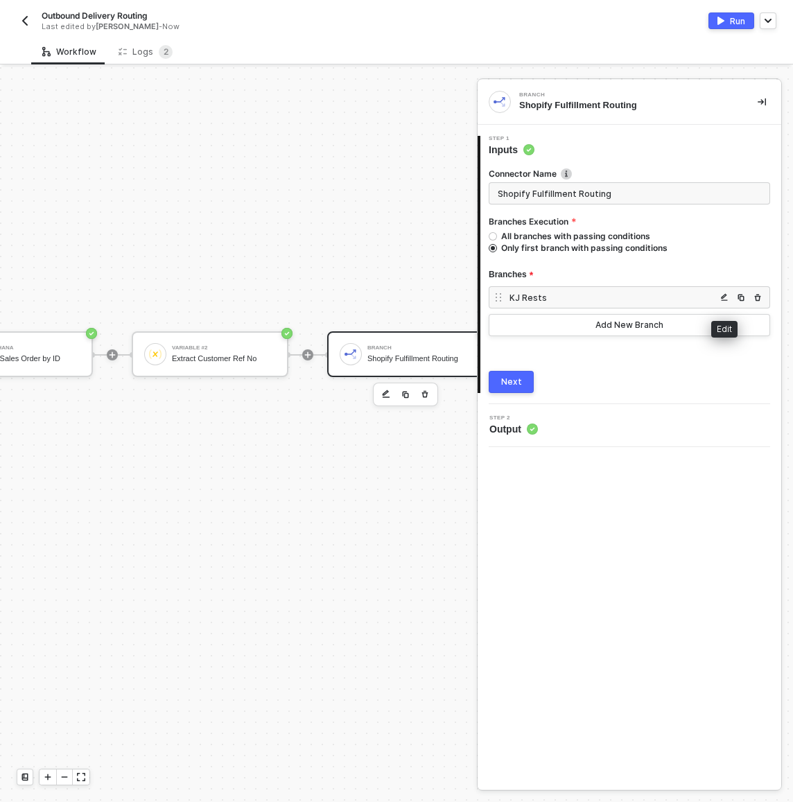
click at [721, 298] on img "button" at bounding box center [724, 297] width 8 height 8
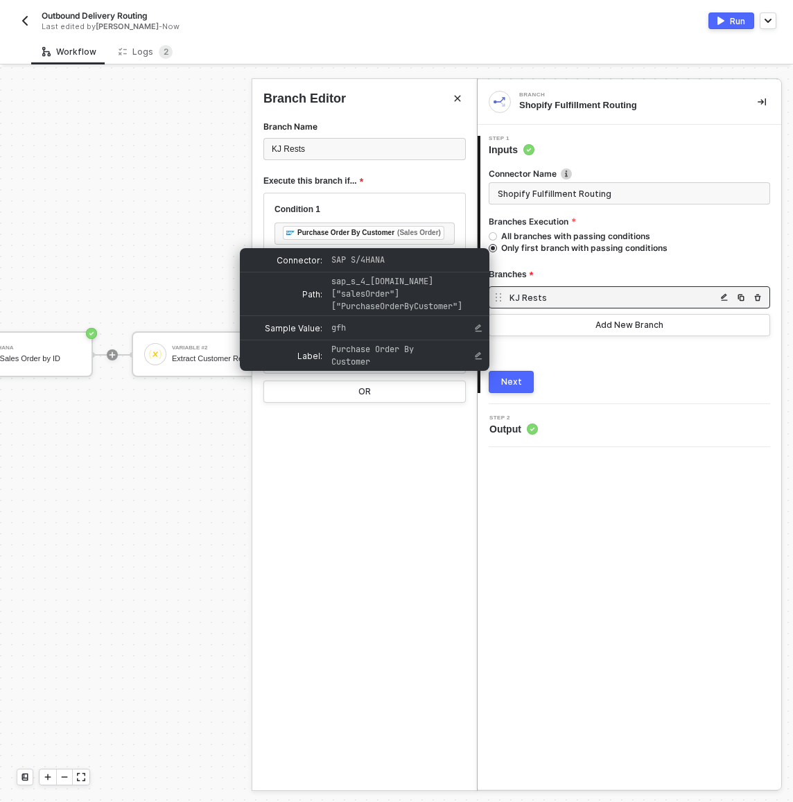
click at [85, 275] on div at bounding box center [396, 434] width 793 height 735
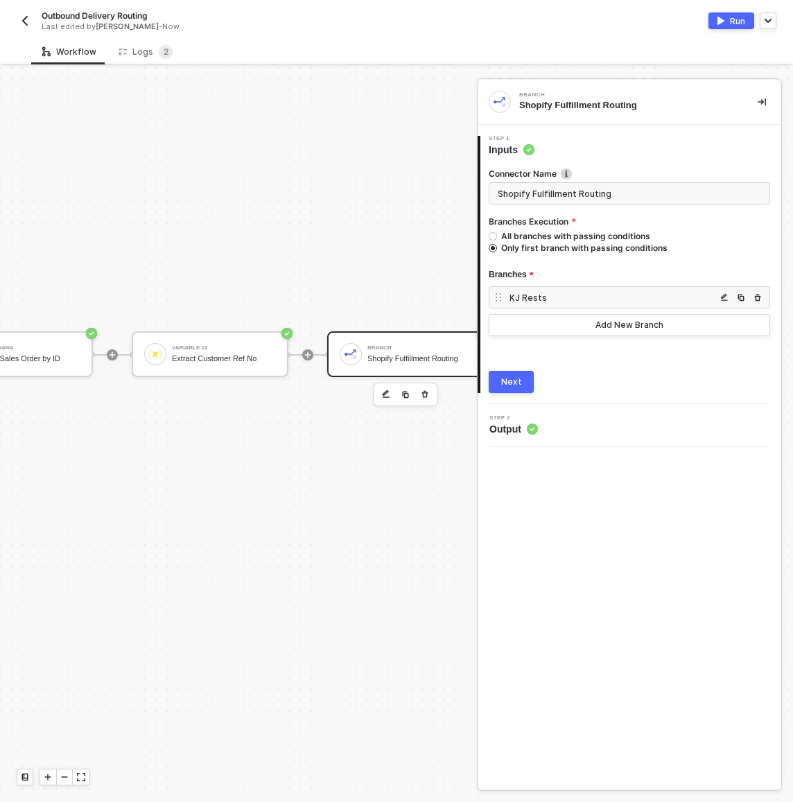
click at [546, 294] on div "KJ Rests" at bounding box center [613, 298] width 207 height 12
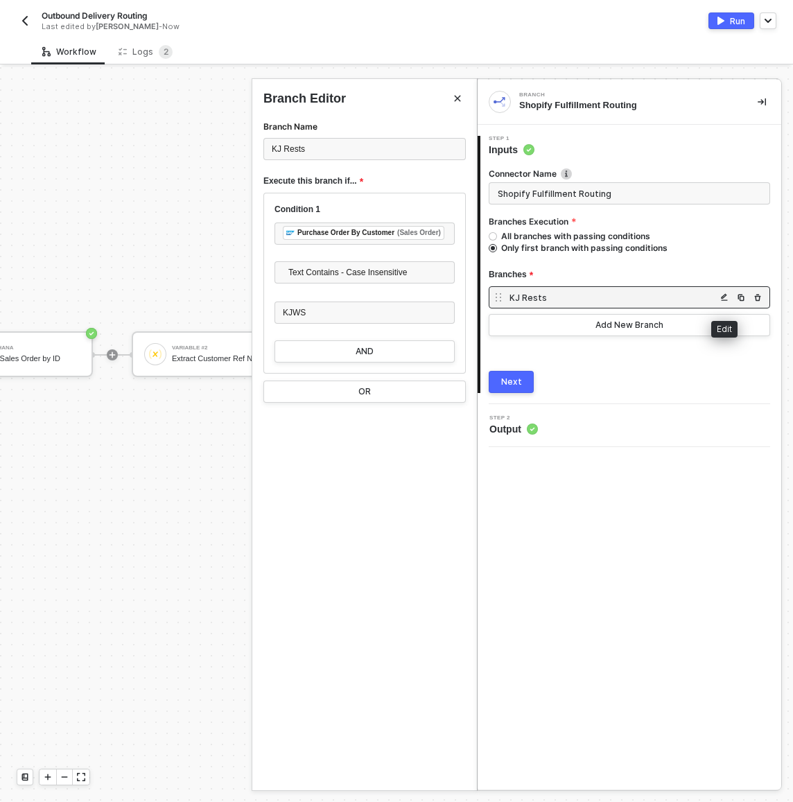
click at [726, 295] on img "button" at bounding box center [724, 297] width 8 height 8
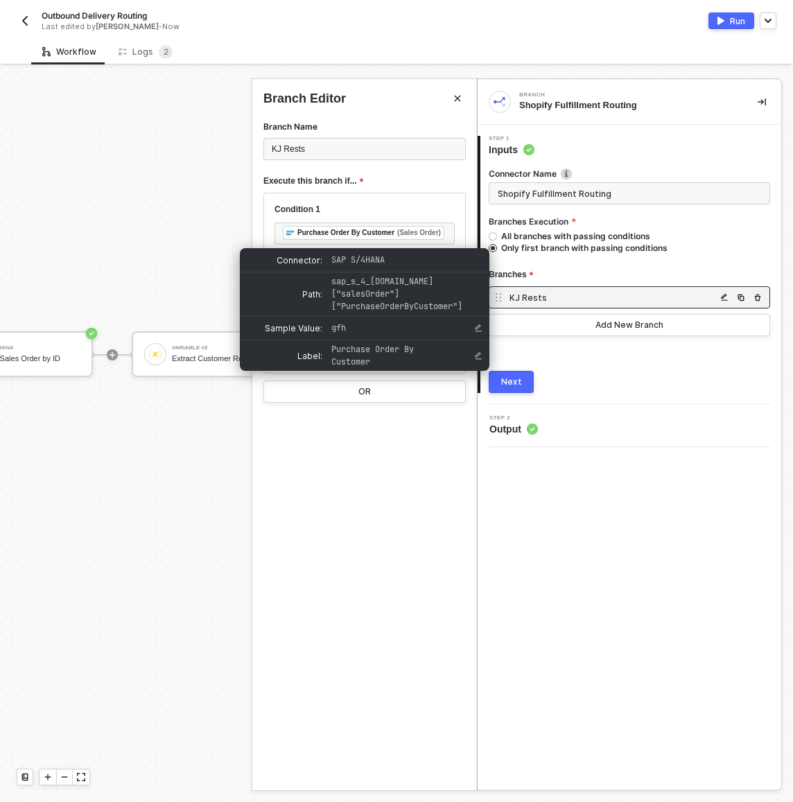
click at [455, 241] on div "Condition 1 ﻿ ﻿ Purchase Order By Customer (Sales Order) ﻿ Text Contains - Case…" at bounding box center [364, 283] width 202 height 181
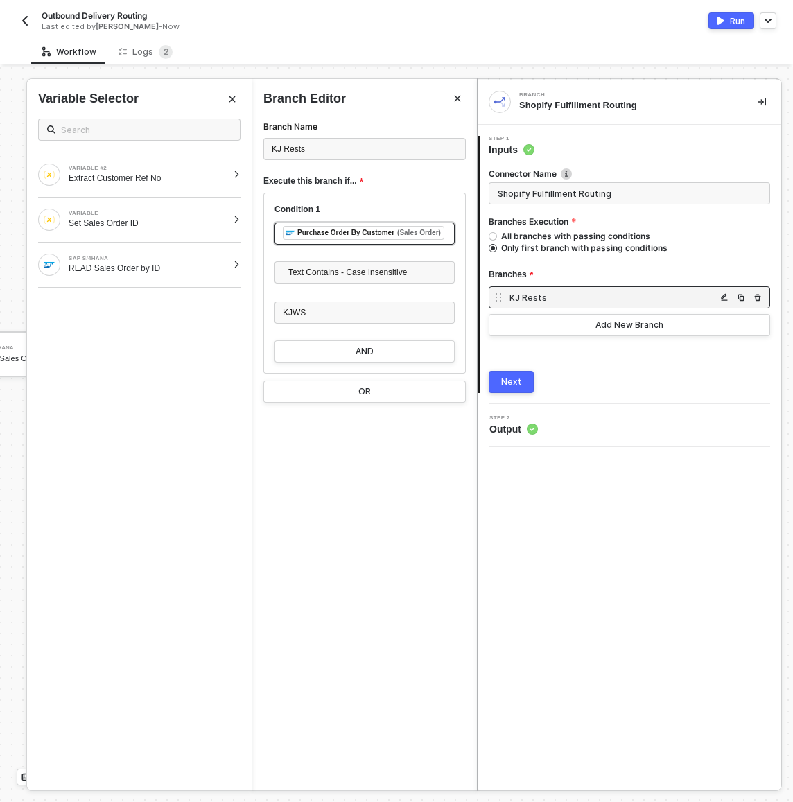
click at [438, 239] on div "(Sales Order)" at bounding box center [419, 232] width 44 height 11
click at [448, 234] on div "﻿ ﻿ Purchase Order By Customer (Sales Order) ﻿" at bounding box center [365, 234] width 180 height 22
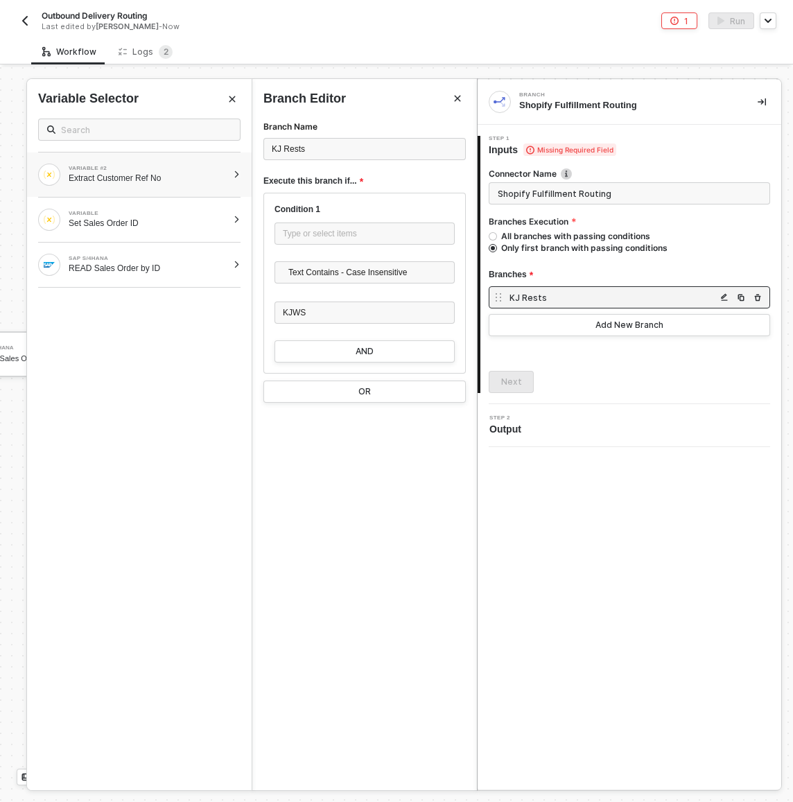
click at [160, 176] on div "Extract Customer Ref No" at bounding box center [148, 178] width 159 height 11
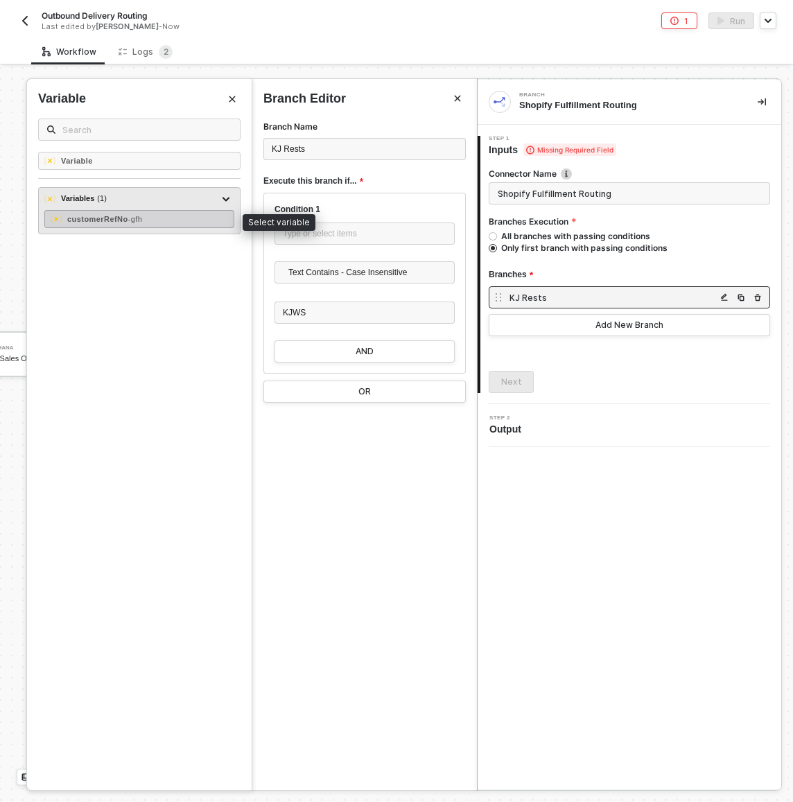
click at [143, 216] on span "- gfh" at bounding box center [135, 219] width 15 height 8
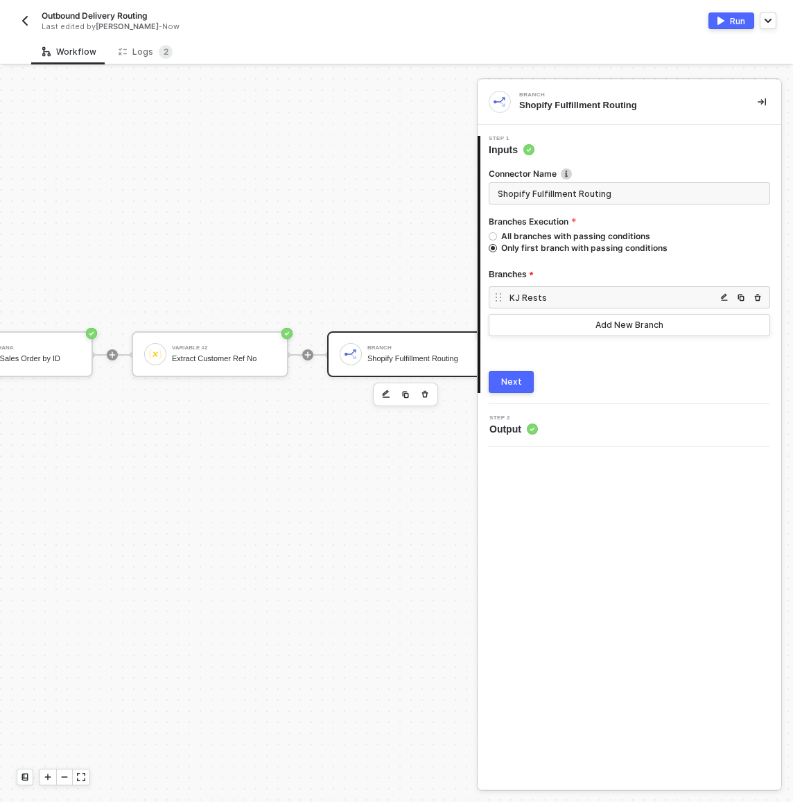
click at [531, 377] on button "Next" at bounding box center [511, 382] width 45 height 22
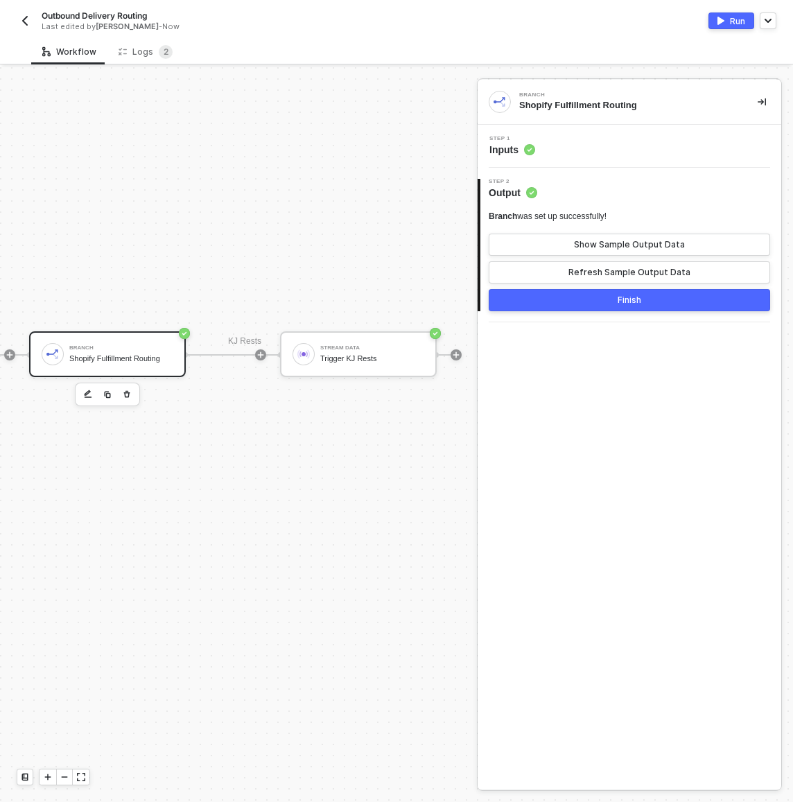
scroll to position [287, 777]
click at [514, 297] on button "Finish" at bounding box center [630, 300] width 282 height 22
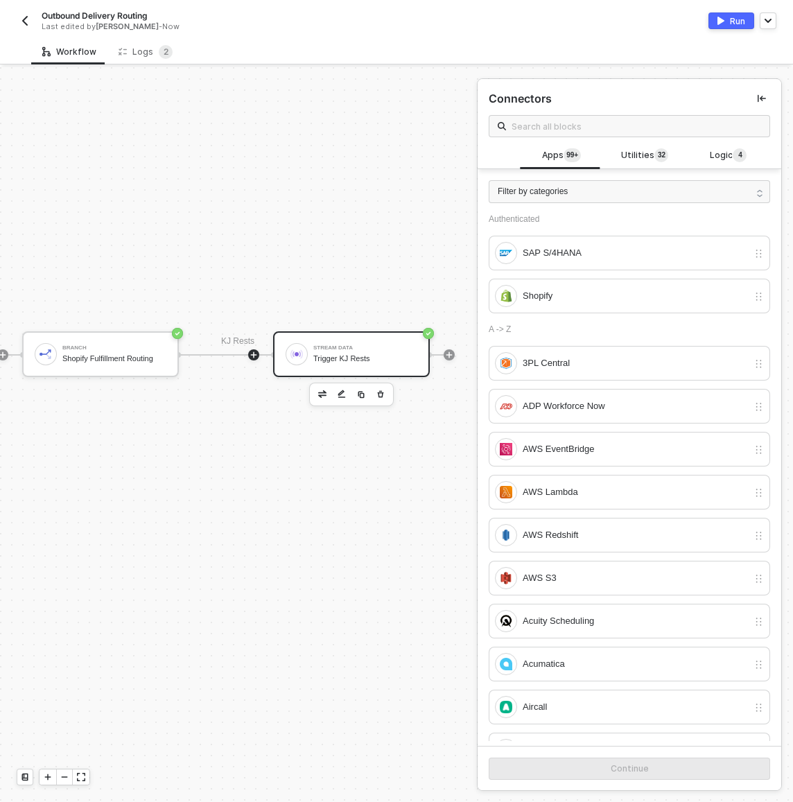
click at [384, 368] on div "Stream Data Trigger KJ Rests" at bounding box center [351, 354] width 157 height 46
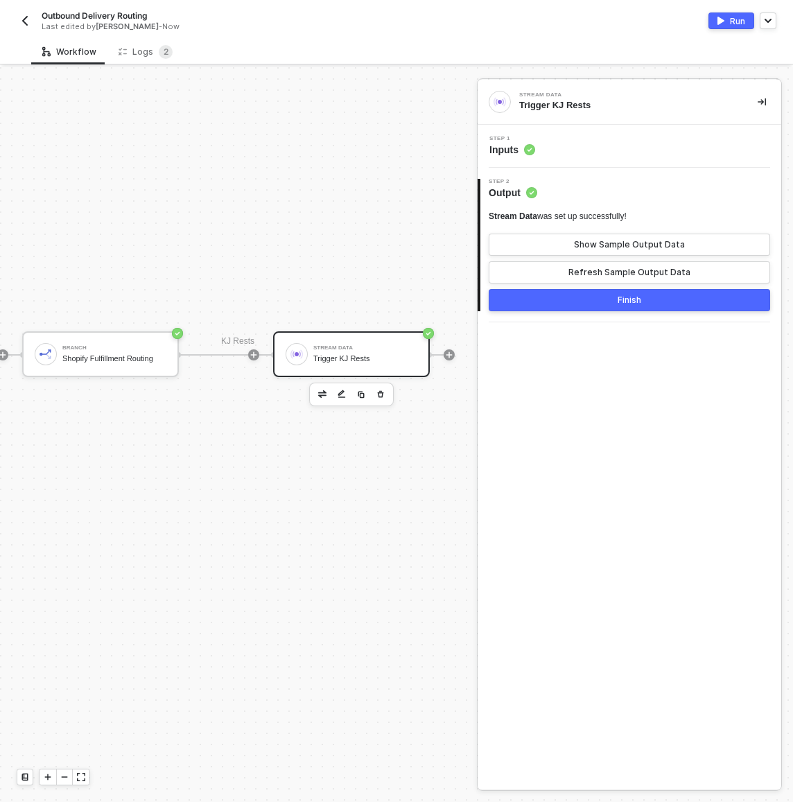
click at [347, 361] on div "Trigger KJ Rests" at bounding box center [365, 358] width 104 height 9
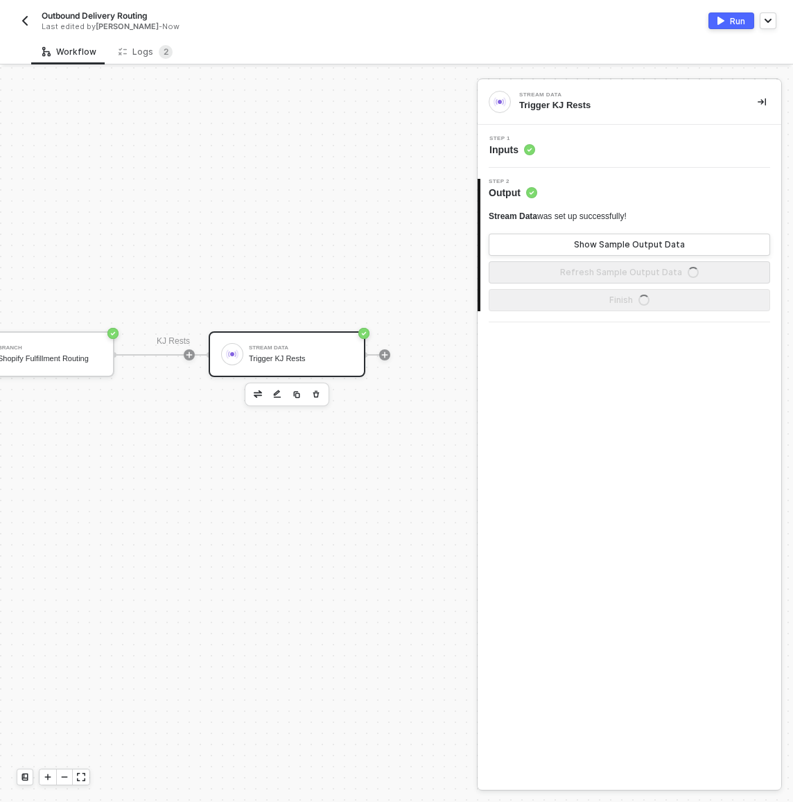
scroll to position [287, 851]
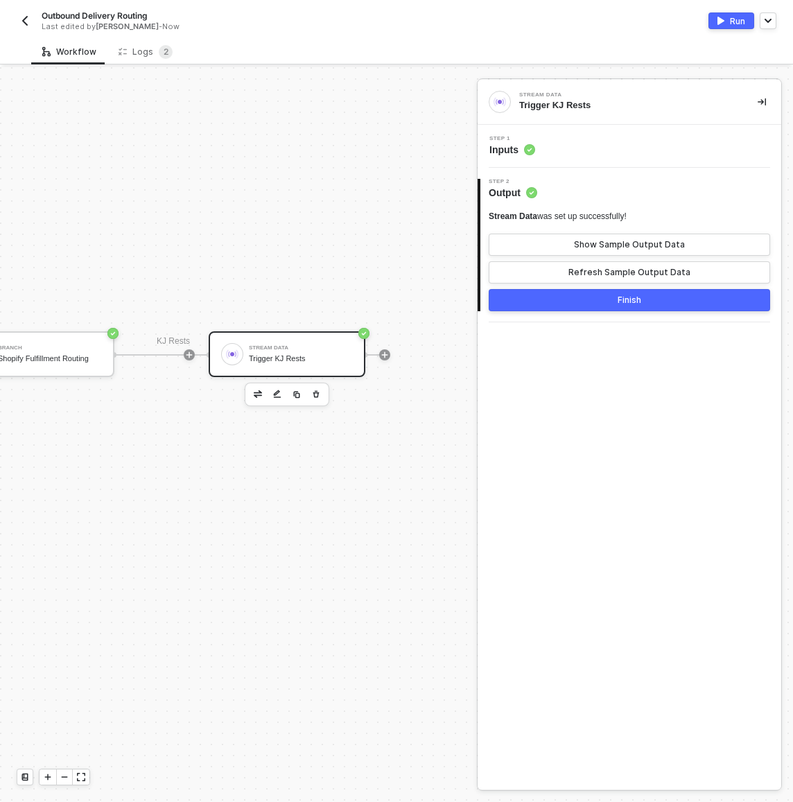
click at [587, 132] on div "Step 1 Inputs" at bounding box center [630, 146] width 304 height 43
click at [587, 142] on div "Step 1 Inputs" at bounding box center [631, 146] width 300 height 21
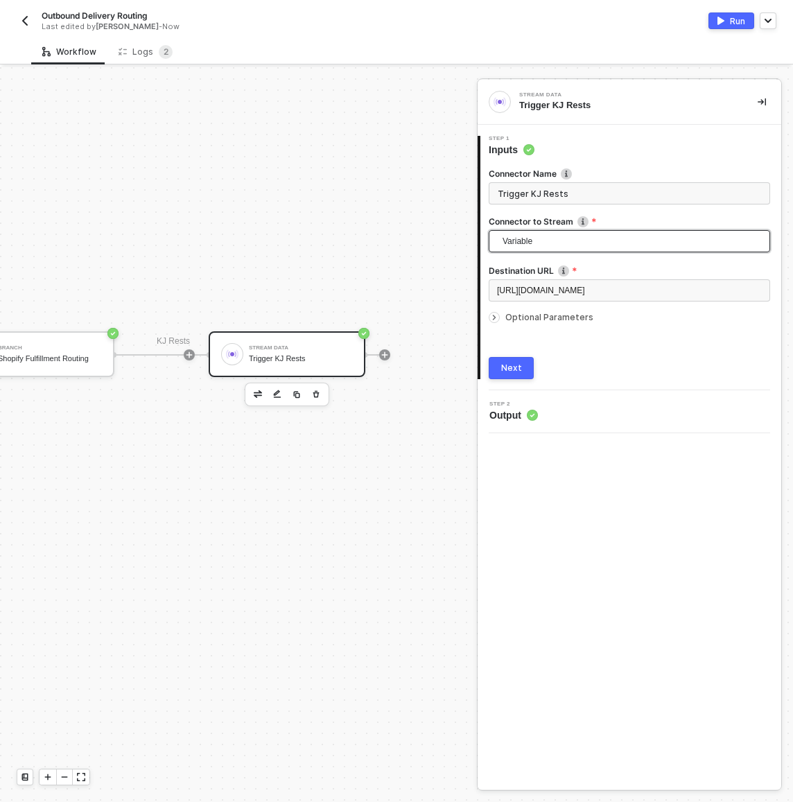
click at [576, 245] on span "Variable" at bounding box center [632, 241] width 259 height 21
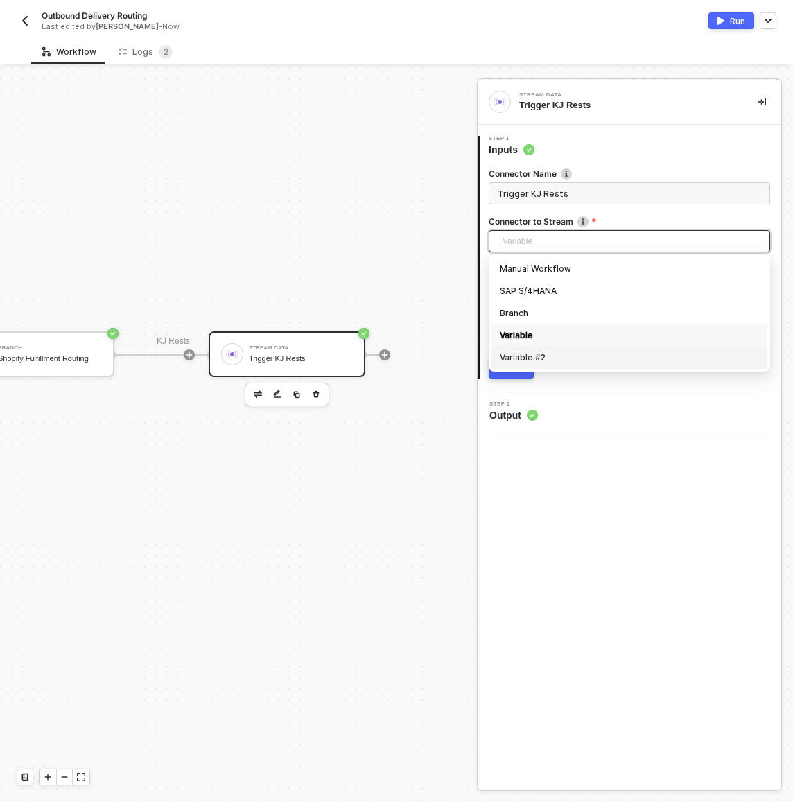
click at [559, 357] on div "Variable #2" at bounding box center [629, 357] width 259 height 15
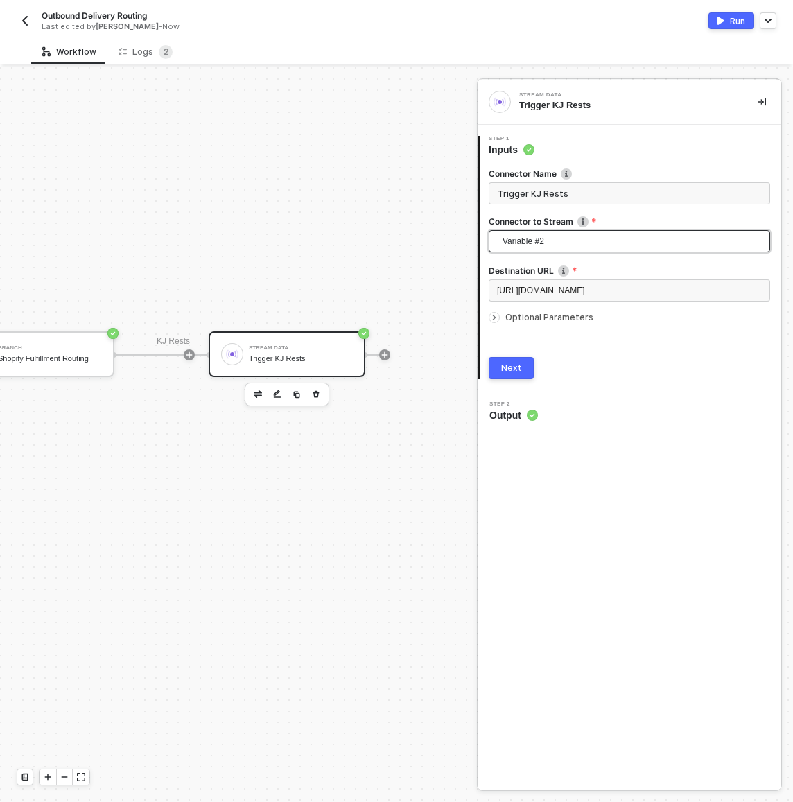
click at [510, 377] on button "Next" at bounding box center [511, 368] width 45 height 22
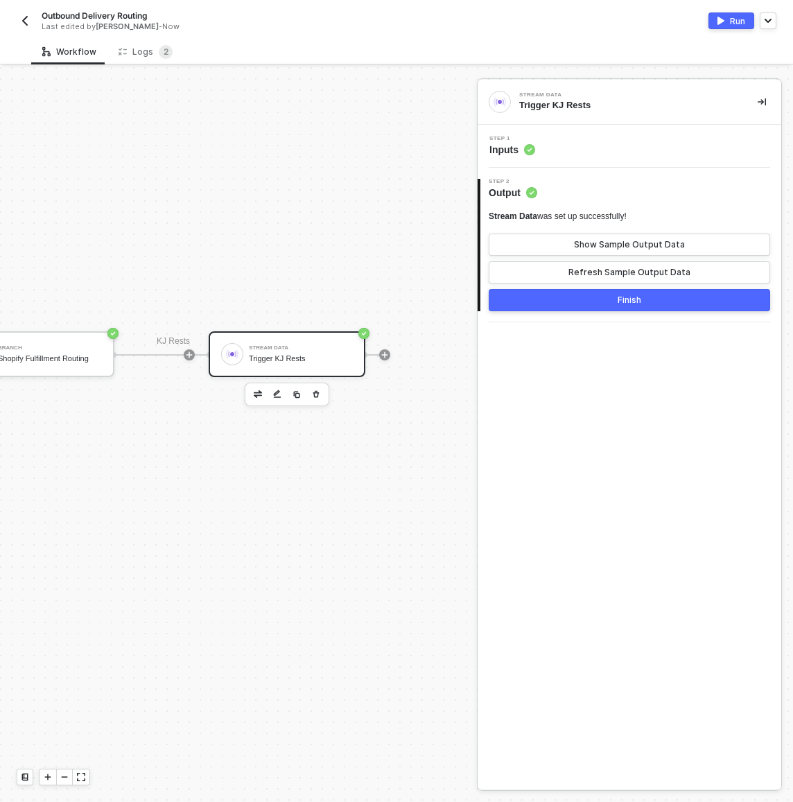
click at [553, 292] on button "Finish" at bounding box center [630, 300] width 282 height 22
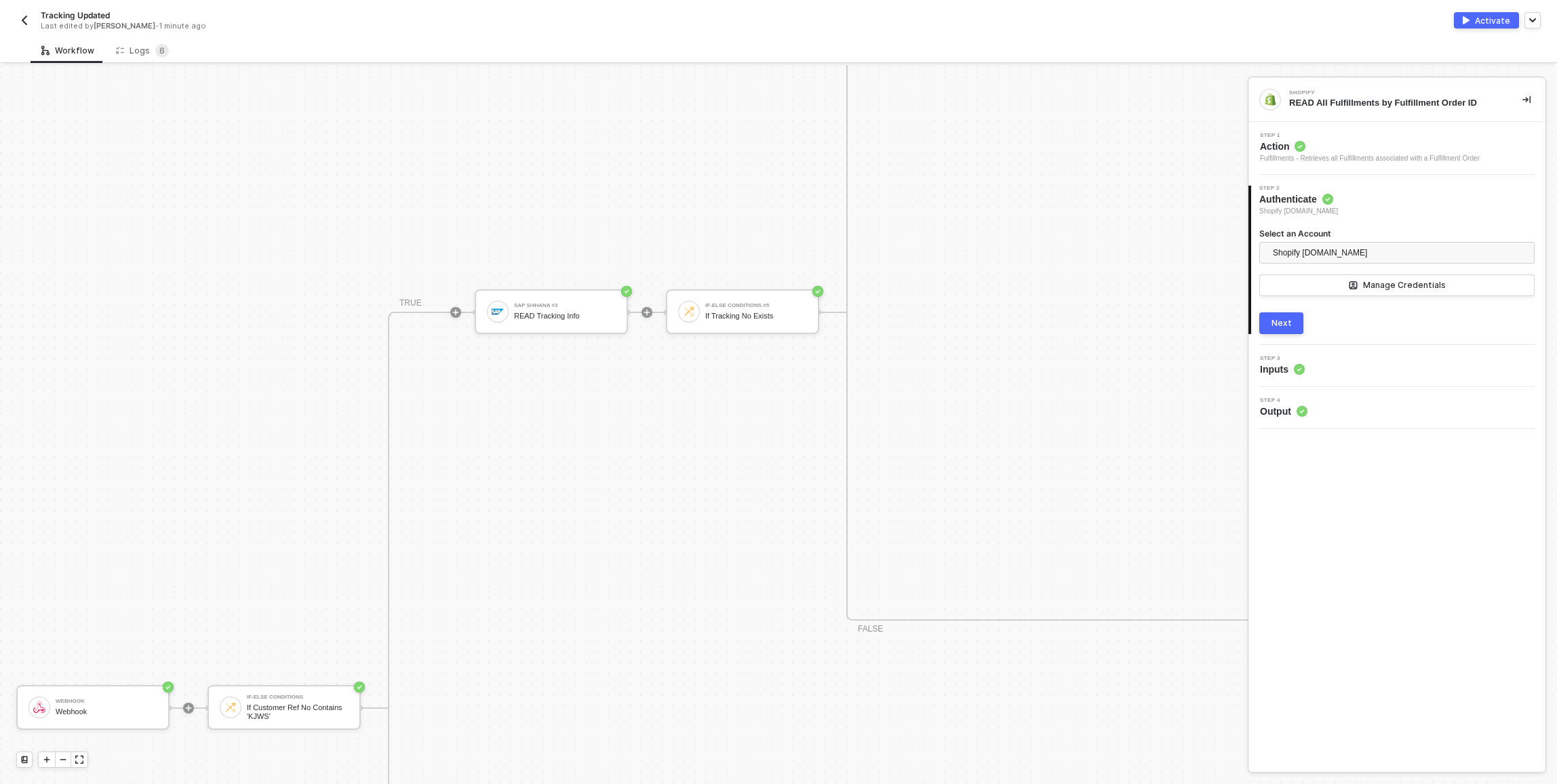
scroll to position [861, 0]
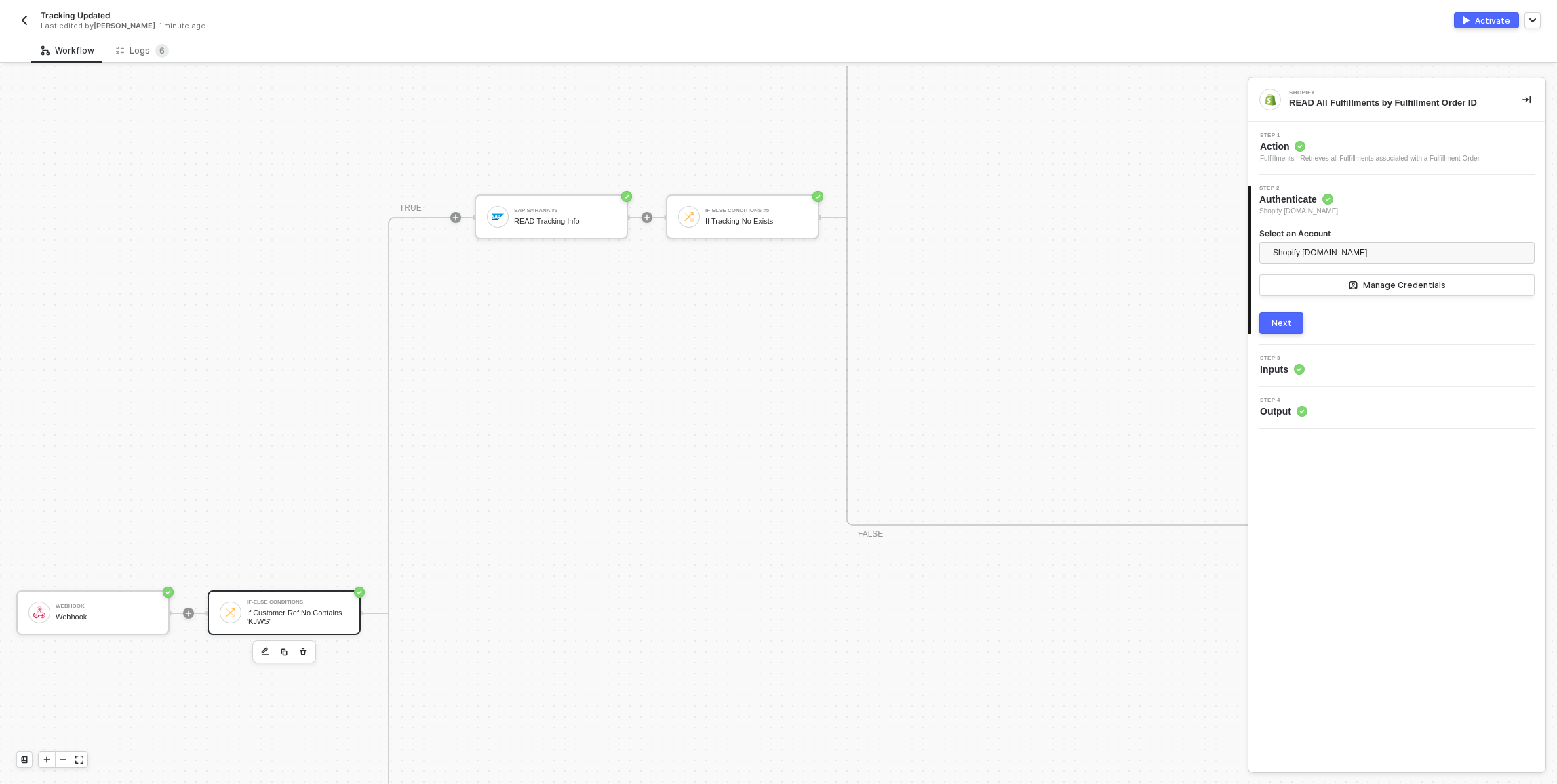
click at [329, 612] on div "If Customer Ref No Contains 'KJWS'" at bounding box center [297, 617] width 102 height 17
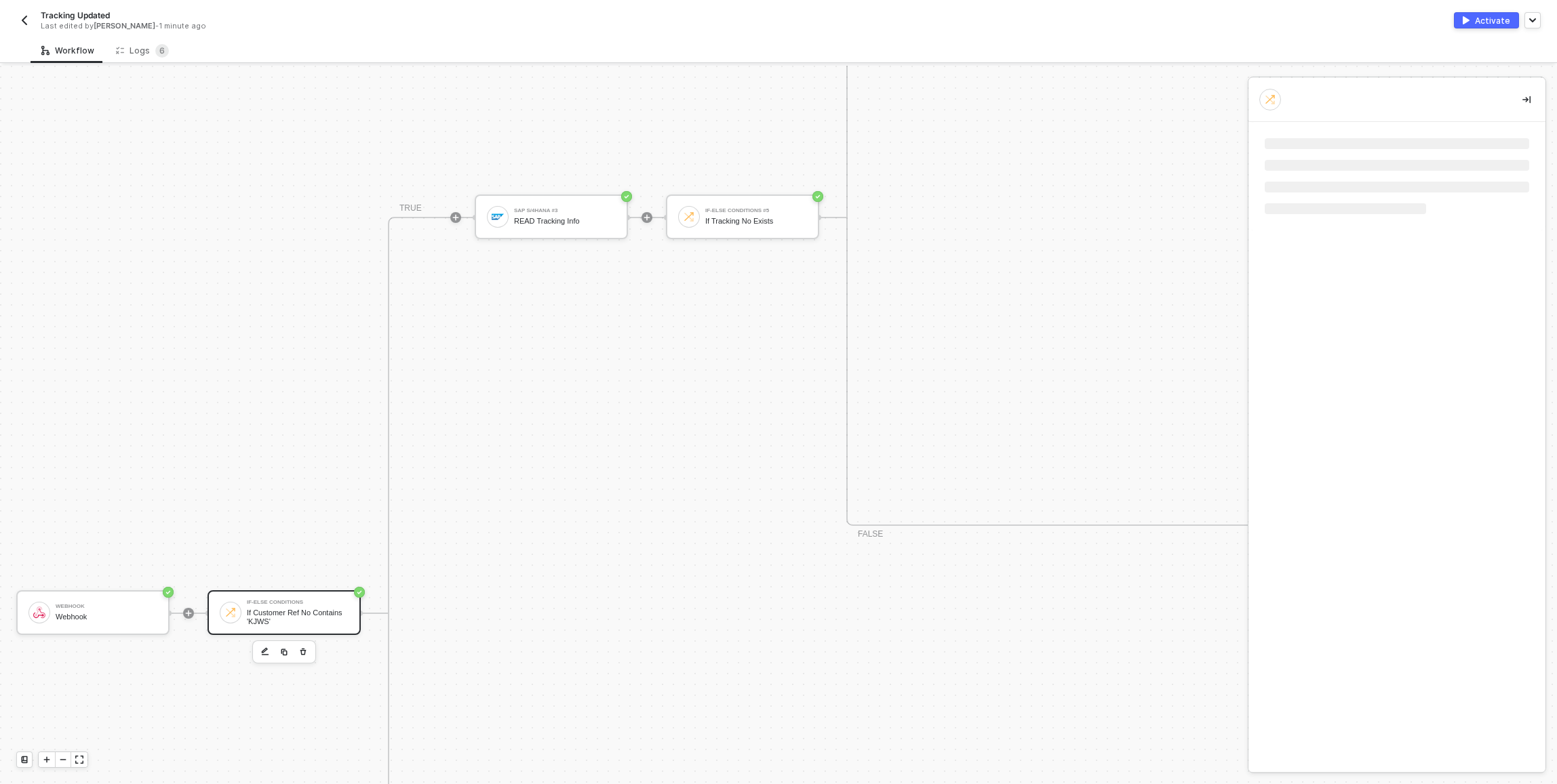
click at [293, 626] on div "If-Else Conditions If Customer Ref No Contains 'KJWS'" at bounding box center [284, 613] width 154 height 45
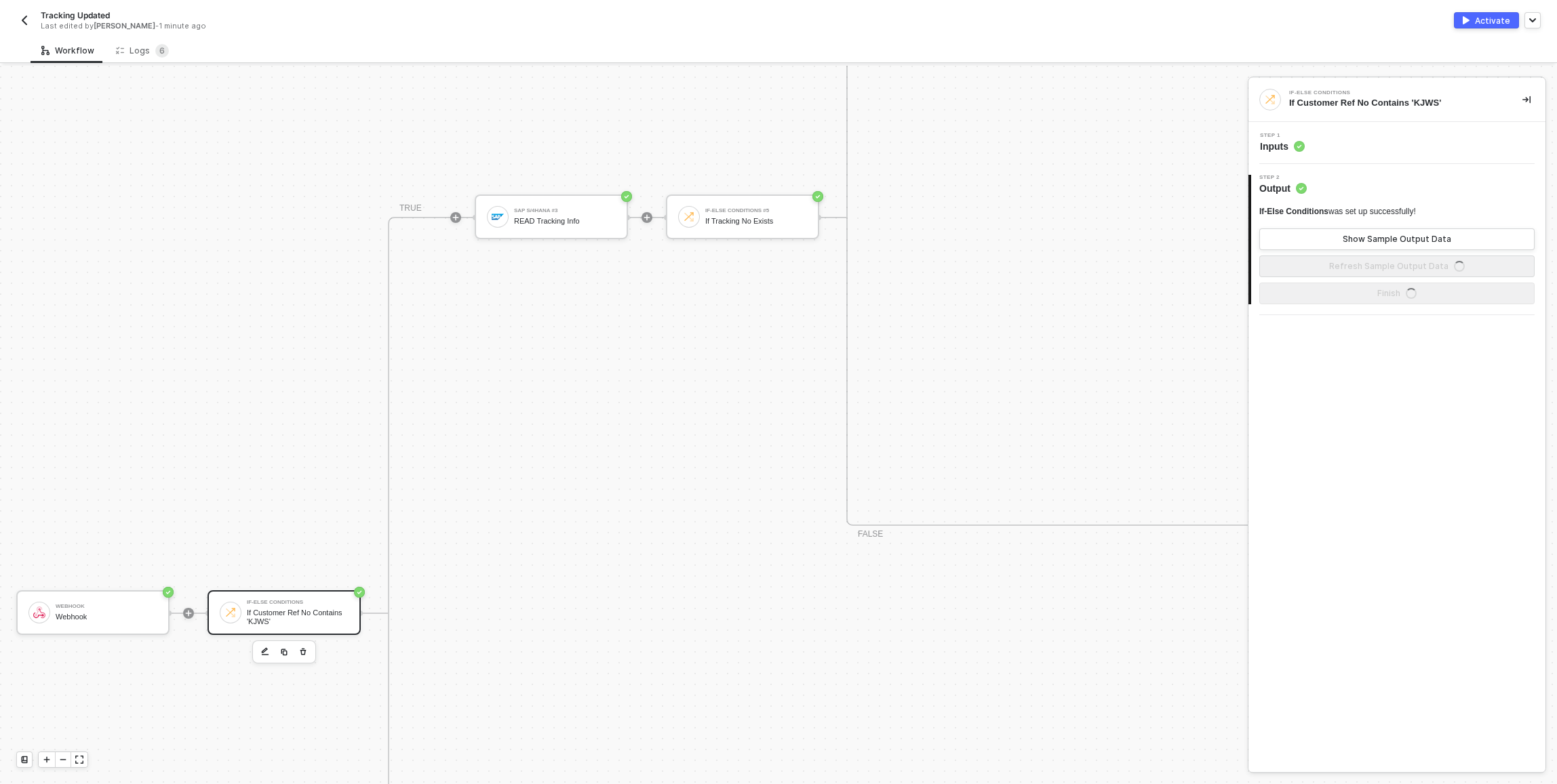
click at [304, 646] on icon "button" at bounding box center [303, 651] width 8 height 11
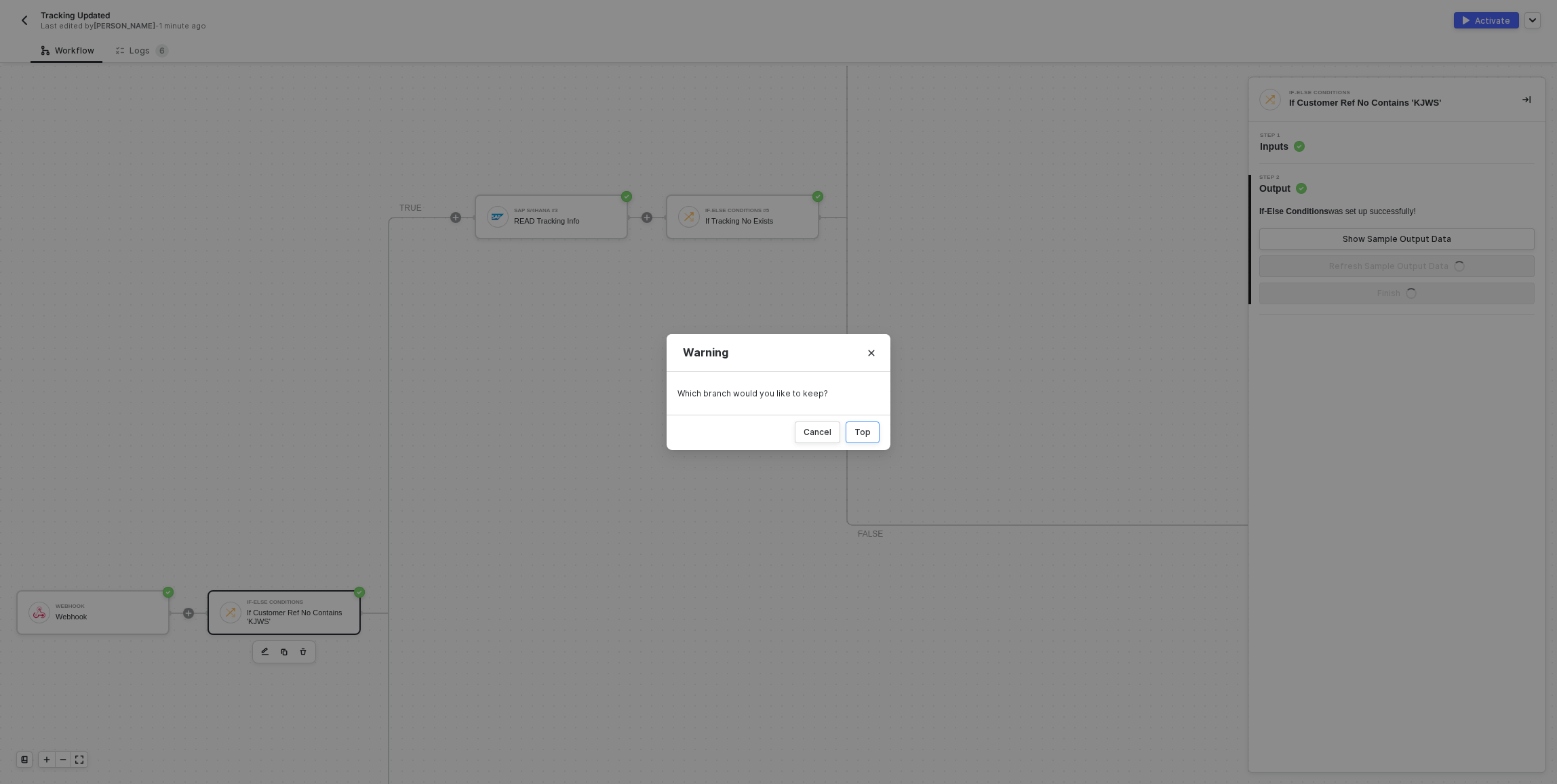
click at [860, 429] on div "Top" at bounding box center [863, 432] width 17 height 11
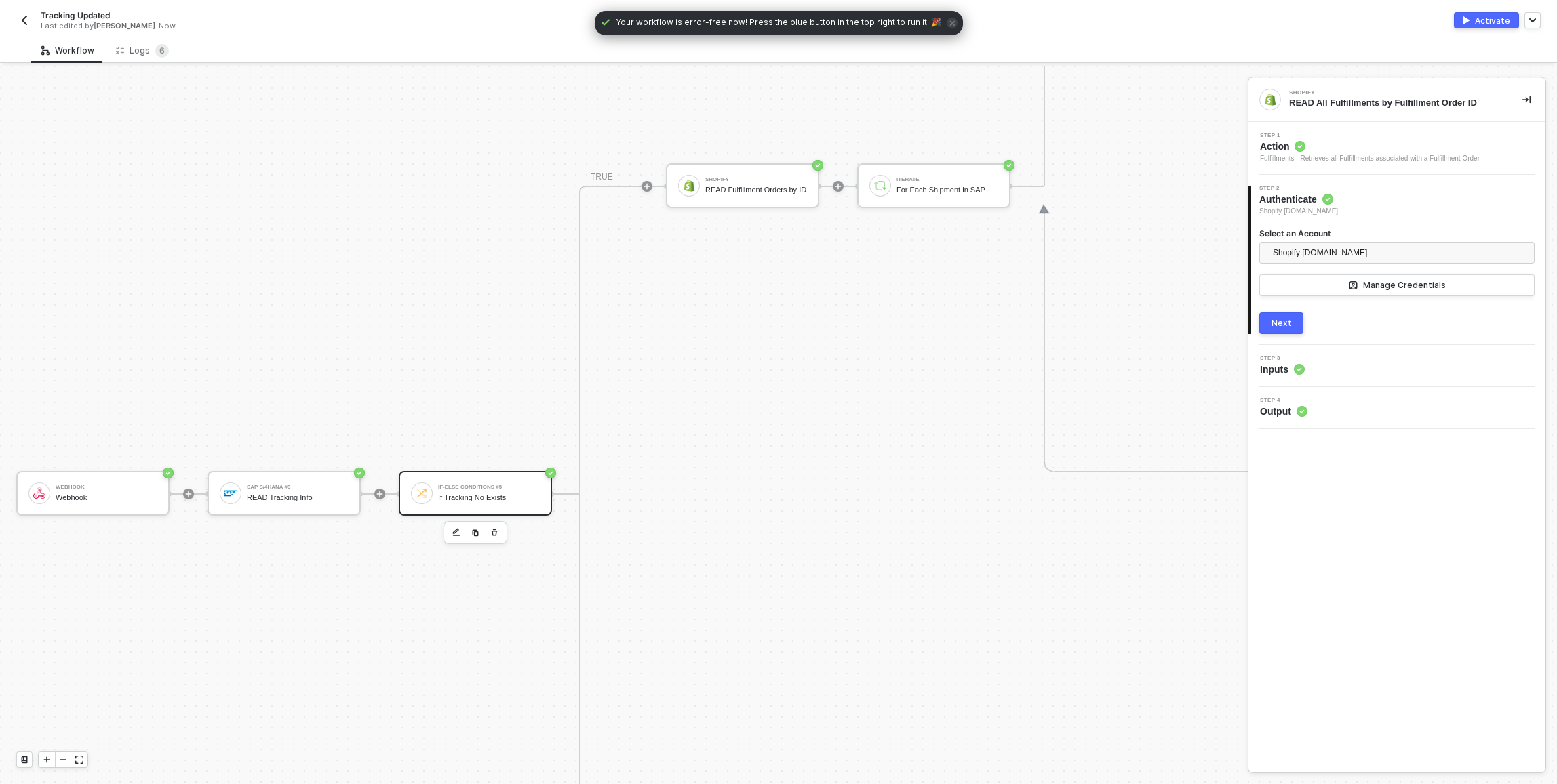
scroll to position [823, 0]
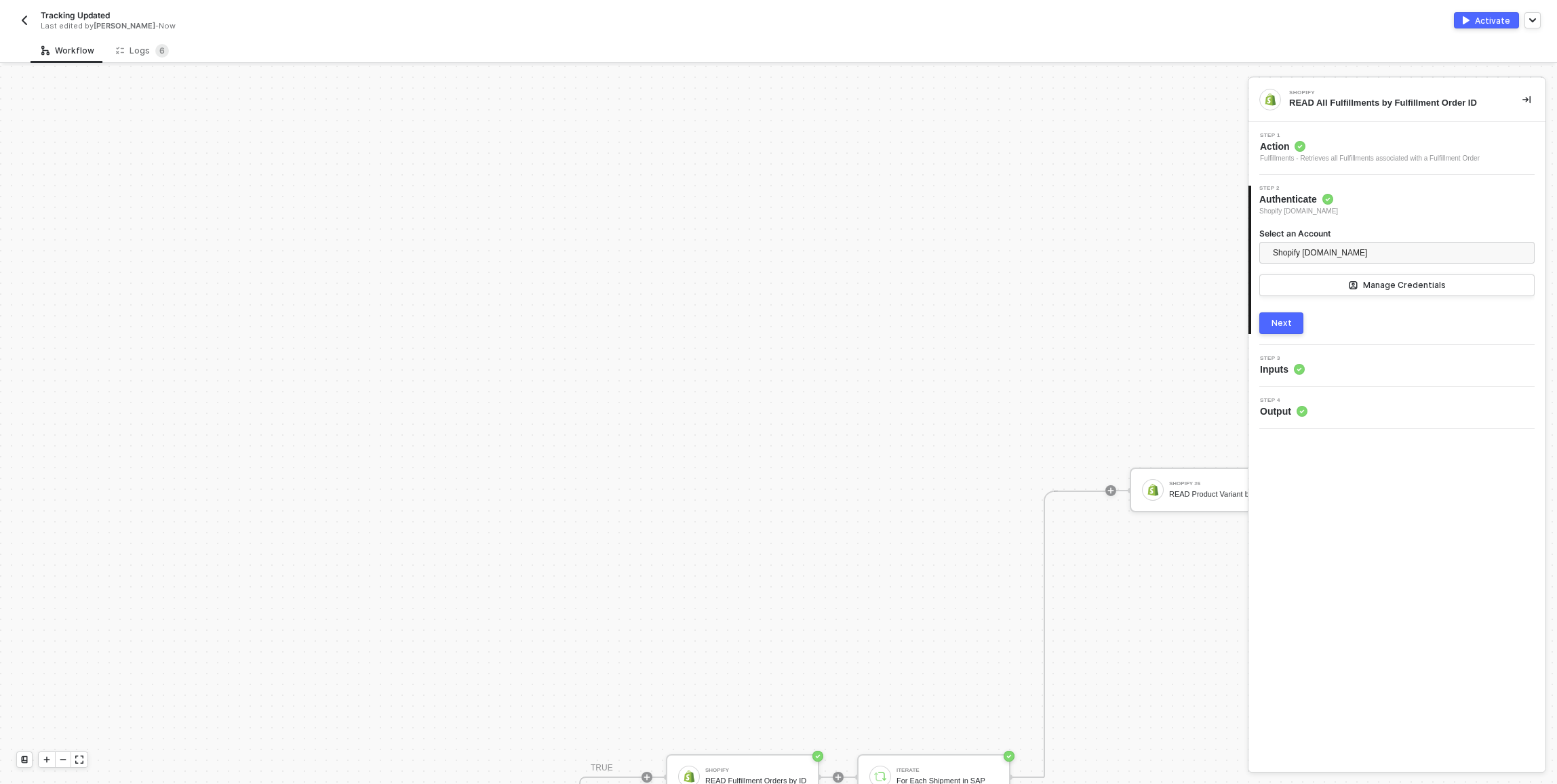
scroll to position [850, 0]
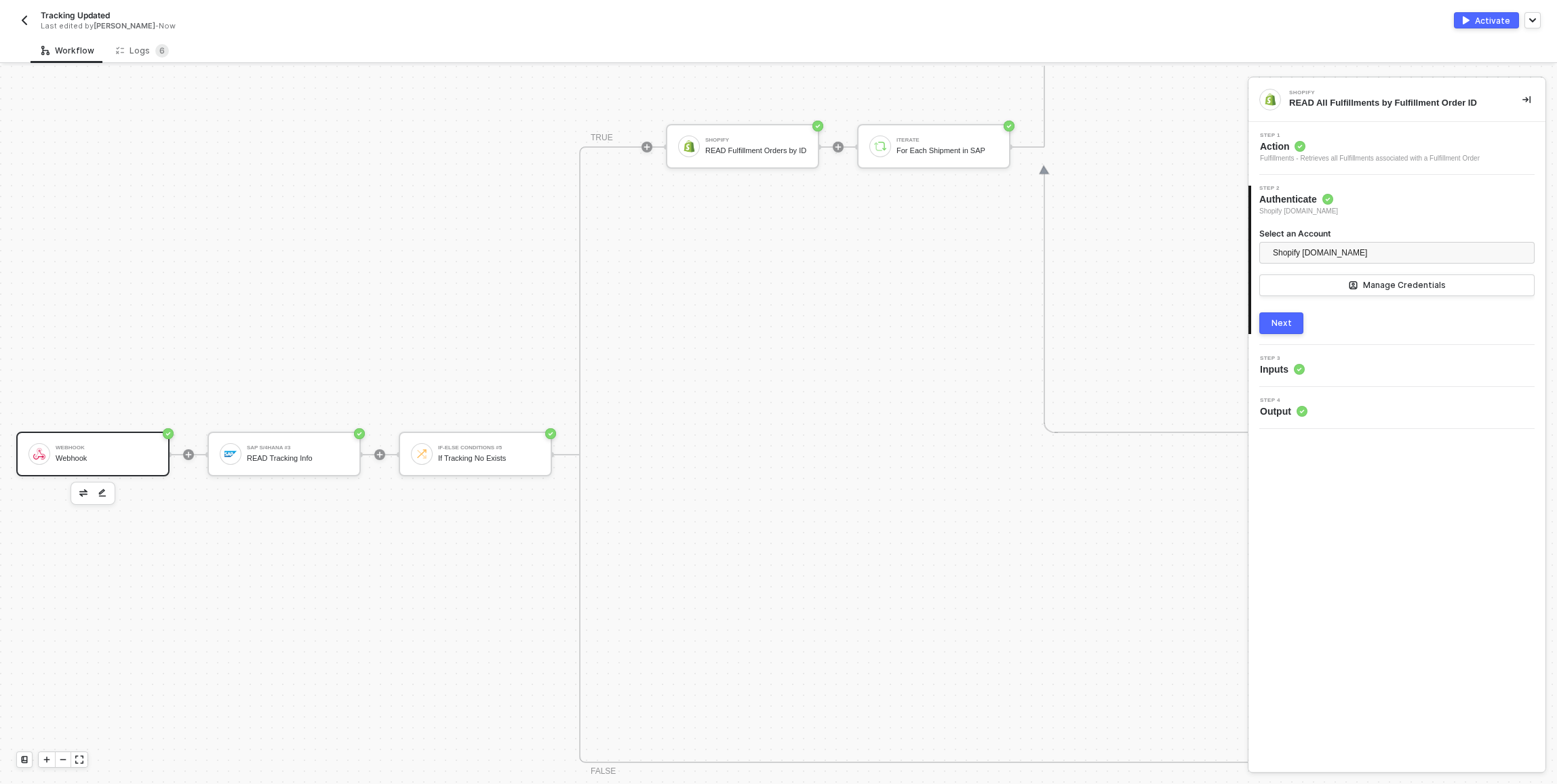
click at [98, 467] on div "Webhook Webhook" at bounding box center [93, 455] width 154 height 45
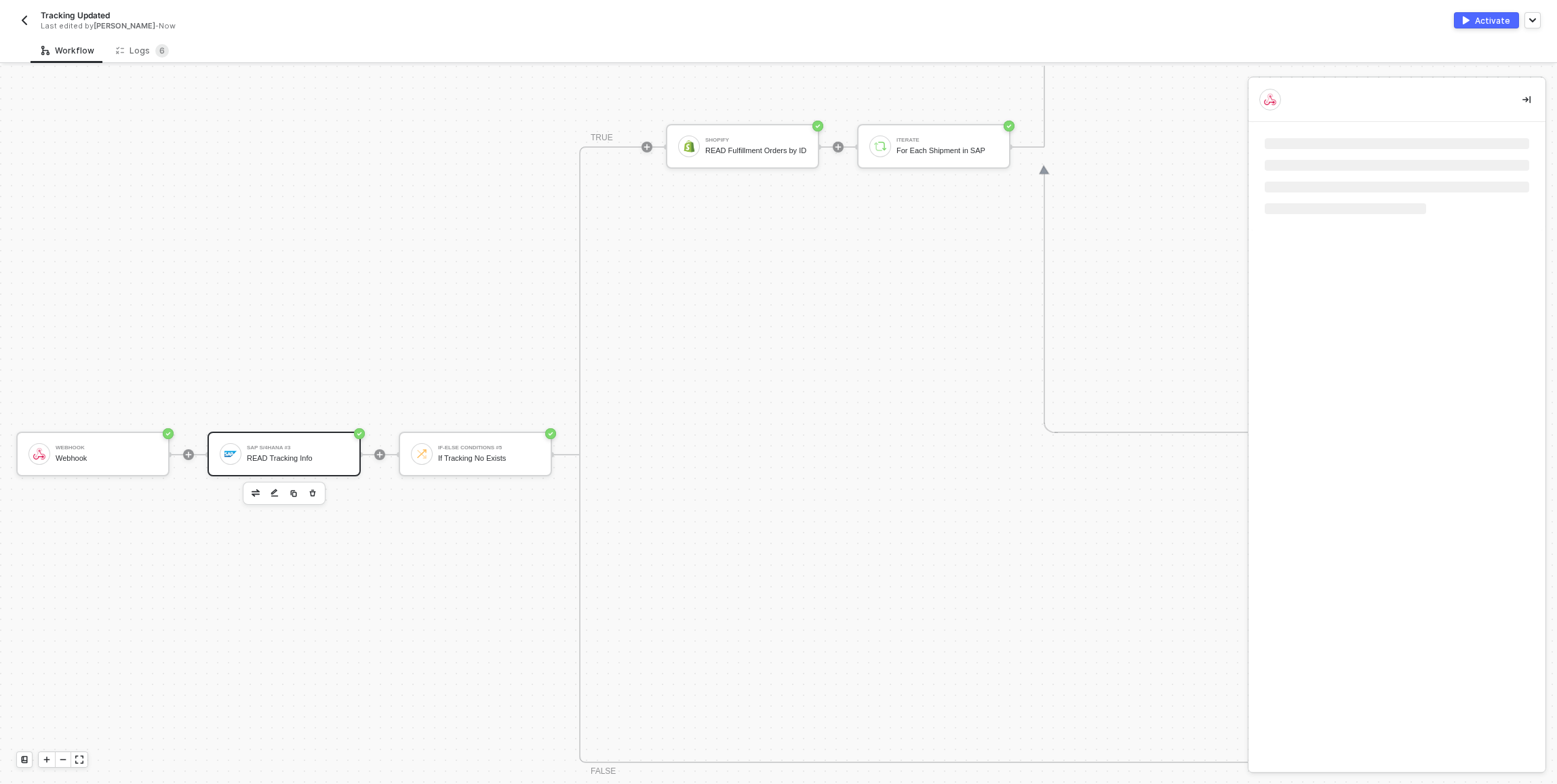
click at [315, 456] on div "READ Tracking Info" at bounding box center [297, 458] width 102 height 9
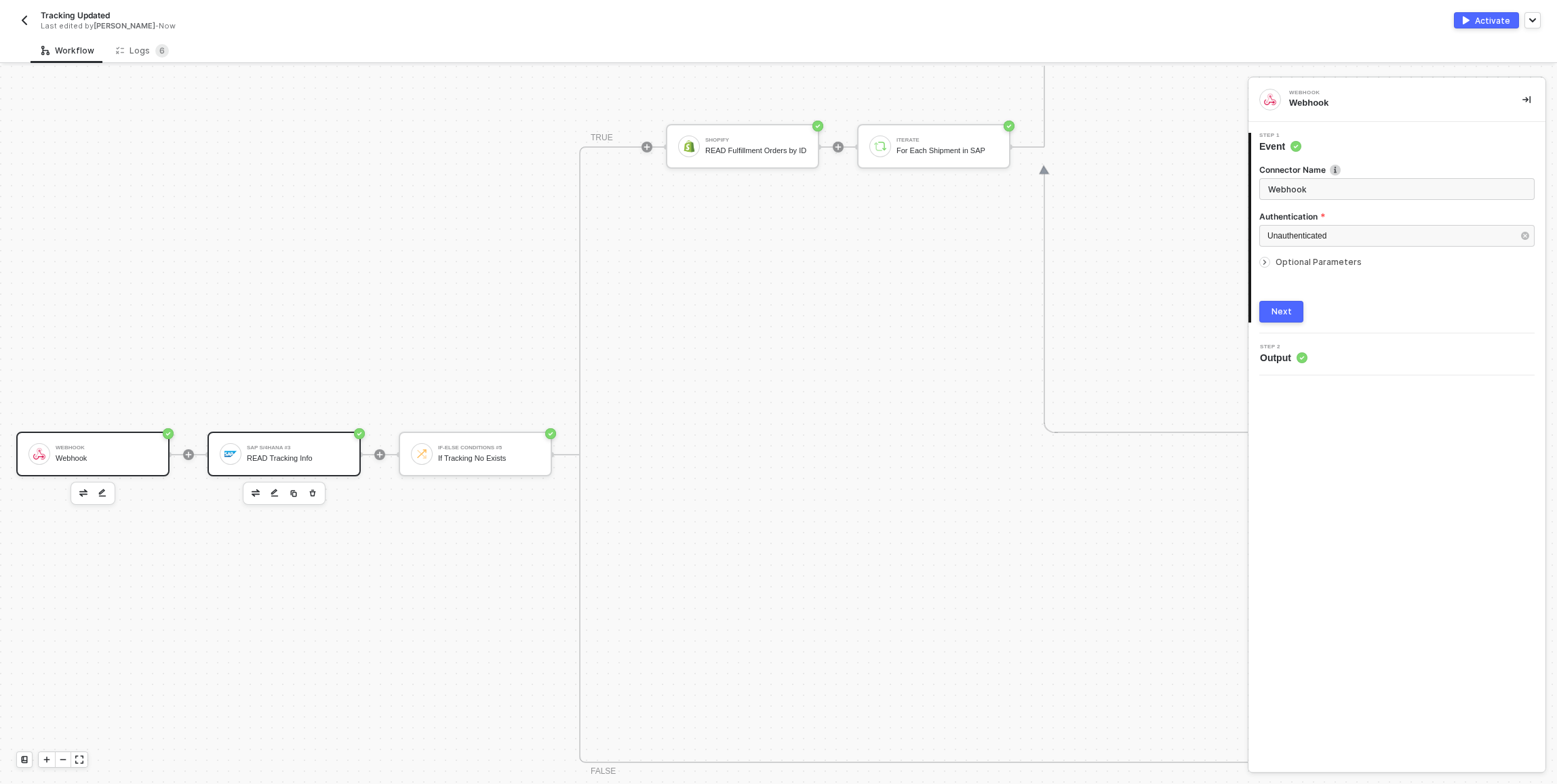
click at [311, 465] on div "SAP S/4HANA #3 READ Tracking Info" at bounding box center [297, 454] width 102 height 25
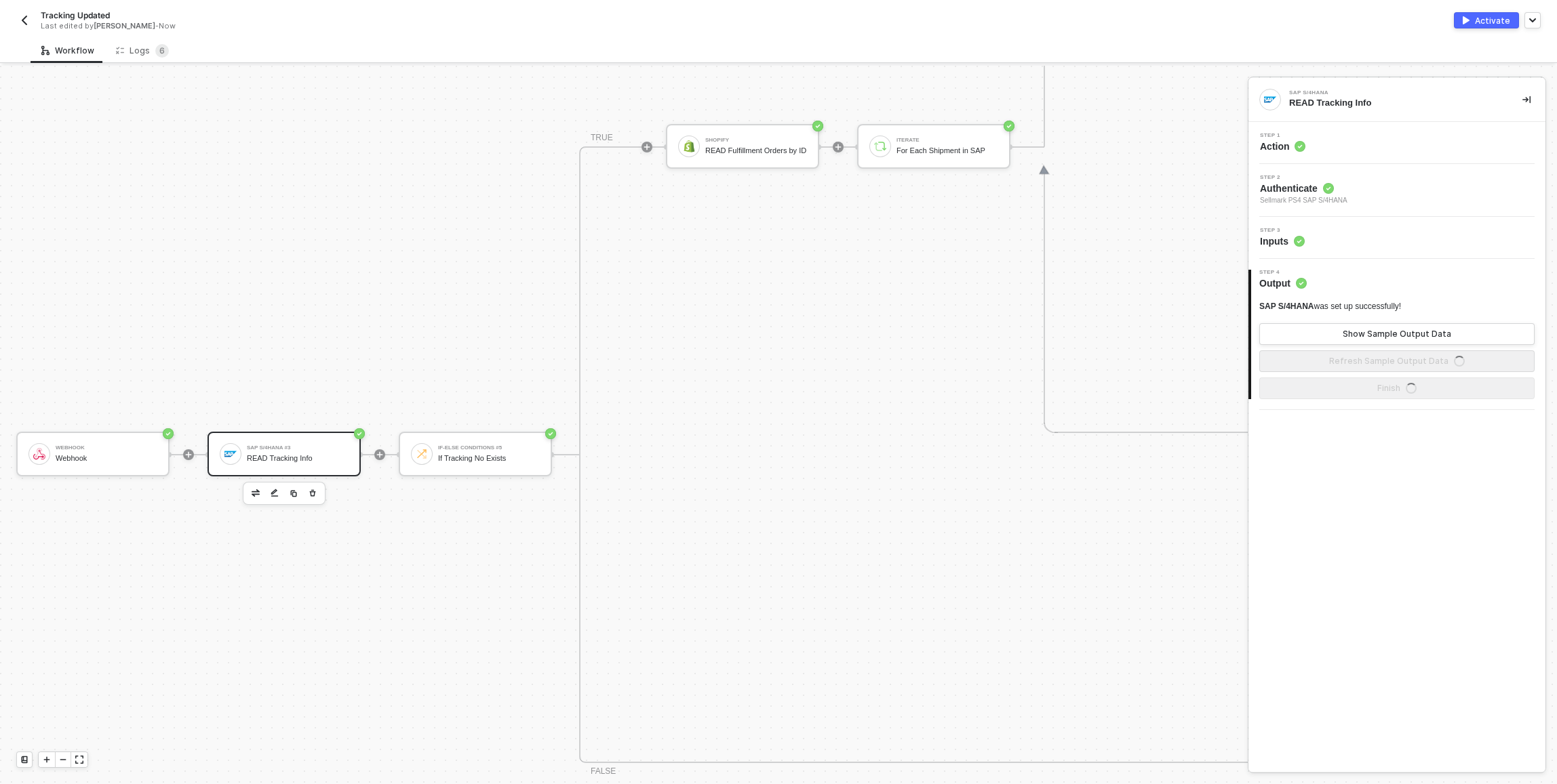
click at [1357, 233] on div "Step 3 Inputs" at bounding box center [1399, 238] width 293 height 21
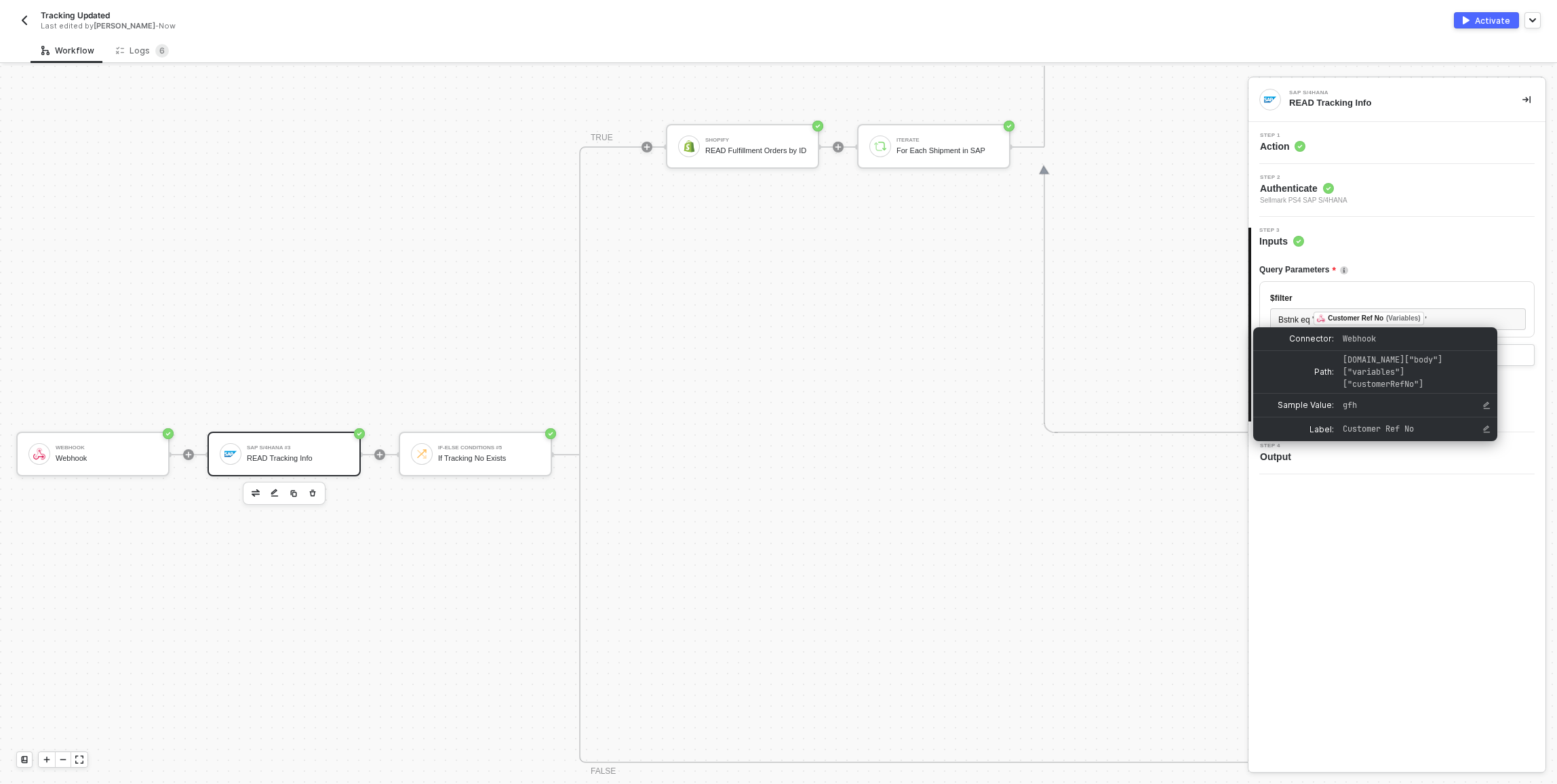
click at [1470, 551] on div "SAP S/4HANA READ Tracking Info Step 1 Action Step 2 Authenticate Sellmark PS4 S…" at bounding box center [1398, 425] width 297 height 694
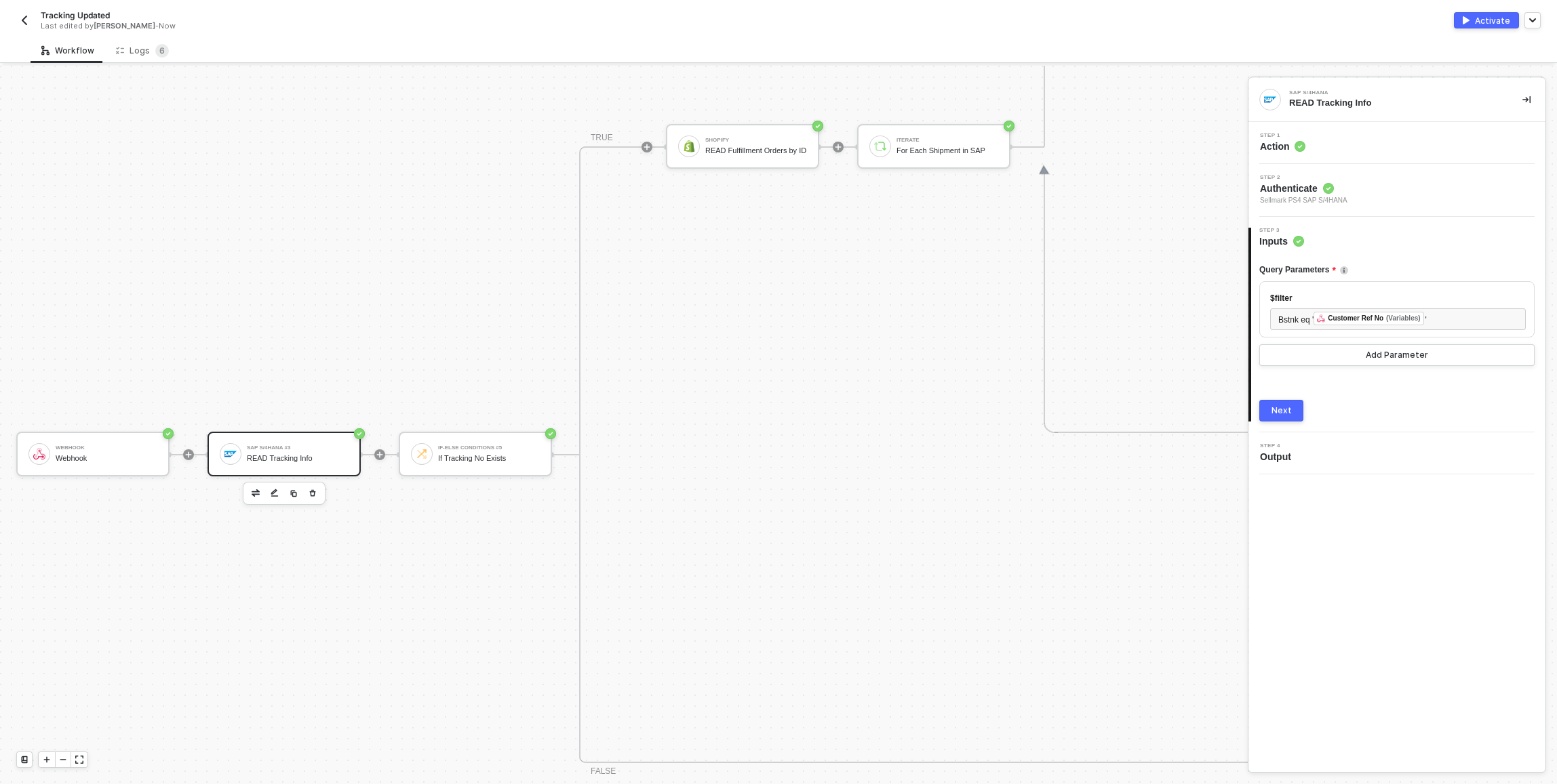
click at [1478, 21] on div "Activate" at bounding box center [1492, 21] width 35 height 12
click at [1486, 21] on div "Activate" at bounding box center [1492, 21] width 35 height 12
click at [1494, 22] on div "Activate" at bounding box center [1492, 21] width 35 height 12
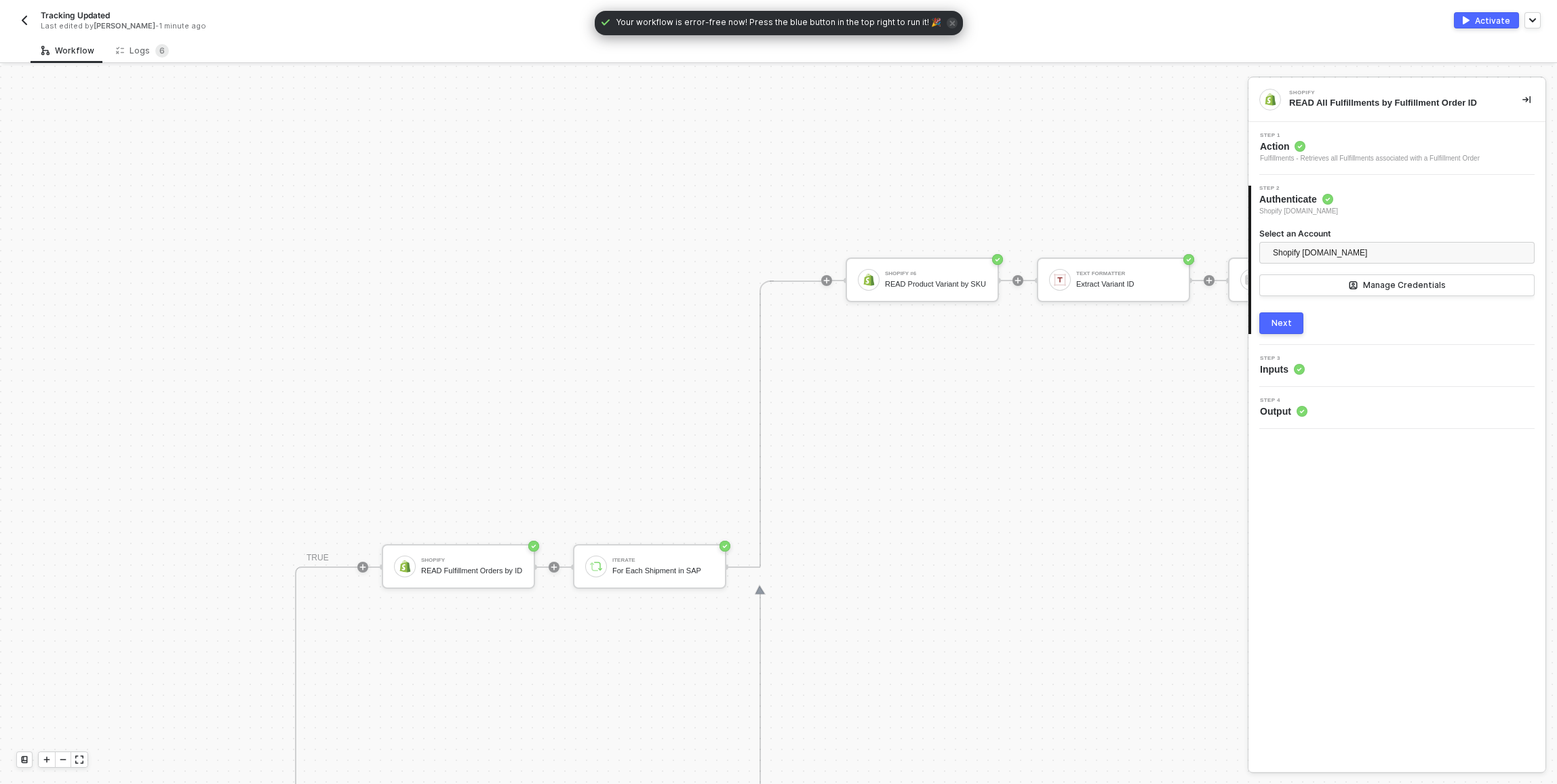
scroll to position [430, 488]
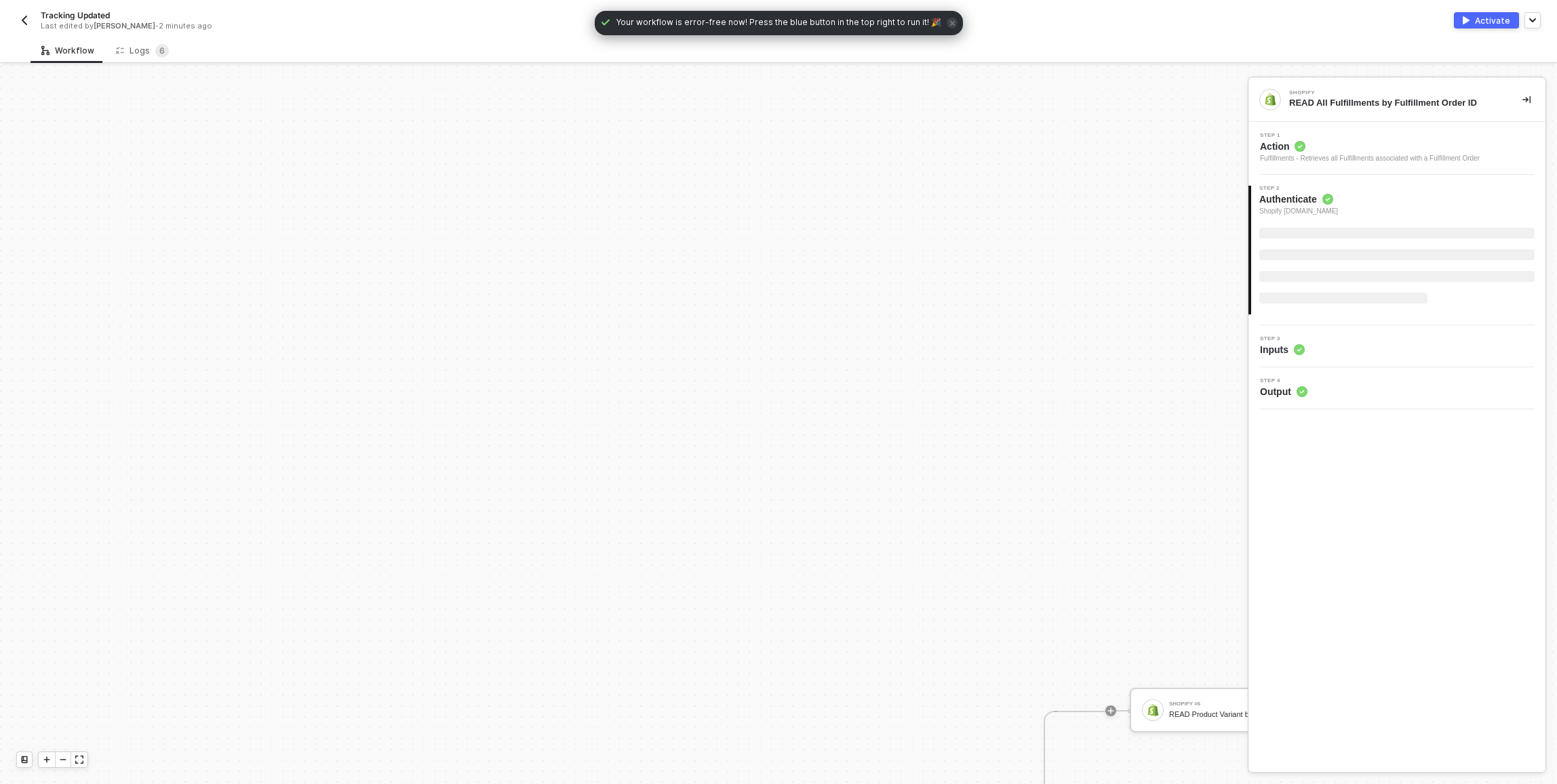
scroll to position [620, 0]
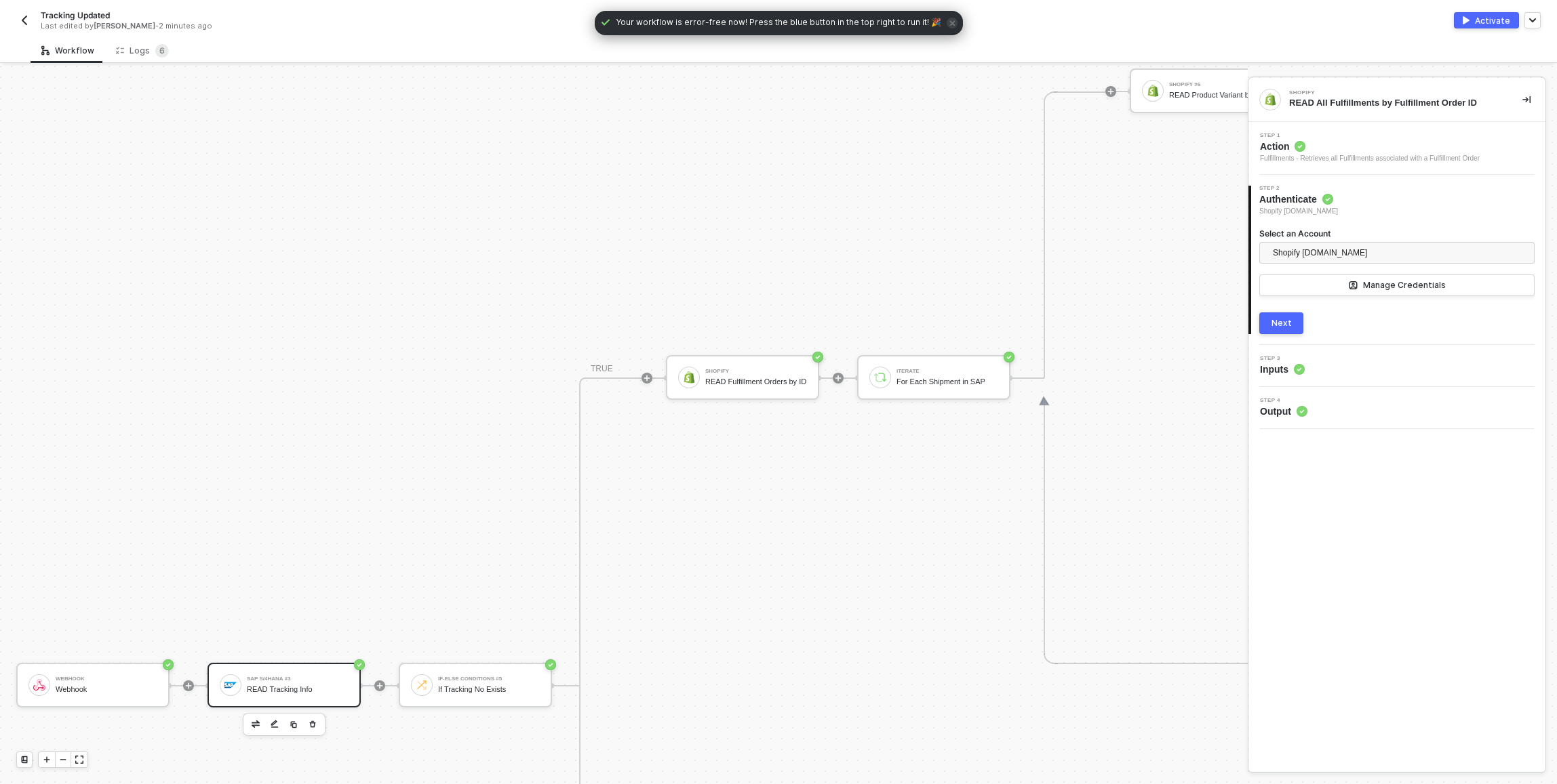
click at [324, 676] on div "SAP S/4HANA #3" at bounding box center [297, 679] width 102 height 6
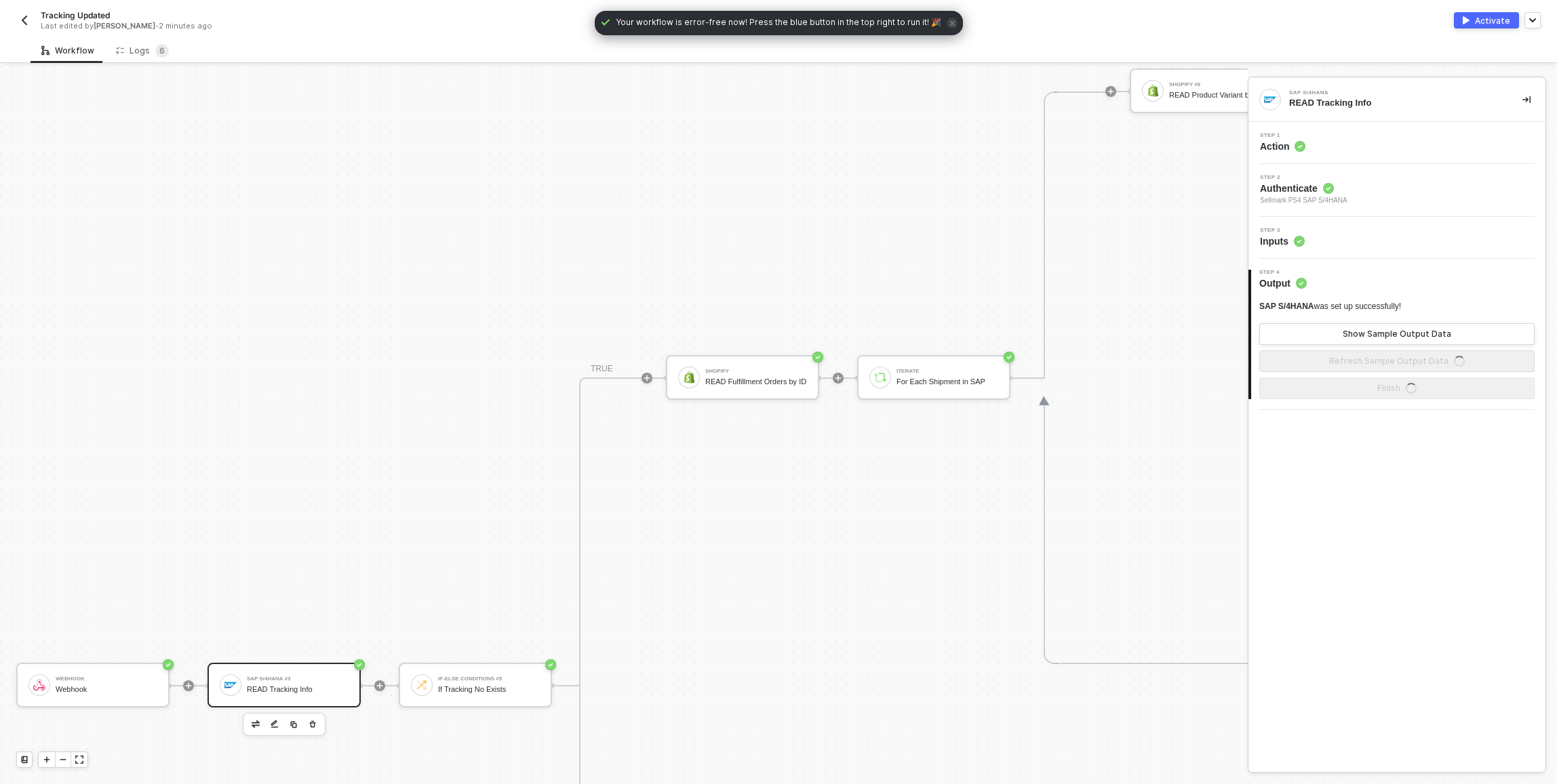
click at [1369, 240] on div "Step 3 Inputs" at bounding box center [1399, 238] width 293 height 21
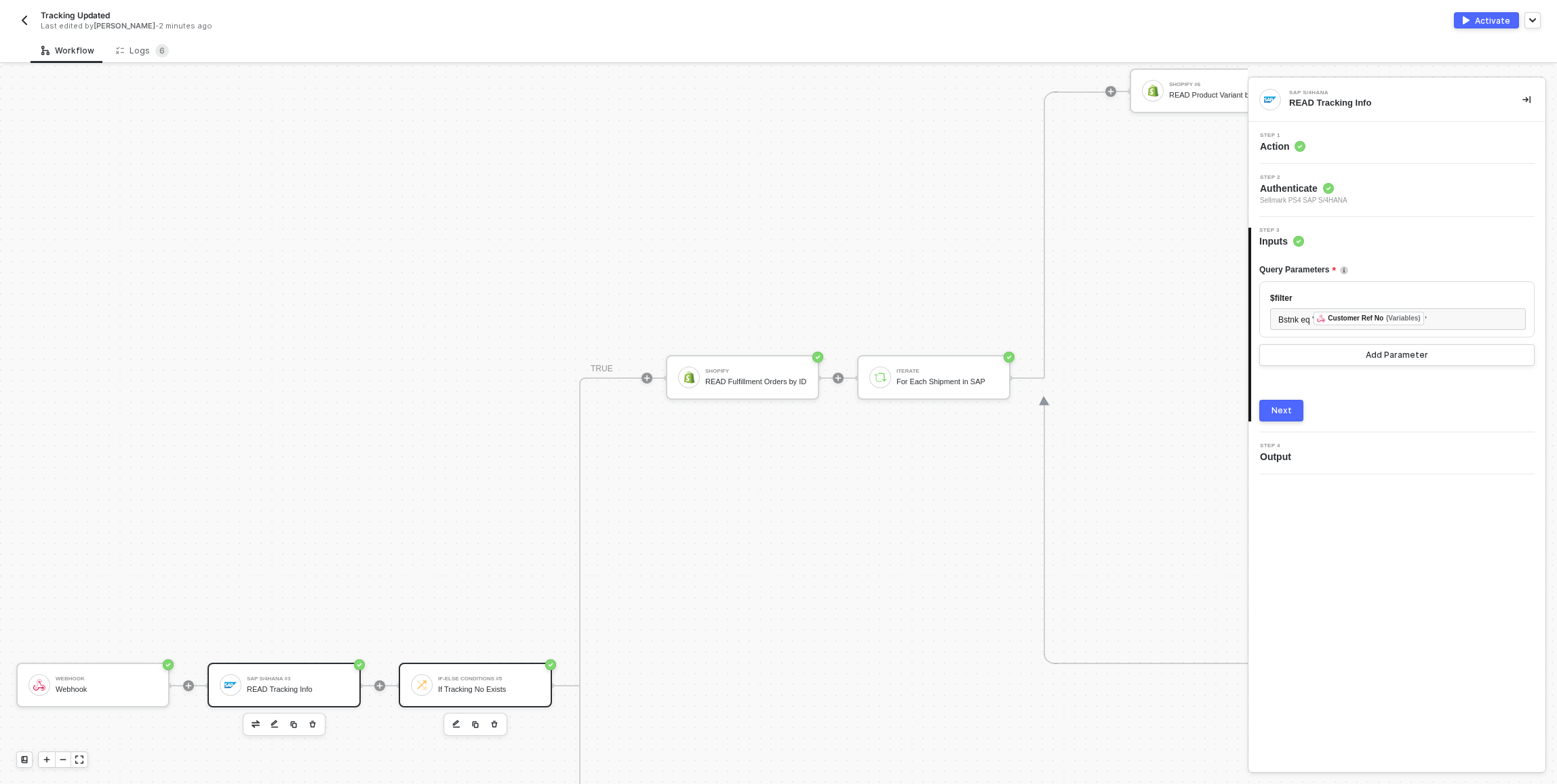
click at [470, 673] on div "If-Else Conditions #5 If Tracking No Exists" at bounding box center [489, 685] width 102 height 25
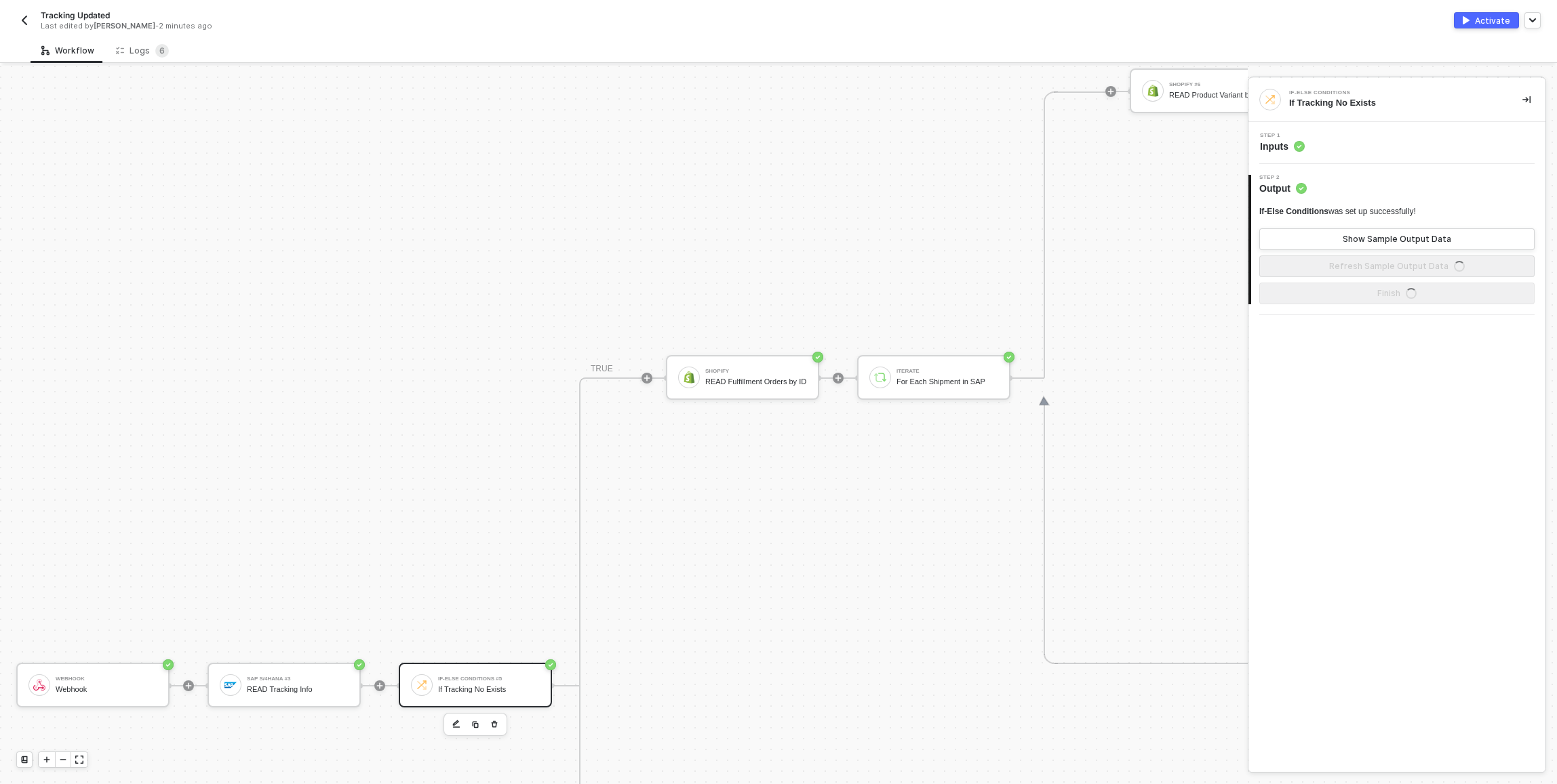
click at [1344, 147] on div "Step 1 Inputs" at bounding box center [1399, 143] width 293 height 21
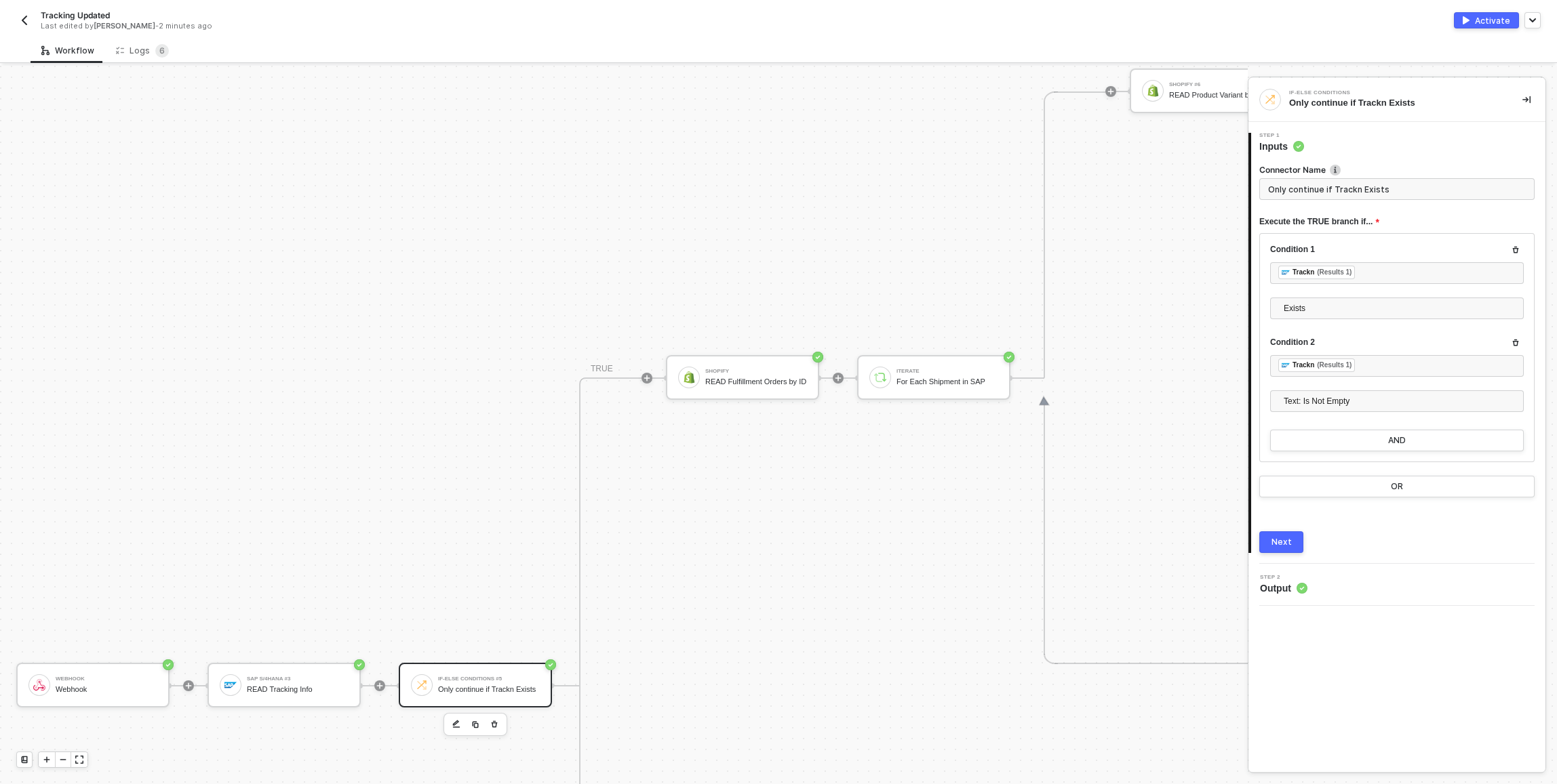
click at [1528, 98] on icon "icon-collapse-right" at bounding box center [1527, 100] width 8 height 8
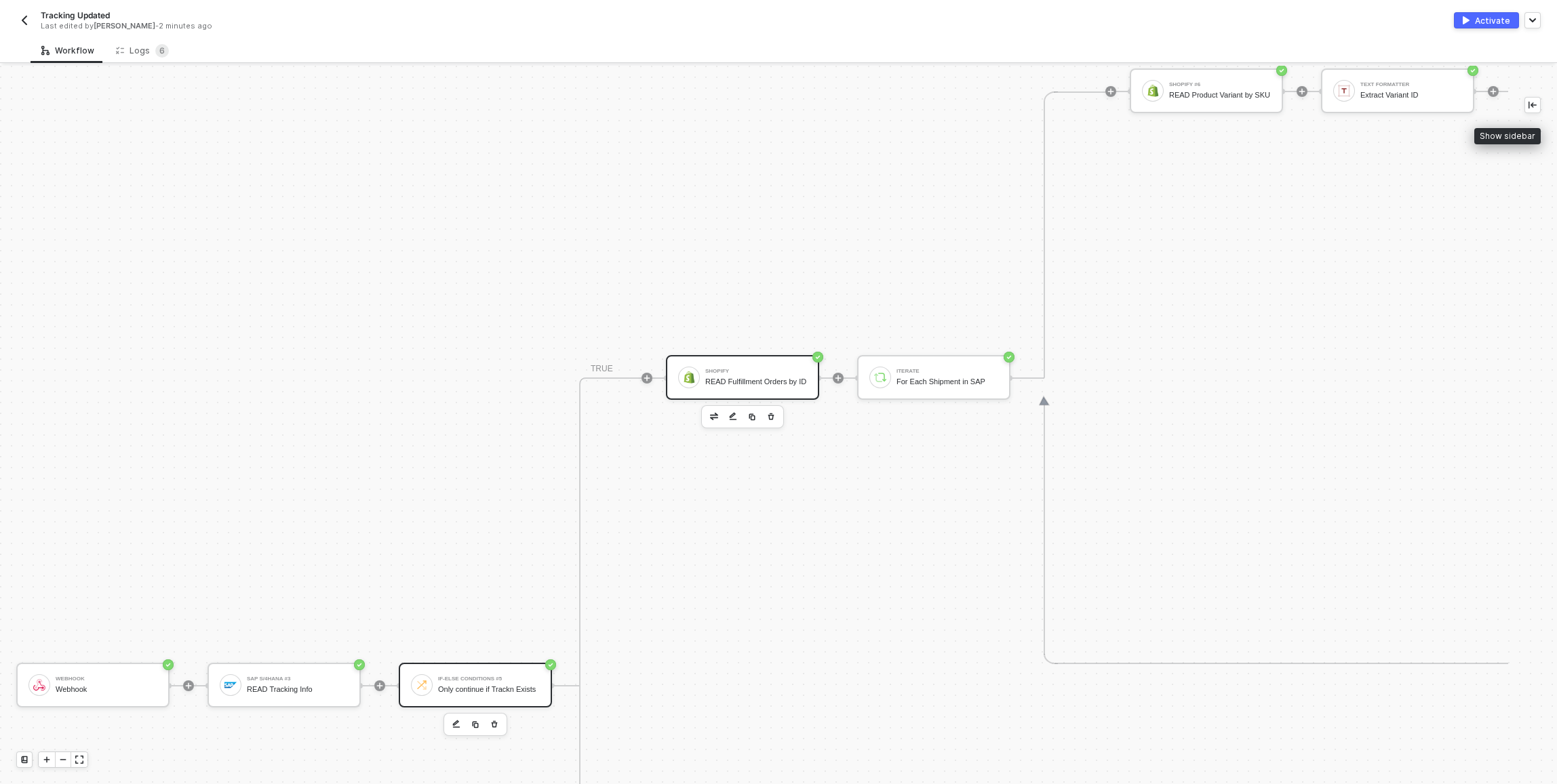
click at [741, 377] on div "READ Fulfillment Orders by ID" at bounding box center [756, 381] width 102 height 9
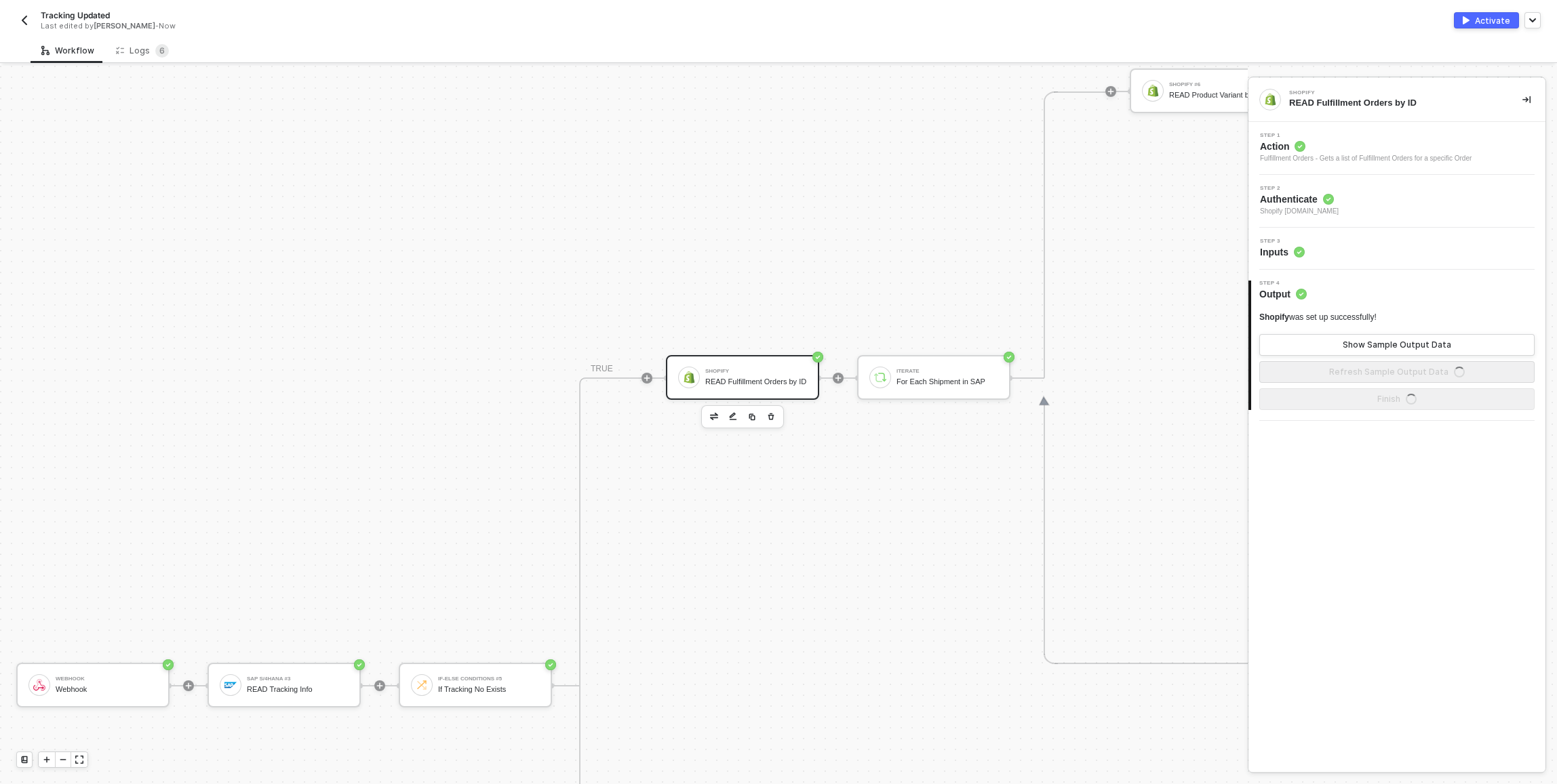
click at [1357, 256] on div "Step 3 Inputs" at bounding box center [1399, 248] width 293 height 21
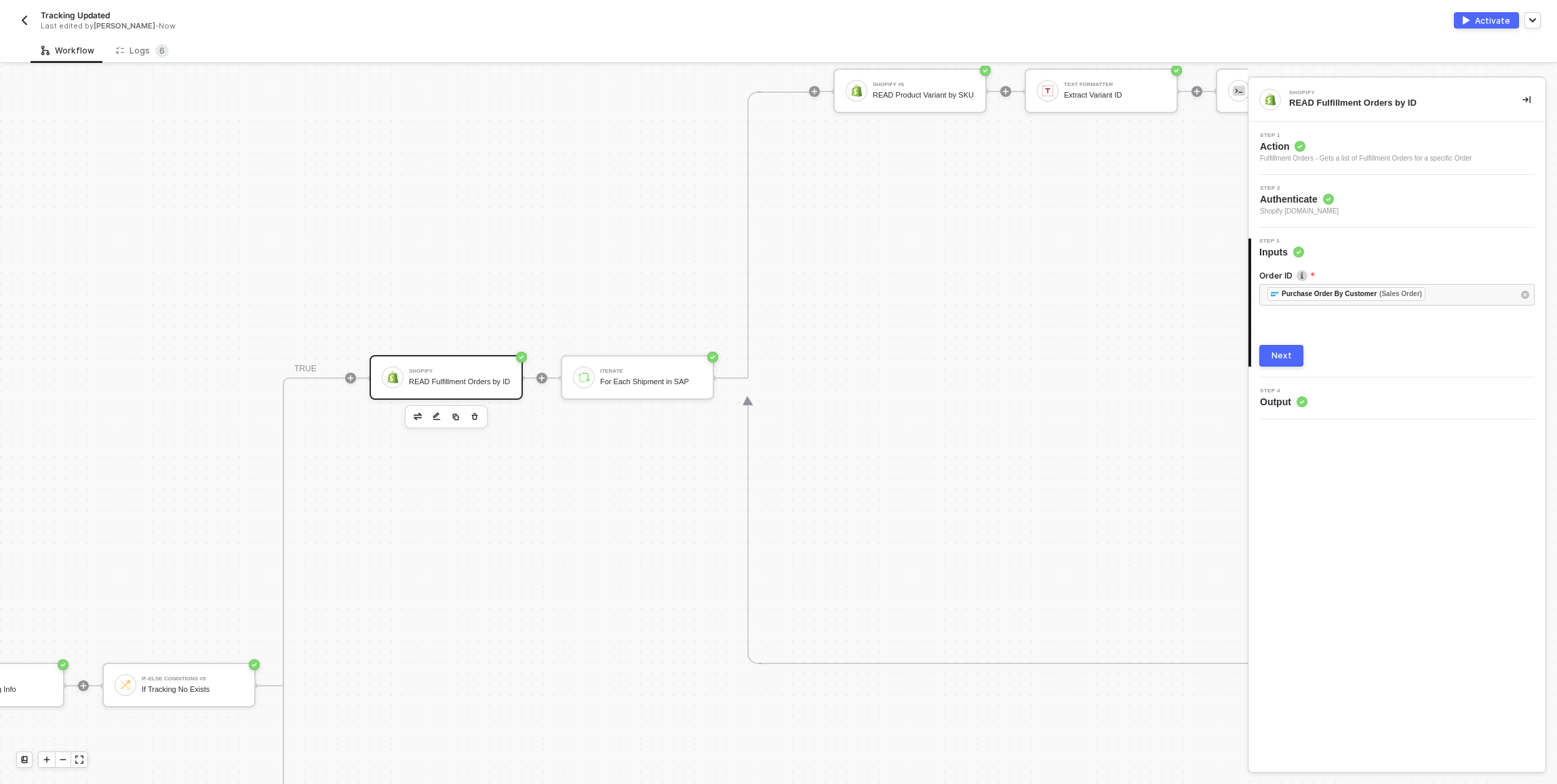
scroll to position [620, 379]
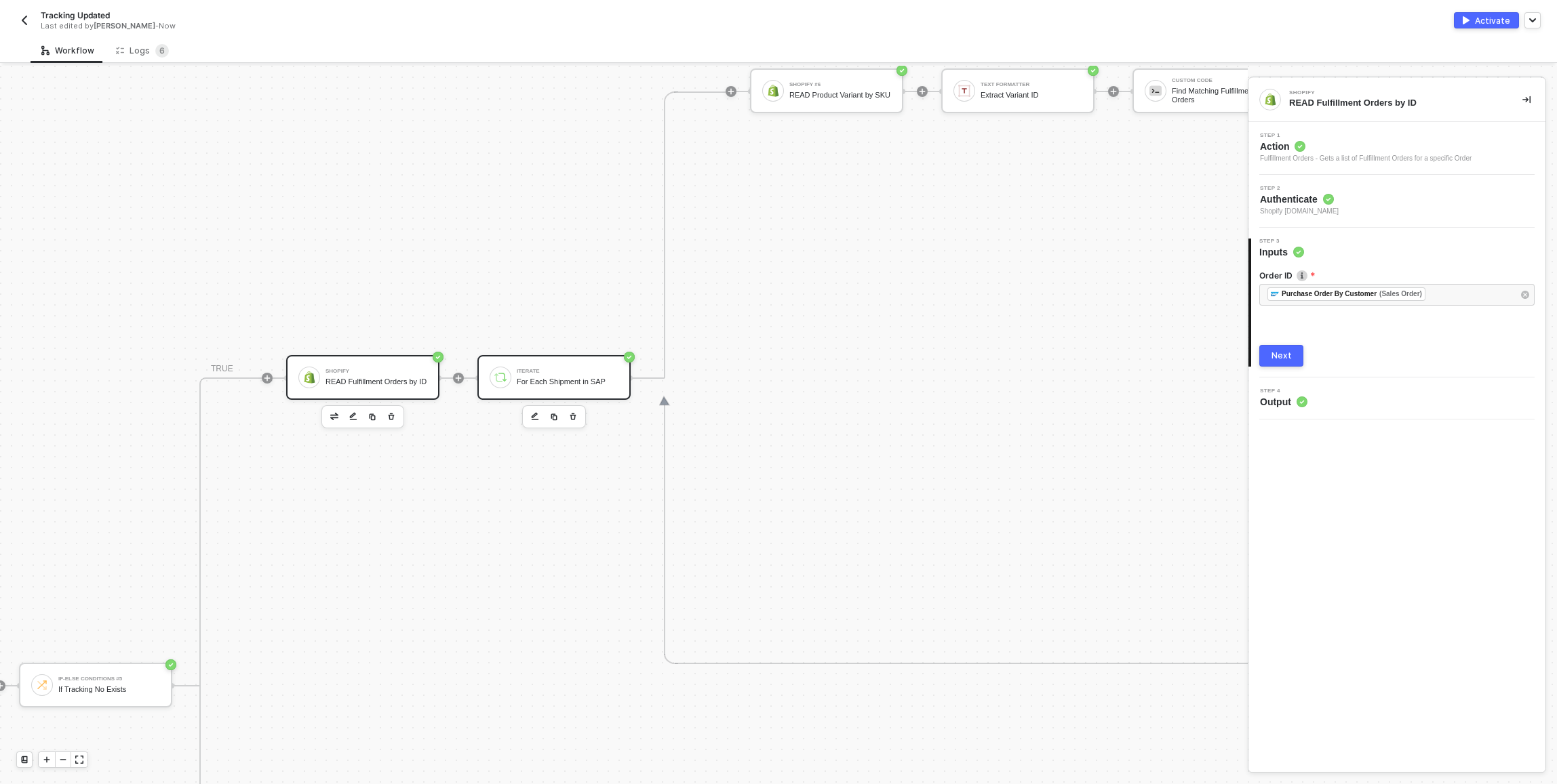
click at [567, 379] on div "For Each Shipment in SAP" at bounding box center [567, 381] width 102 height 9
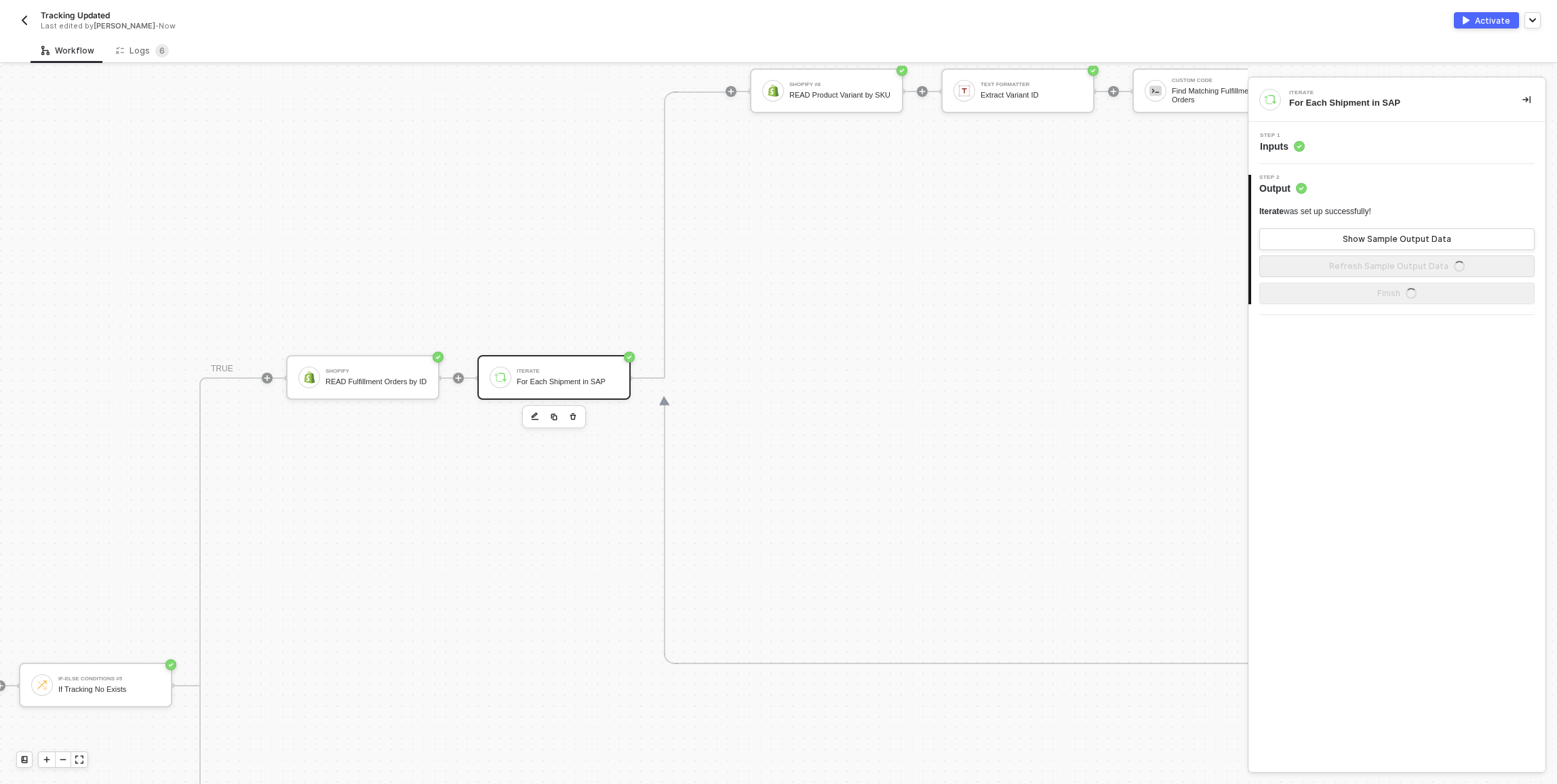
click at [1416, 150] on div "Step 1 Inputs" at bounding box center [1399, 143] width 293 height 21
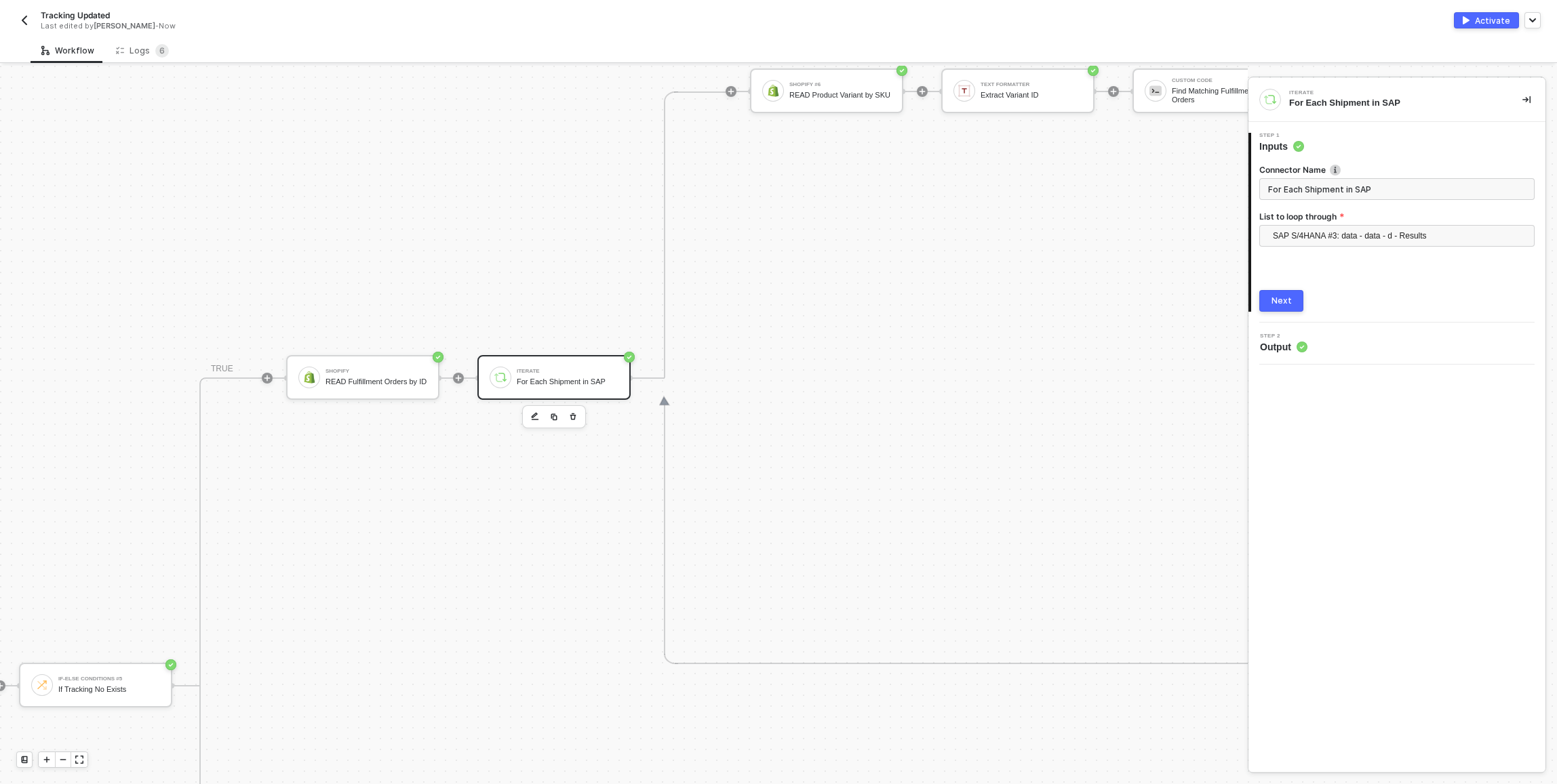
click at [844, 87] on div "Shopify #6" at bounding box center [840, 85] width 102 height 6
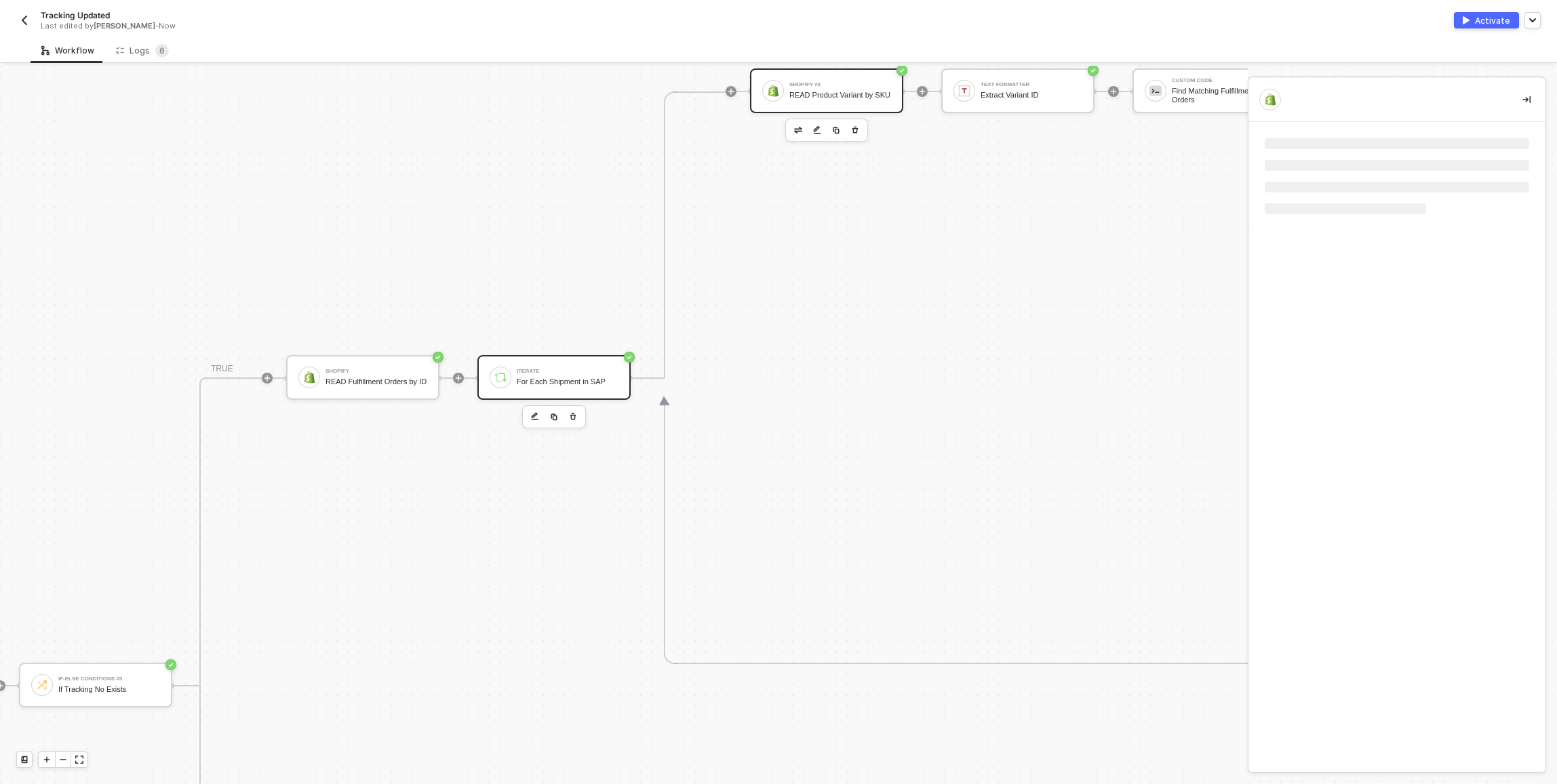
scroll to position [442, 379]
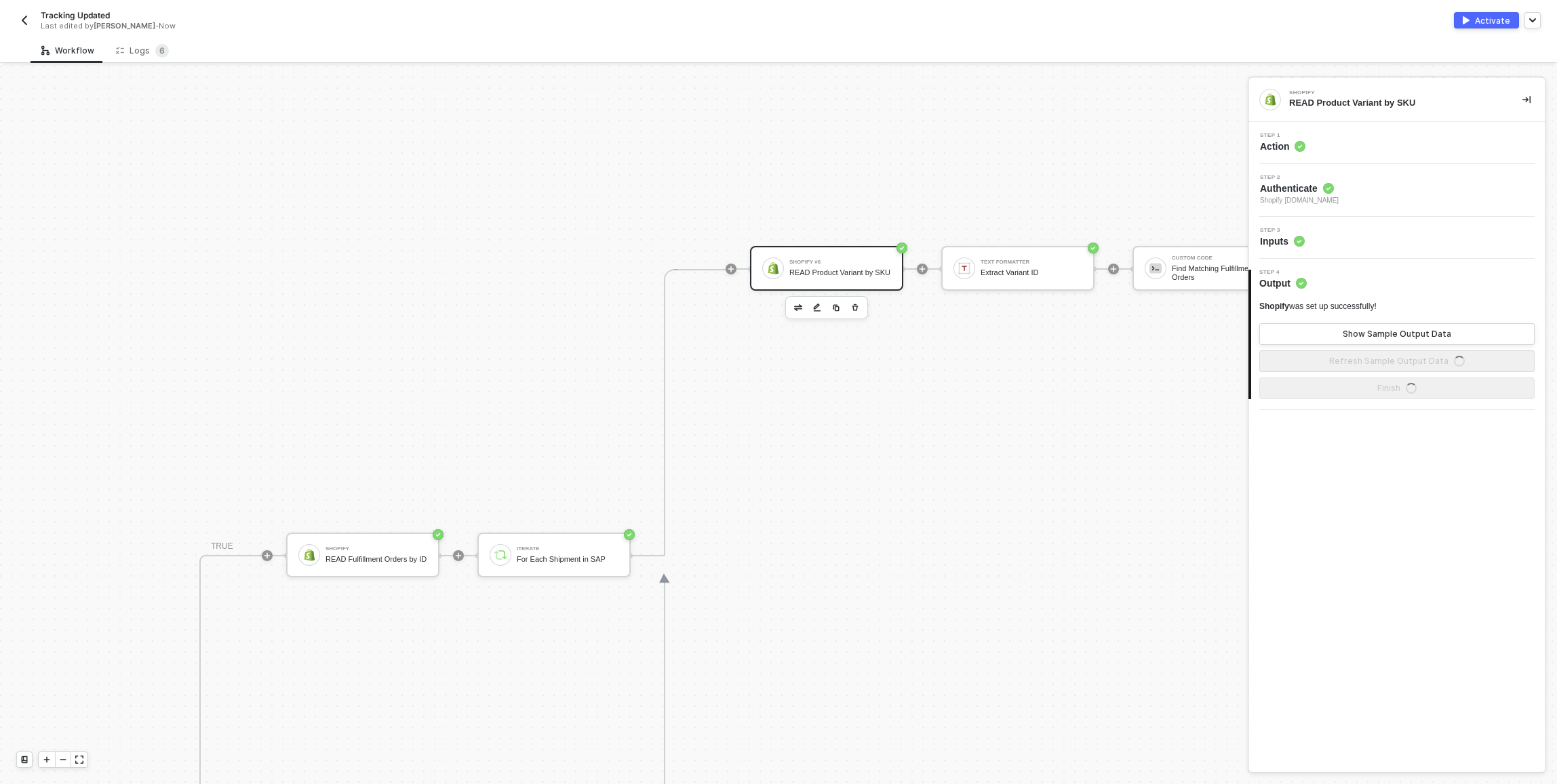
click at [1335, 240] on div "Step 3 Inputs" at bounding box center [1399, 238] width 293 height 21
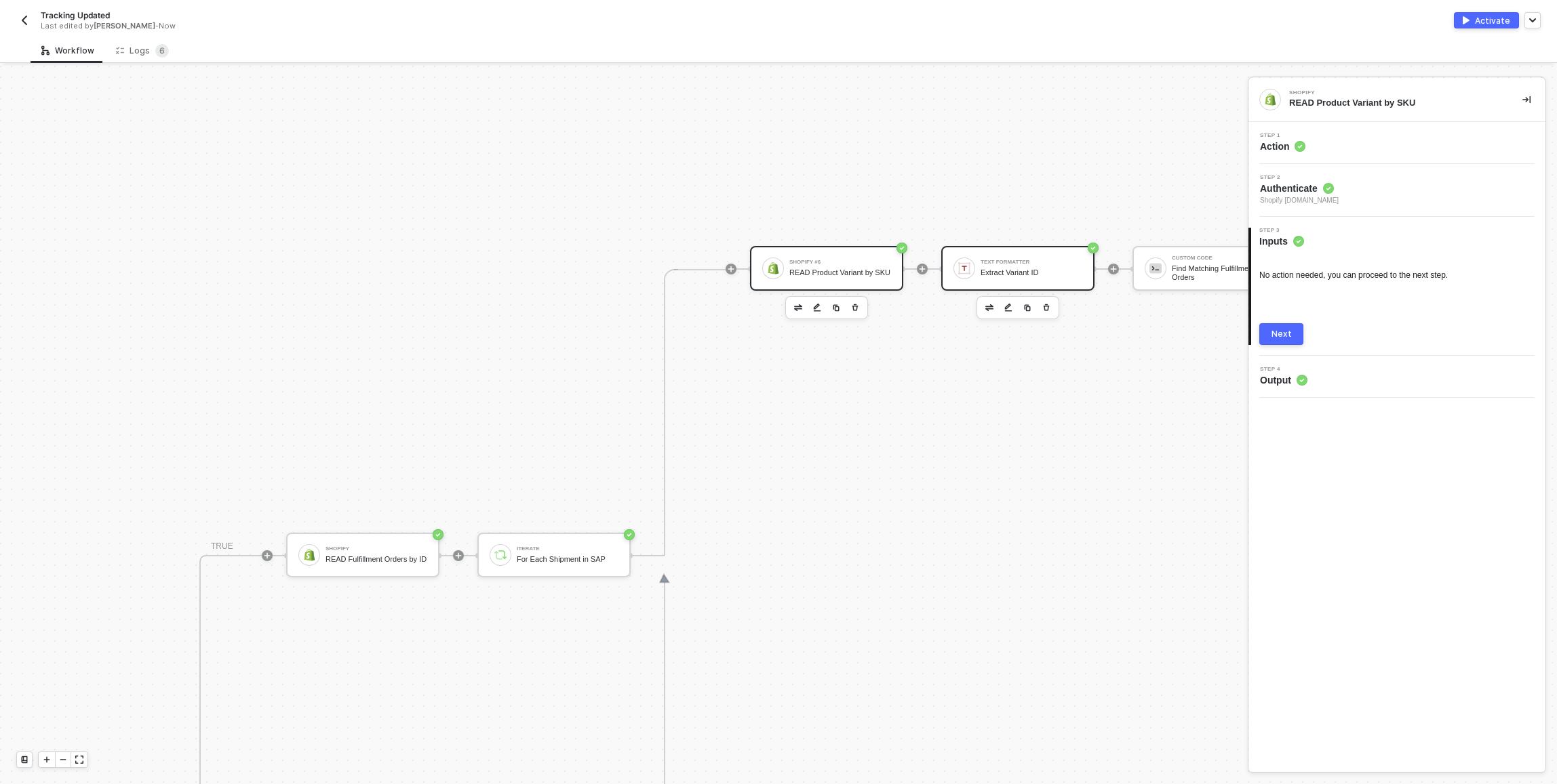
click at [1020, 261] on div "Text Formatter" at bounding box center [1032, 263] width 102 height 6
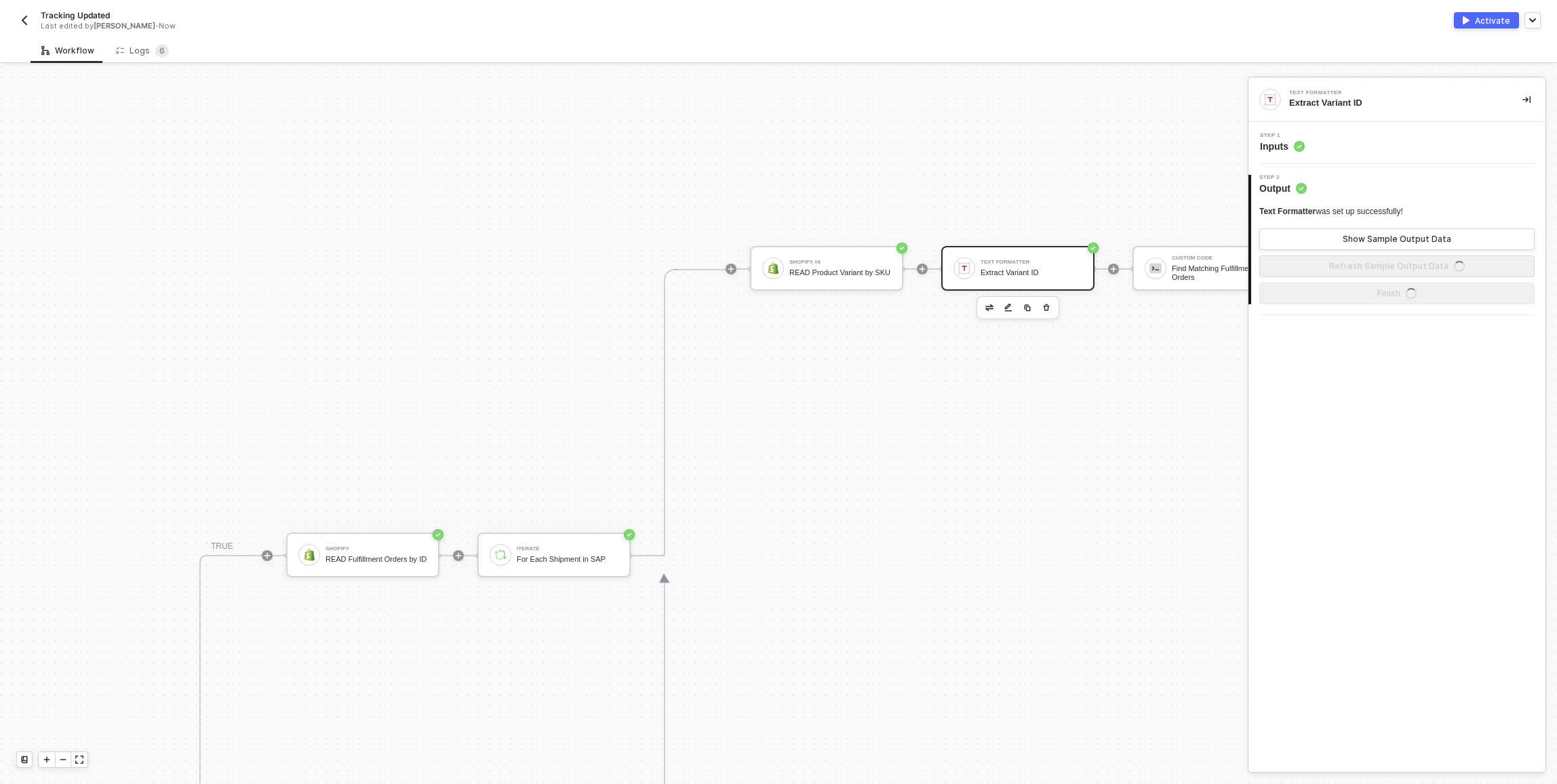
click at [1403, 145] on div "Step 1 Inputs" at bounding box center [1399, 143] width 293 height 21
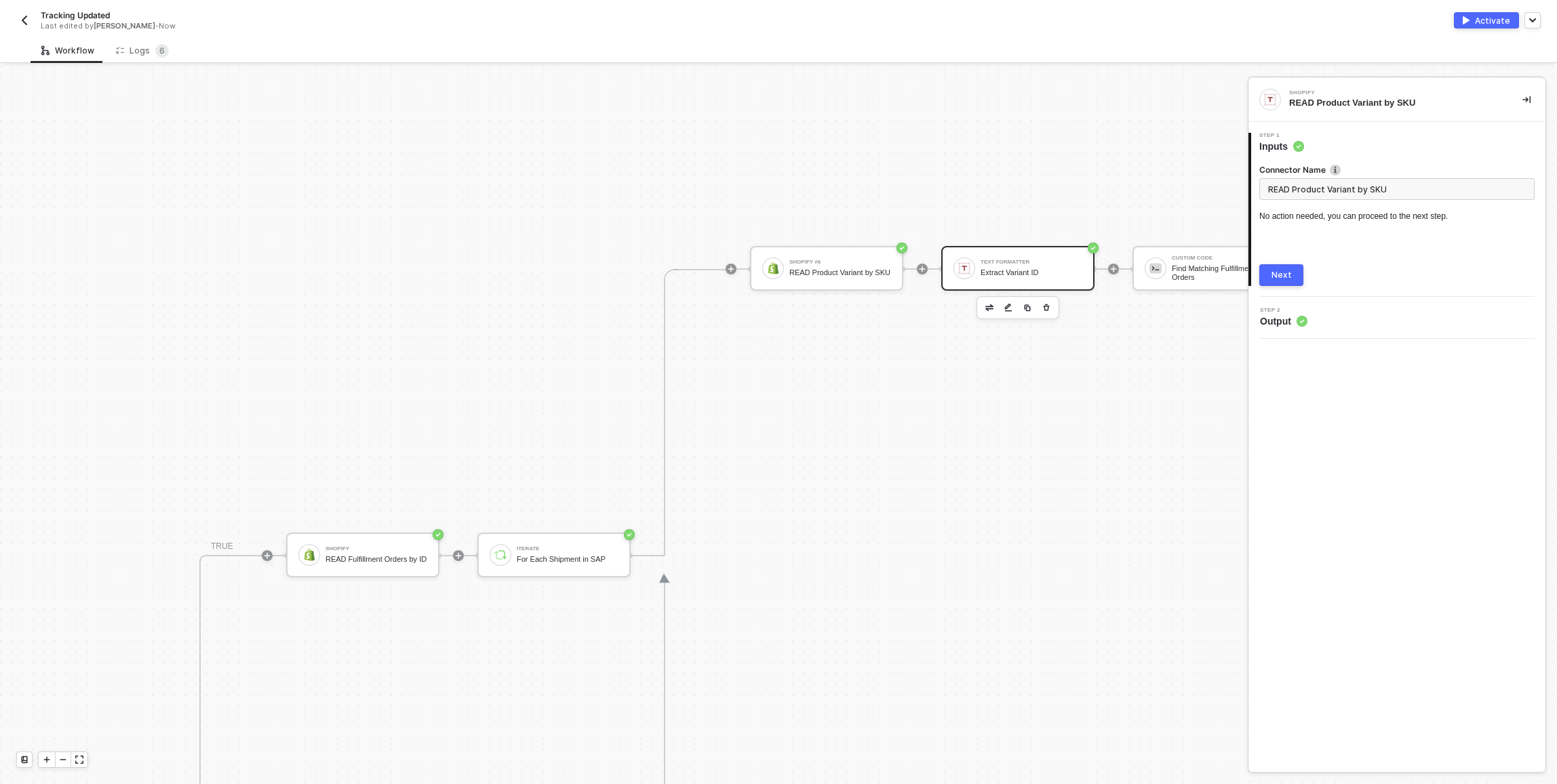
click at [970, 255] on div "Text Formatter Extract Variant ID" at bounding box center [1017, 269] width 154 height 45
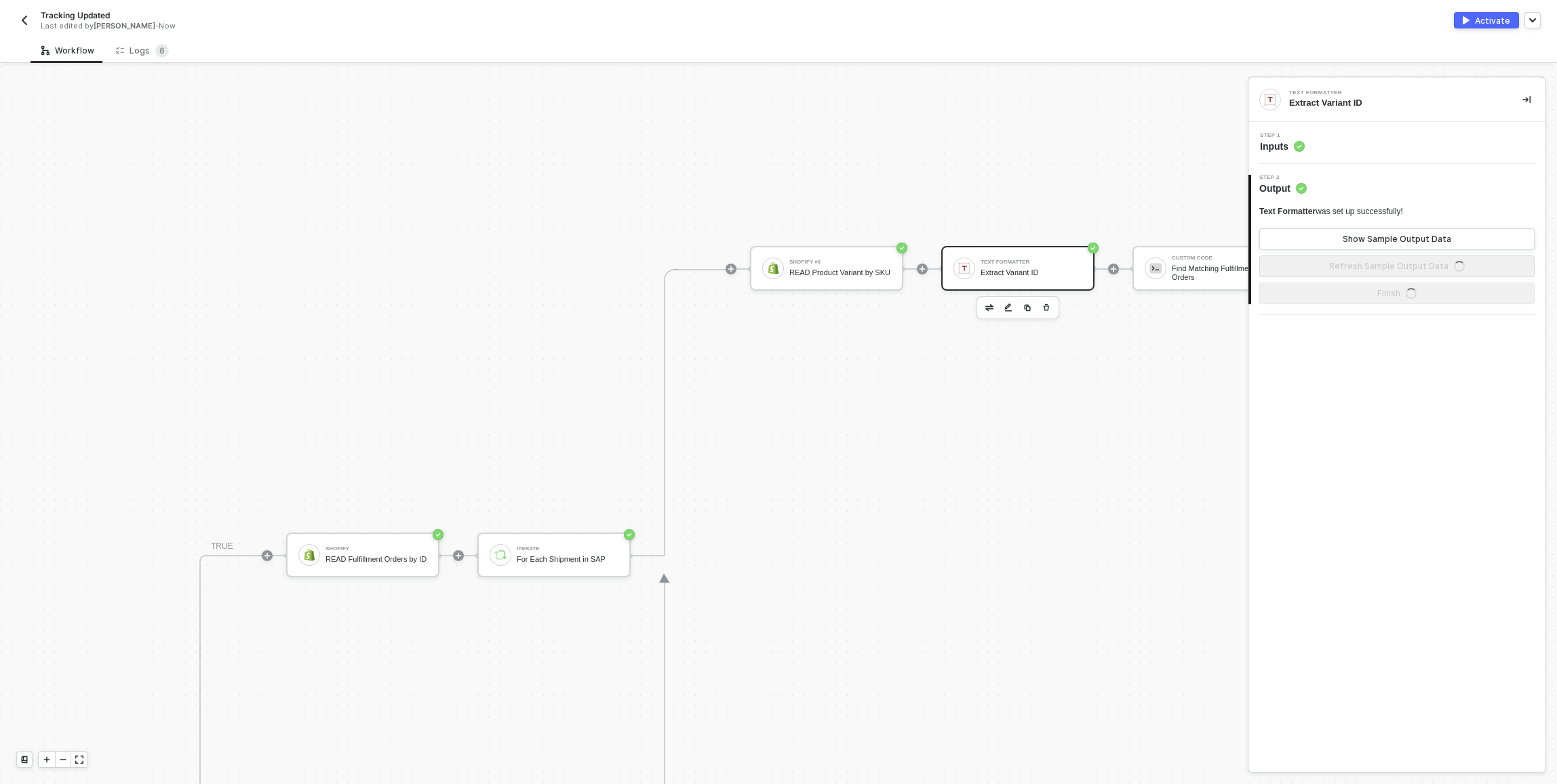
click at [1348, 143] on div "Step 1 Inputs" at bounding box center [1399, 143] width 293 height 21
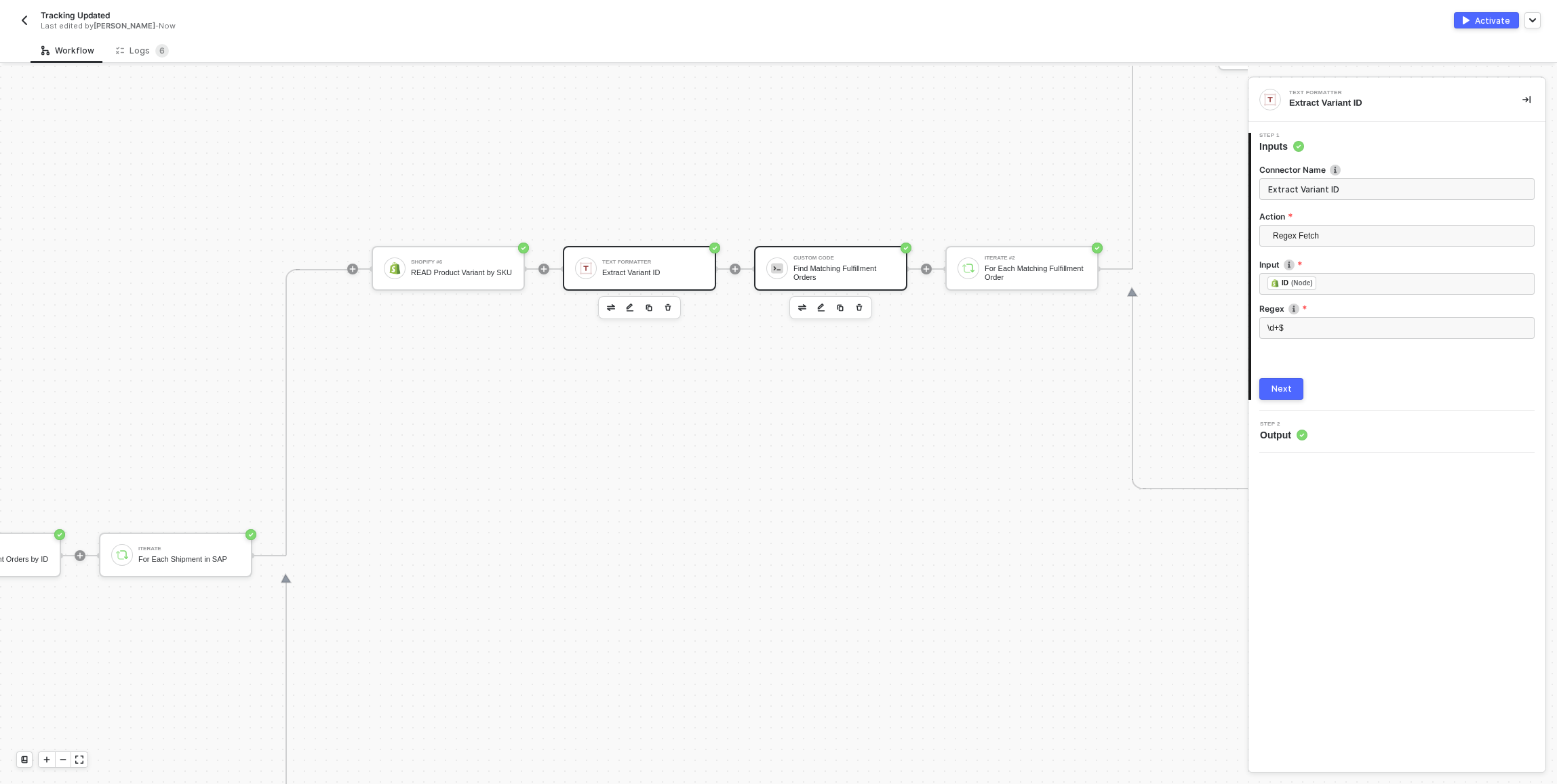
scroll to position [442, 760]
click at [853, 267] on div "Find Matching Fulfillment Orders" at bounding box center [843, 272] width 102 height 17
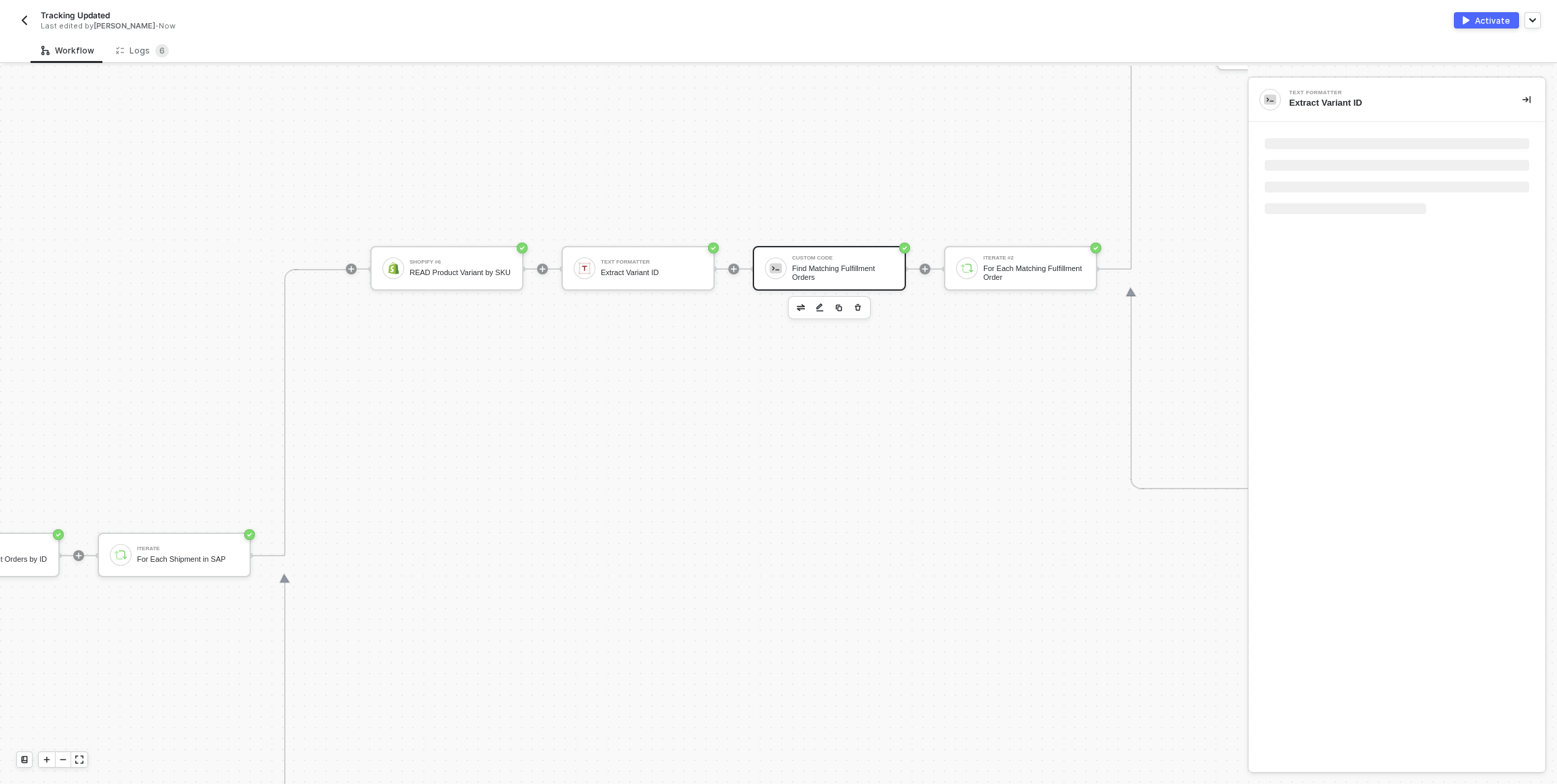
click at [815, 252] on div "Custom Code Find Matching Fulfillment Orders" at bounding box center [829, 269] width 154 height 45
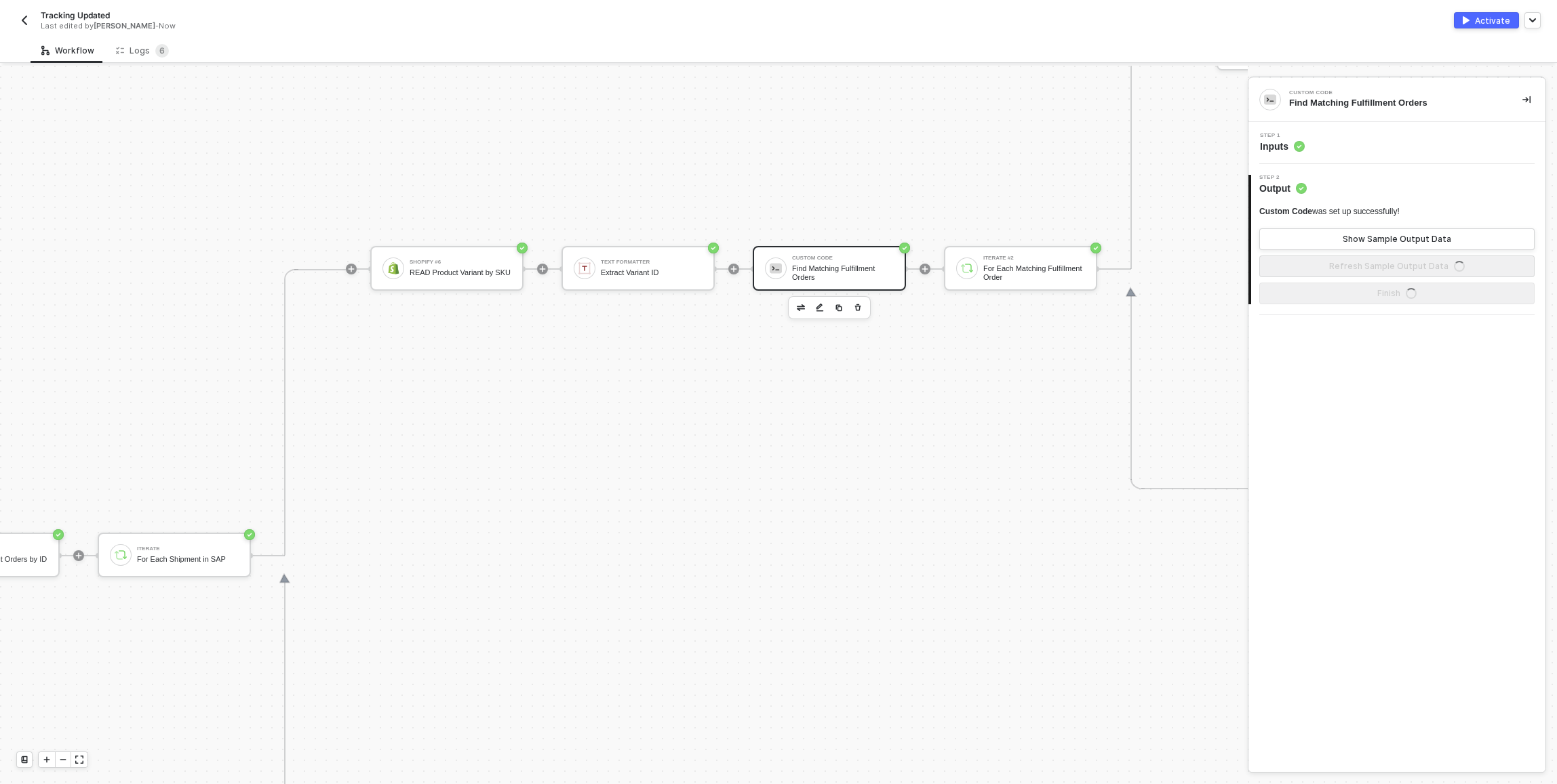
click at [1420, 143] on div "Step 1 Inputs" at bounding box center [1399, 143] width 293 height 21
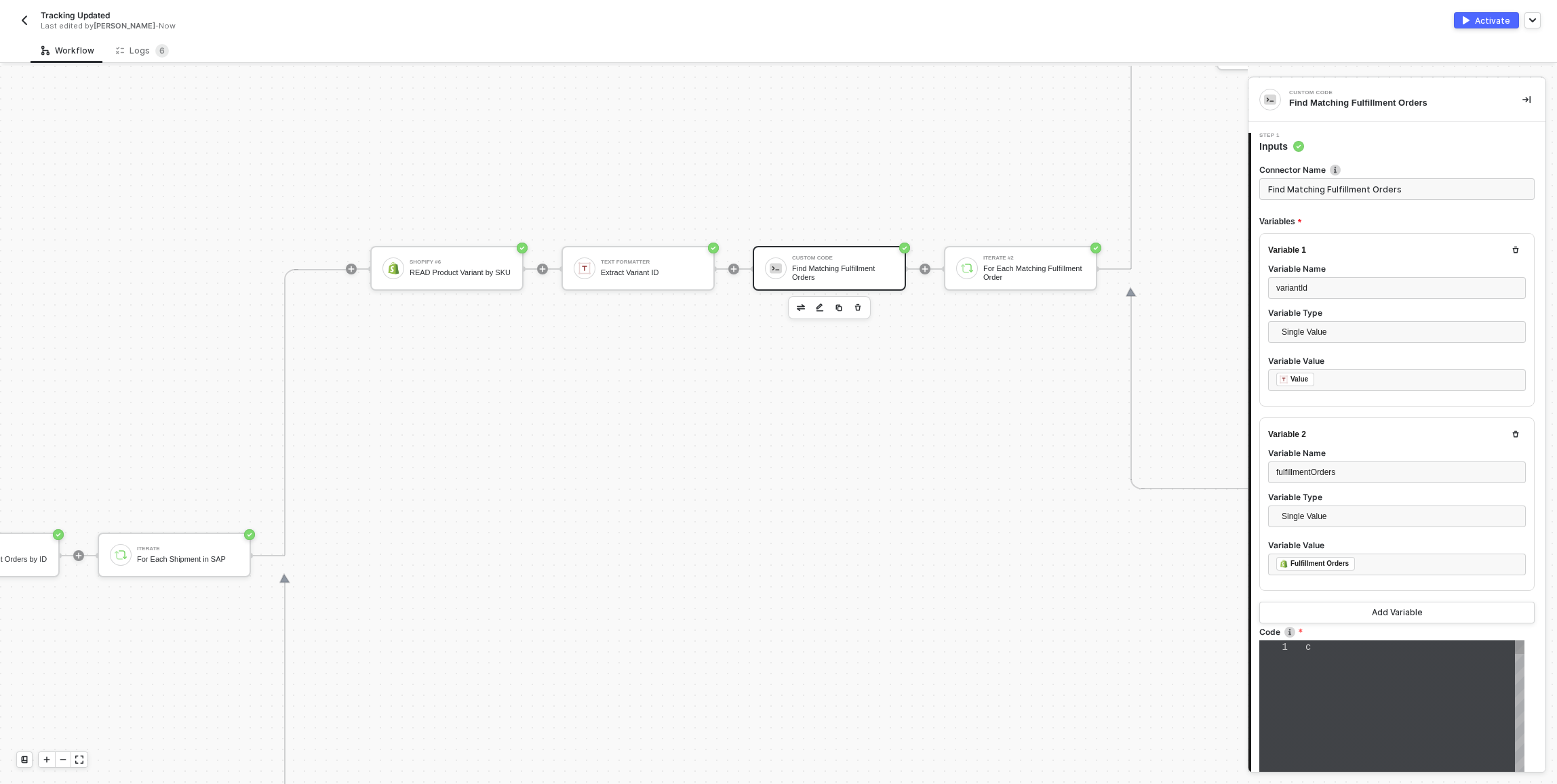
type textarea "const matchingFulfillmentOrders = inputData.fulfillmentOrders .map(order => { c…"
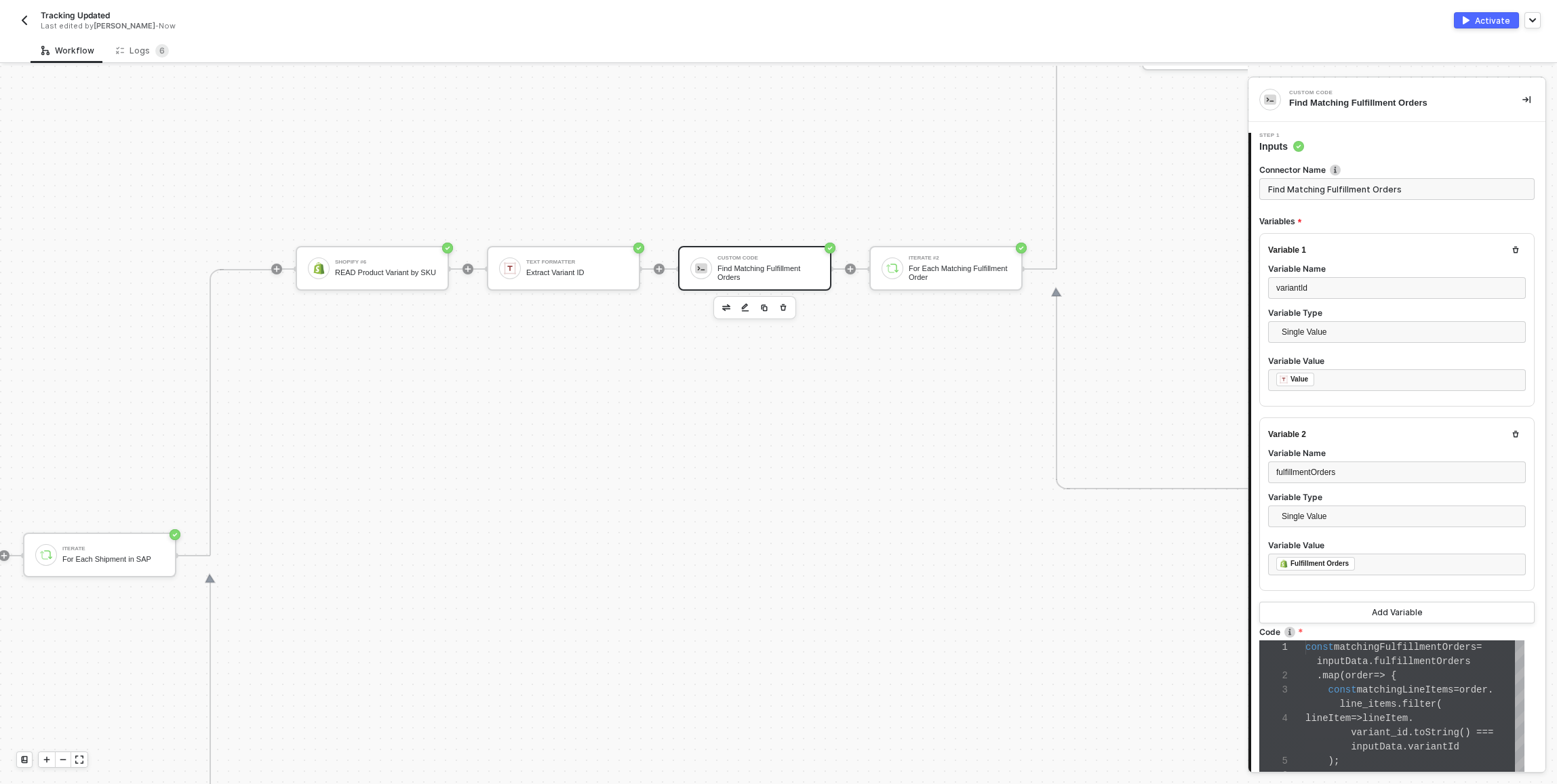
scroll to position [442, 964]
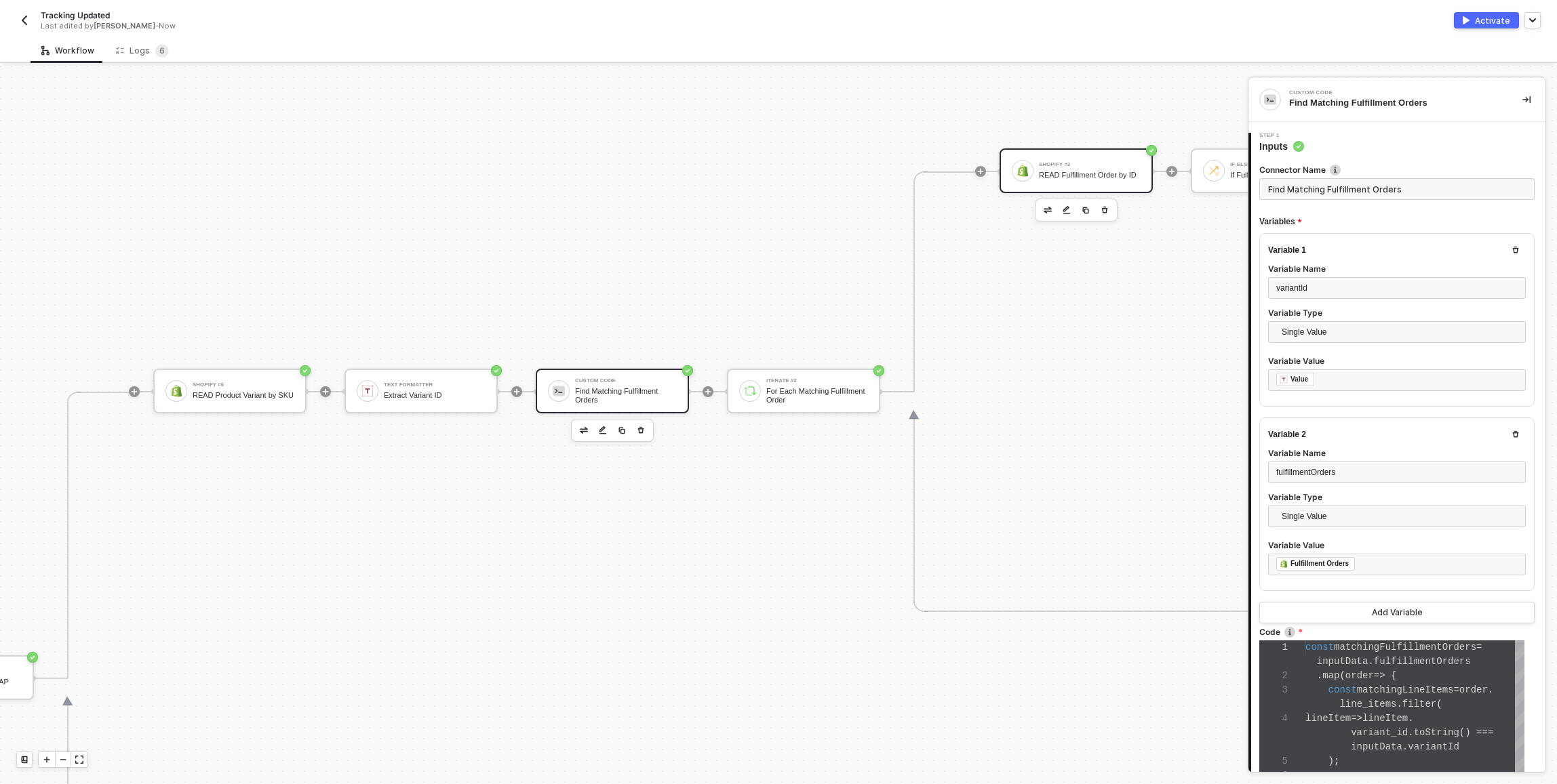
scroll to position [320, 1221]
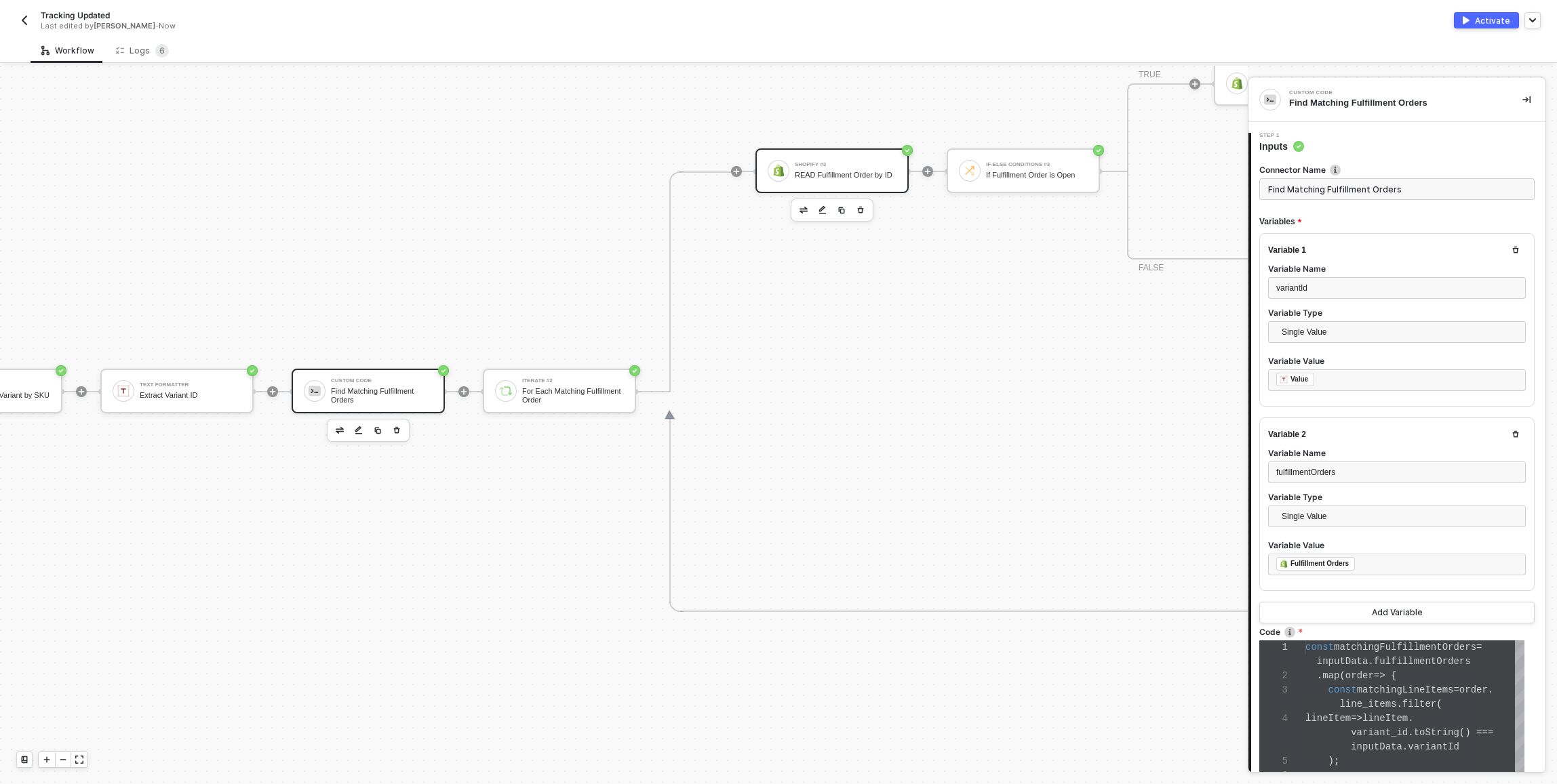
click at [844, 171] on div "READ Fulfillment Order by ID" at bounding box center [846, 175] width 102 height 9
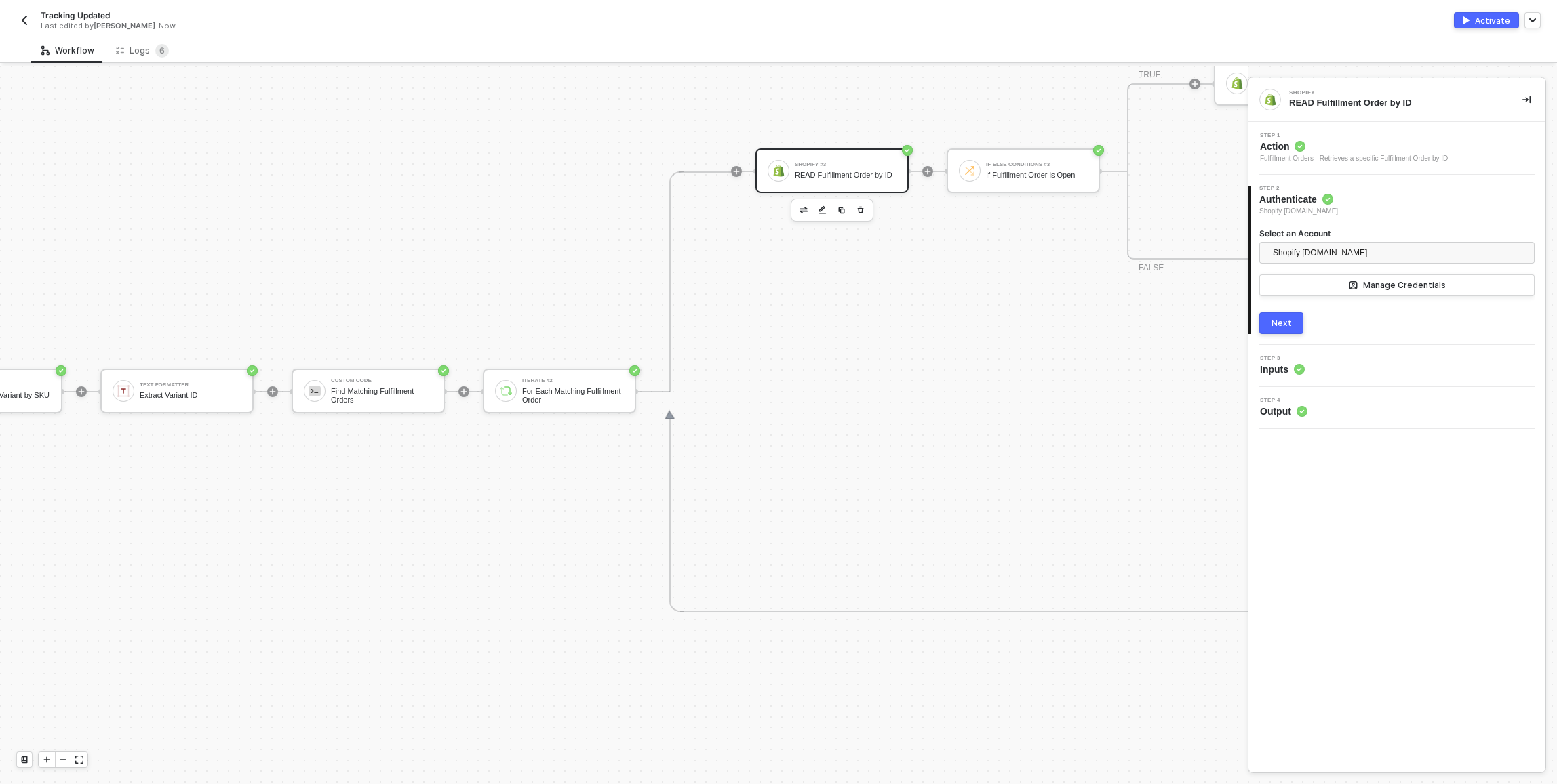
click at [1358, 149] on span "Action" at bounding box center [1354, 147] width 188 height 14
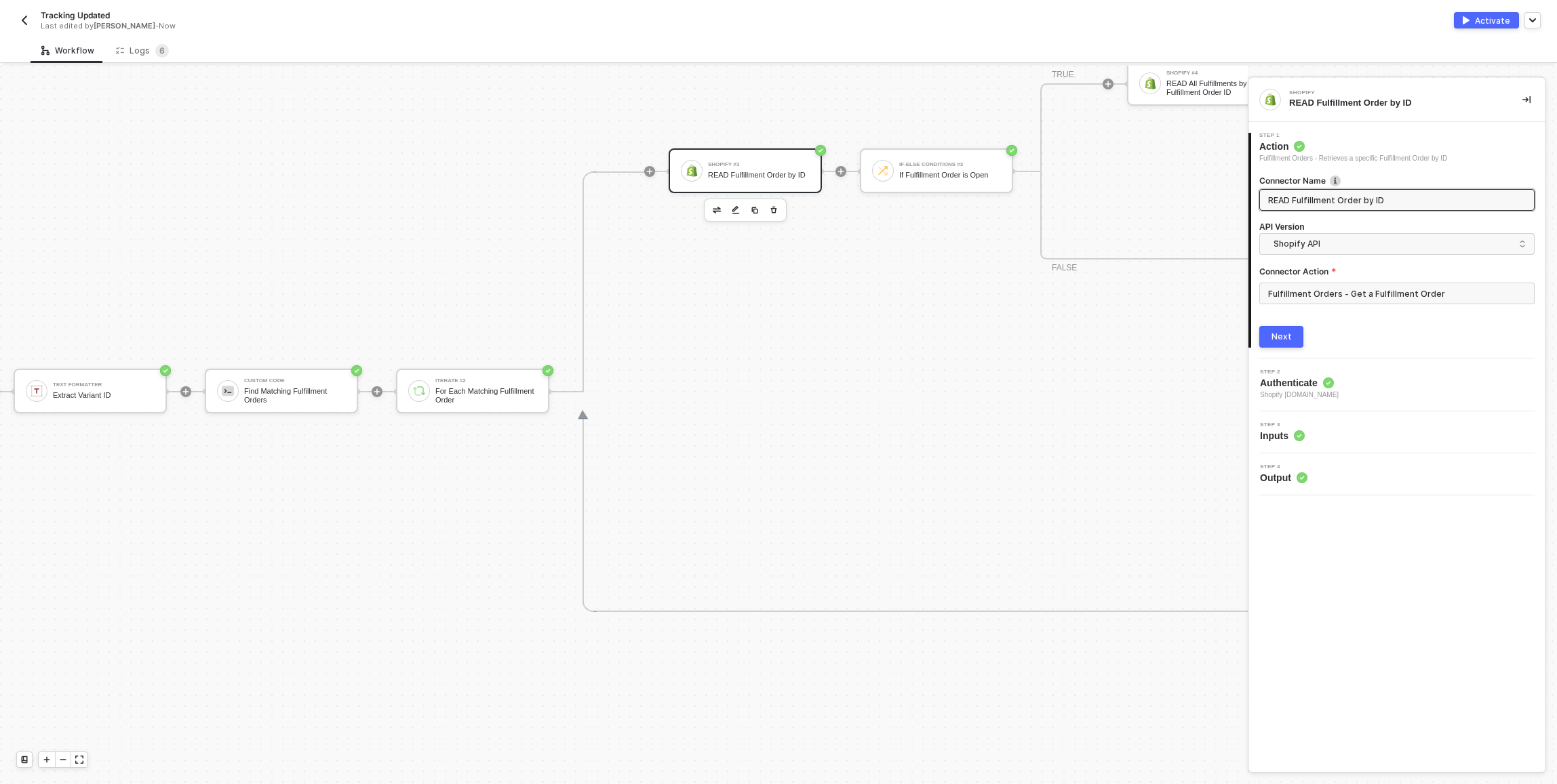
scroll to position [320, 1329]
click at [1321, 430] on div "Step 3 Inputs" at bounding box center [1399, 432] width 293 height 21
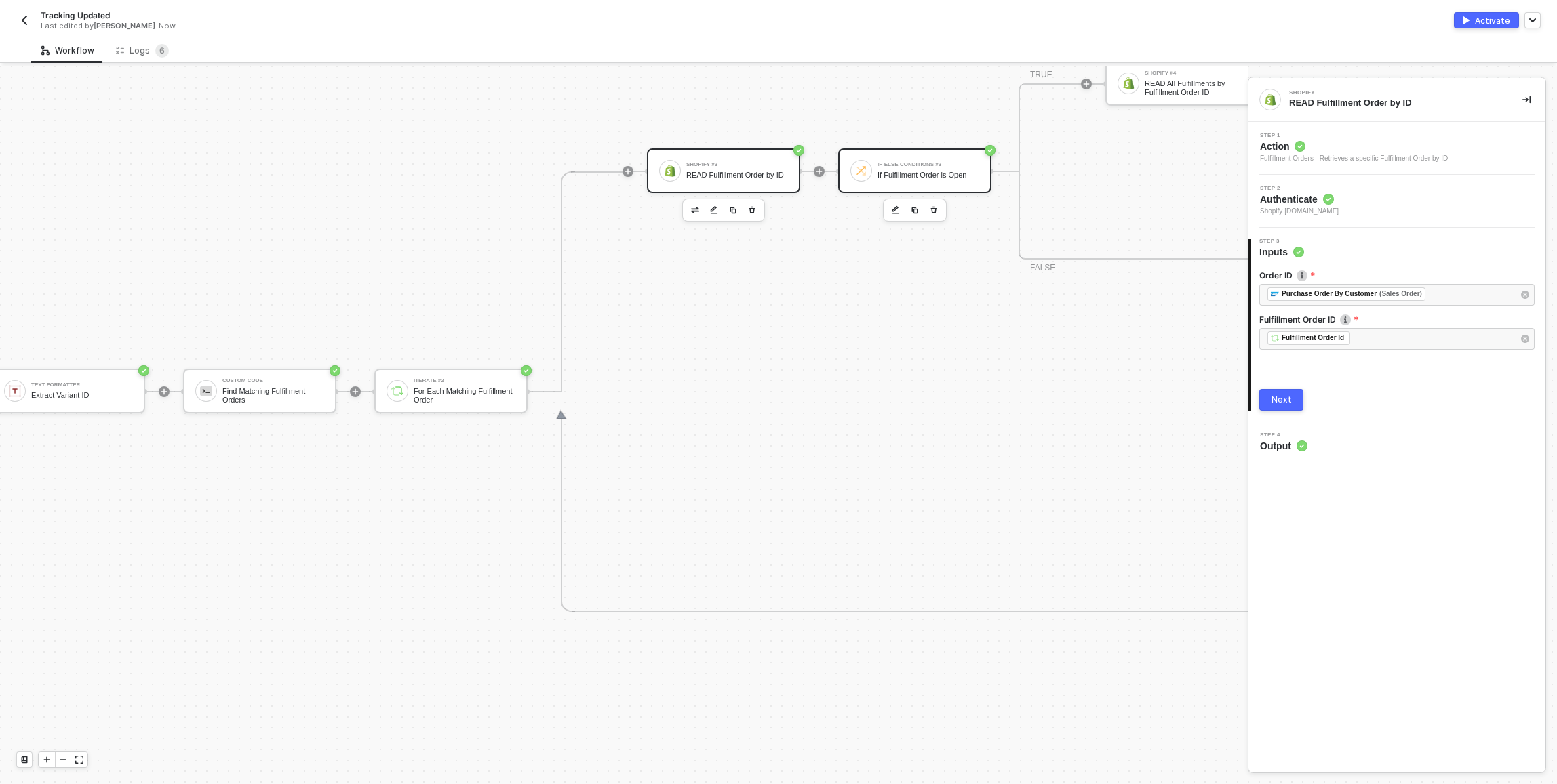
click at [907, 169] on div "If-Else Conditions #3 If Fulfillment Order is Open" at bounding box center [928, 171] width 102 height 25
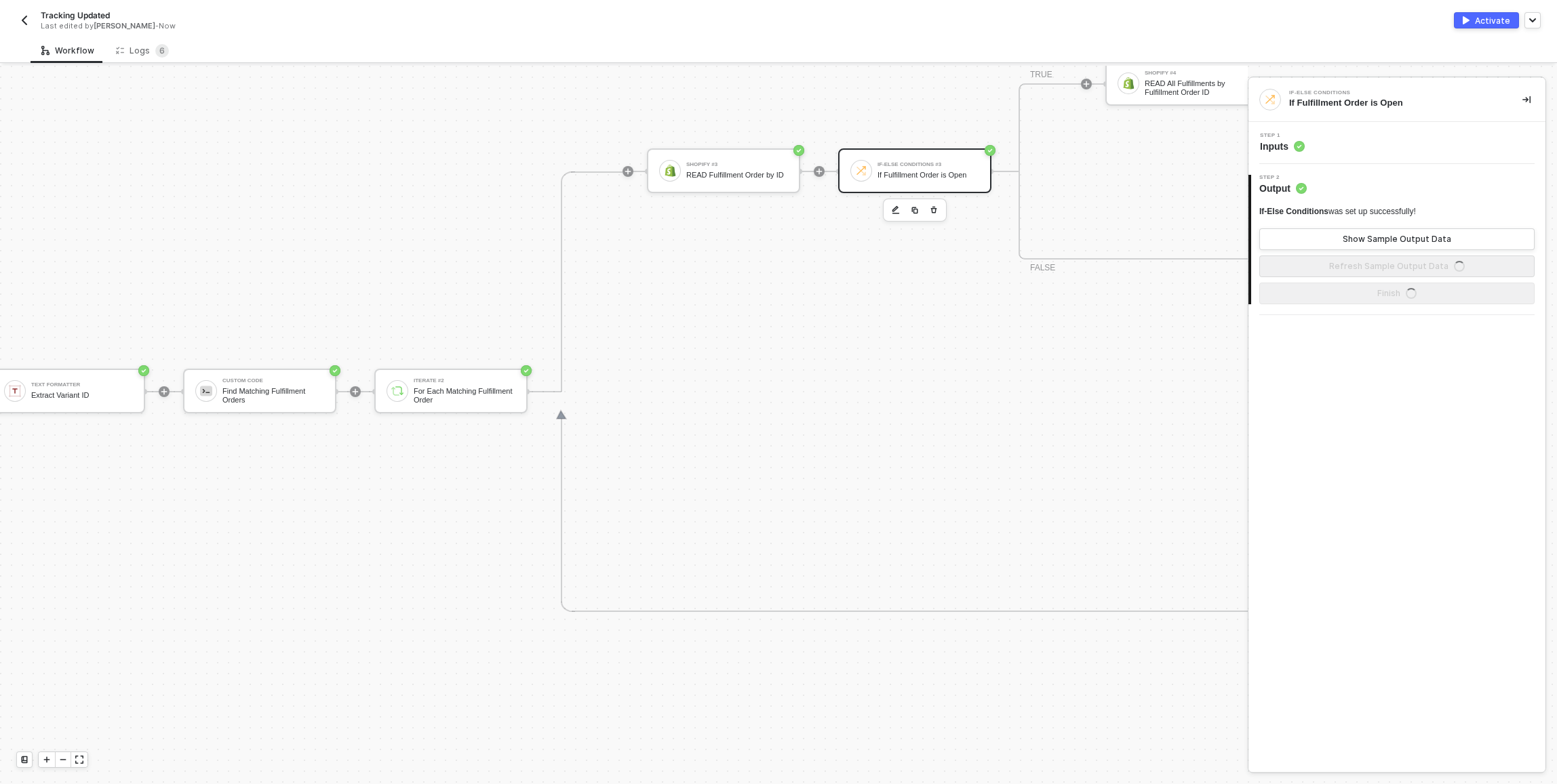
click at [1381, 126] on div "Step 1 Inputs" at bounding box center [1398, 143] width 297 height 42
click at [1386, 141] on div "Step 1 Inputs" at bounding box center [1399, 143] width 293 height 21
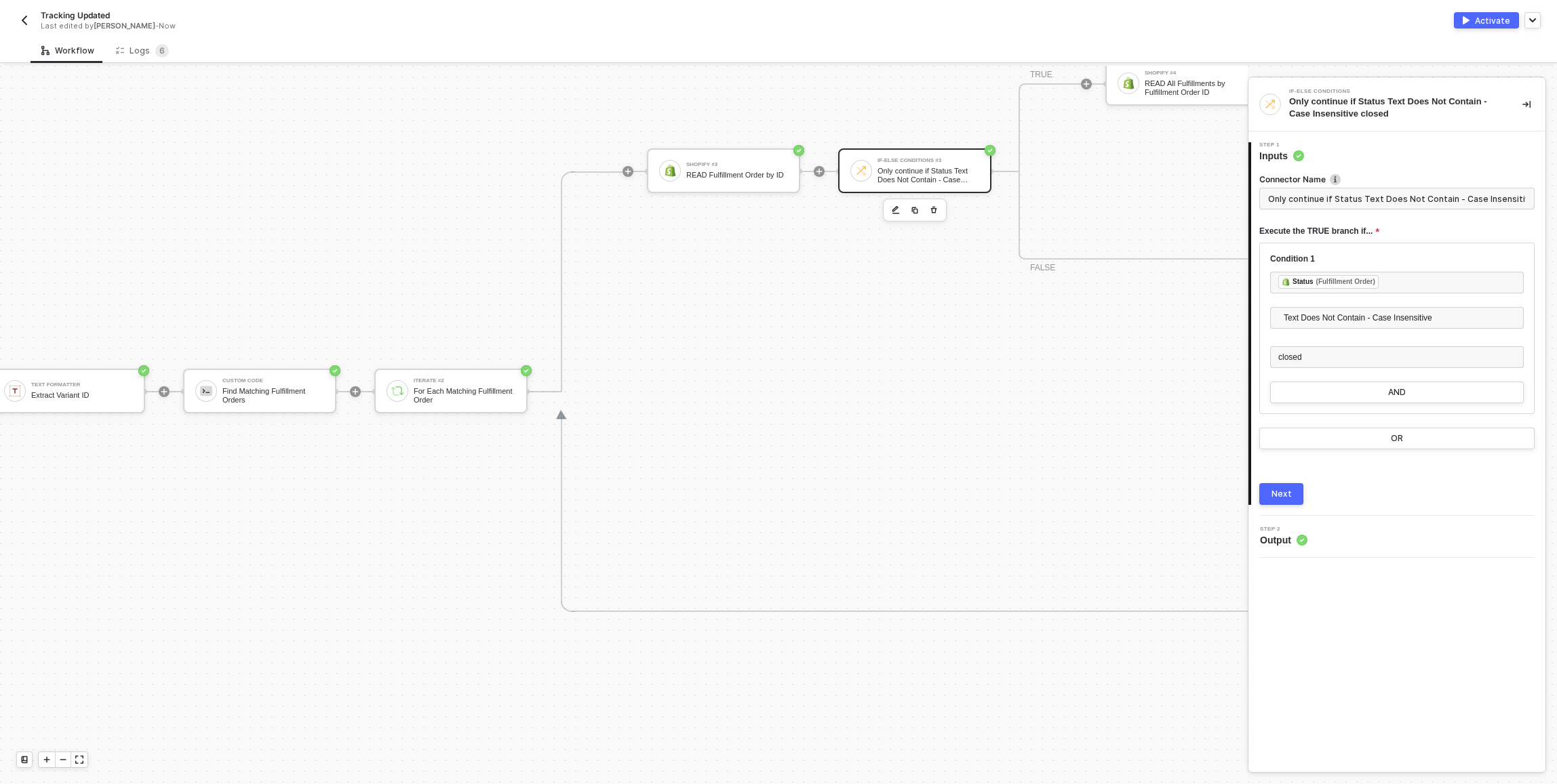
click at [1014, 315] on div "Shopify #3 READ Fulfillment Order by ID If-Else Conditions #3 Only continue if …" at bounding box center [1567, 171] width 1842 height 441
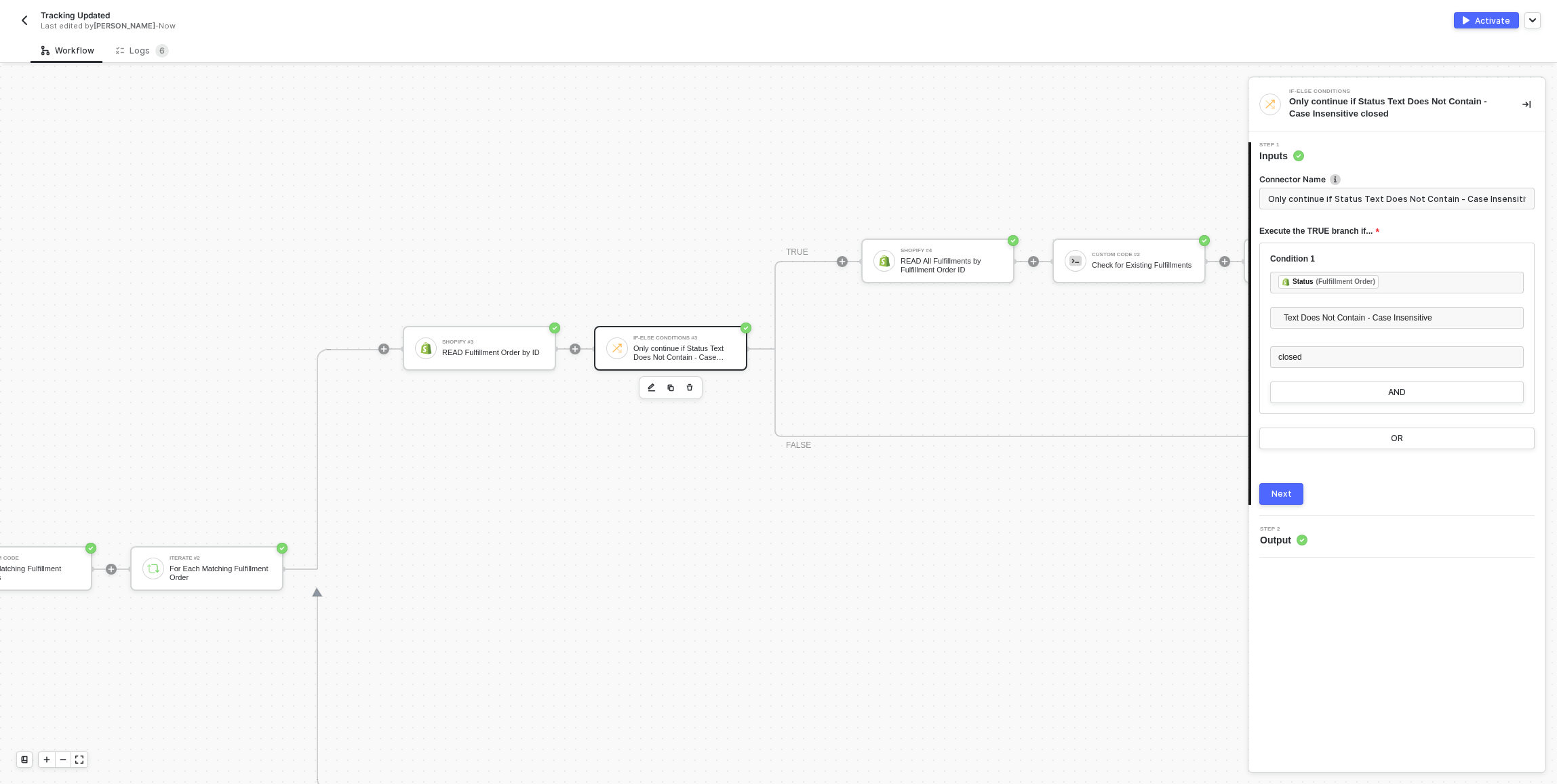
scroll to position [26, 1574]
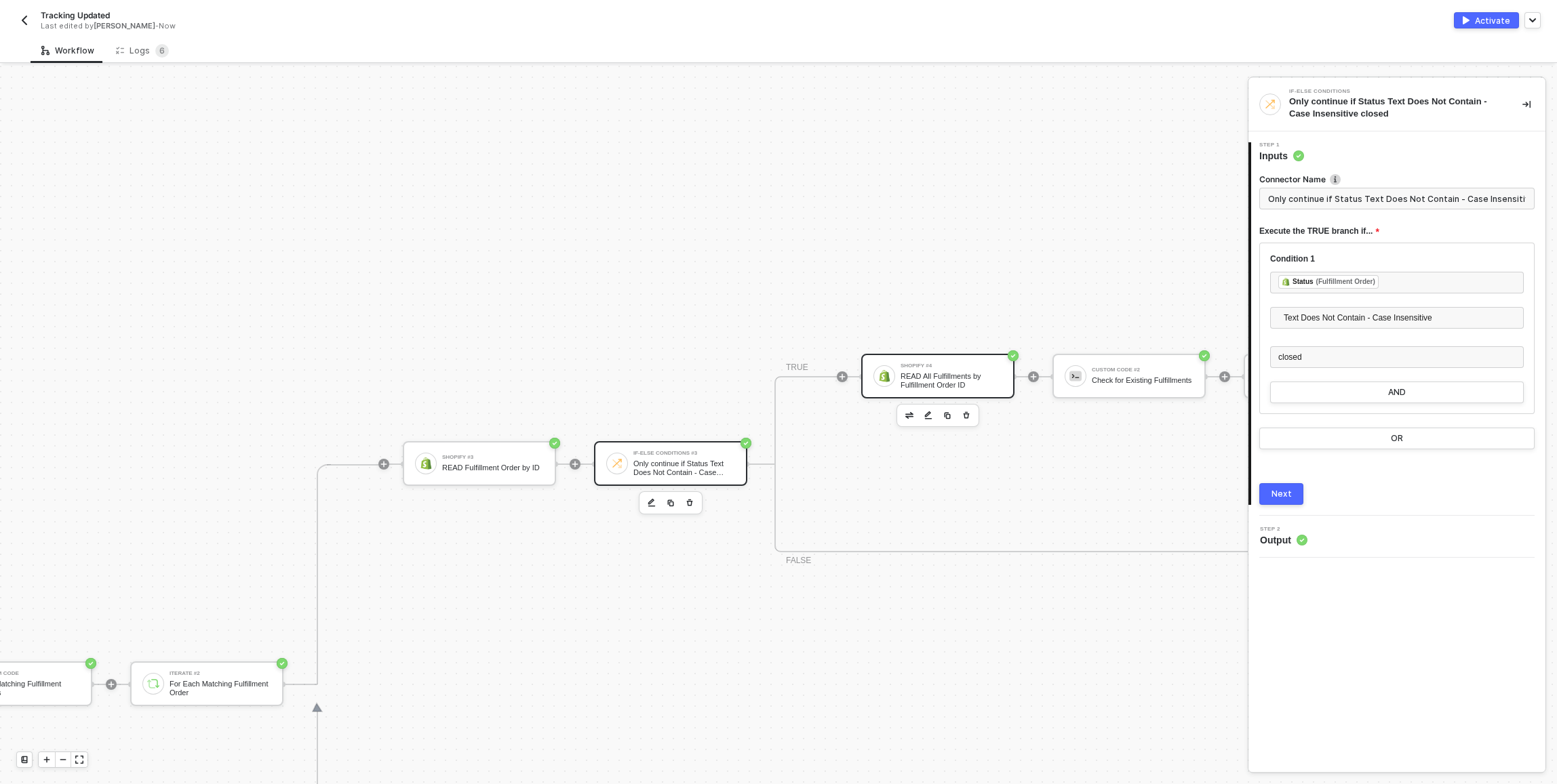
click at [941, 375] on div "READ All Fulfillments by Fulfillment Order ID" at bounding box center [952, 380] width 102 height 17
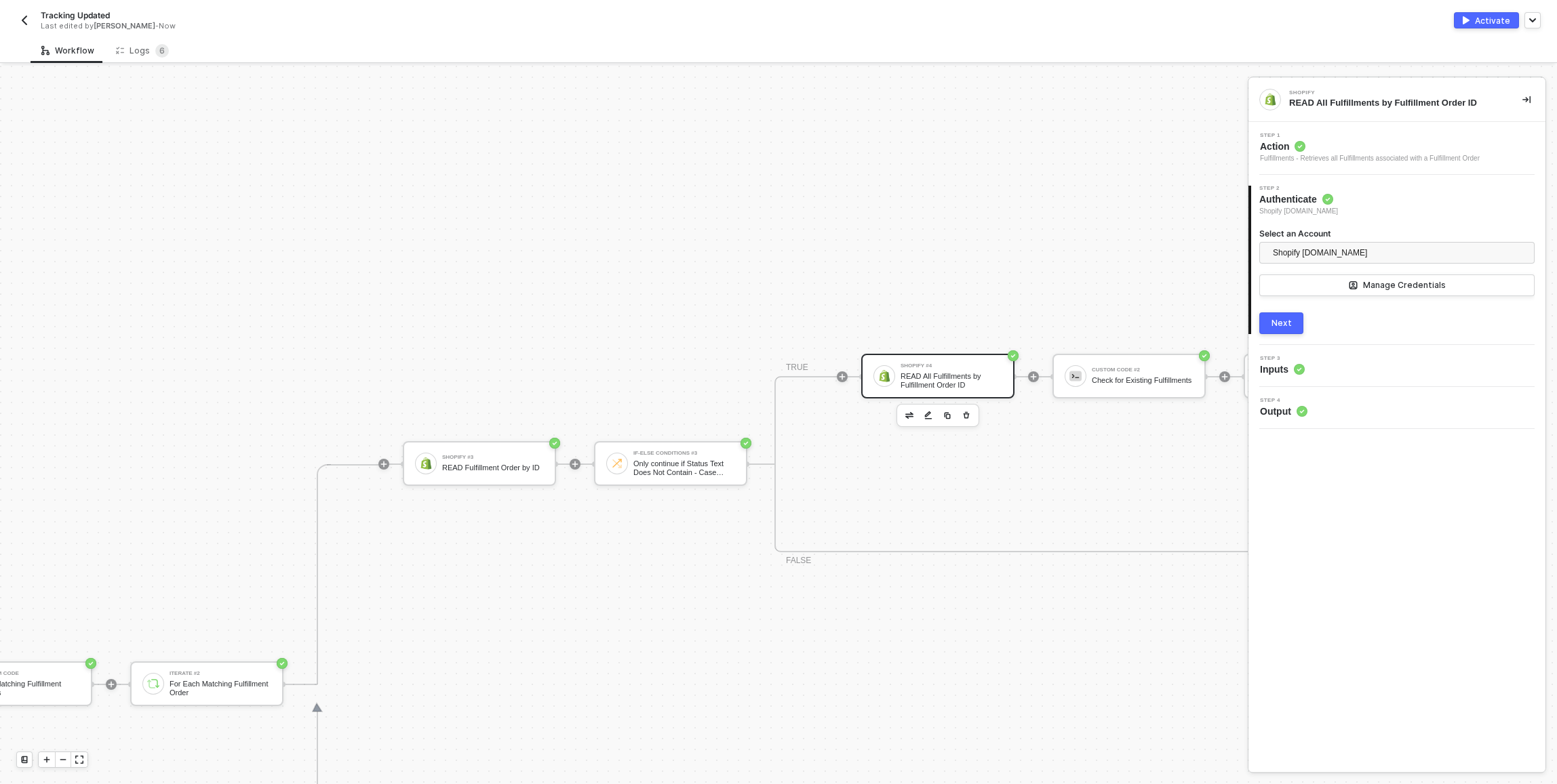
click at [1331, 370] on div "Step 3 Inputs" at bounding box center [1399, 366] width 293 height 21
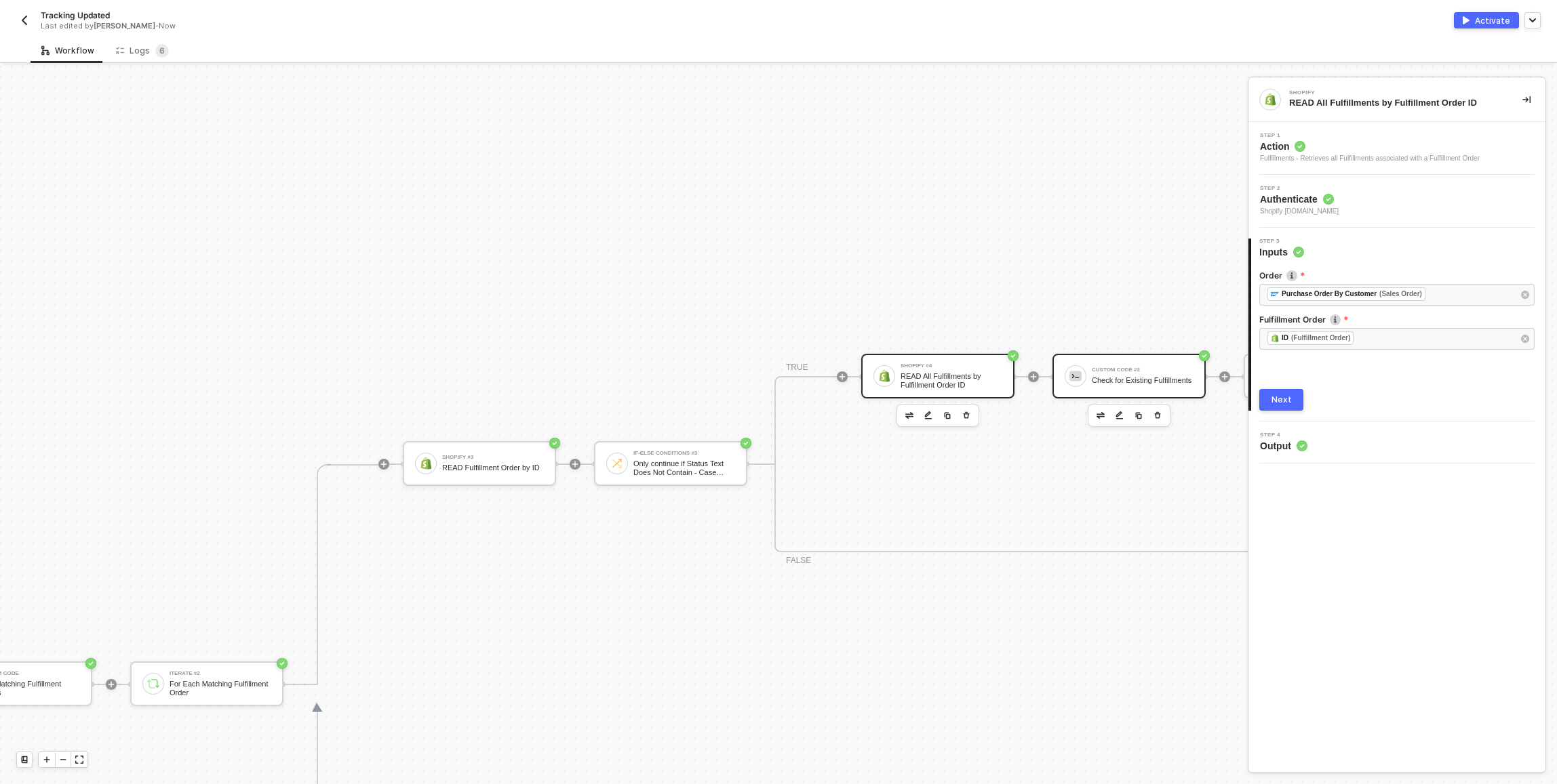
scroll to position [26, 1682]
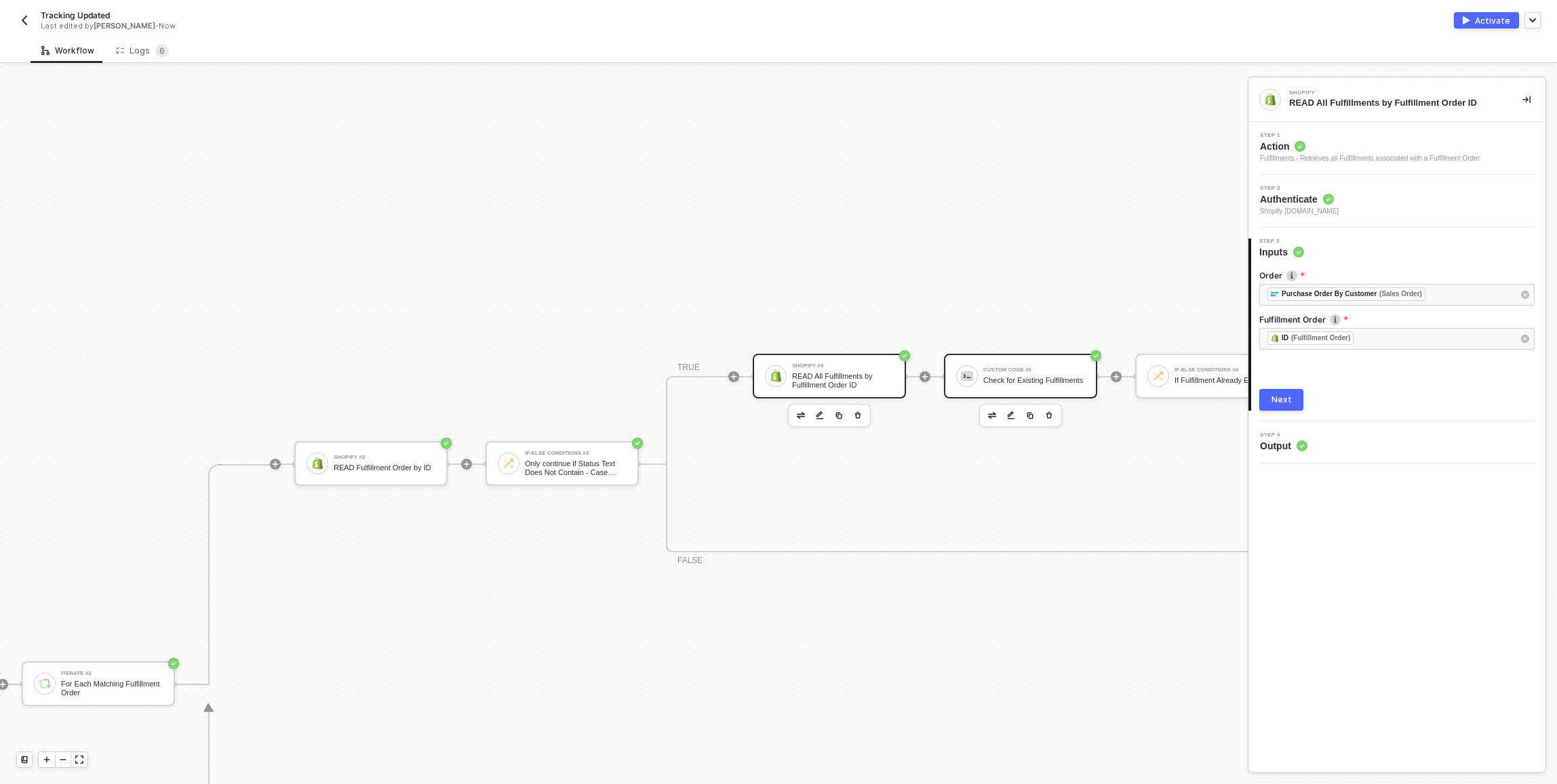
click at [990, 370] on div "Custom Code #2 Check for Existing Fulfillments" at bounding box center [1034, 376] width 102 height 25
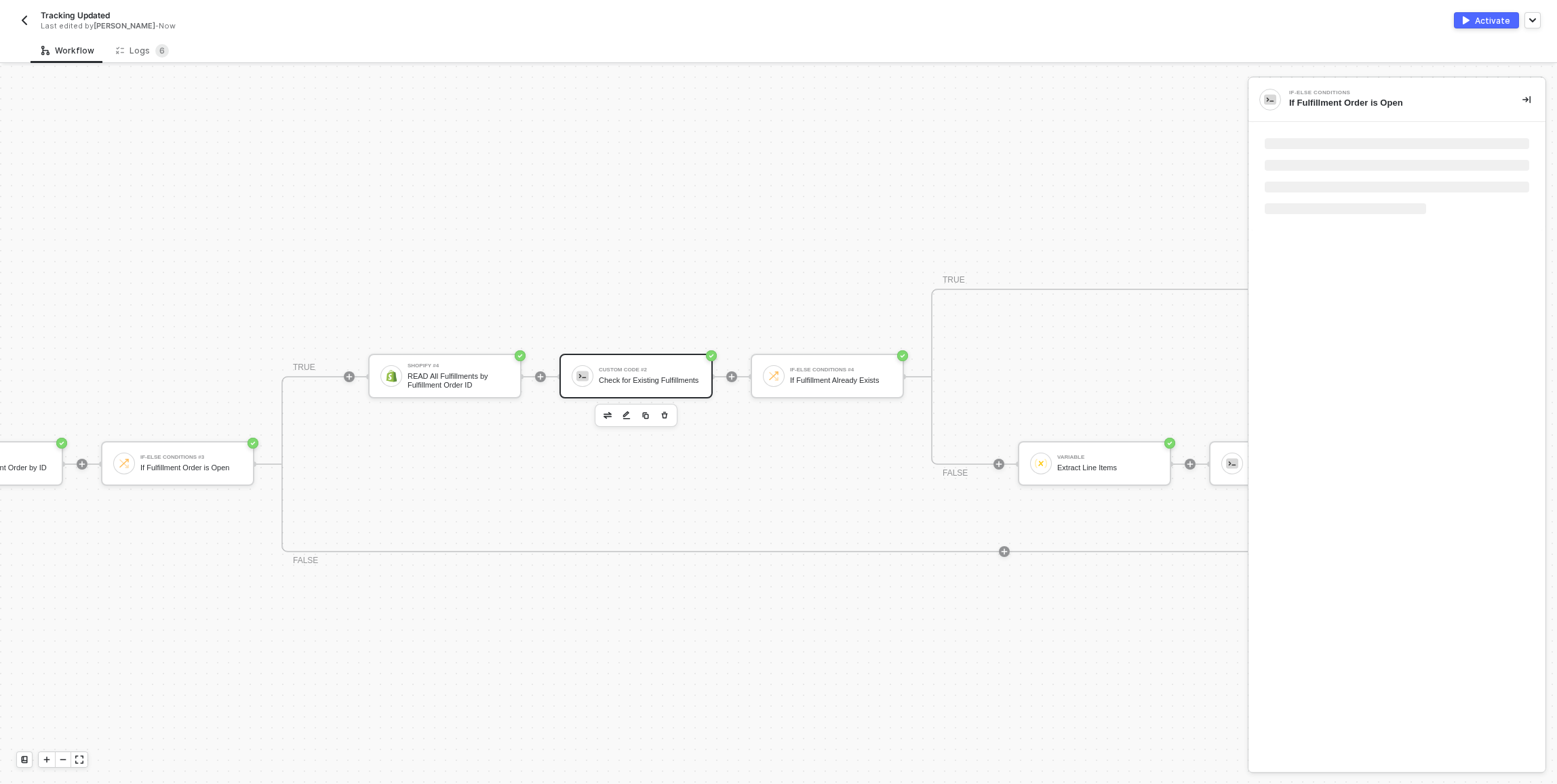
scroll to position [26, 2170]
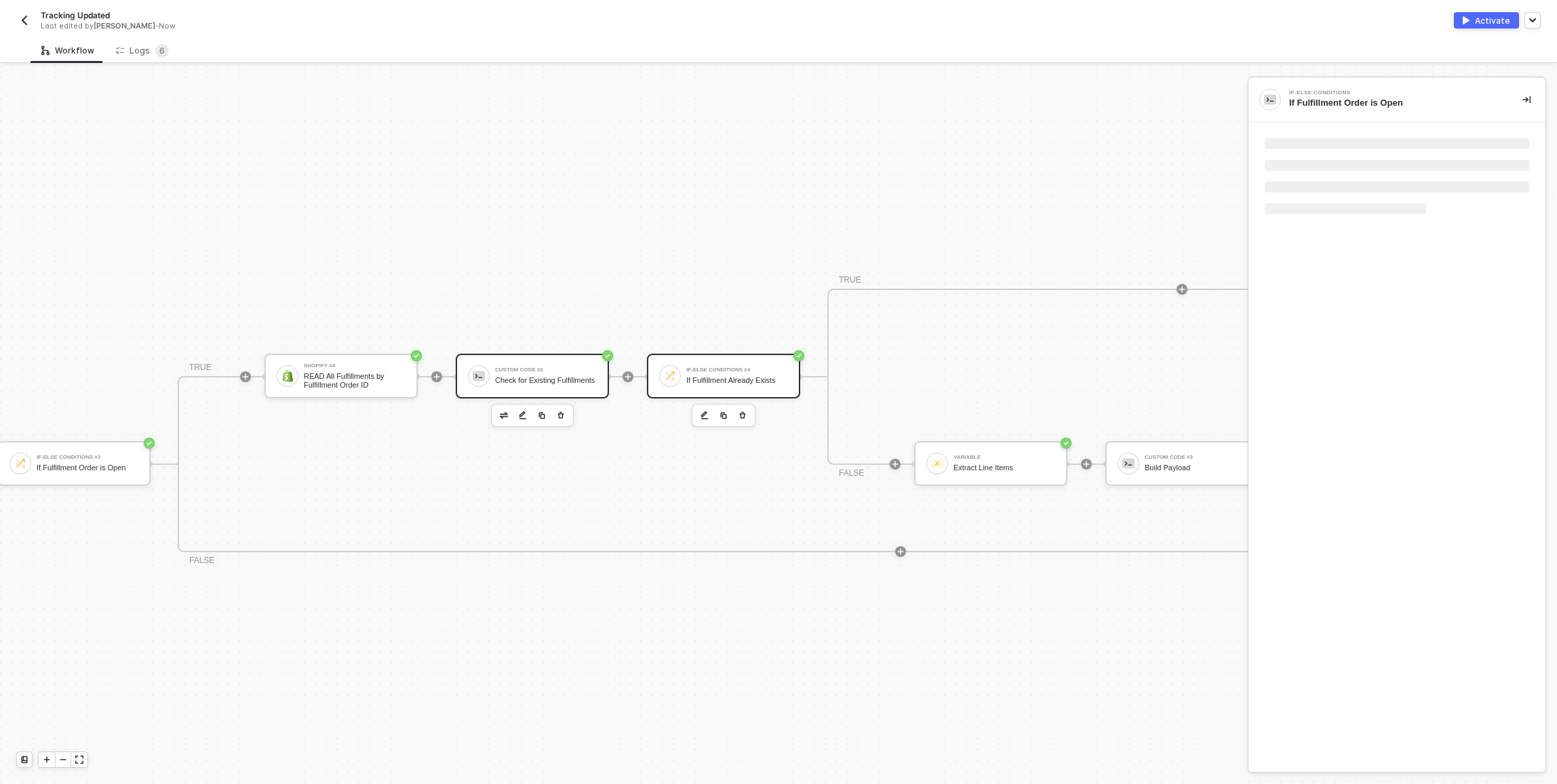
click at [719, 370] on div "If-Else Conditions #4" at bounding box center [737, 370] width 102 height 6
click at [528, 377] on div "Check for Existing Fulfillments" at bounding box center [546, 380] width 102 height 9
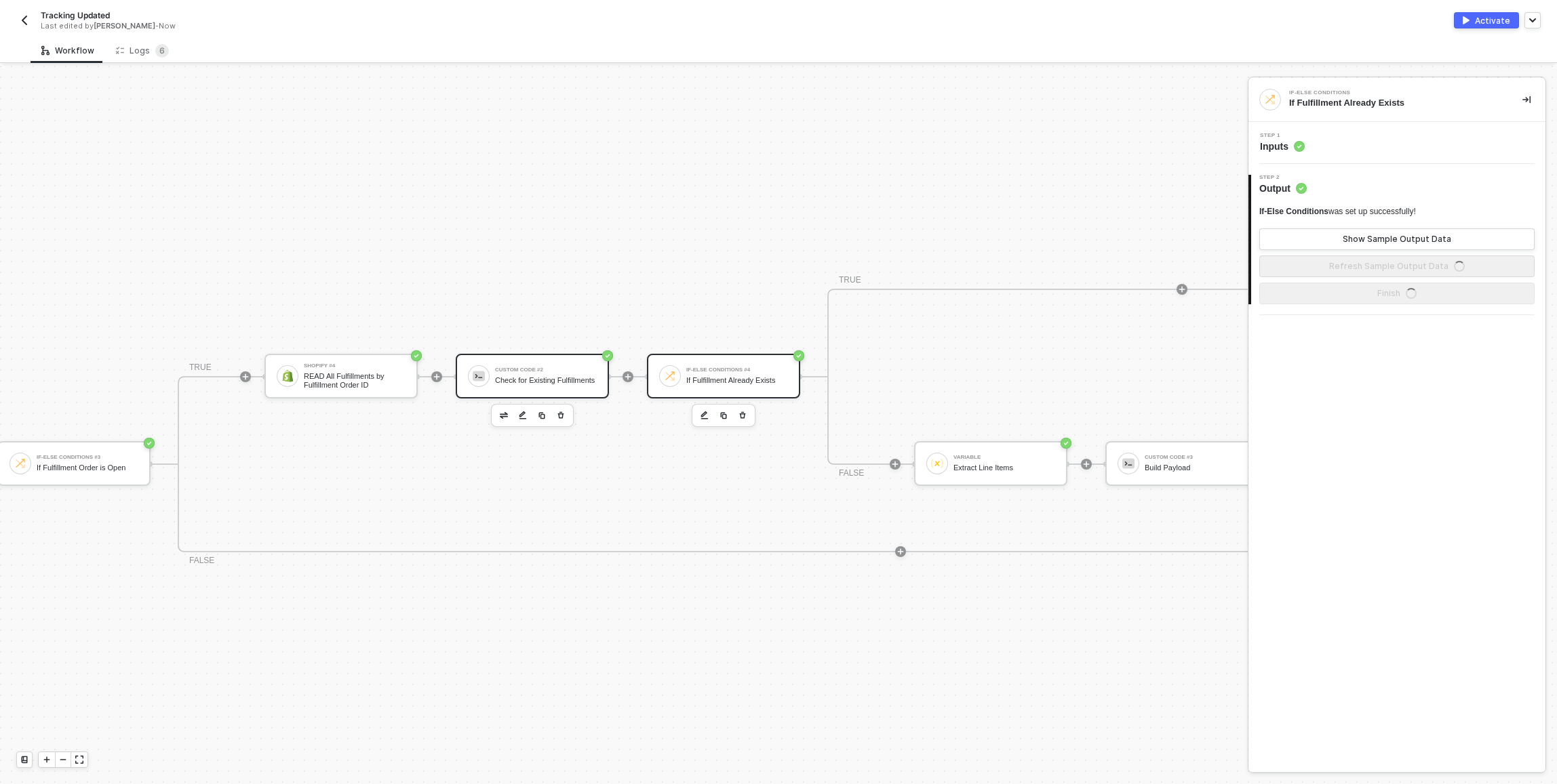
click at [564, 376] on div "Check for Existing Fulfillments" at bounding box center [546, 380] width 102 height 9
click at [659, 496] on div "TRUE Shopify #4 READ All Fulfillments by Fulfillment Order ID Custom Code #2 Ch…" at bounding box center [901, 464] width 1446 height 176
click at [730, 369] on div "If-Else Conditions #4" at bounding box center [737, 370] width 102 height 6
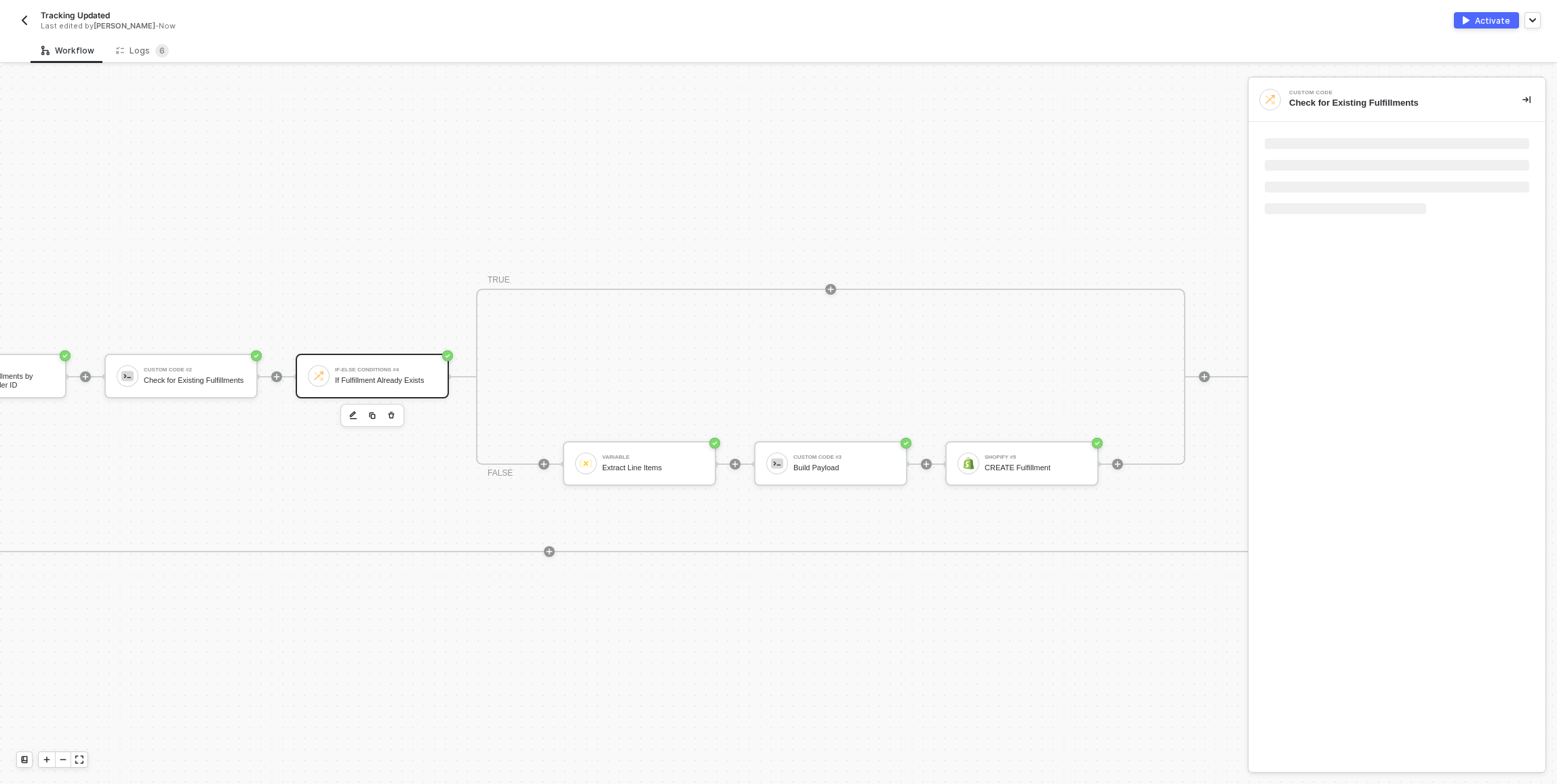
scroll to position [26, 2306]
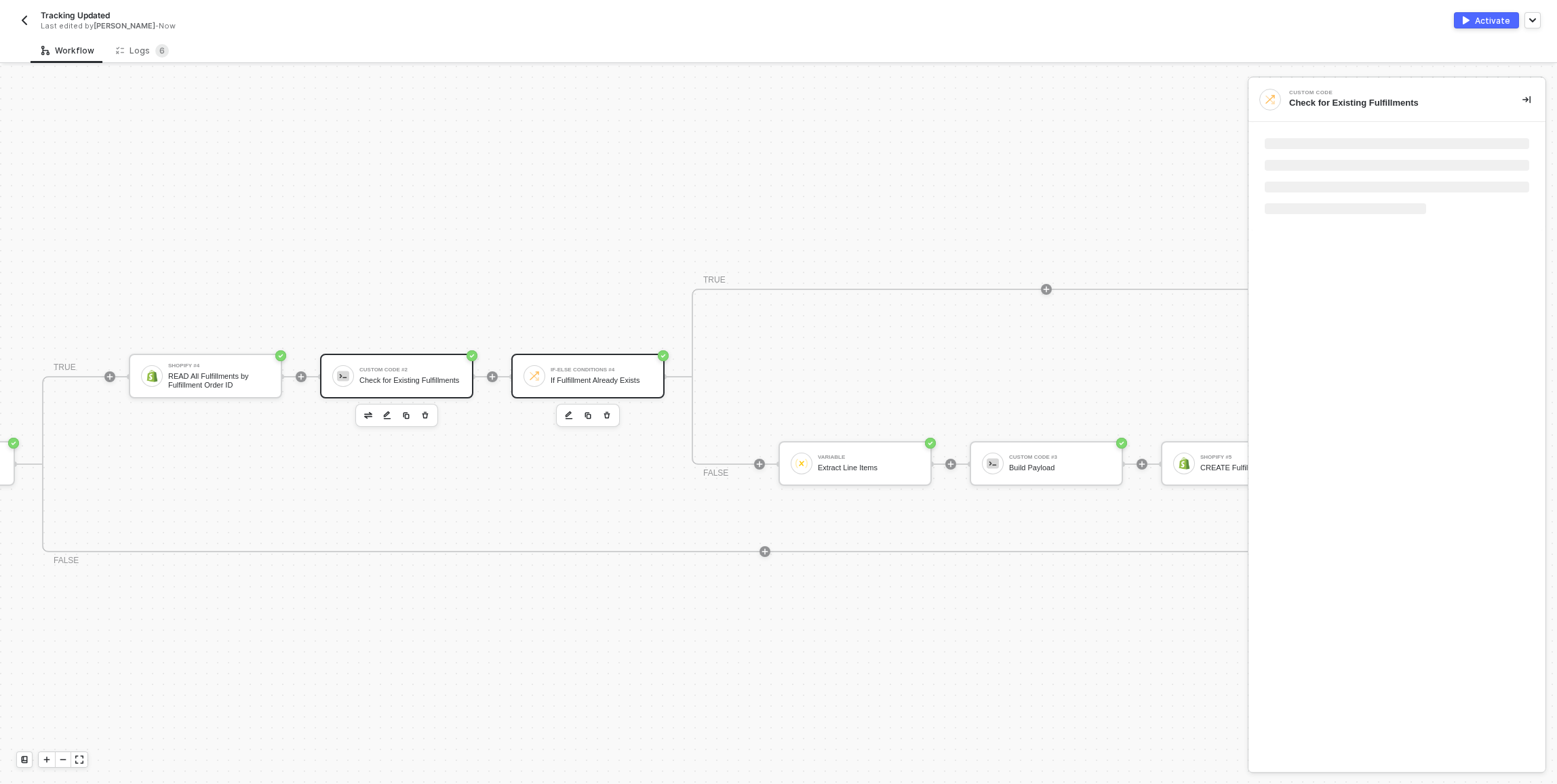
click at [413, 376] on div "Check for Existing Fulfillments" at bounding box center [410, 380] width 102 height 9
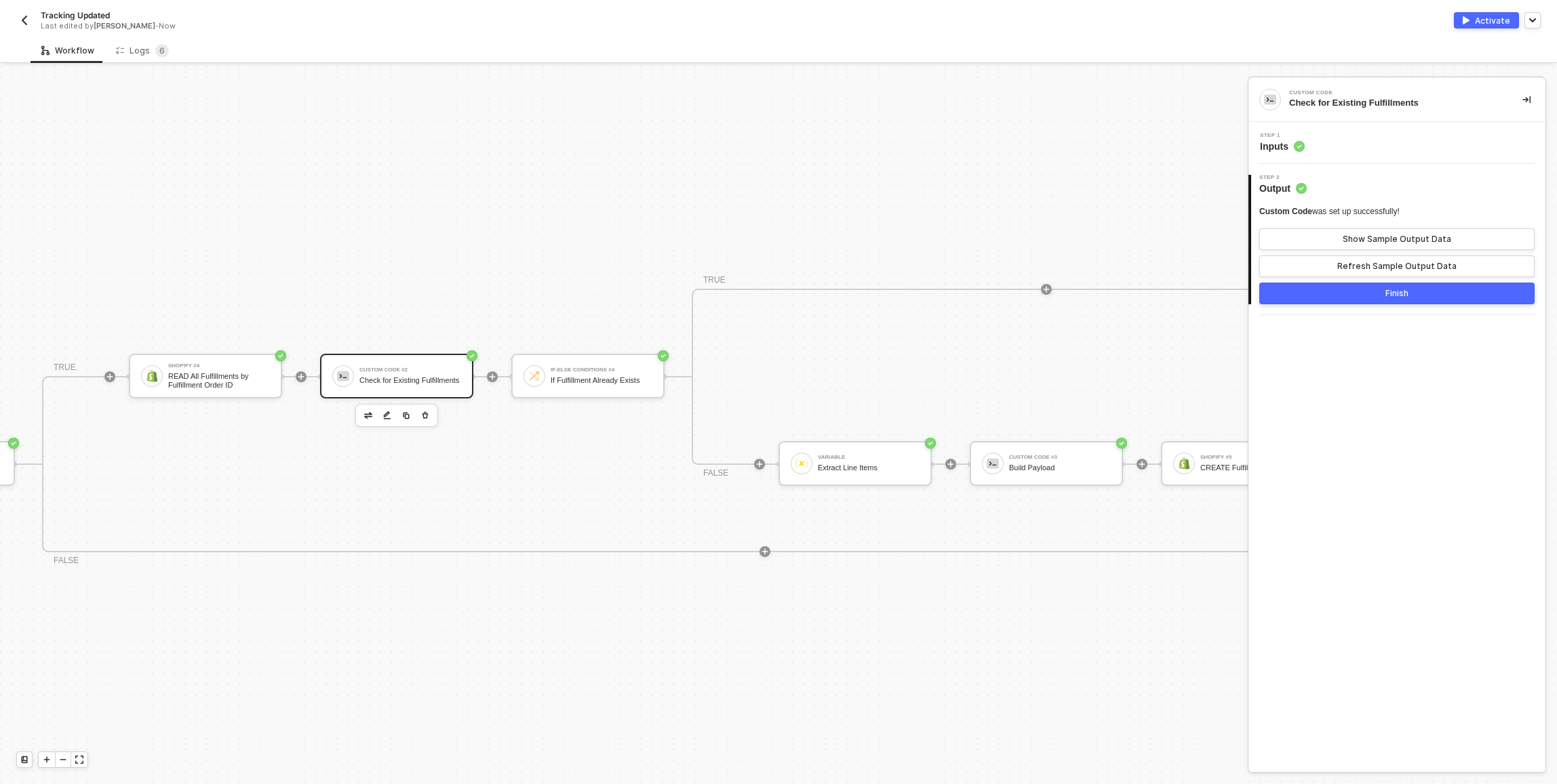
click at [1379, 135] on div "Step 1 Inputs" at bounding box center [1399, 143] width 293 height 21
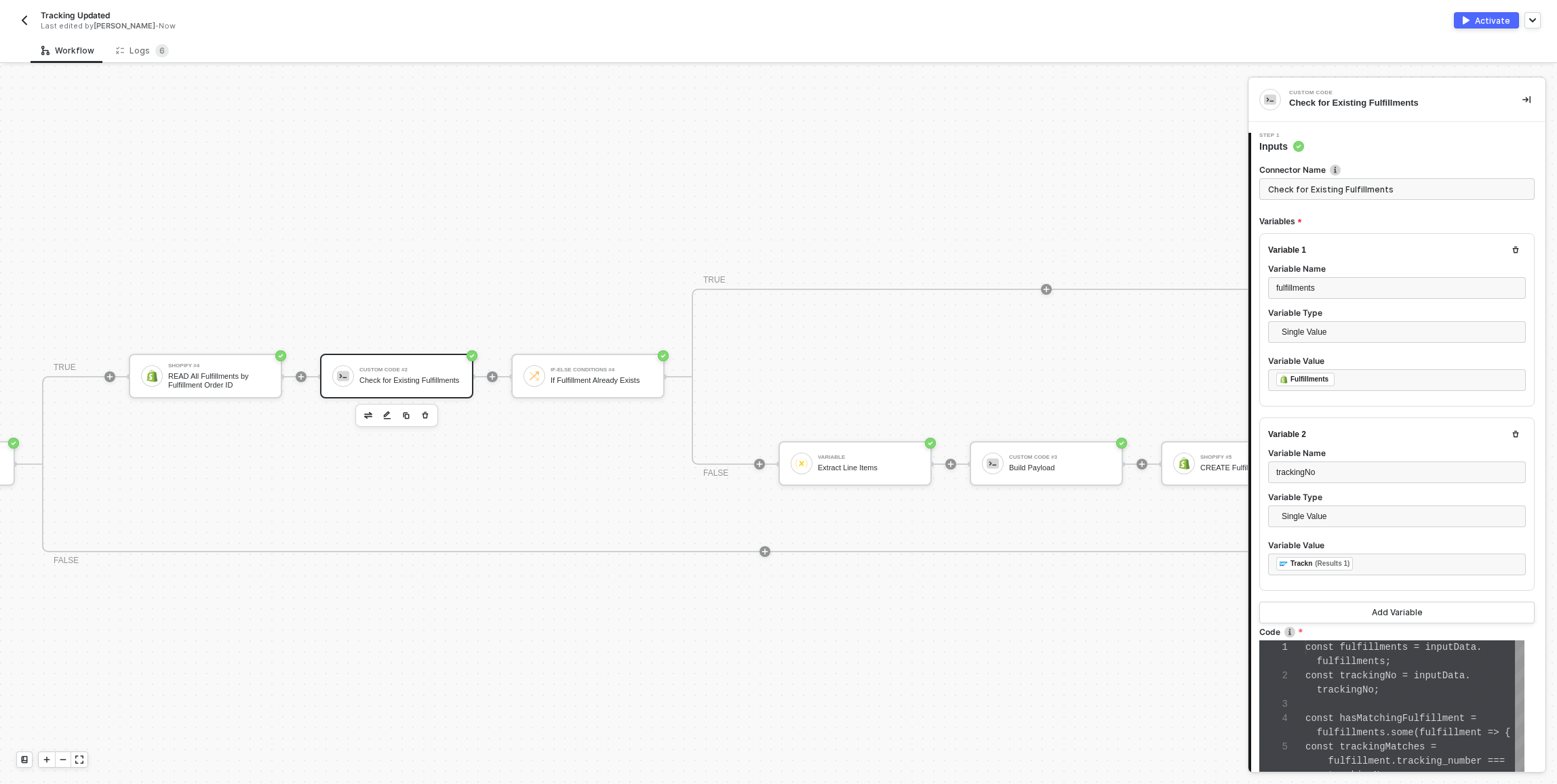
scroll to position [71, 0]
click at [525, 398] on div "If-Else Conditions #4 If Fulfillment Already Exists" at bounding box center [588, 376] width 154 height 46
click at [530, 383] on div at bounding box center [534, 376] width 22 height 22
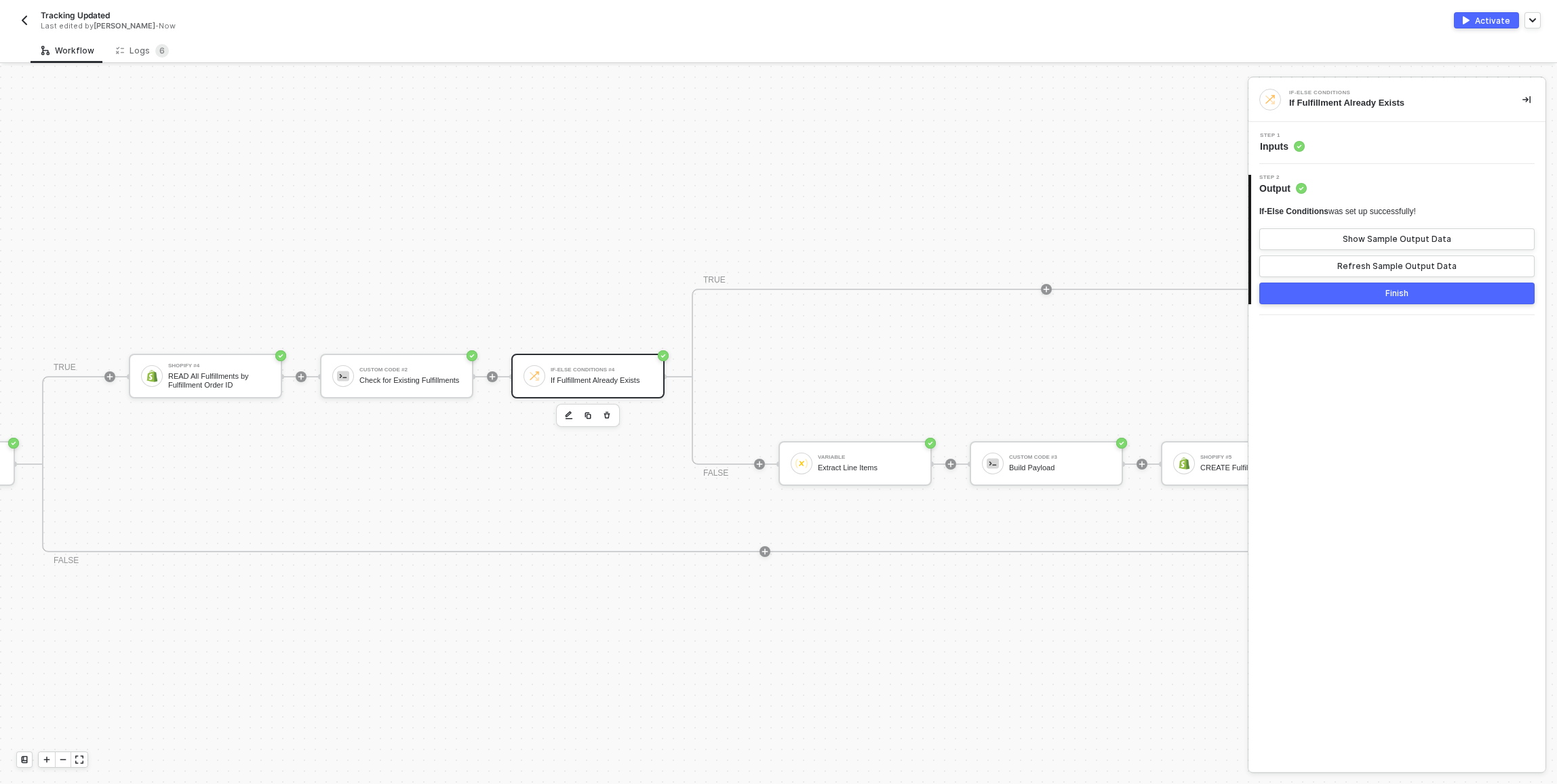
click at [1412, 160] on div "Step 1 Inputs" at bounding box center [1398, 143] width 297 height 42
click at [1412, 145] on div "Step 1 Inputs" at bounding box center [1399, 143] width 293 height 21
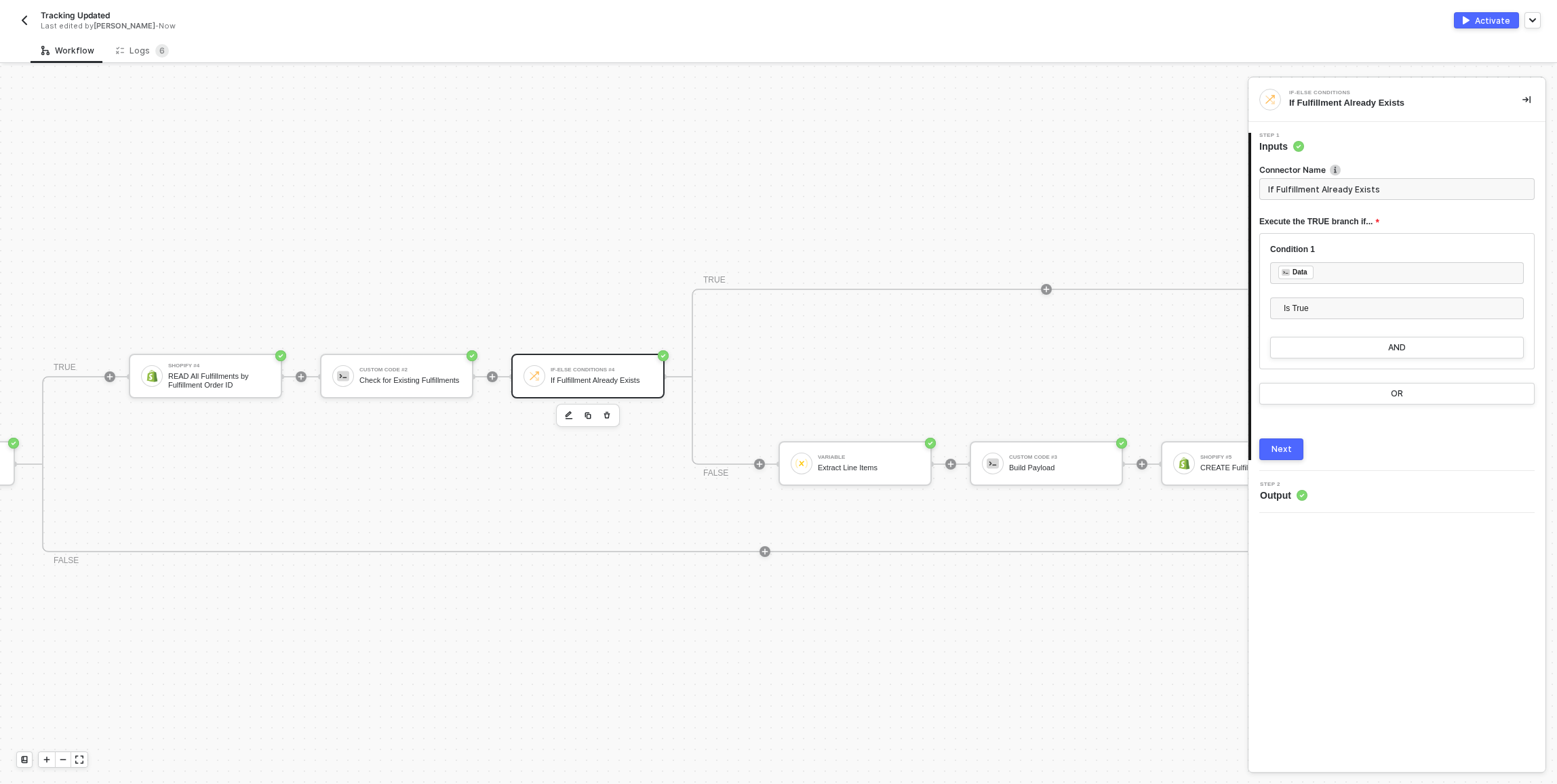
click at [739, 263] on div "Shopify #3 READ Fulfillment Order by ID If-Else Conditions #3 If Fulfillment Or…" at bounding box center [591, 464] width 1842 height 441
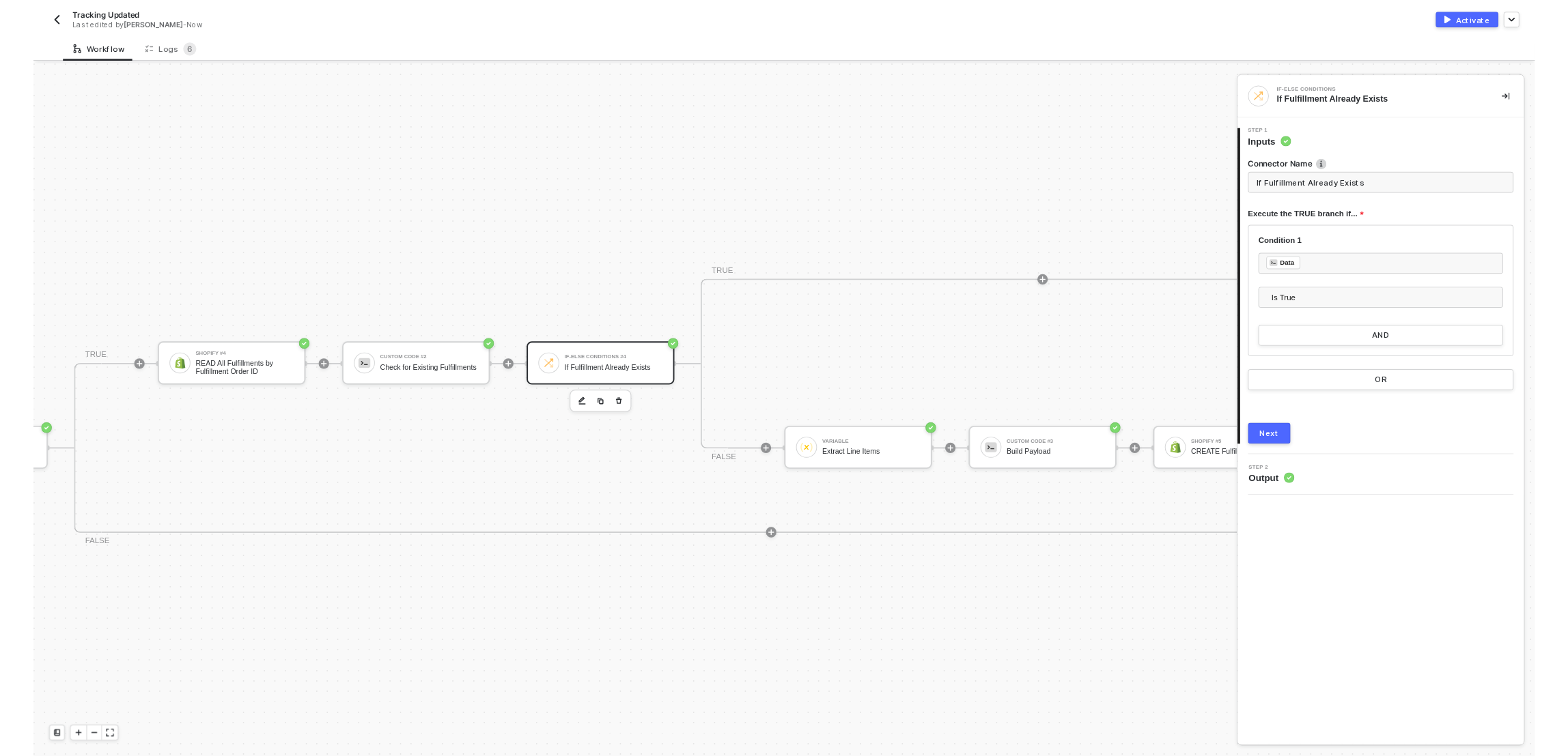
scroll to position [27, 1994]
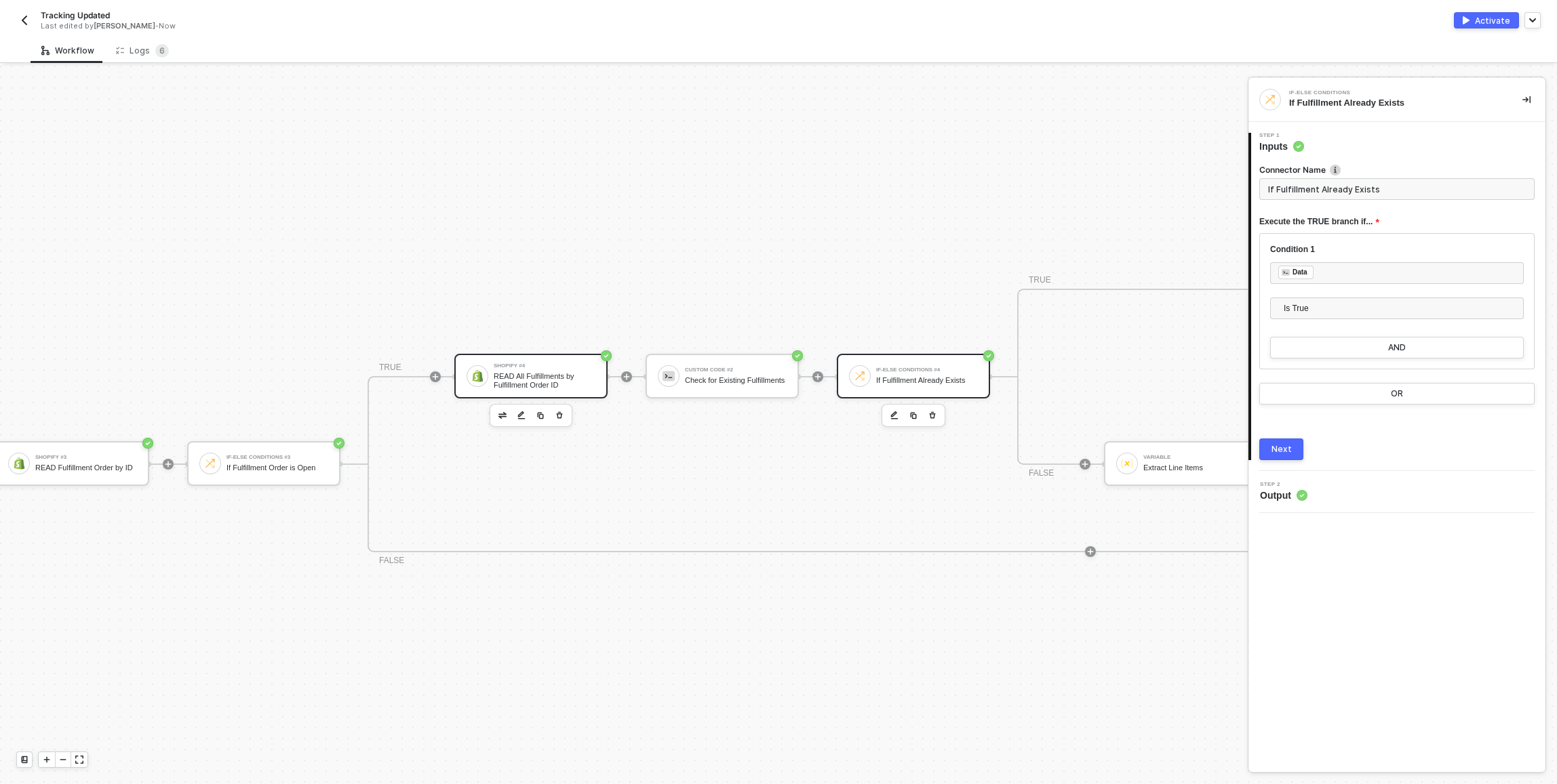
click at [505, 358] on div "Shopify #4 READ All Fulfillments by Fulfillment Order ID" at bounding box center [531, 376] width 154 height 45
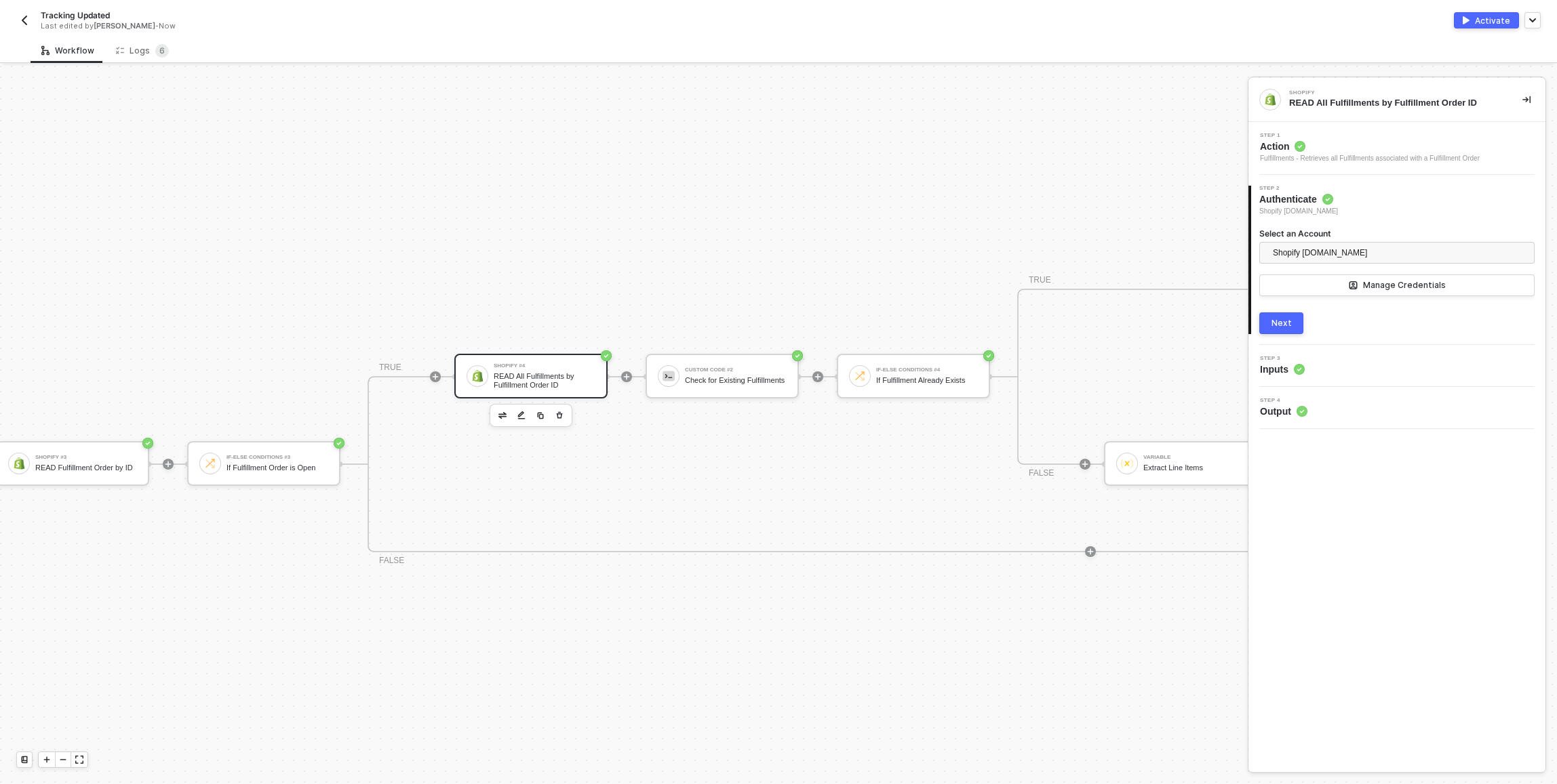
click at [1491, 20] on div "Activate" at bounding box center [1492, 21] width 35 height 12
click at [1481, 18] on div "Activate" at bounding box center [1492, 21] width 35 height 12
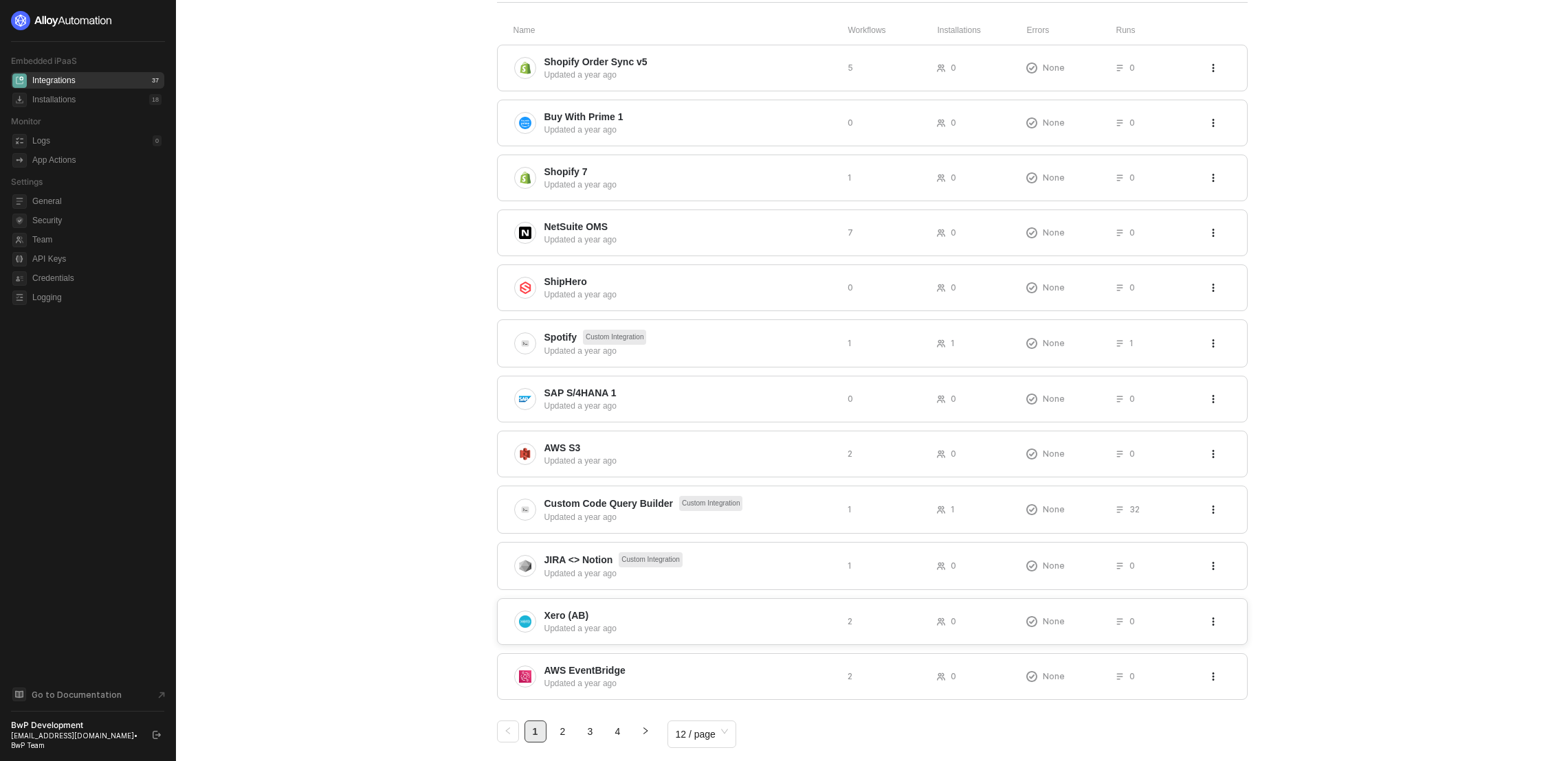
scroll to position [139, 0]
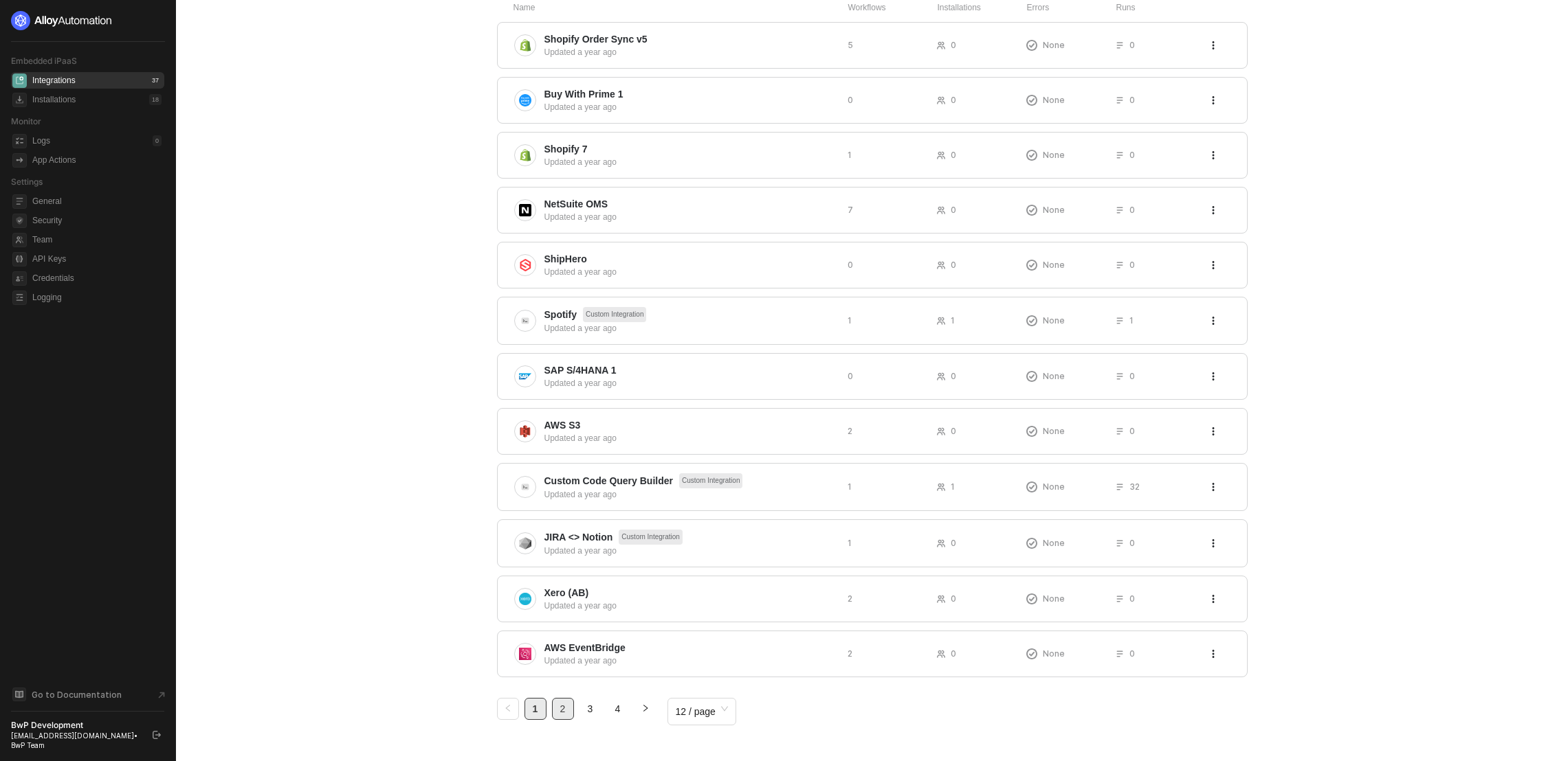
click at [560, 711] on link "2" at bounding box center [562, 708] width 21 height 21
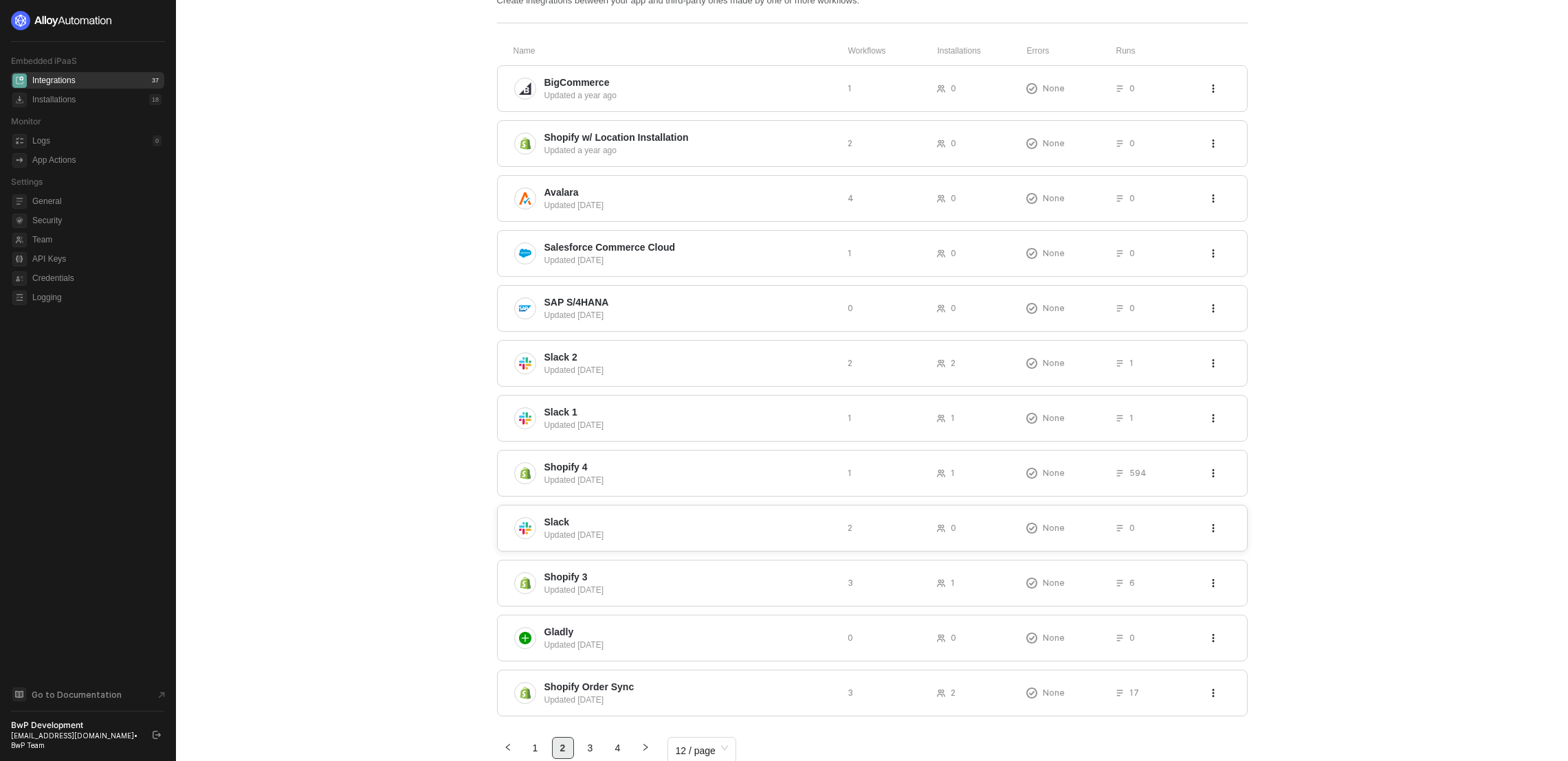
scroll to position [135, 0]
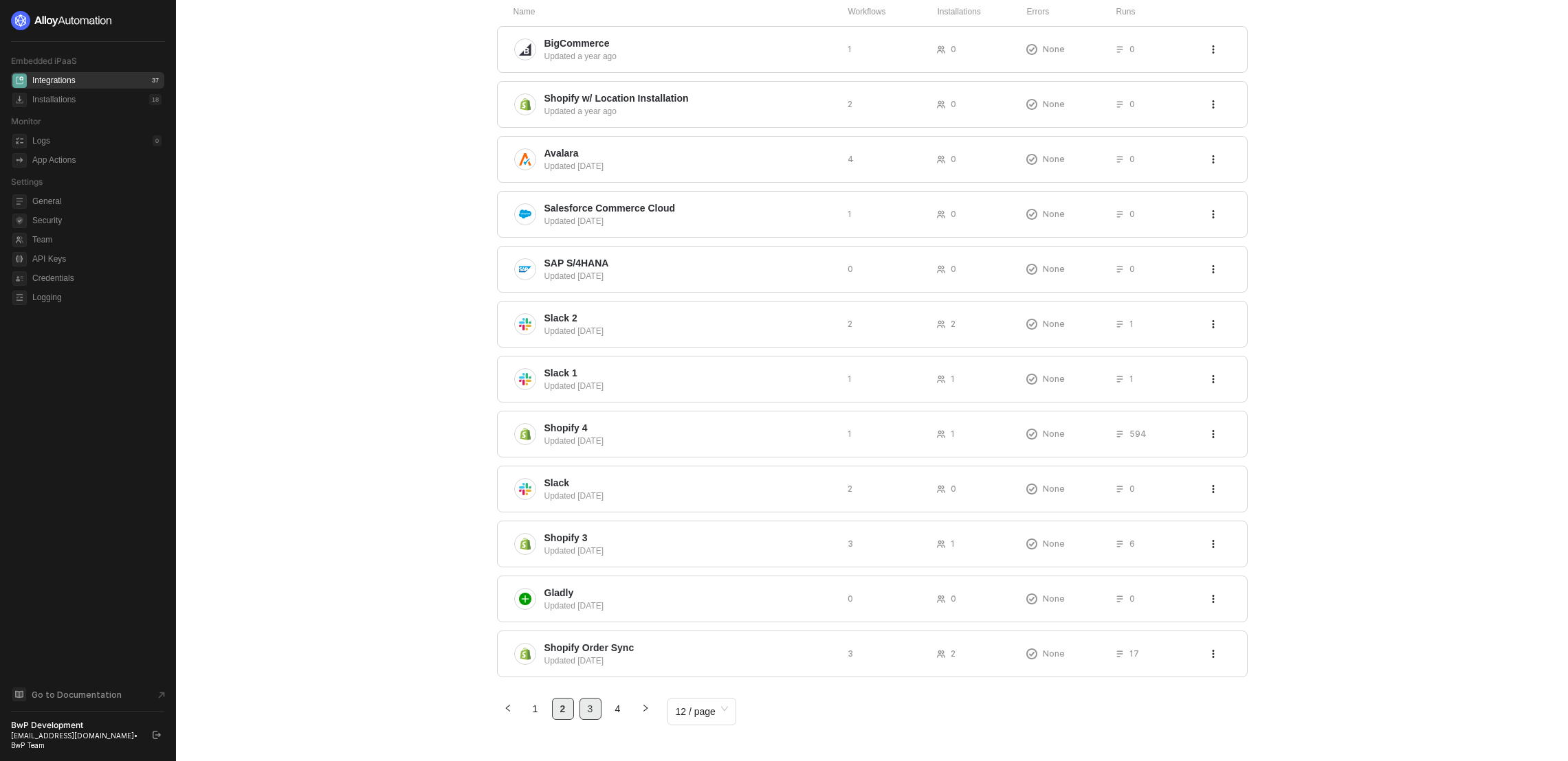
click at [594, 716] on link "3" at bounding box center [590, 708] width 21 height 21
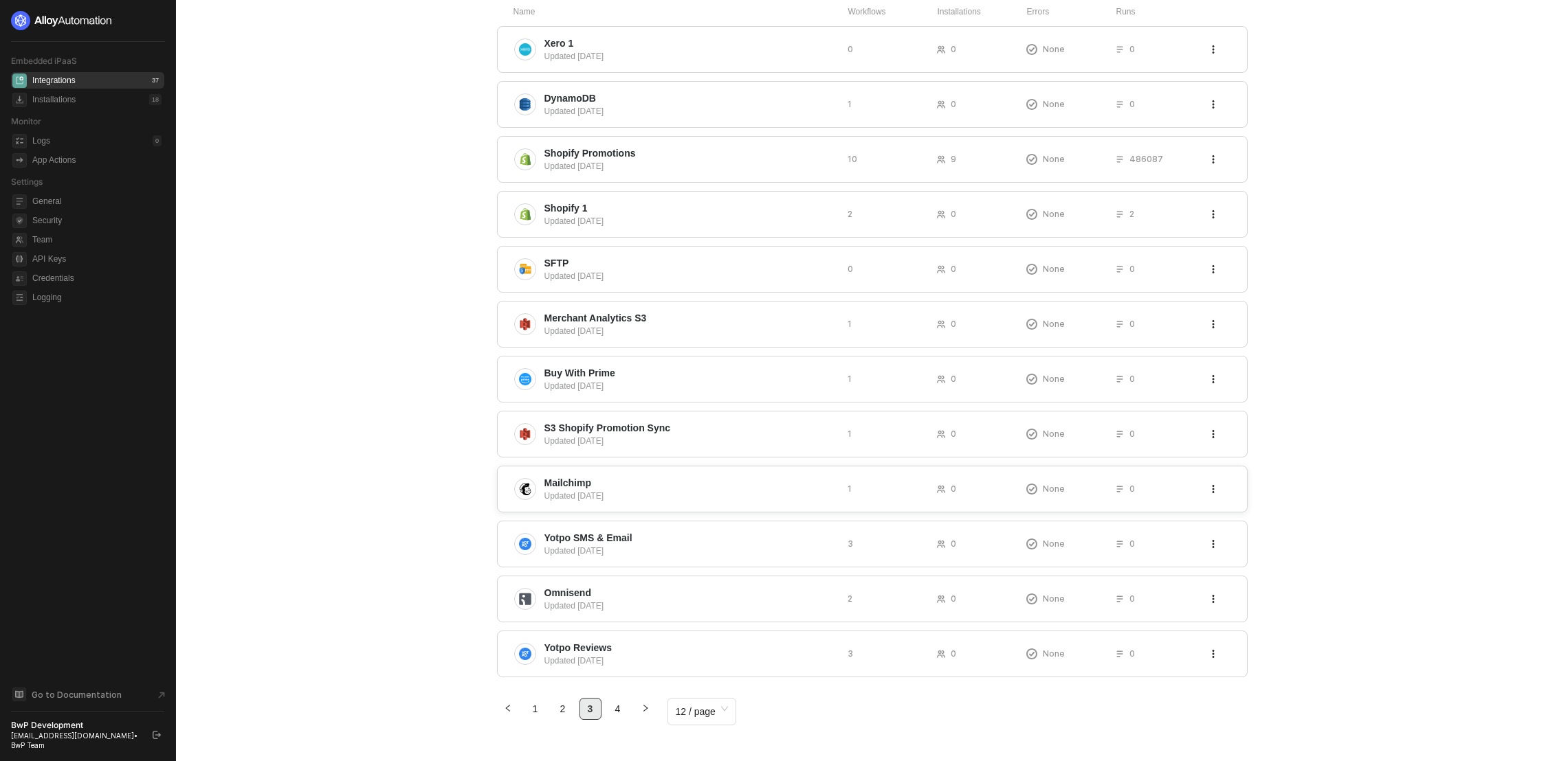
click at [617, 483] on span "Mailchimp" at bounding box center [690, 484] width 292 height 14
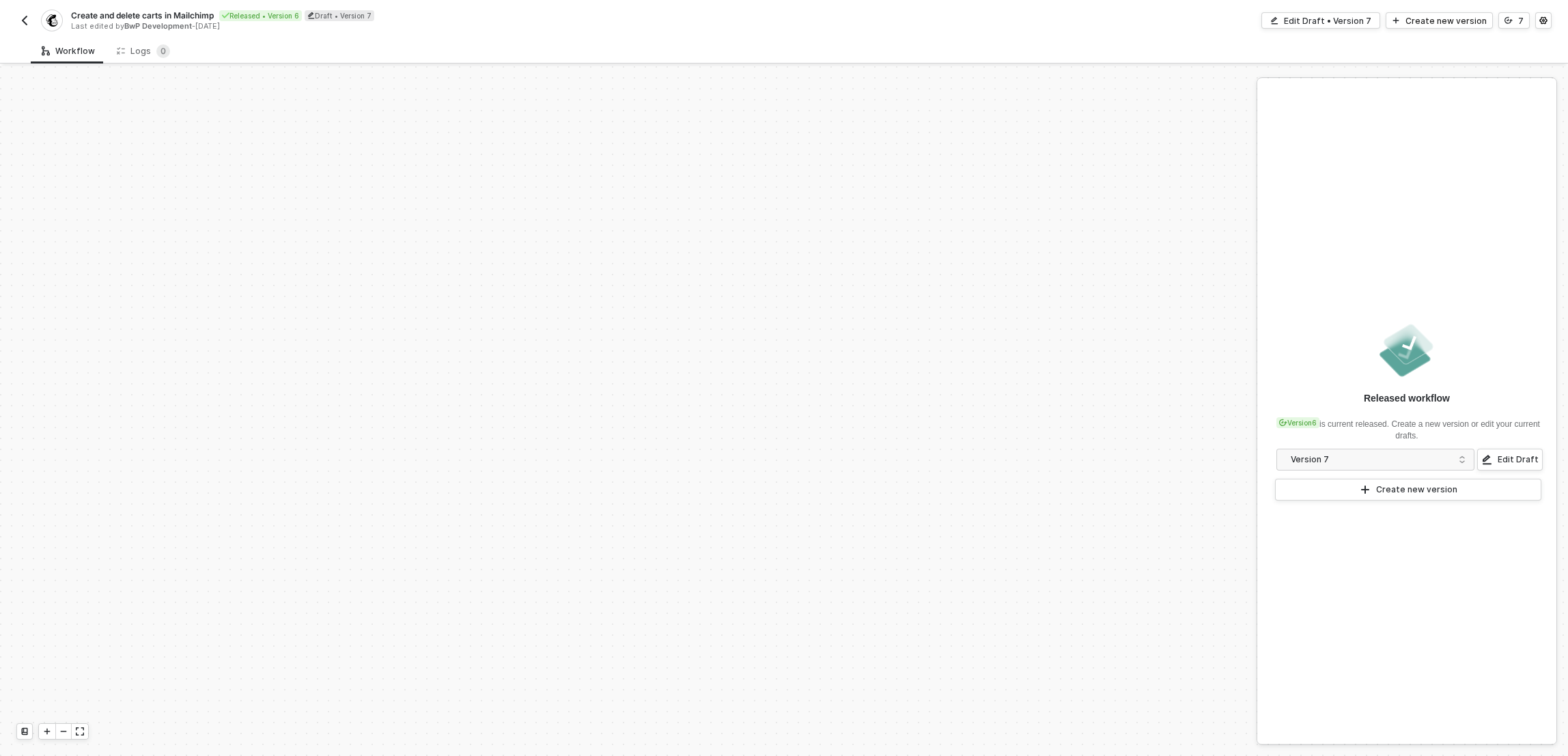
scroll to position [531, 0]
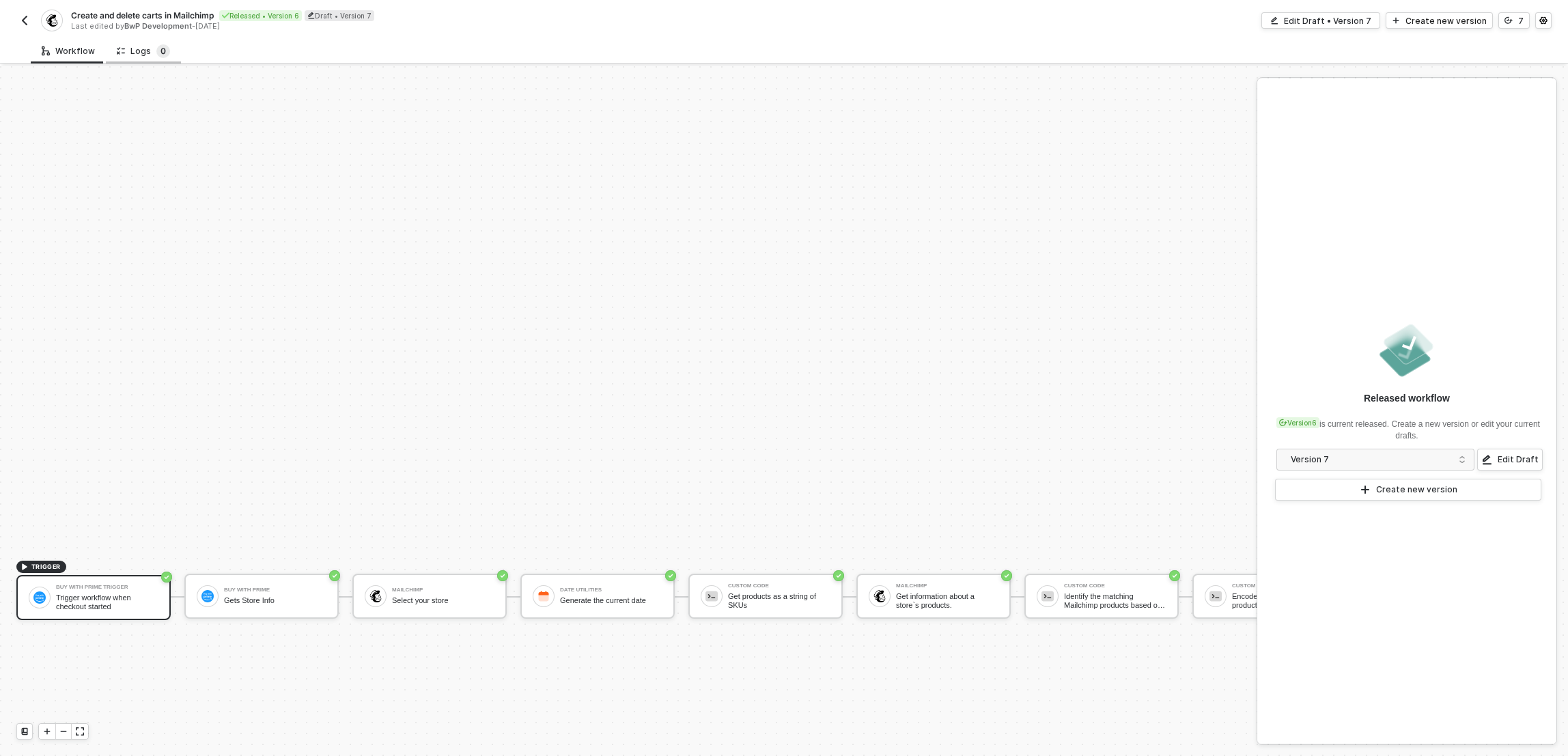
click at [157, 57] on sup "0" at bounding box center [163, 51] width 14 height 14
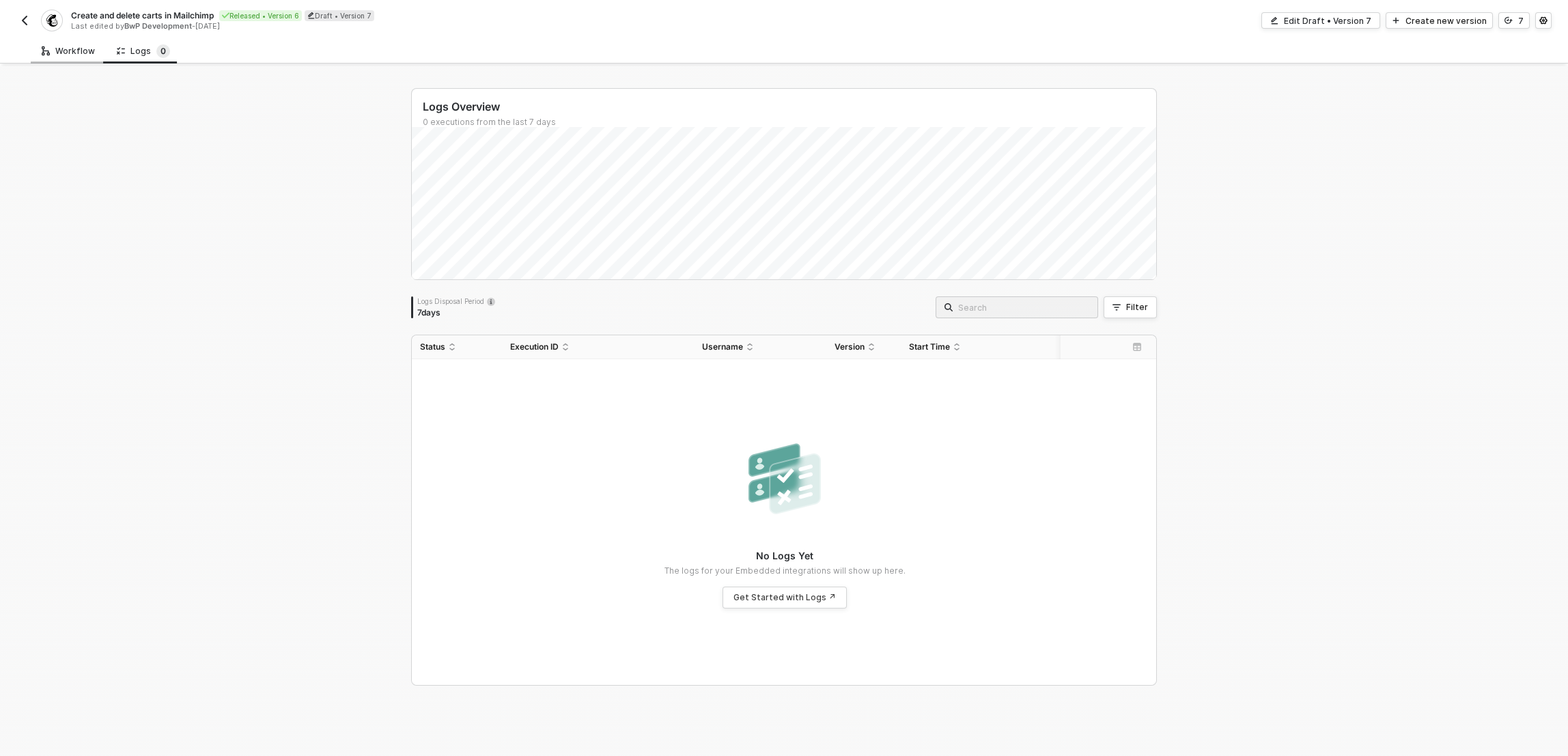
click at [76, 57] on div "Workflow" at bounding box center [68, 51] width 75 height 26
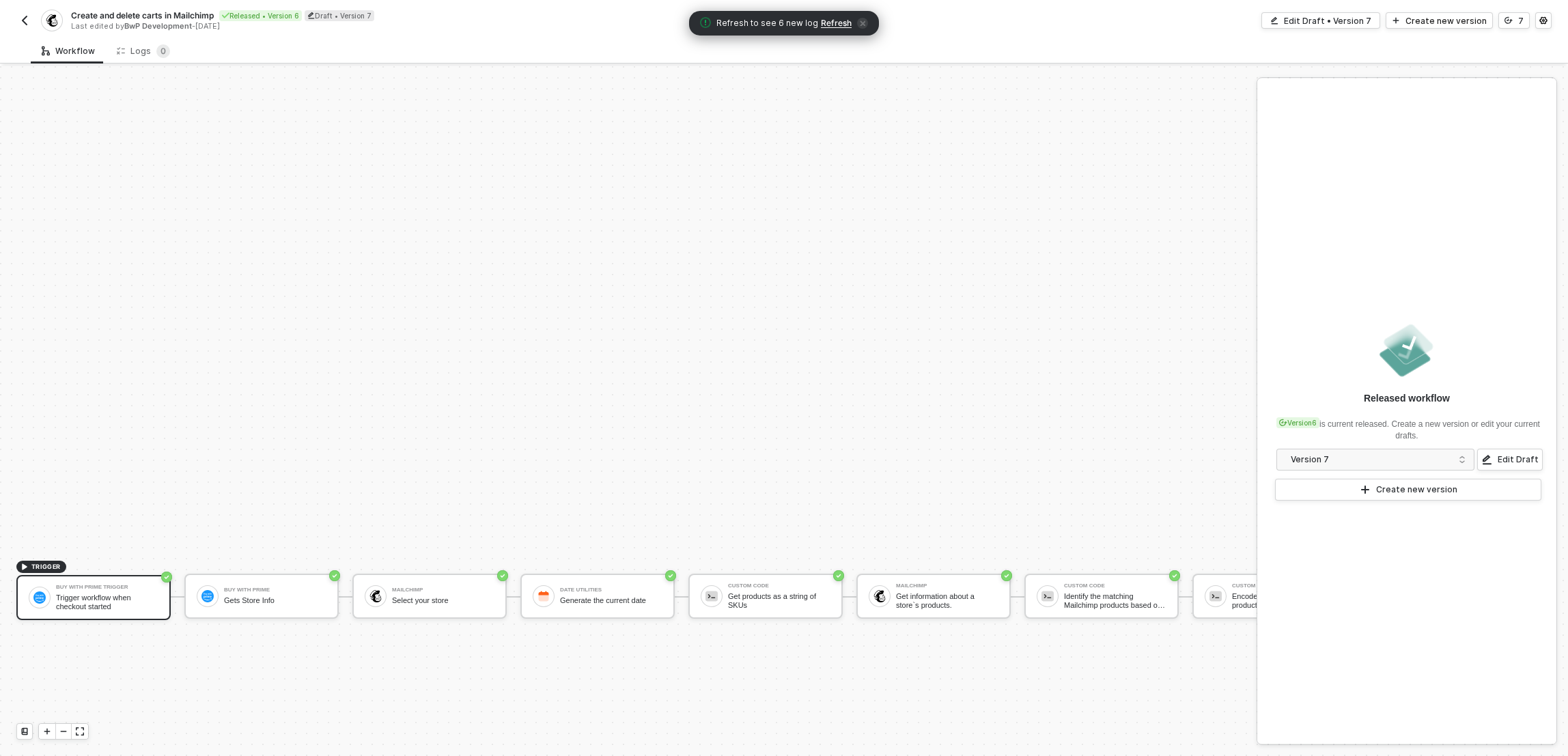
click at [23, 22] on img "button" at bounding box center [24, 20] width 11 height 11
